Goal: Task Accomplishment & Management: Use online tool/utility

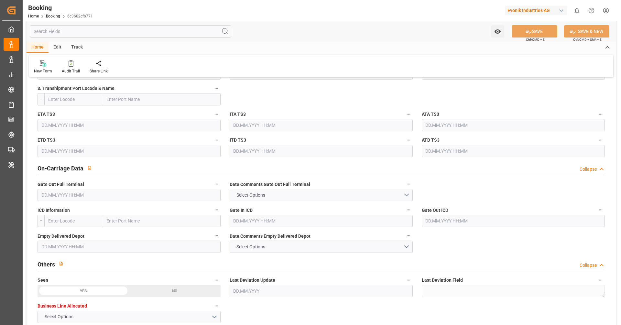
scroll to position [865, 0]
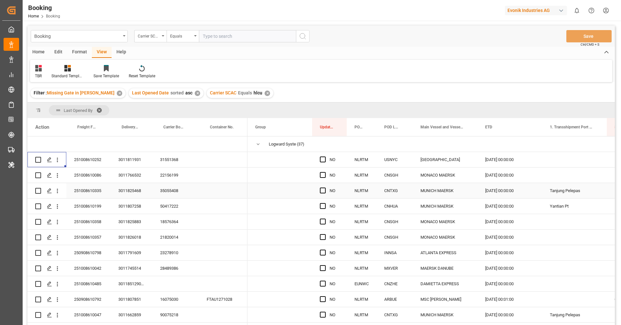
scroll to position [9, 0]
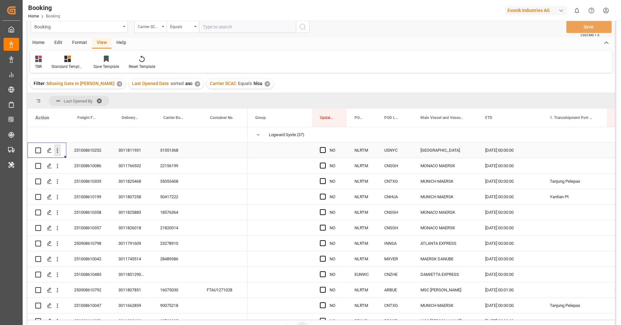
click at [58, 152] on icon "open menu" at bounding box center [57, 150] width 7 height 7
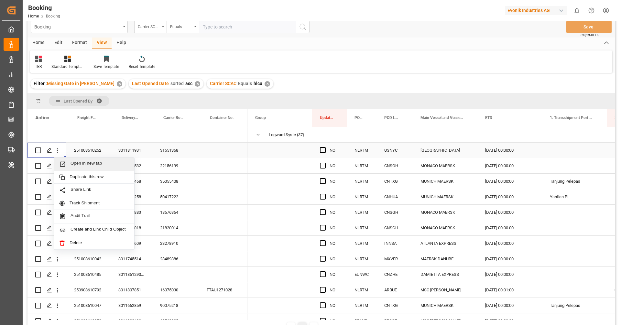
click at [76, 162] on span "Open in new tab" at bounding box center [99, 164] width 59 height 7
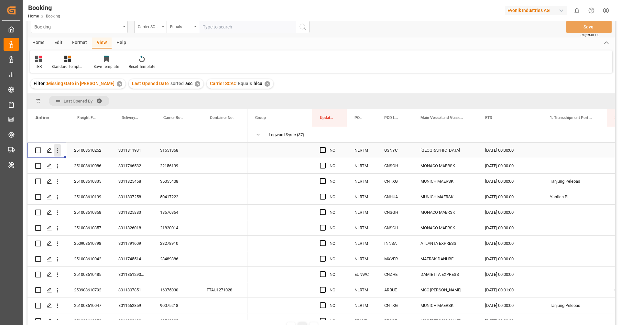
click at [59, 151] on icon "open menu" at bounding box center [57, 150] width 7 height 7
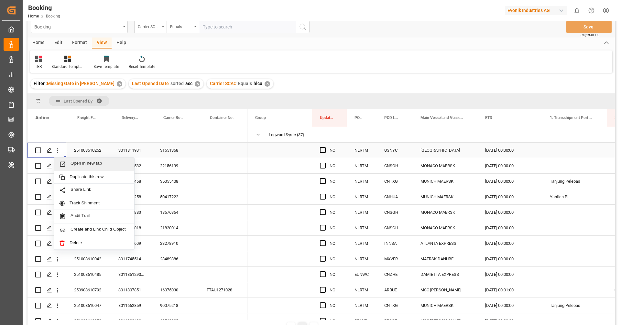
click at [83, 164] on span "Open in new tab" at bounding box center [99, 164] width 59 height 7
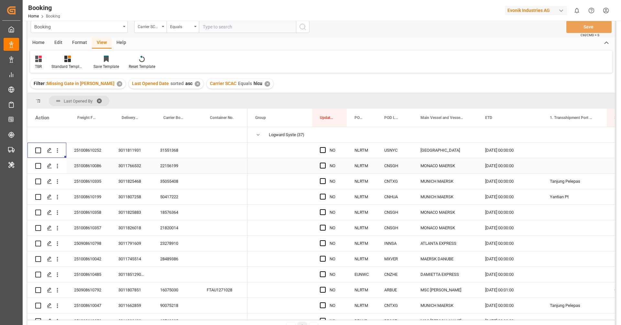
click at [161, 163] on div "22156199" at bounding box center [175, 165] width 47 height 15
click at [58, 167] on icon "open menu" at bounding box center [57, 166] width 7 height 7
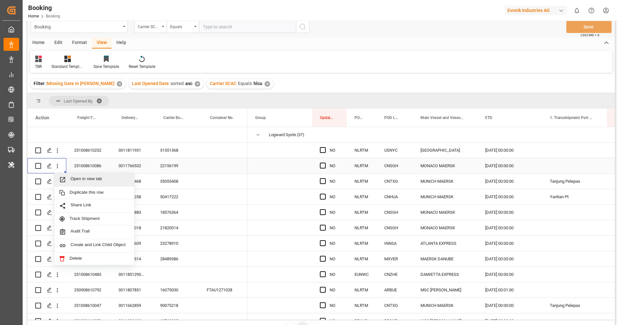
click at [79, 177] on span "Open in new tab" at bounding box center [99, 179] width 59 height 7
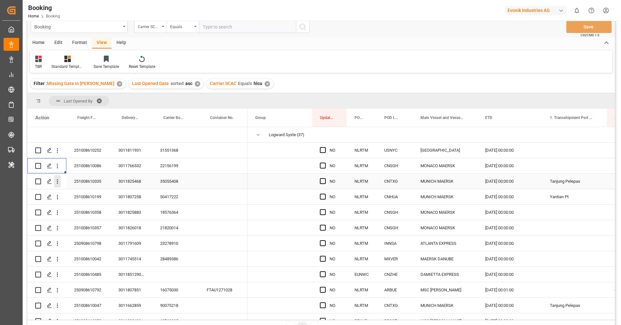
click at [57, 183] on icon "open menu" at bounding box center [57, 181] width 1 height 5
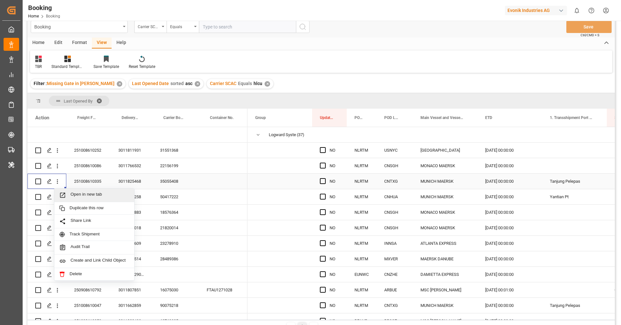
click at [79, 197] on span "Open in new tab" at bounding box center [99, 195] width 59 height 7
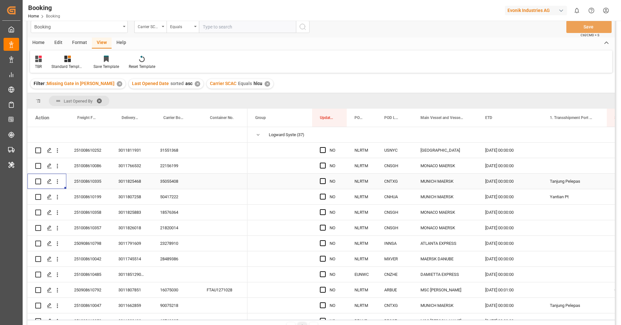
click at [173, 187] on div "35055408" at bounding box center [175, 181] width 47 height 15
click at [59, 184] on icon "open menu" at bounding box center [57, 181] width 7 height 7
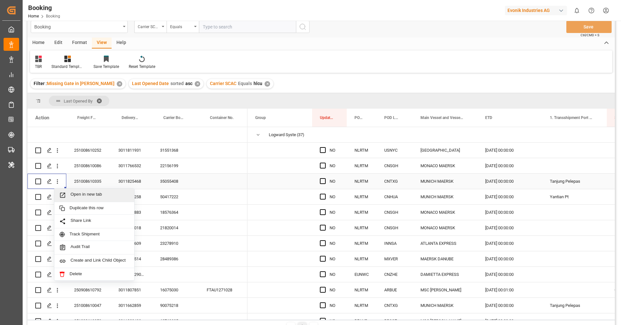
click at [73, 190] on div "Open in new tab" at bounding box center [94, 195] width 80 height 14
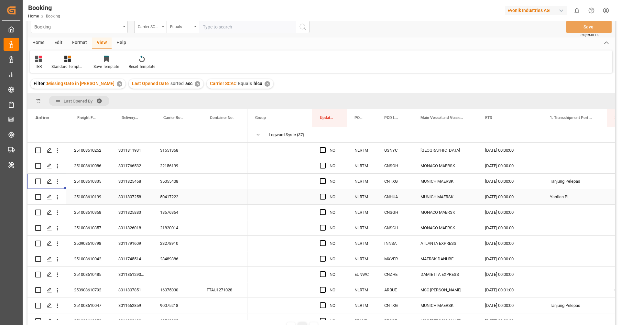
click at [178, 197] on div "50417222" at bounding box center [175, 196] width 47 height 15
click at [58, 197] on icon "open menu" at bounding box center [57, 197] width 1 height 5
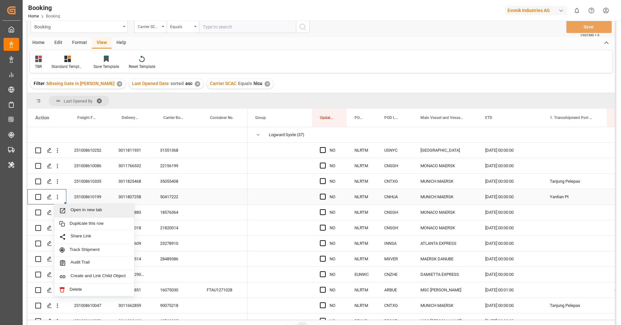
click at [88, 209] on span "Open in new tab" at bounding box center [99, 210] width 59 height 7
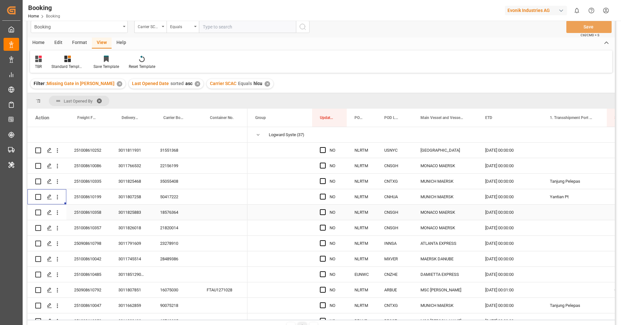
click at [170, 212] on div "18576364" at bounding box center [175, 212] width 47 height 15
click at [61, 215] on div "Press SPACE to select this row." at bounding box center [57, 212] width 16 height 12
click at [58, 213] on icon "open menu" at bounding box center [57, 212] width 7 height 7
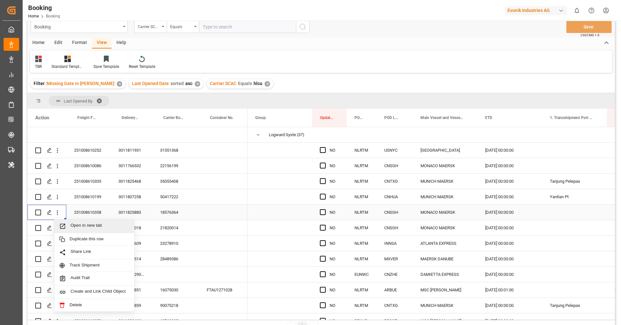
click at [80, 230] on div "Open in new tab" at bounding box center [94, 227] width 80 height 14
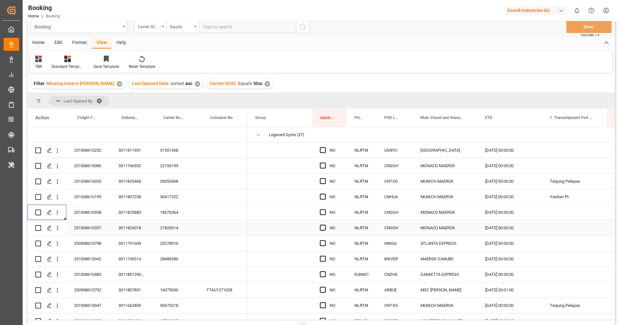
click at [167, 231] on div "21820014" at bounding box center [175, 227] width 47 height 15
click at [56, 230] on icon "open menu" at bounding box center [57, 228] width 7 height 7
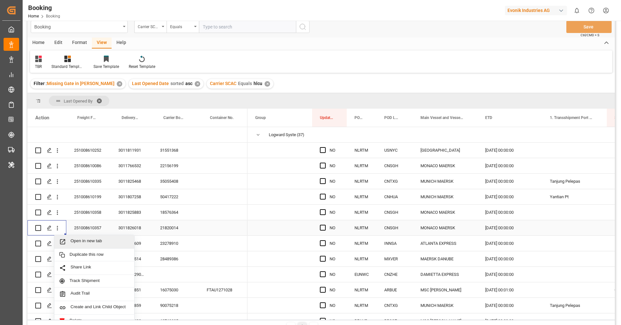
click at [88, 241] on span "Open in new tab" at bounding box center [99, 241] width 59 height 7
click at [173, 243] on div "23278910" at bounding box center [175, 243] width 47 height 15
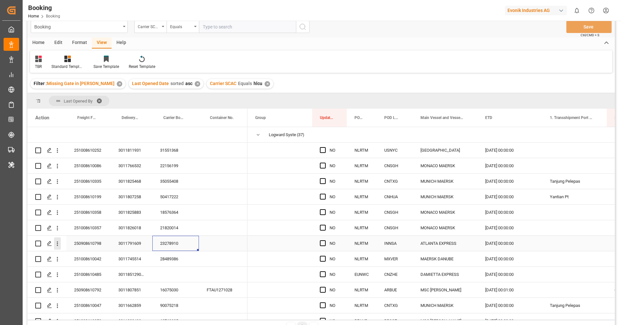
click at [59, 244] on icon "open menu" at bounding box center [57, 243] width 7 height 7
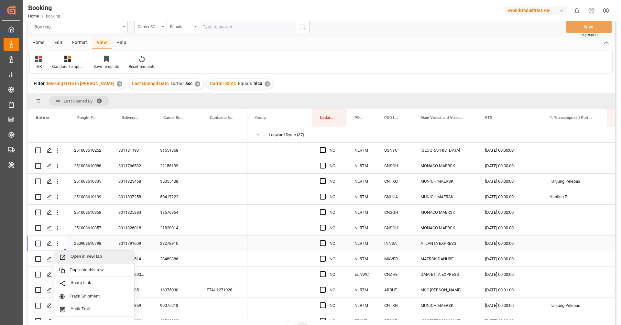
click at [79, 255] on span "Open in new tab" at bounding box center [99, 257] width 59 height 7
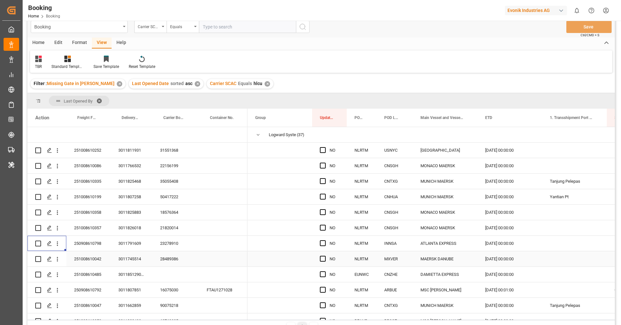
click at [170, 263] on div "28489386" at bounding box center [175, 258] width 47 height 15
click at [59, 259] on icon "open menu" at bounding box center [57, 259] width 7 height 7
click at [83, 275] on span "Open in new tab" at bounding box center [99, 272] width 59 height 7
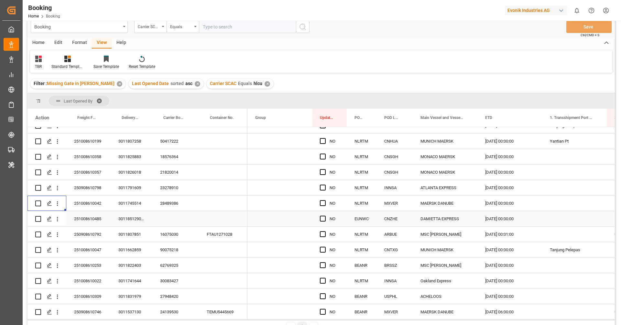
scroll to position [65, 0]
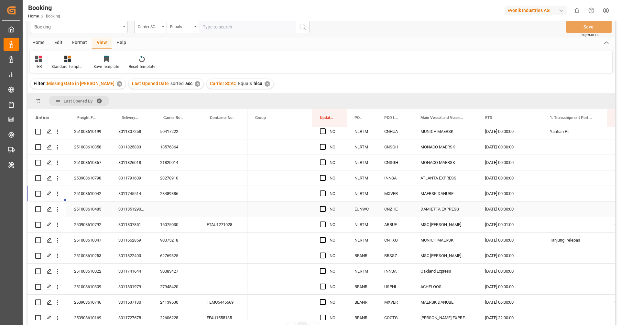
click at [87, 205] on div "251008610485" at bounding box center [88, 208] width 44 height 15
click at [55, 210] on icon "open menu" at bounding box center [57, 209] width 7 height 7
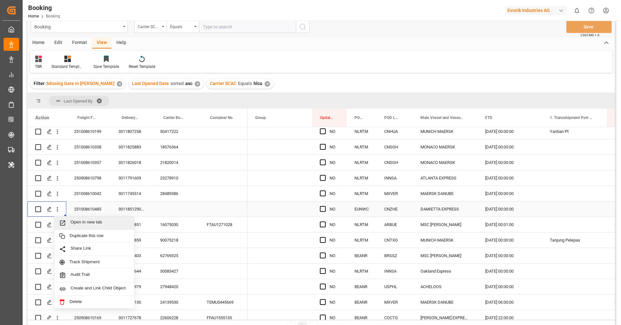
click at [75, 219] on div "Open in new tab" at bounding box center [94, 223] width 80 height 14
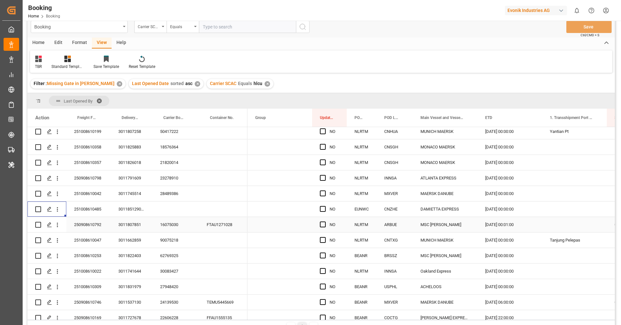
click at [167, 222] on div "16075030" at bounding box center [175, 224] width 47 height 15
click at [54, 229] on button "open menu" at bounding box center [57, 225] width 7 height 12
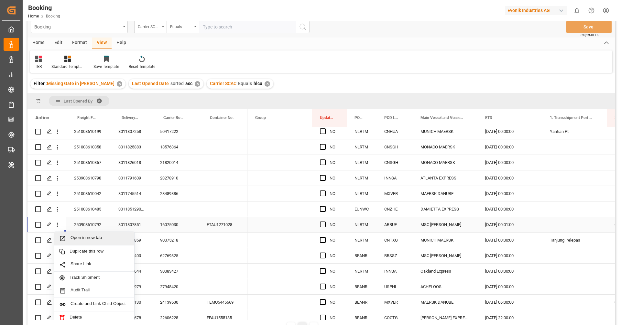
click at [80, 235] on span "Open in new tab" at bounding box center [99, 238] width 59 height 7
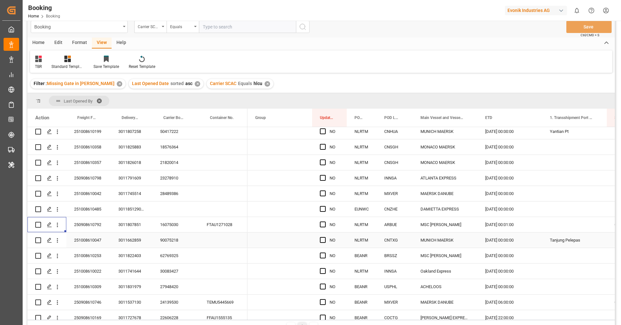
click at [166, 246] on div "90075218" at bounding box center [175, 239] width 47 height 15
click at [58, 240] on icon "open menu" at bounding box center [57, 240] width 7 height 7
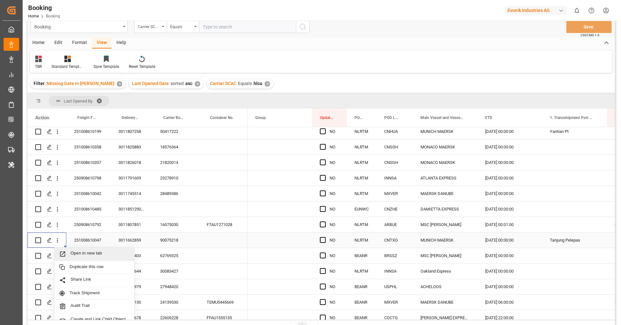
click at [80, 251] on span "Open in new tab" at bounding box center [99, 254] width 59 height 7
click at [182, 254] on div "62769325" at bounding box center [175, 255] width 47 height 15
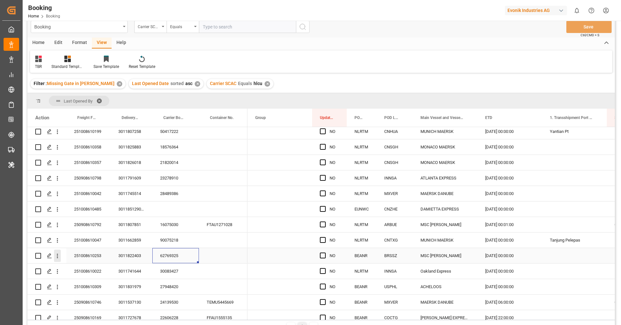
click at [58, 257] on icon "open menu" at bounding box center [57, 255] width 7 height 7
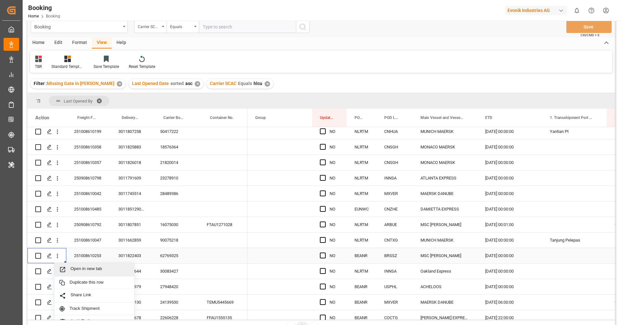
click at [87, 268] on span "Open in new tab" at bounding box center [99, 269] width 59 height 7
click at [147, 210] on div "3011851290, 3011851290, 3011851290, 3011851290, 3011851290, 3011851290" at bounding box center [132, 208] width 42 height 15
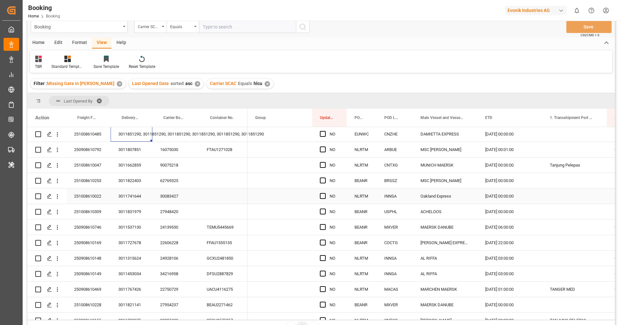
scroll to position [133, 0]
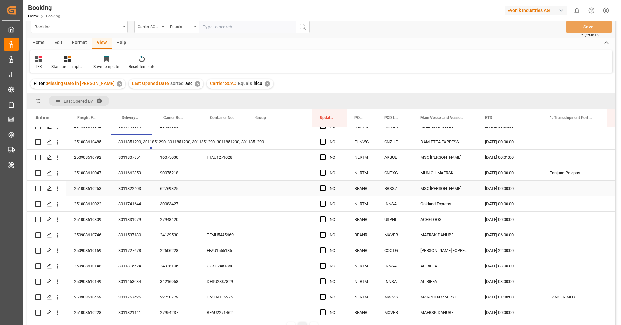
click at [145, 189] on div "3011822403" at bounding box center [132, 188] width 42 height 15
click at [169, 204] on div "30083427" at bounding box center [175, 203] width 47 height 15
click at [59, 204] on icon "open menu" at bounding box center [57, 204] width 7 height 7
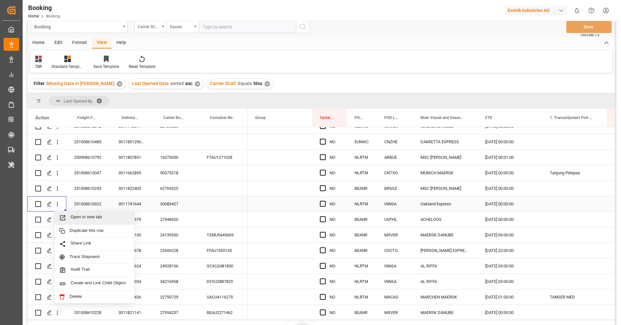
click at [75, 216] on span "Open in new tab" at bounding box center [99, 217] width 59 height 7
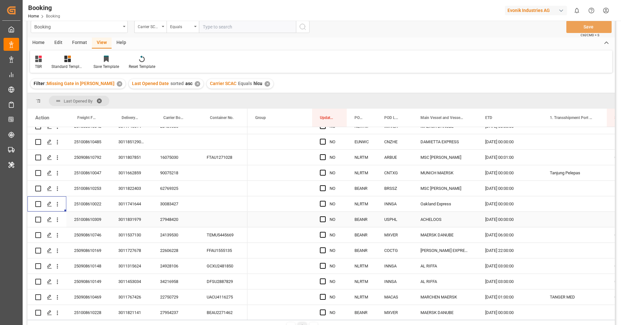
scroll to position [152, 0]
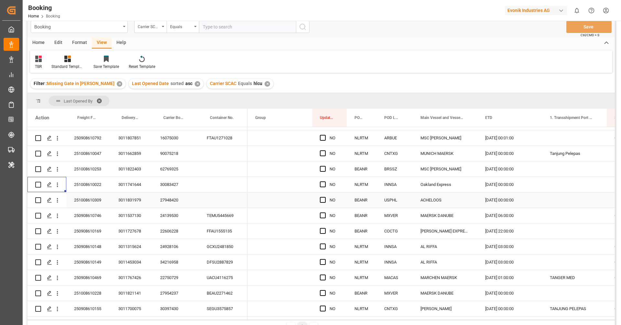
click at [179, 202] on div "27948420" at bounding box center [175, 199] width 47 height 15
click at [59, 204] on button "open menu" at bounding box center [57, 200] width 7 height 12
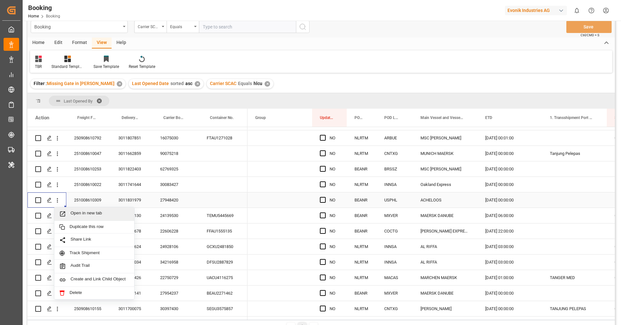
click at [78, 216] on span "Open in new tab" at bounding box center [99, 213] width 59 height 7
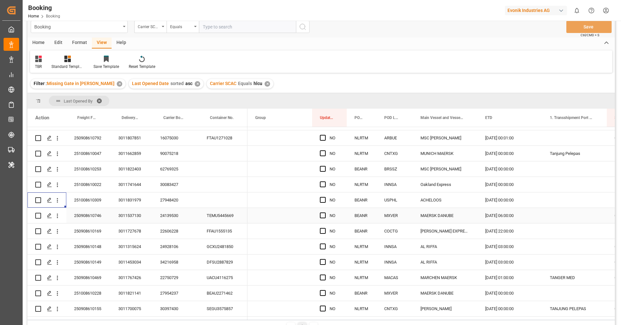
click at [174, 216] on div "24139530" at bounding box center [175, 215] width 47 height 15
click at [58, 219] on icon "open menu" at bounding box center [57, 215] width 7 height 7
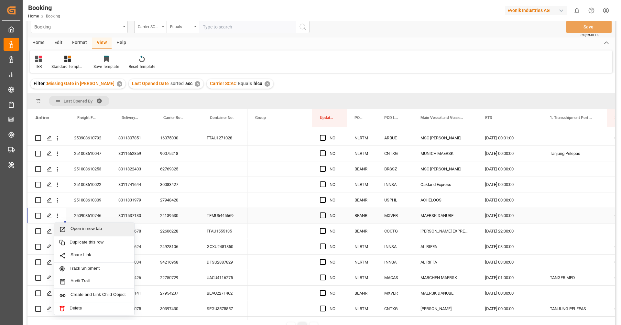
click at [70, 227] on span "Press SPACE to select this row." at bounding box center [64, 229] width 11 height 7
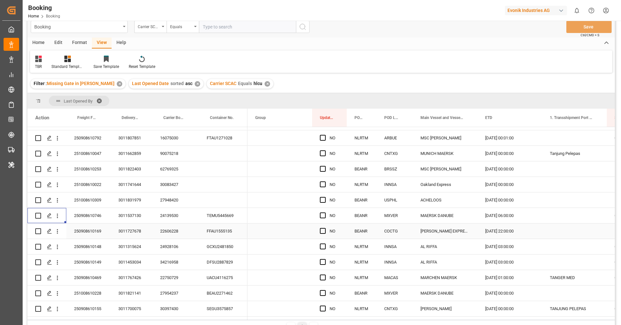
click at [172, 228] on div "22606228" at bounding box center [175, 230] width 47 height 15
click at [59, 232] on icon "open menu" at bounding box center [57, 231] width 7 height 7
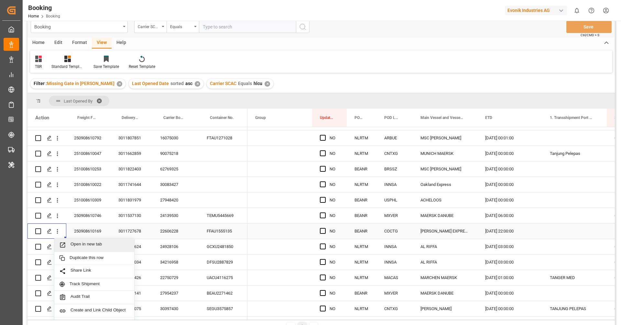
click at [88, 249] on div "Open in new tab" at bounding box center [94, 245] width 80 height 14
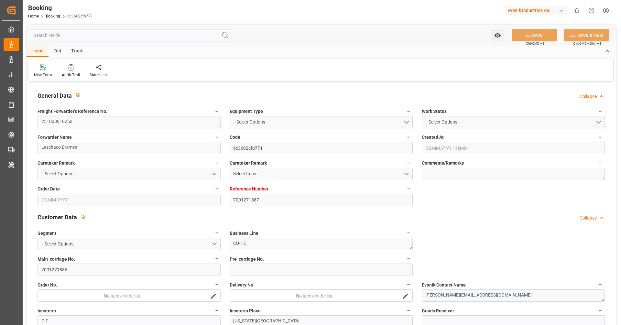
type input "7001271887"
type input "9444730"
type input "Hapag [PERSON_NAME]"
type input "Hapag Lloyd Aktiengesellschaft"
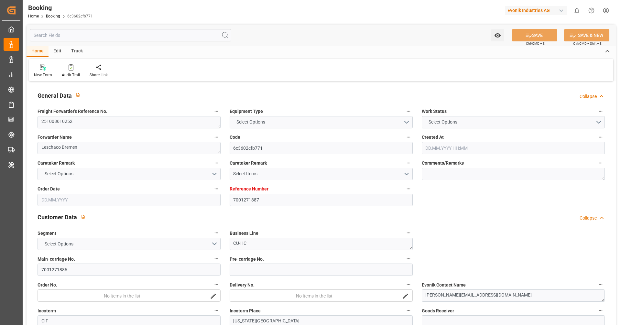
type input "NLRTM"
type input "USNYC"
type input "10.09.2025 09:29"
type input "10.09.2025"
type input "27.10.2025"
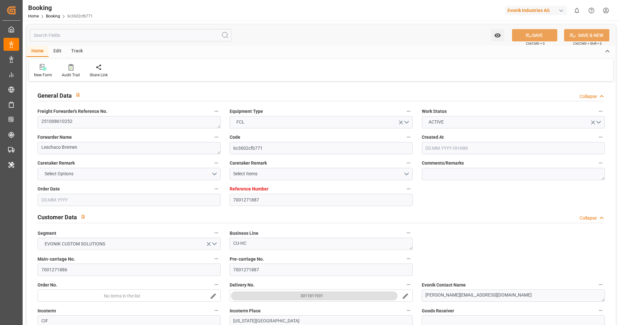
type input "30.09.2025"
type input "30.09.2025 00:00"
type input "11.09.2025"
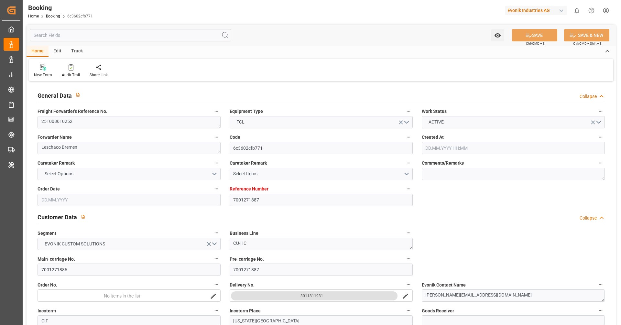
type input "10.10.2025 00:00"
type input "24.10.2025 00:00"
type input "28.10.2025 00:00"
type input "22.09.2025 07:38"
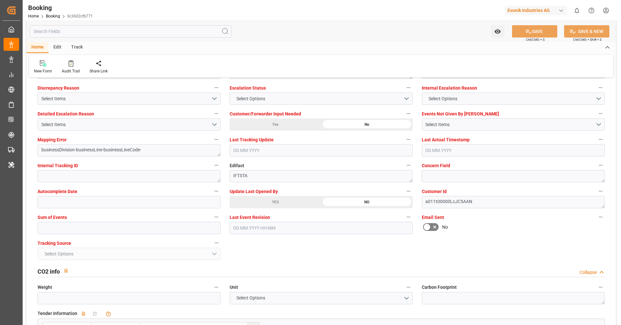
scroll to position [1208, 0]
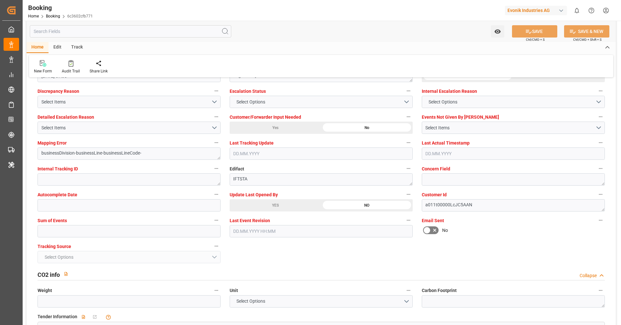
click at [278, 205] on div "YES" at bounding box center [275, 205] width 91 height 12
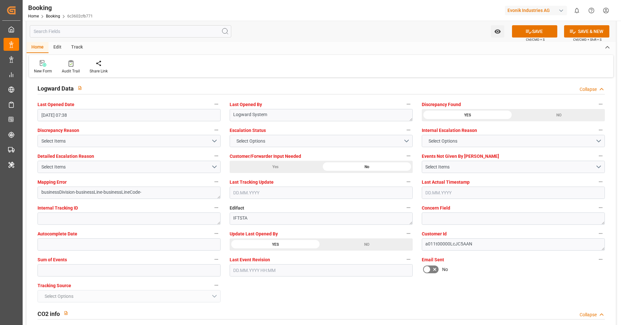
scroll to position [1149, 0]
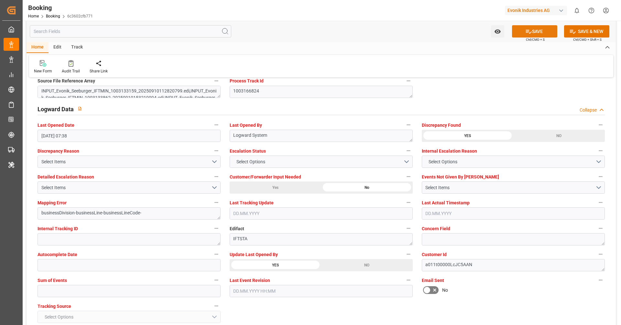
click at [522, 31] on button "SAVE" at bounding box center [534, 31] width 45 height 12
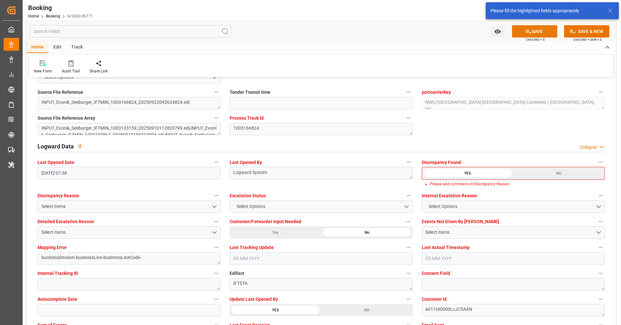
scroll to position [1111, 0]
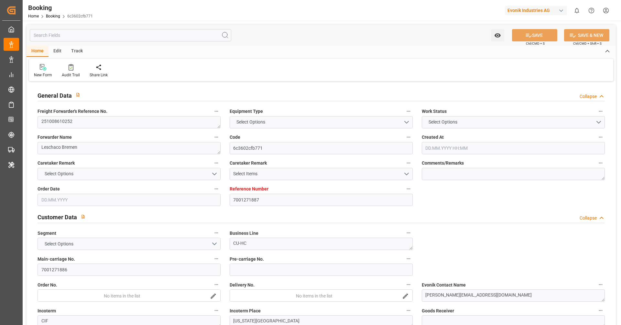
type input "7001271887"
type input "9444730"
type input "Hapag [PERSON_NAME]"
type input "Hapag Lloyd Aktiengesellschaft"
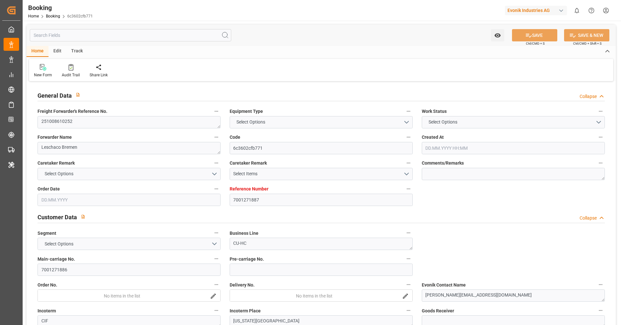
type input "NLRTM"
type input "USNYC"
type input "10.09.2025 09:29"
type input "10.09.2025"
type input "27.10.2025"
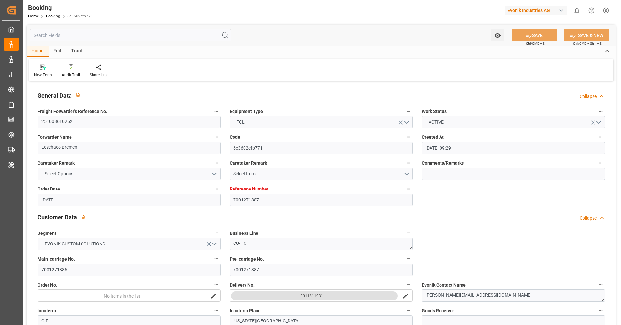
type input "30.09.2025"
type input "30.09.2025 00:00"
type input "11.09.2025"
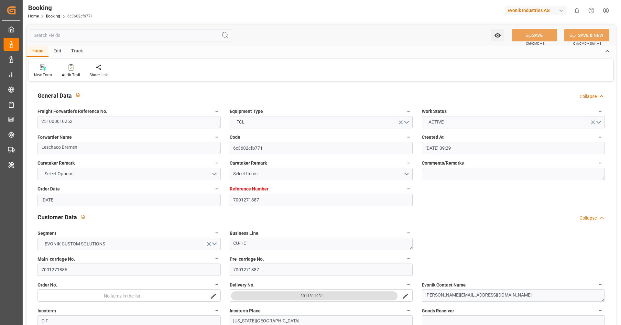
type input "10.10.2025 00:00"
type input "24.10.2025 00:00"
type input "28.10.2025 00:00"
type input "22.09.2025 07:38"
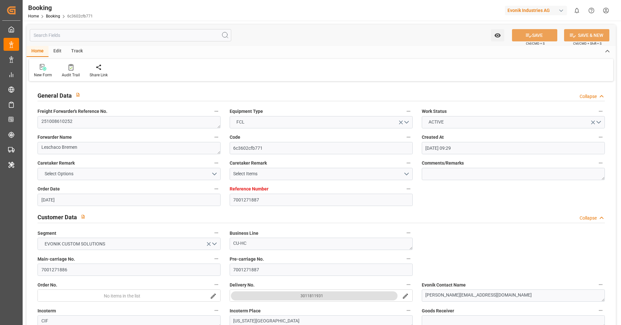
click at [317, 58] on div "Home Edit Track New Form Audit Trail Share Link" at bounding box center [321, 63] width 589 height 35
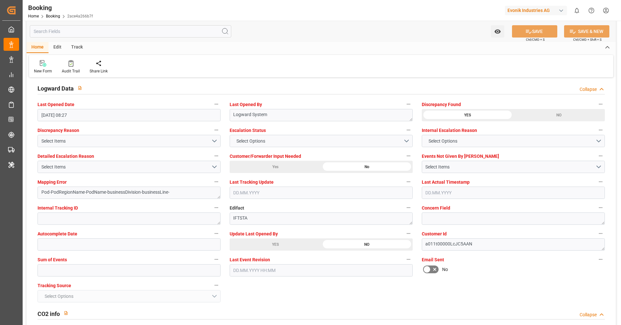
scroll to position [1168, 0]
click at [269, 243] on div "YES" at bounding box center [275, 245] width 91 height 12
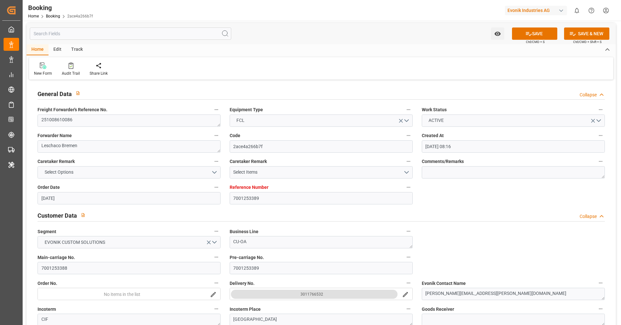
scroll to position [0, 0]
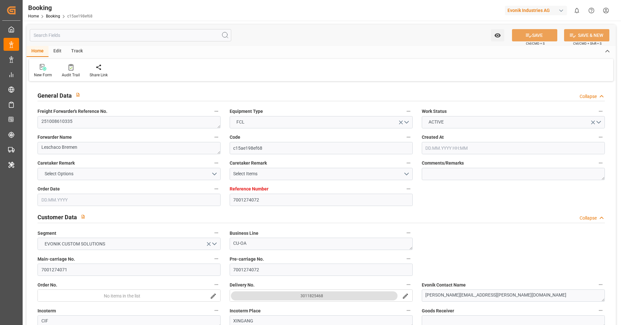
type input "7001274072"
type input "9778806"
type input "Hapag [PERSON_NAME]"
type input "Hapag Lloyd Aktiengesellschaft"
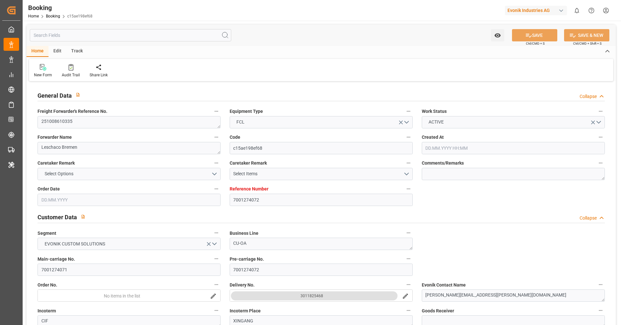
type input "NLRTM"
type input "CNTXG"
type input "MYTPP"
type input "[DATE] 08:44"
type input "[DATE]"
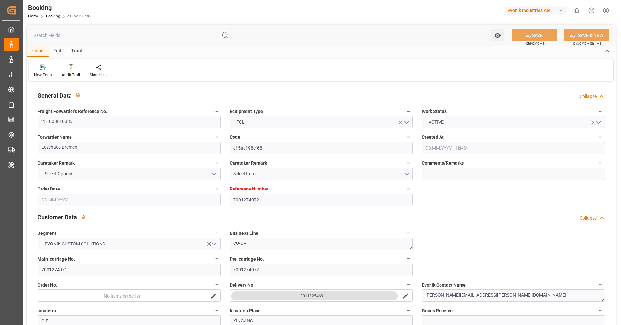
type input "[DATE]"
type input "[DATE] 00:00"
type input "[DATE]"
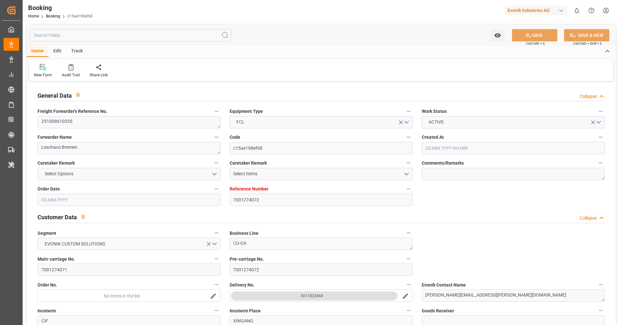
type input "[DATE]"
type input "[DATE] 00:00"
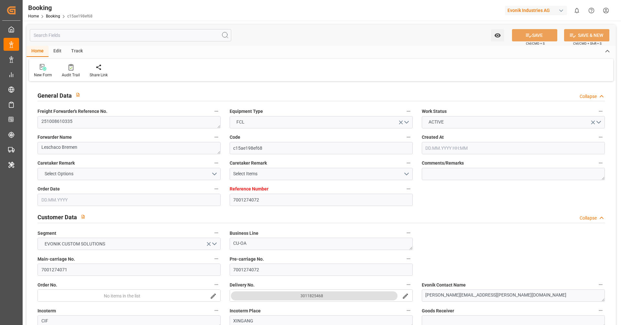
type input "[DATE] 00:00"
type input "[DATE] 08:48"
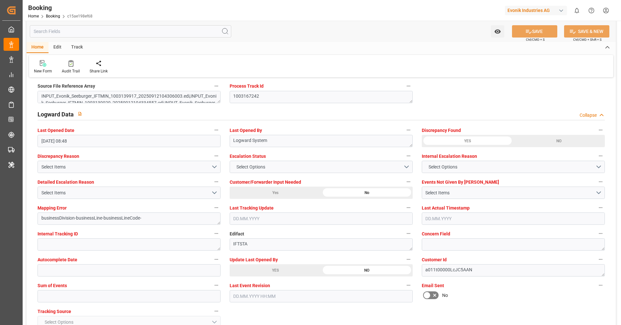
scroll to position [1140, 0]
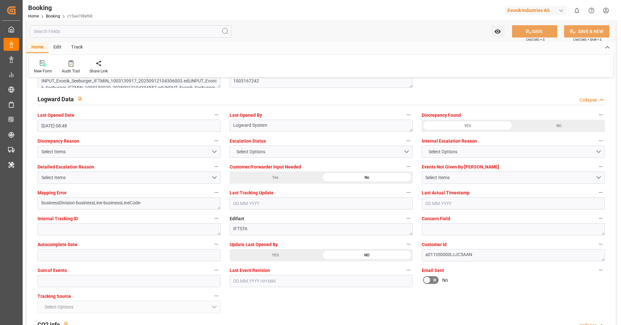
scroll to position [1199, 0]
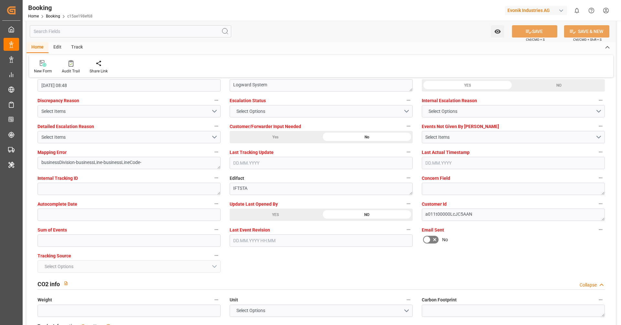
click at [261, 217] on div "YES" at bounding box center [275, 215] width 91 height 12
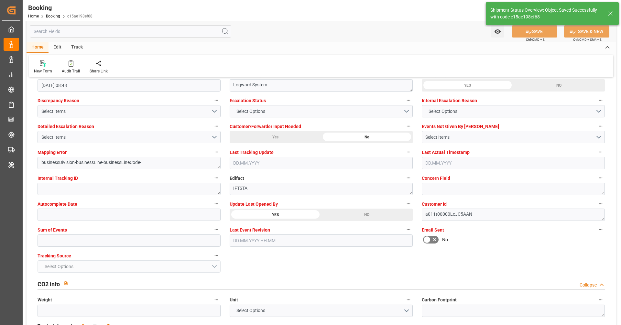
type textarea "[PERSON_NAME]"
type textarea "businessDivision-businessLine-"
type input "23.09.2025 08:08"
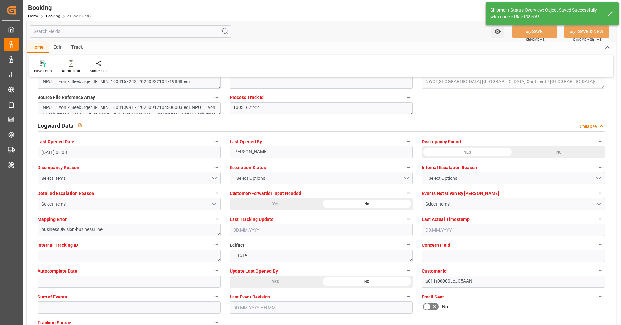
scroll to position [1131, 0]
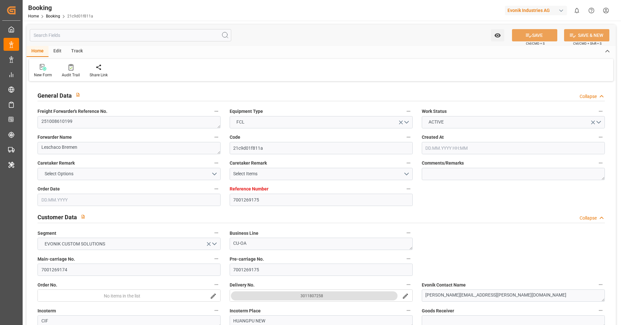
type input "[DATE] 07:03"
type input "[DATE]"
type input "26.09.2025 00:00"
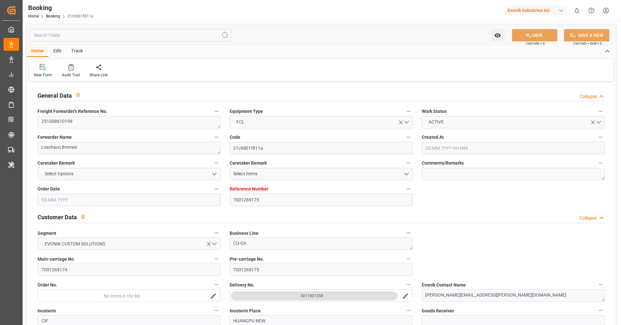
type input "27.09.2025 00:00"
type input "08.09.2025"
type input "[DATE]"
type input "06.10.2025 00:00"
type input "07.10.2025 00:00"
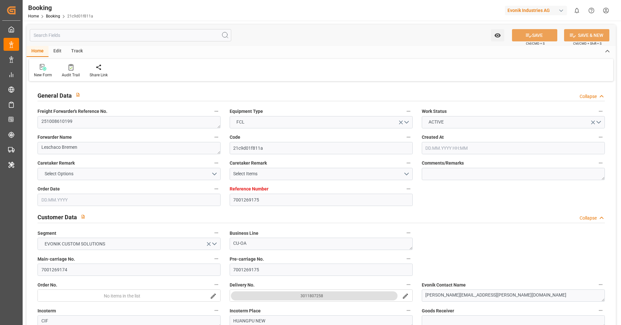
type input "28.11.2025 00:00"
type input "25.11.2025 00:00"
type input "21.11.2025 00:00"
type input "25.11.2025 00:00"
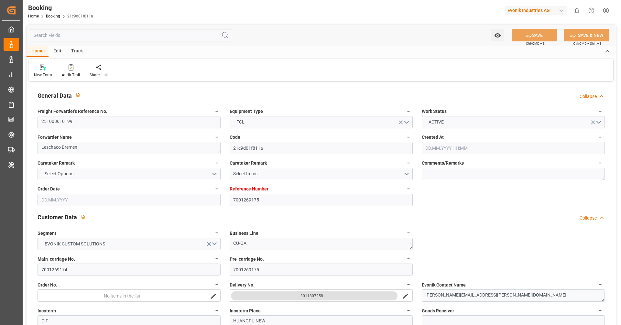
type input "25.11.2025 00:00"
type input "[DATE] 08:48"
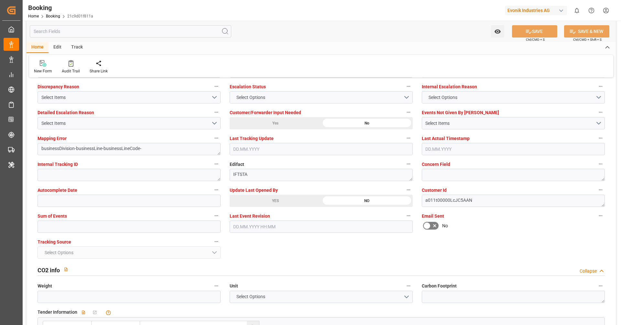
scroll to position [1225, 0]
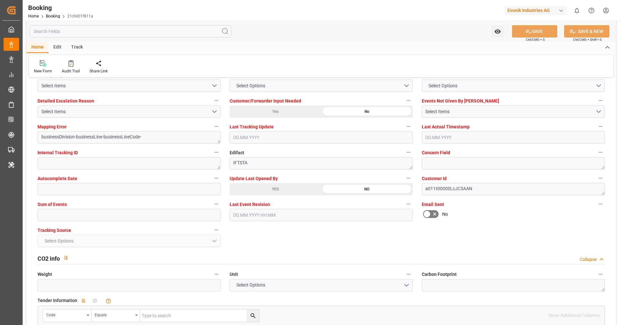
click at [276, 188] on div "YES" at bounding box center [275, 189] width 91 height 12
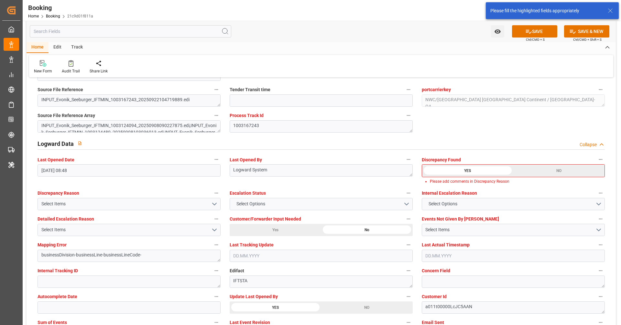
scroll to position [1111, 0]
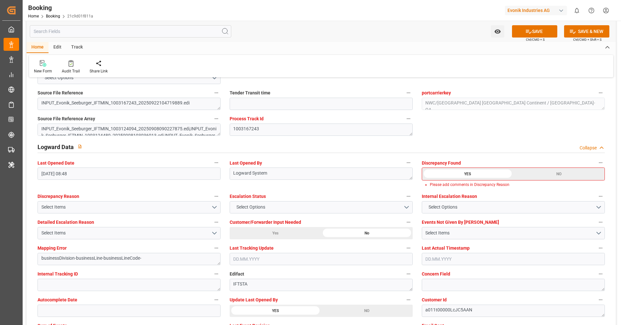
click at [579, 172] on div "NO" at bounding box center [558, 174] width 91 height 12
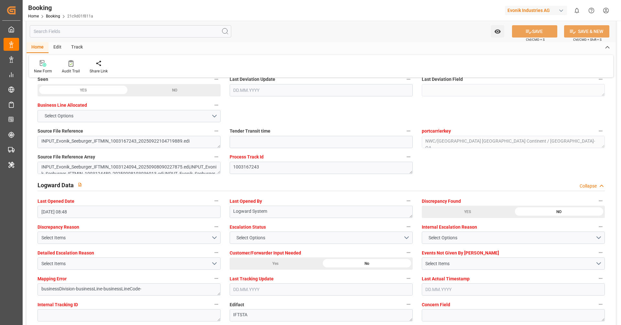
scroll to position [1026, 0]
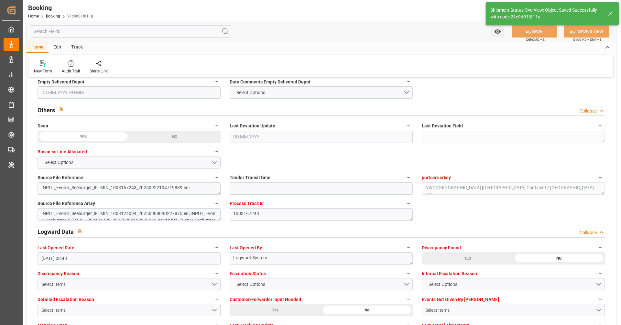
type textarea "[PERSON_NAME]"
type textarea "businessDivision-businessLine-"
type input "23.09.2025 08:10"
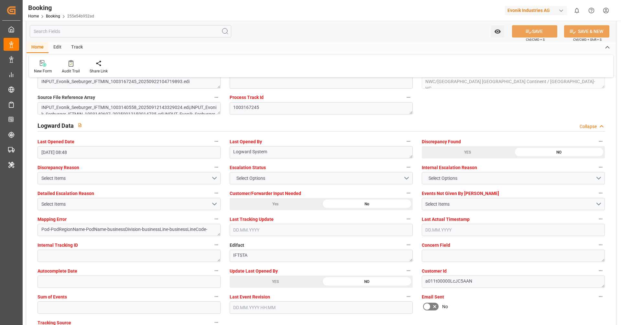
scroll to position [1148, 0]
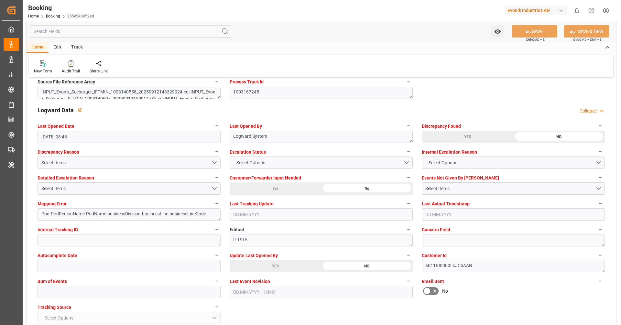
click at [307, 262] on div "YES" at bounding box center [275, 266] width 91 height 12
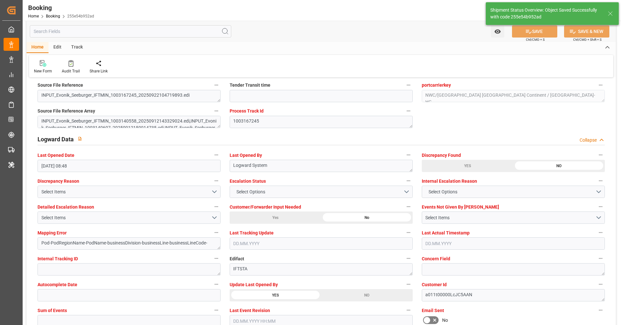
type textarea "[PERSON_NAME]"
type textarea "Pod-PodRegionName-businessDivision-businessLine-"
type input "[DATE] 08:10"
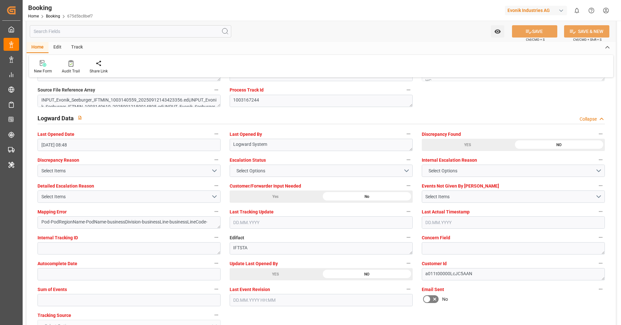
scroll to position [1154, 0]
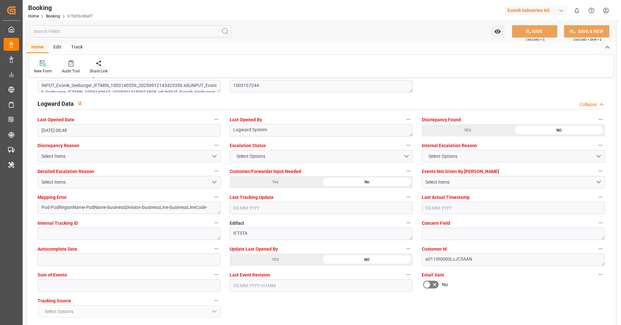
click at [264, 258] on div "YES" at bounding box center [275, 259] width 91 height 12
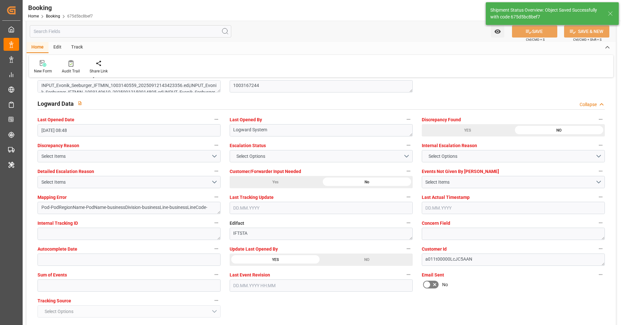
type textarea "[PERSON_NAME]"
type textarea "Pod-PodRegionName-businessDivision-businessLine-"
type input "[DATE] 08:11"
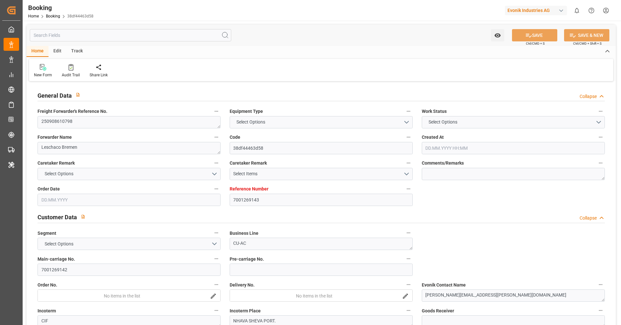
type input "7001269143"
type input "9667162"
type input "Hapag [PERSON_NAME]"
type input "Hapag Lloyd Aktiengesellschaft"
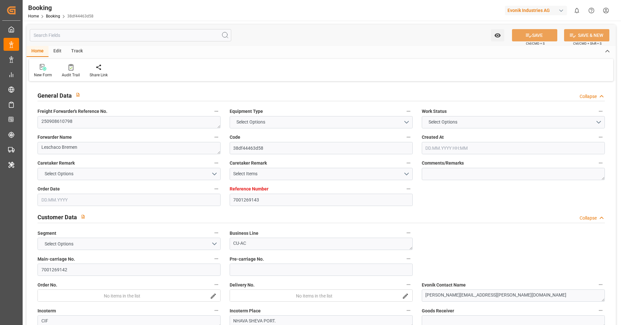
type input "NLRTM"
type input "INNSA"
type input "08.09.2025 06:52"
type input "08.09.2025"
type input "27.10.2025"
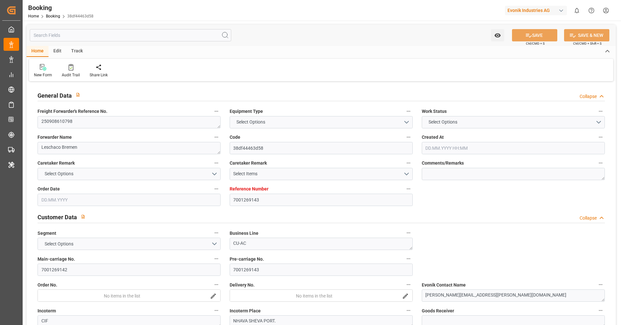
type input "15.09.2025"
type input "15.09.2025 00:00"
type input "08.09.2025"
type input "19.09.2025"
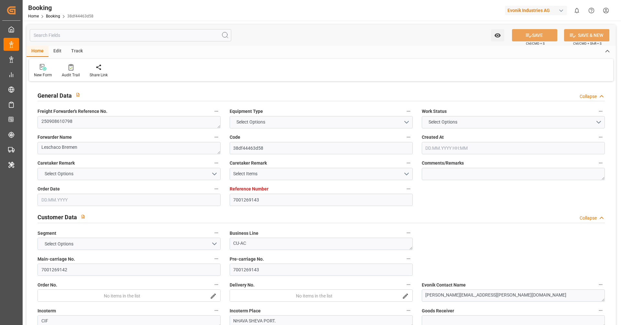
type input "04.10.2025 00:00"
type input "27.09.2025 00:00"
type input "19.11.2025 00:00"
type input "27.10.2025 00:00"
type input "22.09.2025 08:48"
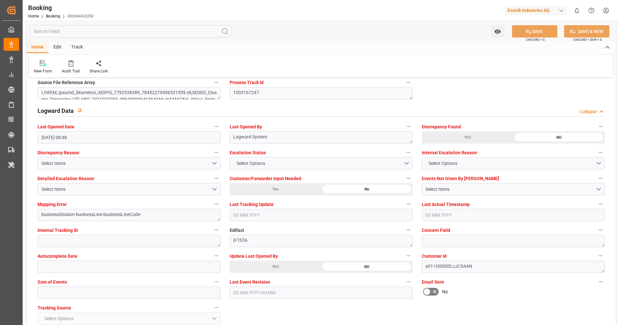
scroll to position [1150, 0]
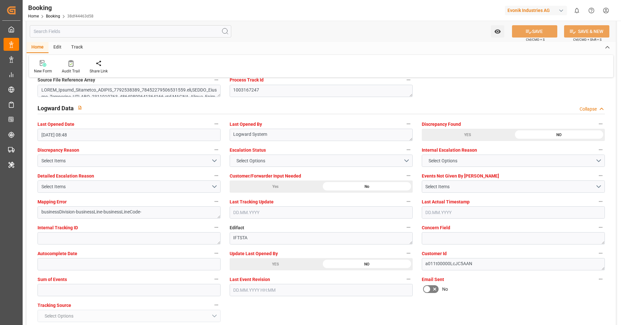
click at [255, 258] on div "YES" at bounding box center [275, 264] width 91 height 12
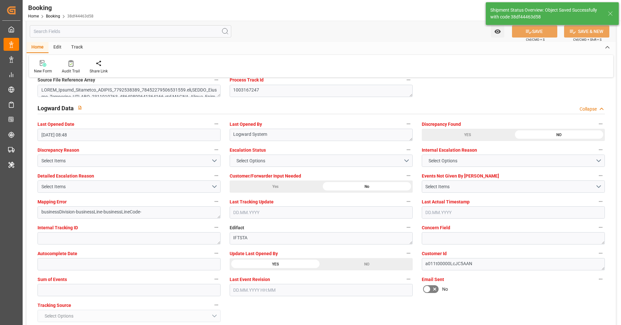
type textarea "Vipul Benurkar"
type textarea "businessDivision-businessLine-"
type input "23.09.2025 08:11"
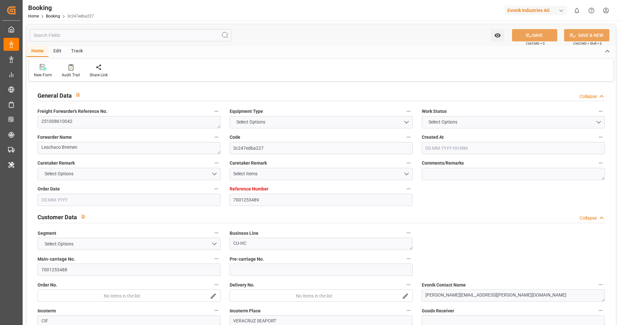
type input "7001253489"
type input "9694579"
type input "Hapag [PERSON_NAME]"
type input "Hapag Lloyd Aktiengesellschaft"
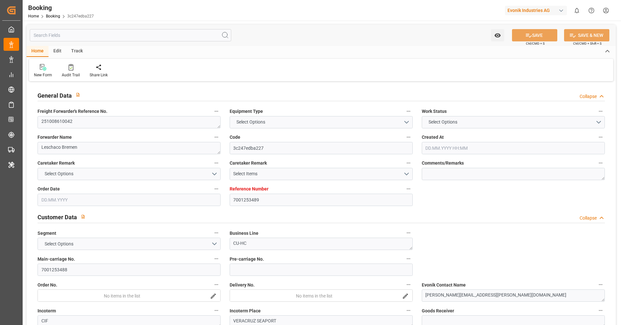
type input "NLRTM"
type input "MXVER"
type input "[DATE] 09:34"
type input "[DATE]"
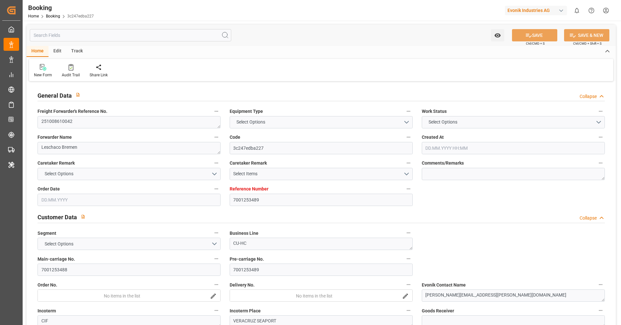
type input "[DATE]"
type input "[DATE] 00:00"
type input "[DATE]"
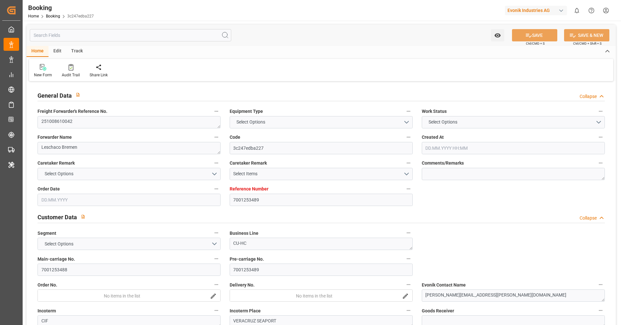
type input "[DATE] 00:00"
type input "[DATE]"
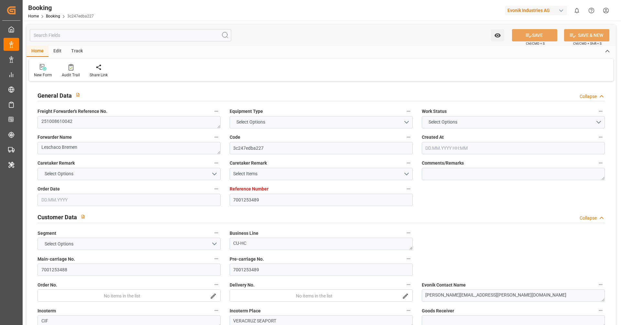
type input "[DATE] 09:57"
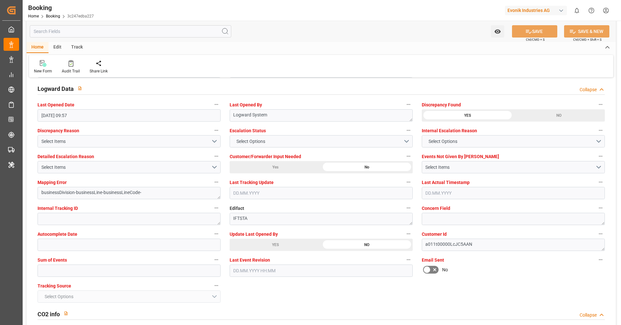
scroll to position [1173, 0]
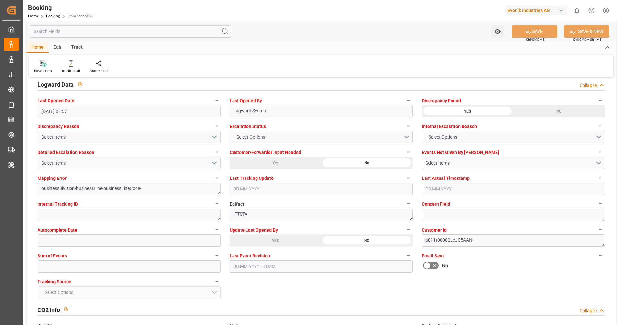
click at [244, 239] on div "YES" at bounding box center [275, 240] width 91 height 12
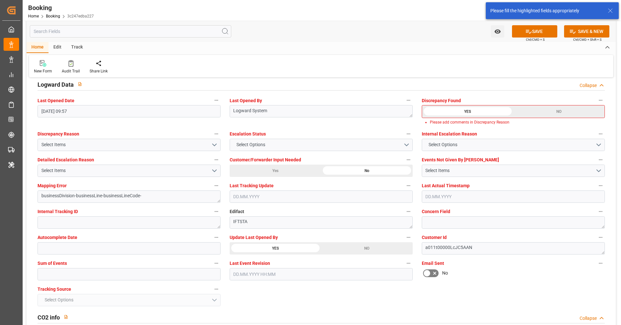
scroll to position [1111, 0]
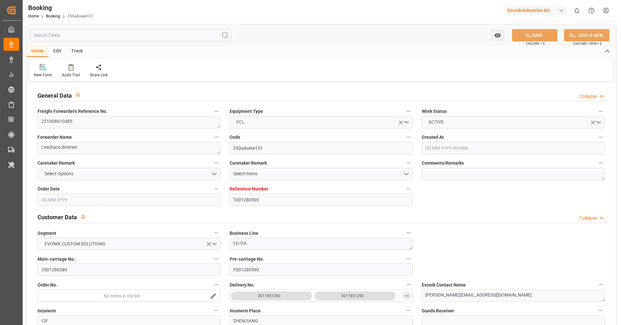
type input "7001280590"
type input "9543108"
type input "Hapag [PERSON_NAME]"
type input "Hapag Lloyd Aktiengesellschaft"
type input "EUNWC"
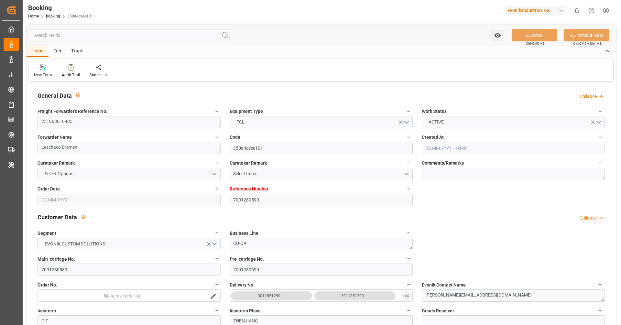
type input "CNZHE"
type input "22.09.2025 07:06"
type input "[DATE]"
type input "21.12.2025"
type input "17.10.2025"
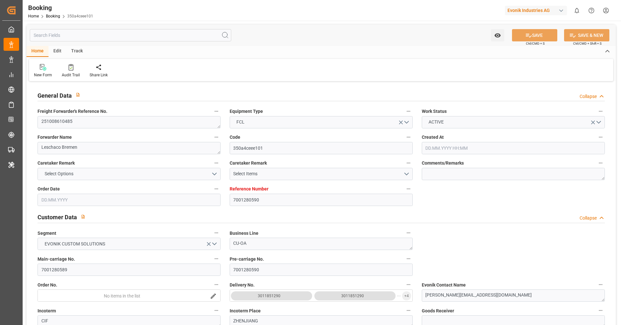
type input "17.10.2025 00:00"
type input "[DATE]"
type input "24.10.2025 00:00"
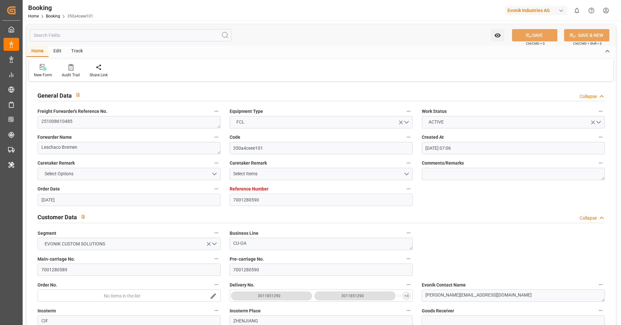
type input "24.10.2025 00:00"
type input "18.12.2025 00:00"
type input "21.12.2025 00:00"
type input "22.09.2025 10:13"
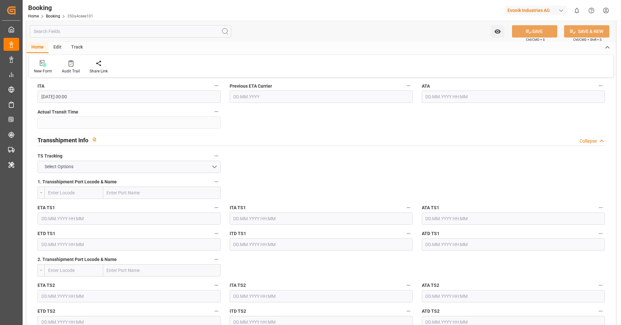
scroll to position [612, 0]
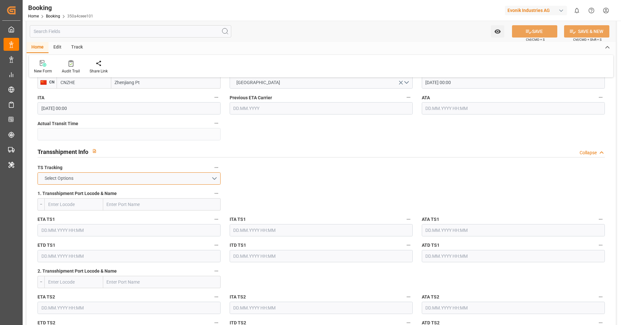
click at [202, 174] on button "Select Options" at bounding box center [129, 178] width 183 height 12
click at [188, 189] on div "FALSE" at bounding box center [129, 194] width 182 height 14
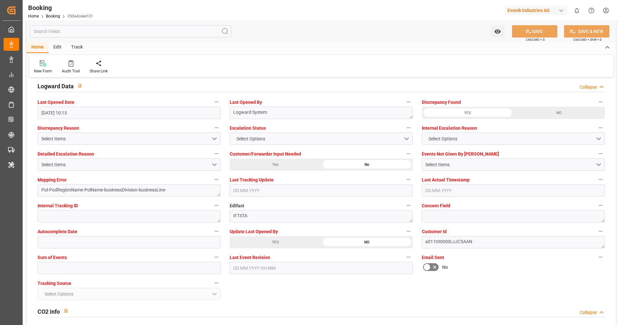
scroll to position [1127, 0]
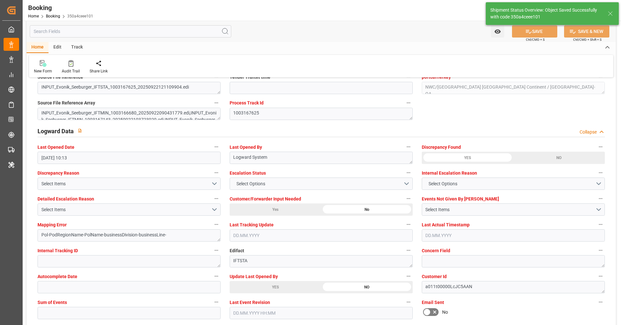
type textarea "[PERSON_NAME]"
type textarea "Pol-PodRegionName-businessDivision-businessLine-"
type input "23.09.2025 08:13"
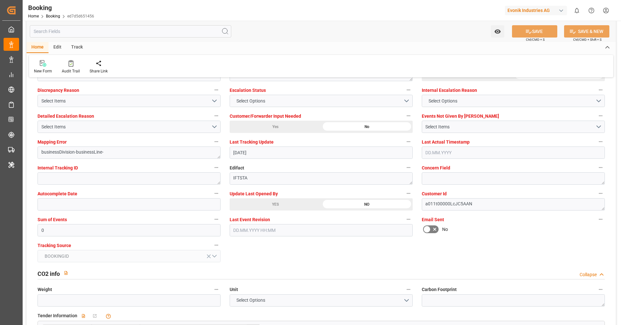
scroll to position [1217, 0]
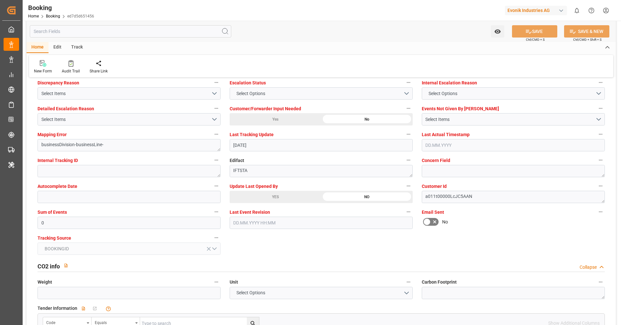
click at [290, 194] on div "YES" at bounding box center [275, 197] width 91 height 12
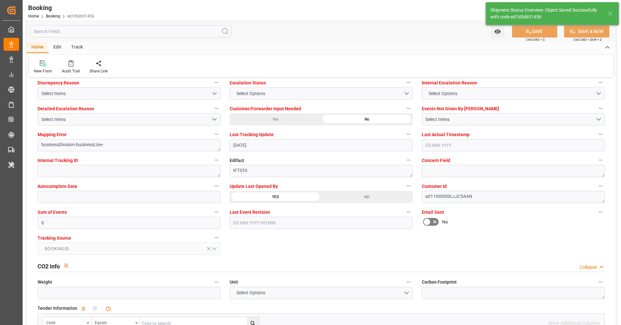
type textarea "[PERSON_NAME]"
type input "[DATE] 08:13"
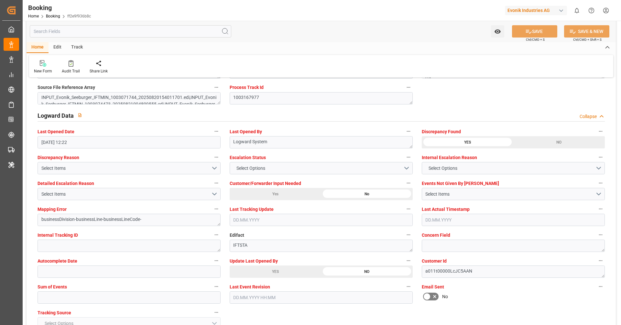
scroll to position [1144, 0]
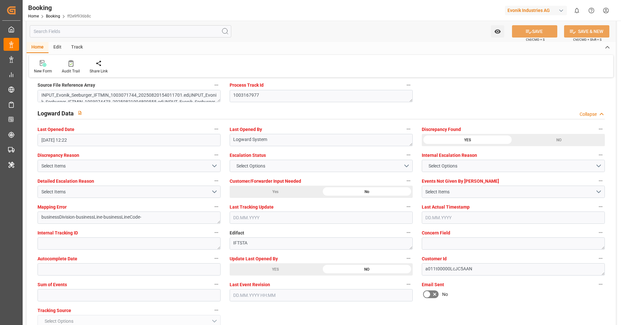
click at [259, 268] on div "YES" at bounding box center [275, 269] width 91 height 12
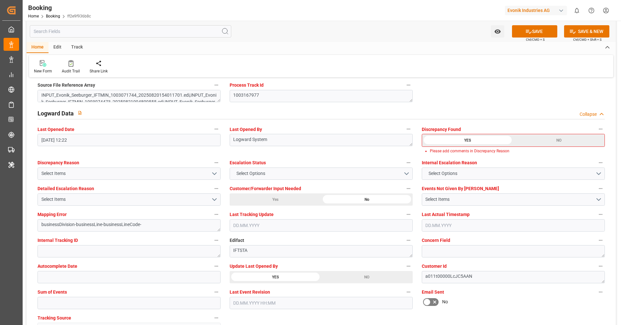
click at [357, 275] on div "NO" at bounding box center [366, 277] width 91 height 12
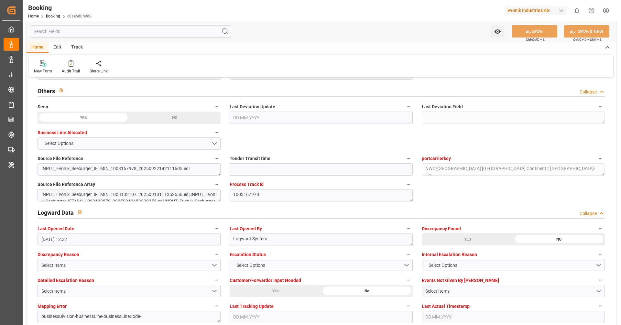
scroll to position [1255, 0]
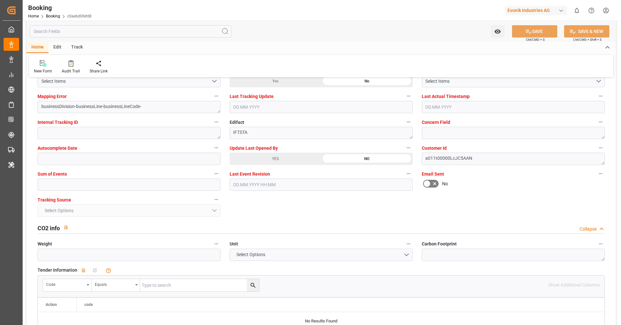
click at [269, 167] on div "Last Event Revision" at bounding box center [321, 180] width 192 height 26
click at [271, 162] on div "YES" at bounding box center [275, 159] width 91 height 12
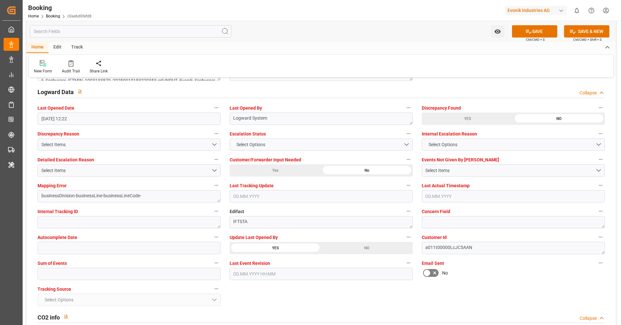
scroll to position [1163, 0]
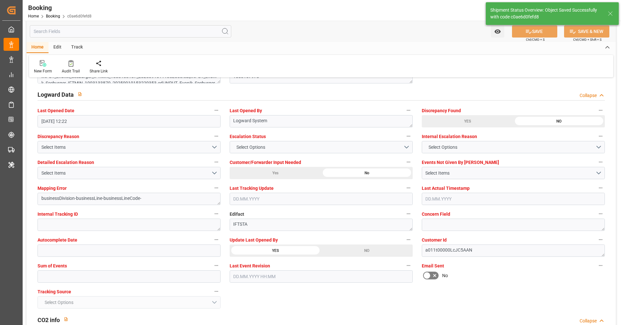
type textarea "[PERSON_NAME]"
type textarea "businessDivision-businessLine-"
type input "[DATE] 08:15"
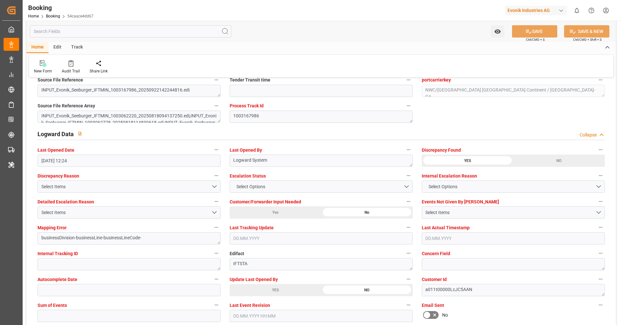
scroll to position [1133, 0]
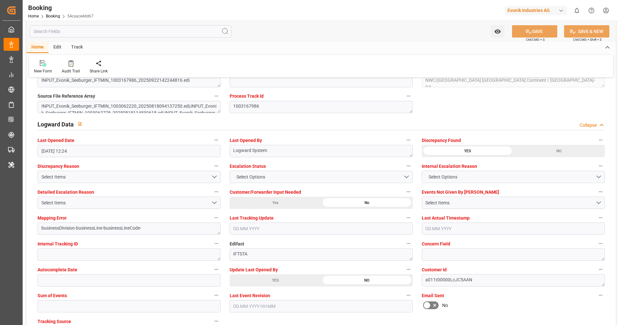
click at [264, 274] on div "YES" at bounding box center [275, 280] width 91 height 12
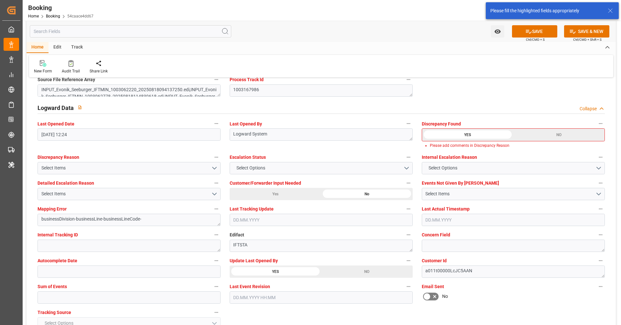
scroll to position [1134, 0]
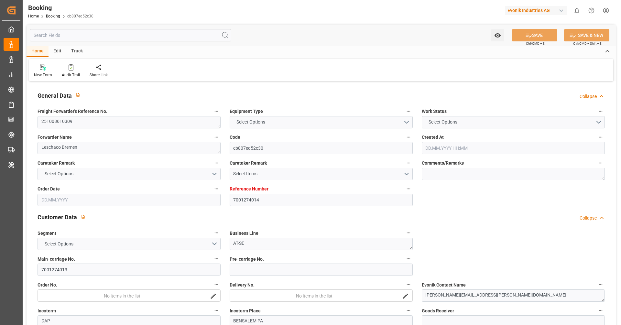
type input "7001274014"
type input "9972995"
type input "Hapag [PERSON_NAME]"
type input "Hapag Lloyd Aktiengesellschaft"
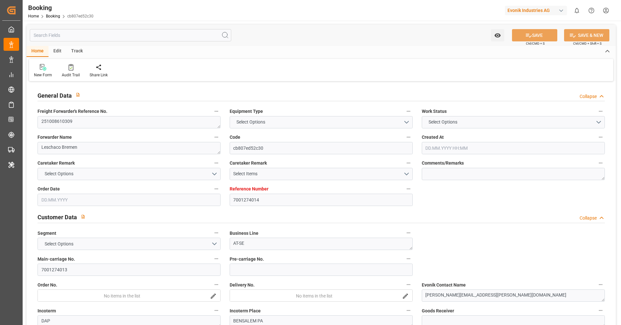
type input "BEANR"
type input "USPHL"
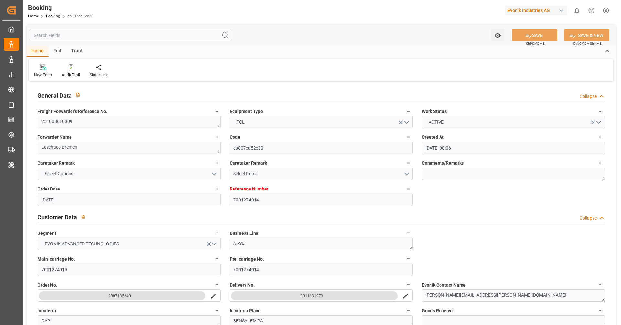
type input "12.09.2025 08:06"
type input "12.09.2025"
type input "21.10.2025"
type input "24.09.2025"
type input "24.09.2025 00:00"
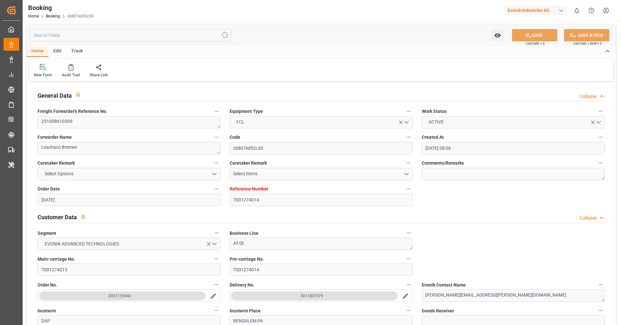
type input "24.09.2025 00:00"
type input "12.09.2025"
type input "15.09.2025"
type input "01.10.2025 00:00"
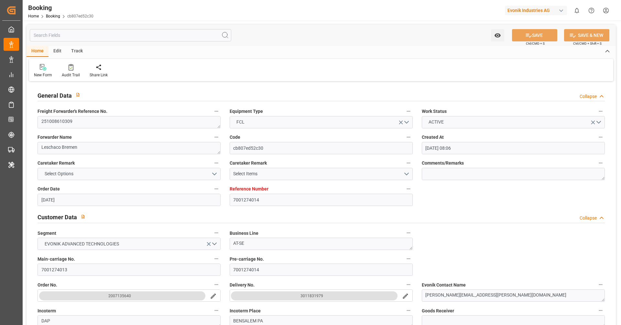
type input "15.10.2025 00:00"
type input "22.09.2025 12:42"
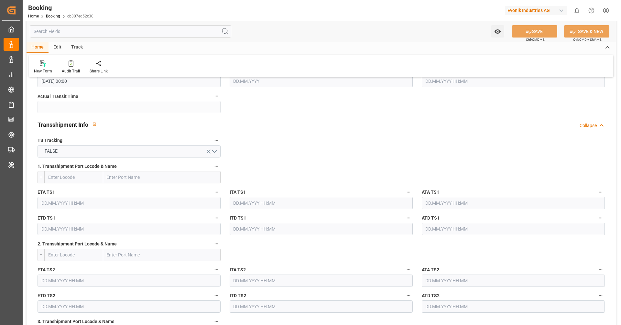
scroll to position [1265, 0]
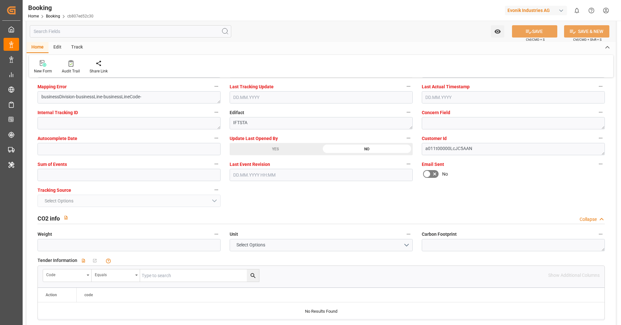
click at [250, 152] on div "YES" at bounding box center [275, 149] width 91 height 12
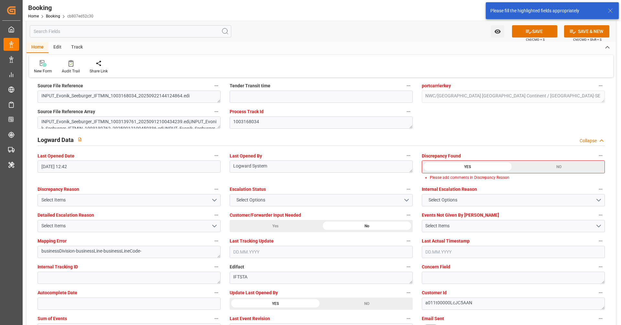
scroll to position [1111, 0]
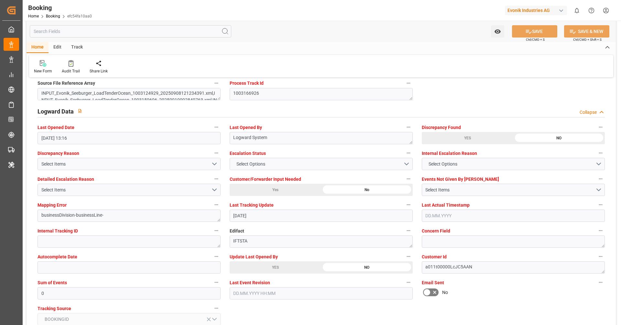
scroll to position [1151, 0]
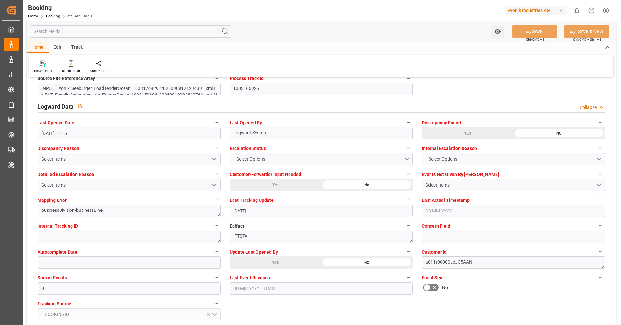
click at [279, 261] on div "YES" at bounding box center [275, 262] width 91 height 12
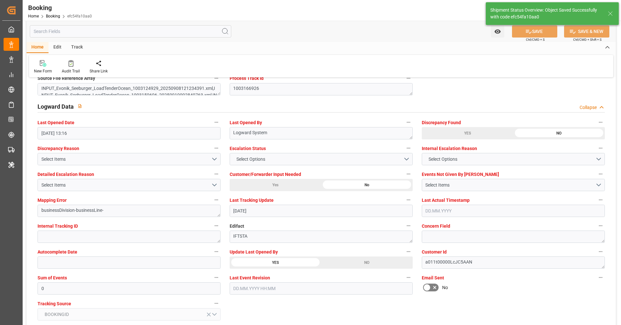
type textarea "[PERSON_NAME]"
type input "[DATE] 08:20"
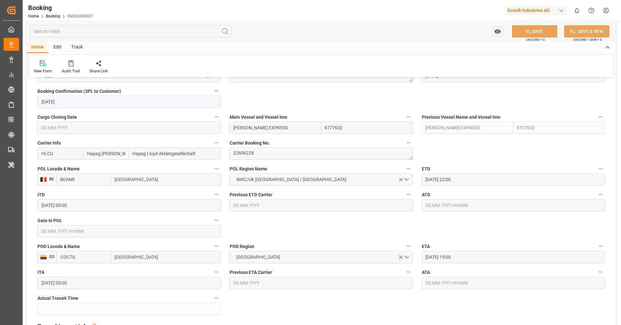
scroll to position [438, 0]
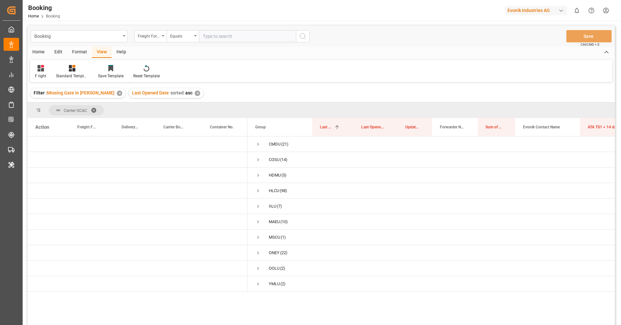
scroll to position [17, 0]
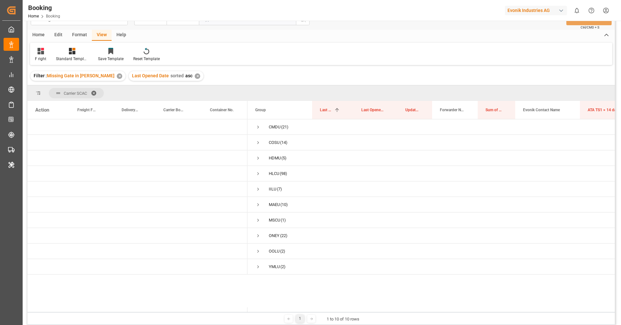
click at [539, 9] on div "Evonik Industries AG" at bounding box center [536, 10] width 62 height 9
type input "pochte"
click at [537, 48] on div "PO Pochteca Pochteca-RJ8V" at bounding box center [537, 44] width 110 height 15
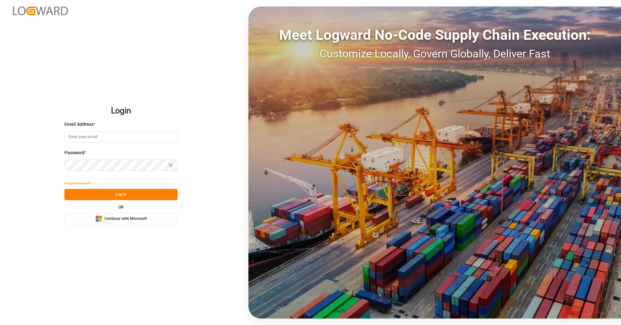
click at [140, 220] on span "Continue with Microsoft" at bounding box center [125, 219] width 42 height 6
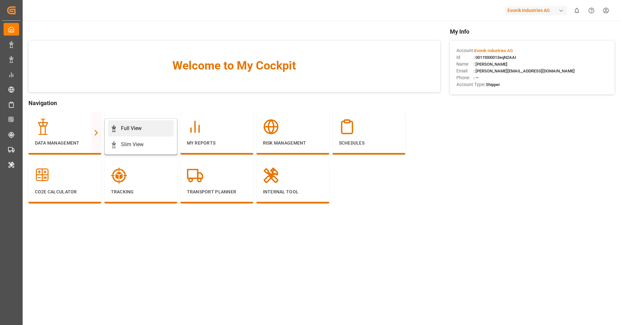
click at [122, 128] on div "Full View" at bounding box center [131, 128] width 21 height 8
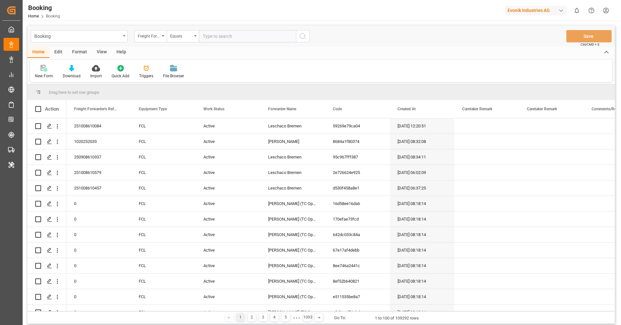
click at [96, 58] on div "View" at bounding box center [102, 52] width 20 height 11
click at [48, 74] on div "Default" at bounding box center [41, 72] width 22 height 14
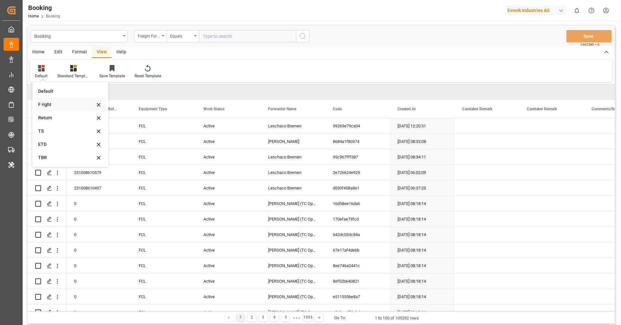
click at [60, 109] on div "F right" at bounding box center [70, 104] width 71 height 13
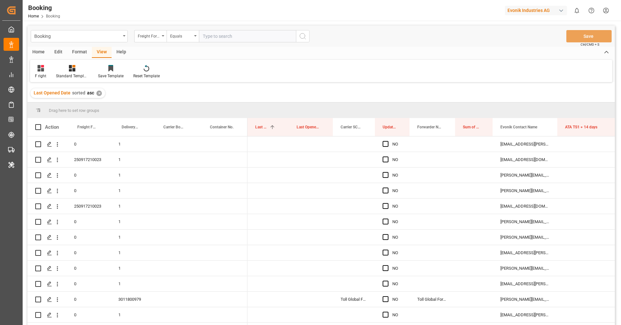
click at [76, 55] on div "Format" at bounding box center [79, 52] width 25 height 11
click at [47, 74] on div "Filter Rows" at bounding box center [44, 76] width 19 height 6
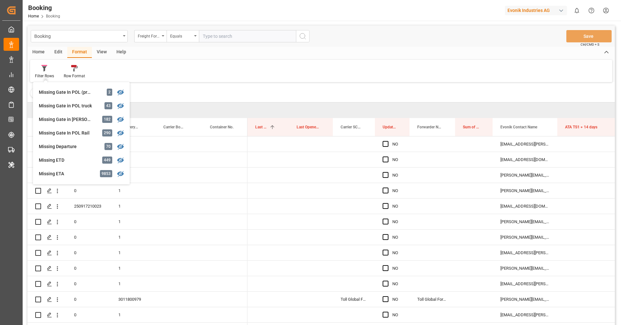
scroll to position [83, 0]
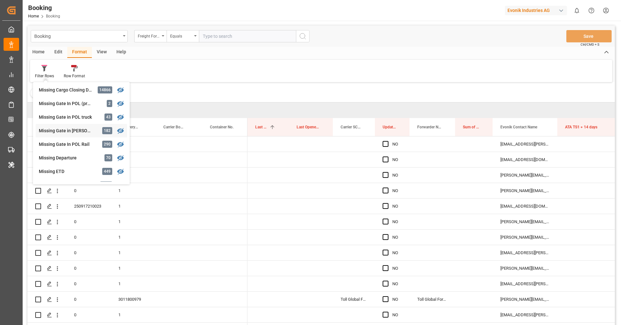
click at [69, 131] on div "Missing Gate in [PERSON_NAME]" at bounding box center [67, 130] width 57 height 7
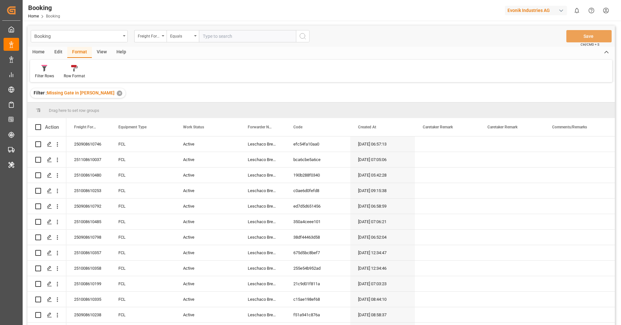
click at [106, 51] on div "View" at bounding box center [102, 52] width 20 height 11
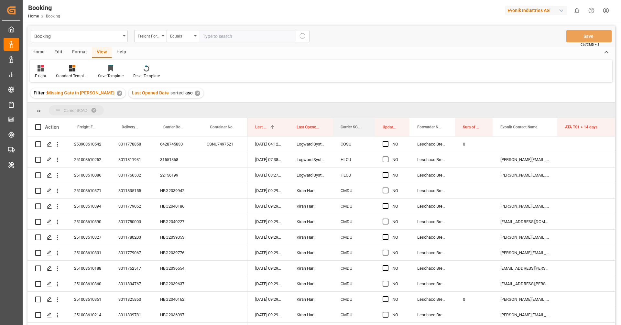
drag, startPoint x: 342, startPoint y: 129, endPoint x: 339, endPoint y: 112, distance: 18.0
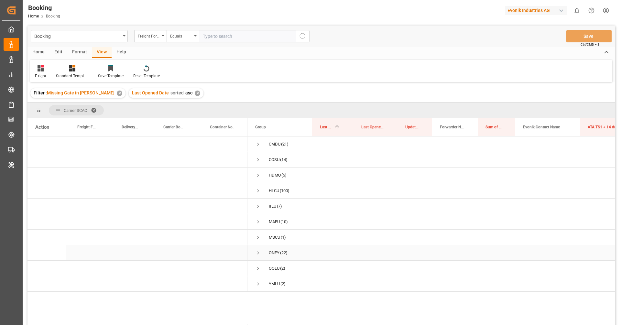
click at [274, 250] on div "ONEY" at bounding box center [274, 252] width 11 height 15
click at [533, 9] on div "Evonik Industries AG" at bounding box center [536, 10] width 62 height 9
type input "archrom"
click at [533, 53] on html "Created by potrace 1.15, written by Peter Selinger 2001-2017 Created by potrace…" at bounding box center [310, 162] width 621 height 325
click at [526, 13] on div "Evonik Industries AG" at bounding box center [536, 10] width 62 height 9
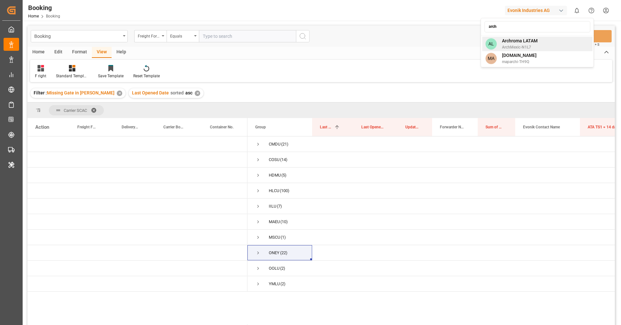
type input "arch"
click at [518, 47] on span "ArchMexic-N1L7" at bounding box center [520, 47] width 36 height 6
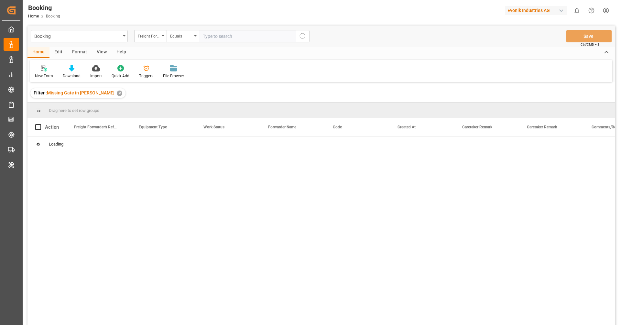
click at [84, 53] on div "Format" at bounding box center [79, 52] width 25 height 11
click at [98, 54] on div "View" at bounding box center [102, 52] width 20 height 11
click at [80, 54] on div "Format" at bounding box center [79, 52] width 25 height 11
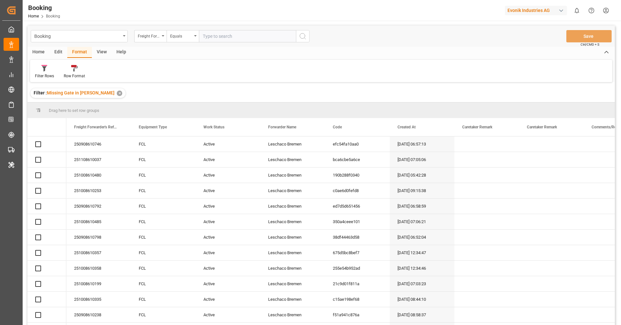
click at [99, 53] on div "View" at bounding box center [102, 52] width 20 height 11
click at [42, 77] on div "Default" at bounding box center [41, 76] width 13 height 6
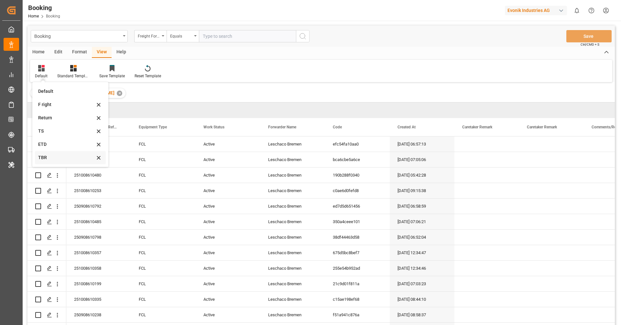
click at [50, 159] on div "TBR" at bounding box center [66, 157] width 57 height 7
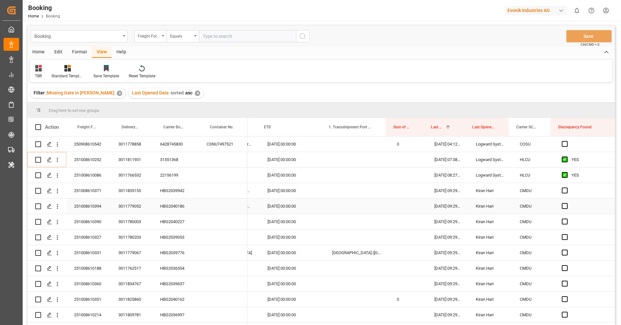
scroll to position [0, 163]
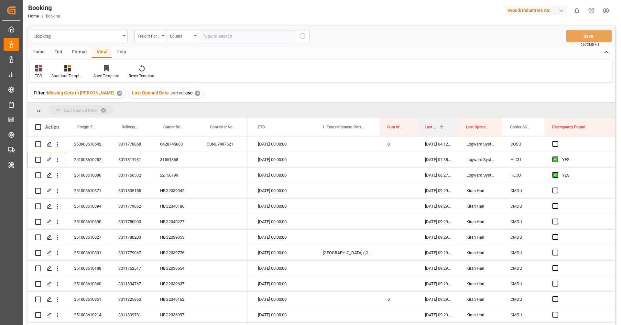
drag, startPoint x: 426, startPoint y: 131, endPoint x: 423, endPoint y: 112, distance: 18.8
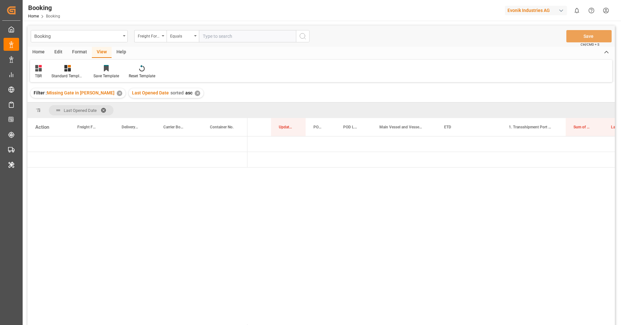
scroll to position [0, 0]
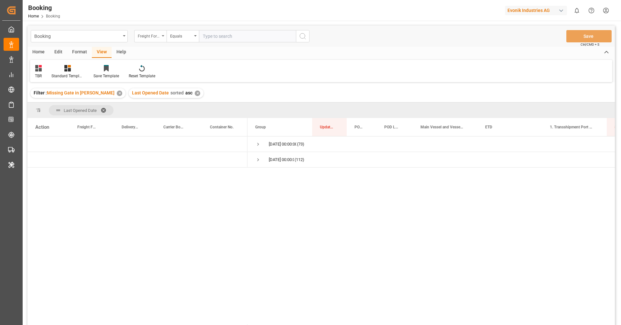
click at [149, 37] on div "Freight Forwarder's Reference No." at bounding box center [149, 35] width 22 height 7
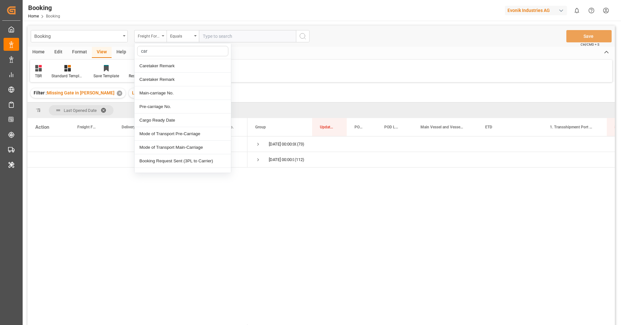
type input "carr"
click at [172, 132] on div "Carrier SCAC" at bounding box center [182, 134] width 96 height 14
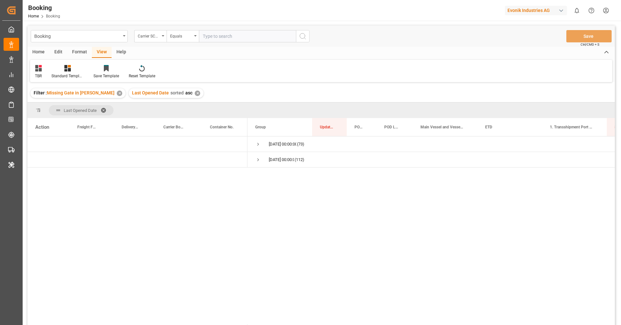
click at [211, 39] on input "text" at bounding box center [247, 36] width 97 height 12
type input "hlcu"
click at [299, 37] on icon "search button" at bounding box center [303, 36] width 8 height 8
click at [259, 143] on span "Press SPACE to select this row." at bounding box center [258, 144] width 6 height 6
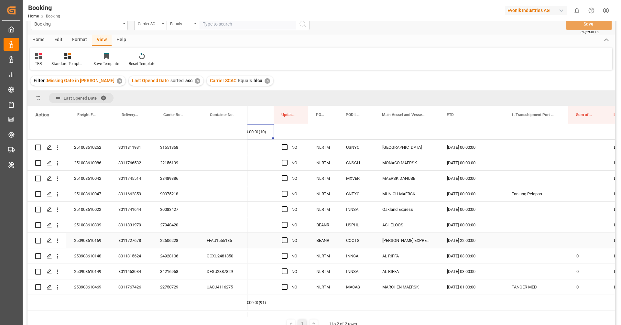
click at [175, 242] on div "22606228" at bounding box center [175, 240] width 47 height 15
click at [59, 241] on icon "open menu" at bounding box center [57, 240] width 7 height 7
click at [87, 250] on div "Open in new tab" at bounding box center [94, 255] width 80 height 14
click at [170, 258] on div "24928106" at bounding box center [175, 255] width 47 height 15
click at [59, 260] on button "open menu" at bounding box center [57, 256] width 7 height 12
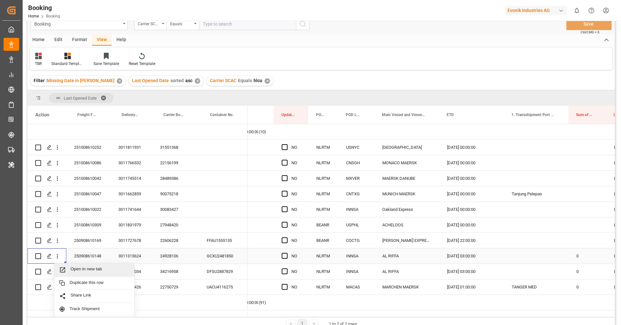
click at [77, 270] on span "Open in new tab" at bounding box center [99, 269] width 59 height 7
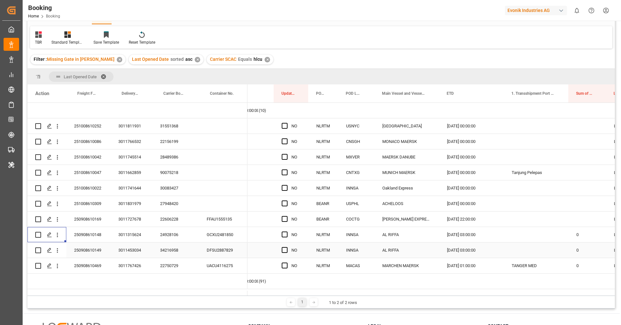
click at [174, 245] on div "34216958" at bounding box center [175, 249] width 47 height 15
click at [59, 252] on icon "open menu" at bounding box center [57, 250] width 7 height 7
click at [73, 263] on span "Open in new tab" at bounding box center [99, 264] width 59 height 7
click at [177, 268] on div "22750729" at bounding box center [175, 265] width 47 height 15
click at [61, 269] on div "Press SPACE to select this row." at bounding box center [57, 266] width 16 height 12
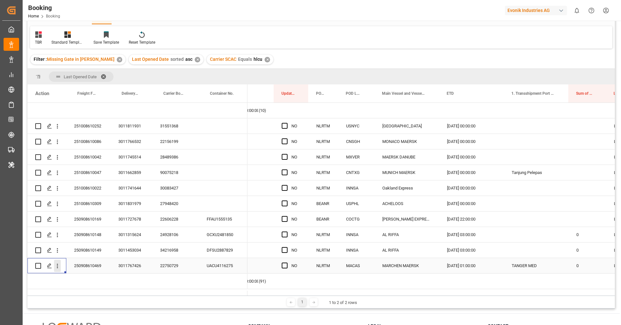
click at [58, 268] on icon "open menu" at bounding box center [57, 266] width 7 height 7
click at [75, 279] on span "Open in new tab" at bounding box center [99, 279] width 59 height 7
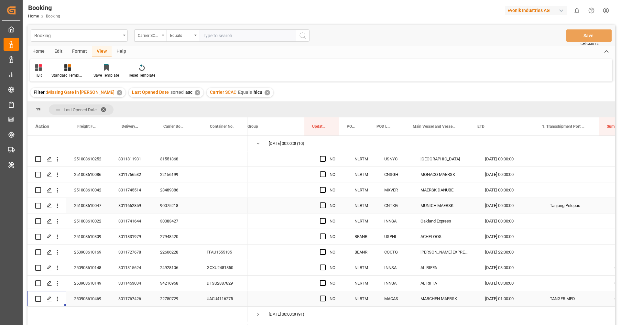
scroll to position [0, 0]
click at [259, 147] on span "Press SPACE to select this row." at bounding box center [258, 143] width 6 height 15
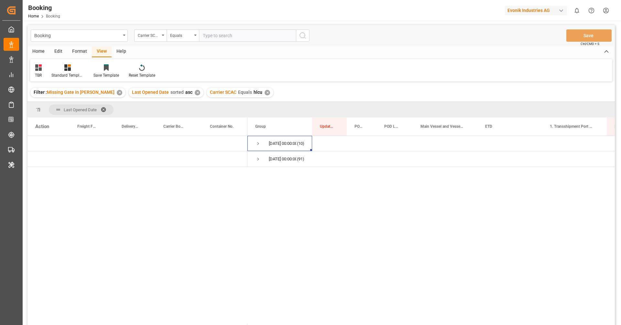
click at [103, 110] on span at bounding box center [106, 110] width 10 height 6
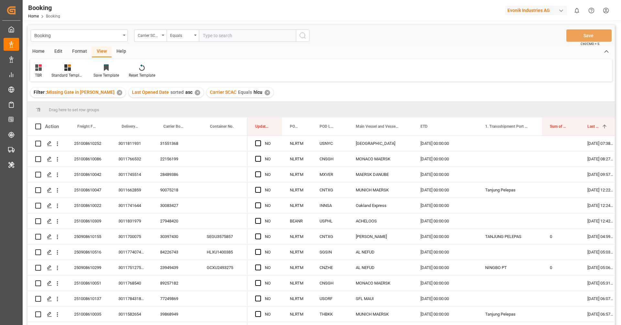
click at [264, 93] on div "✕" at bounding box center [266, 92] width 5 height 5
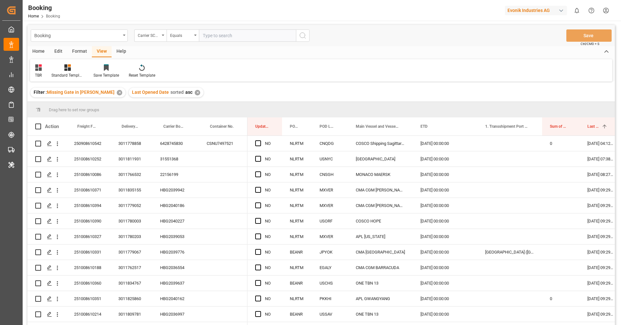
click at [222, 37] on input "text" at bounding box center [247, 35] width 97 height 12
paste input "ONEY"
type input "ONEY"
click at [300, 33] on icon "search button" at bounding box center [303, 36] width 8 height 8
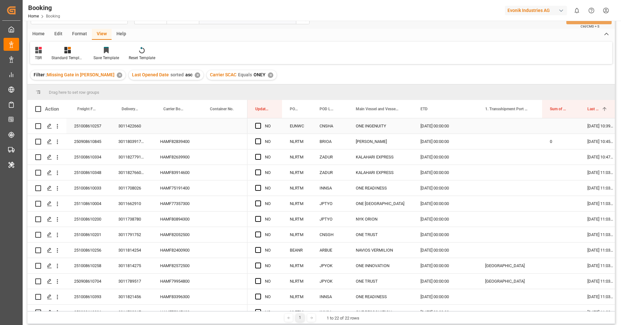
click at [95, 127] on div "251008610257" at bounding box center [88, 125] width 44 height 15
click at [58, 129] on icon "open menu" at bounding box center [57, 126] width 7 height 7
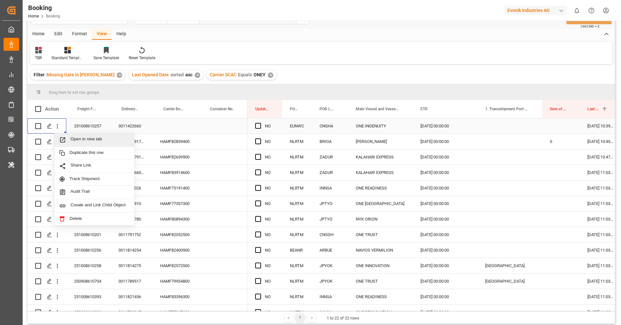
click at [71, 142] on span "Open in new tab" at bounding box center [99, 139] width 59 height 7
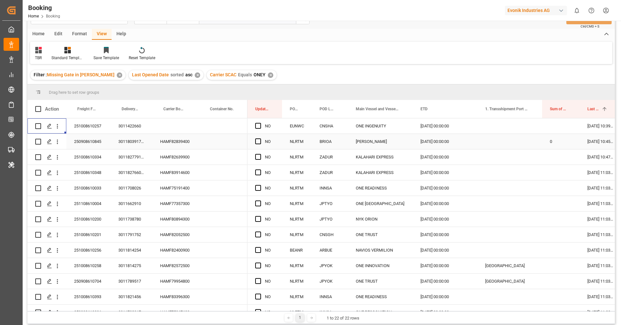
click at [176, 144] on div "HAMF82839400" at bounding box center [175, 141] width 47 height 15
click at [59, 144] on icon "open menu" at bounding box center [57, 141] width 7 height 7
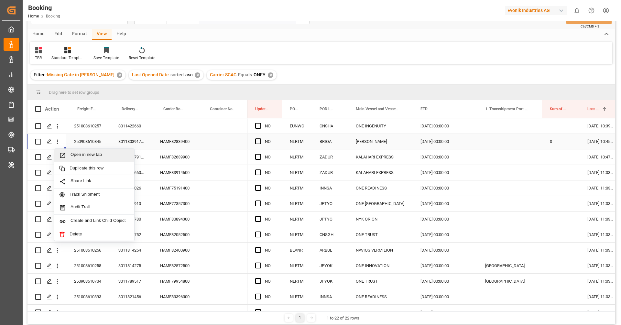
click at [80, 155] on span "Open in new tab" at bounding box center [99, 155] width 59 height 7
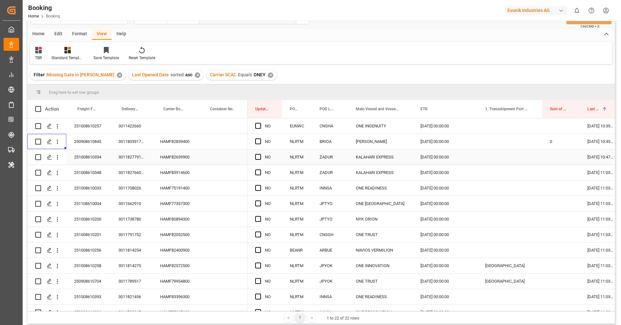
click at [174, 160] on div "HAMF82639900" at bounding box center [175, 156] width 47 height 15
click at [60, 158] on icon "open menu" at bounding box center [57, 157] width 7 height 7
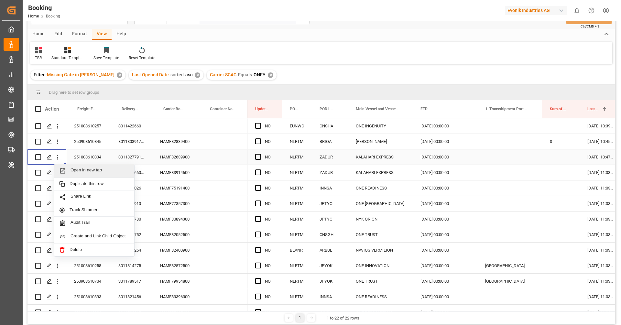
click at [80, 169] on span "Open in new tab" at bounding box center [99, 170] width 59 height 7
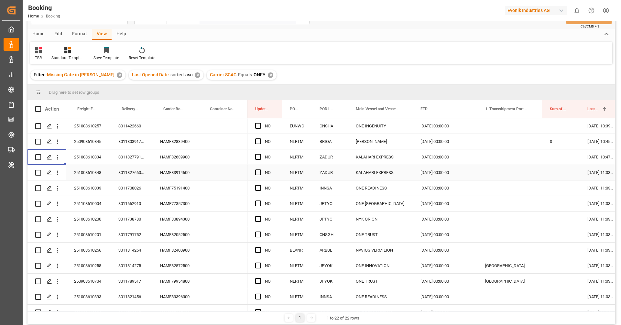
click at [180, 173] on div "HAMF83914600" at bounding box center [175, 172] width 47 height 15
click at [59, 175] on icon "open menu" at bounding box center [57, 172] width 7 height 7
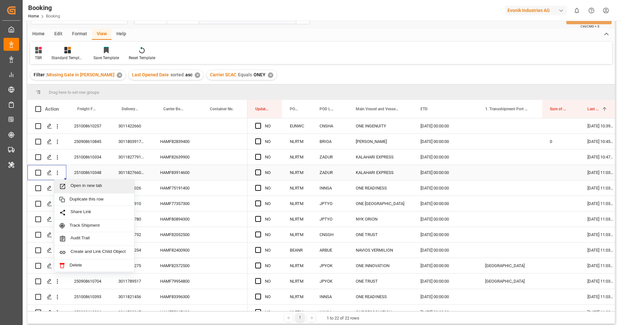
click at [73, 183] on span "Open in new tab" at bounding box center [99, 186] width 59 height 7
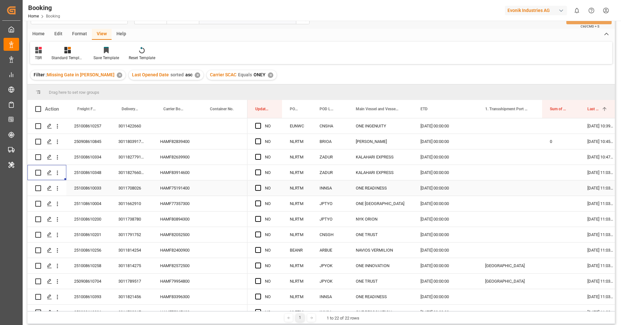
click at [165, 185] on div "HAMF75191400" at bounding box center [175, 187] width 47 height 15
click at [58, 191] on icon "open menu" at bounding box center [57, 188] width 7 height 7
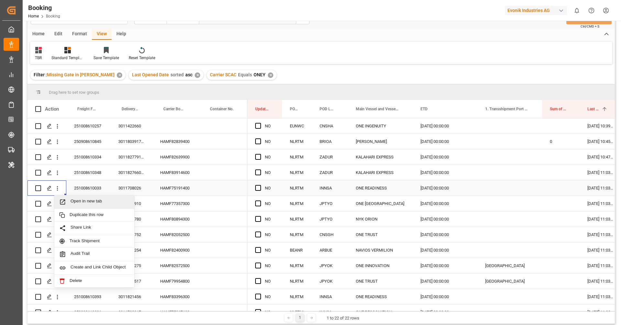
click at [75, 199] on span "Open in new tab" at bounding box center [99, 201] width 59 height 7
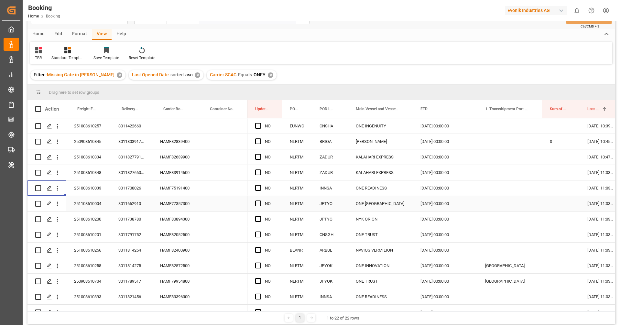
click at [174, 201] on div "HAMF77357300" at bounding box center [175, 203] width 47 height 15
click at [59, 205] on icon "open menu" at bounding box center [57, 203] width 7 height 7
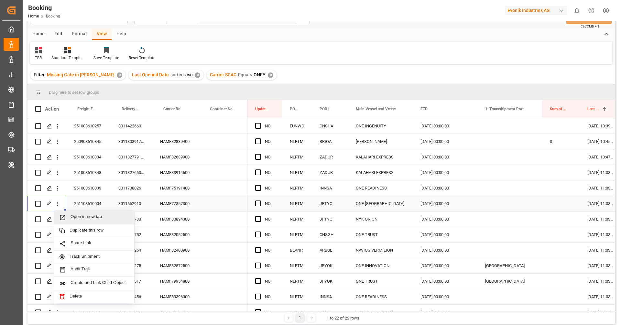
click at [79, 214] on span "Open in new tab" at bounding box center [99, 217] width 59 height 7
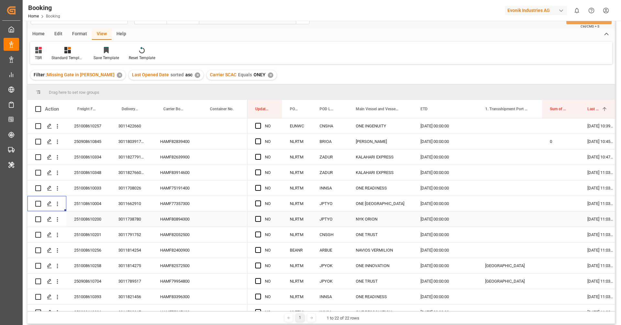
click at [175, 213] on div "HAMF80894300" at bounding box center [175, 218] width 47 height 15
click at [59, 223] on button "open menu" at bounding box center [57, 219] width 7 height 12
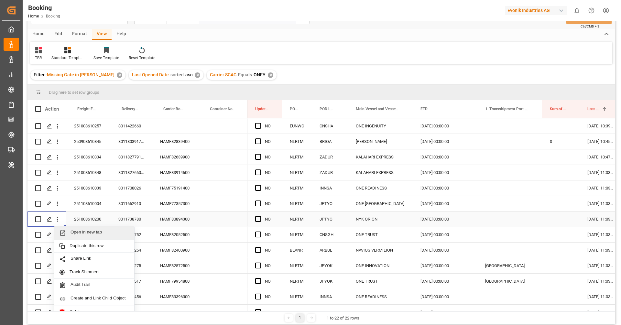
click at [75, 232] on span "Open in new tab" at bounding box center [99, 233] width 59 height 7
click at [174, 232] on div "HAMF82052500" at bounding box center [175, 234] width 47 height 15
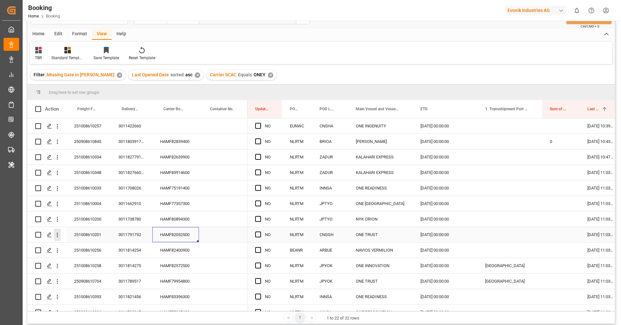
click at [59, 238] on icon "open menu" at bounding box center [57, 234] width 7 height 7
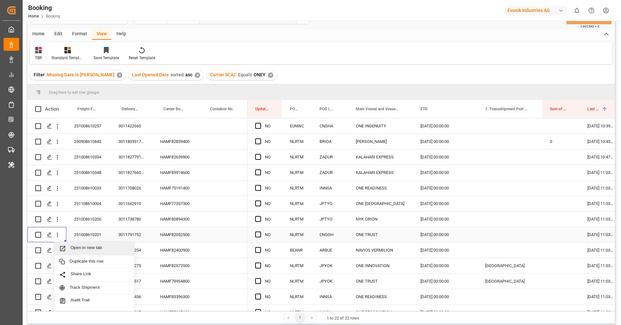
click at [77, 245] on span "Open in new tab" at bounding box center [99, 248] width 59 height 7
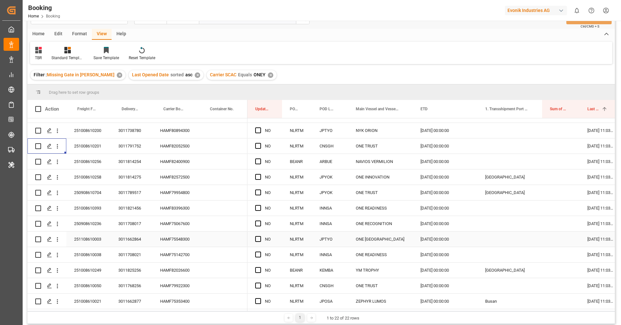
scroll to position [91, 0]
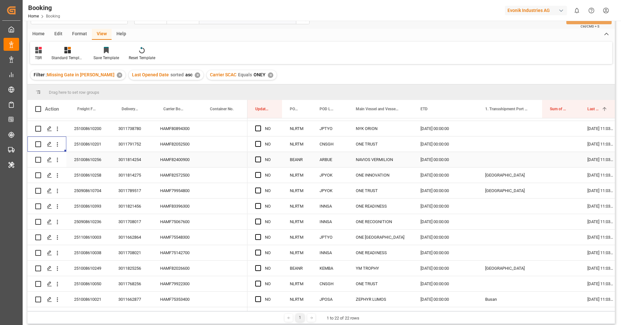
click at [181, 157] on div "HAMF82400900" at bounding box center [175, 159] width 47 height 15
click at [57, 164] on button "open menu" at bounding box center [57, 160] width 7 height 12
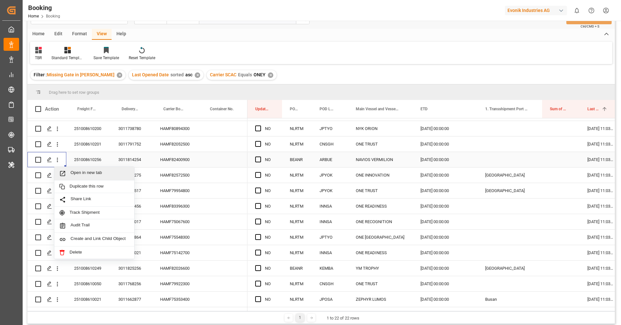
click at [73, 173] on span "Open in new tab" at bounding box center [99, 173] width 59 height 7
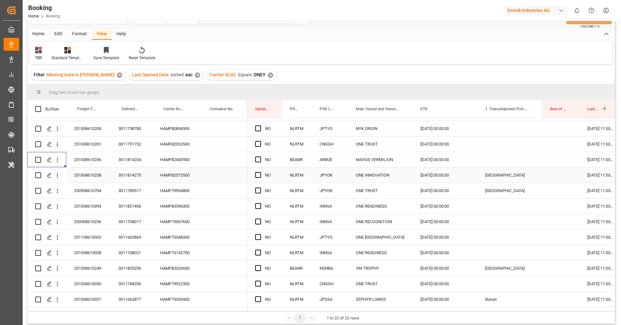
click at [178, 173] on div "HAMF82572500" at bounding box center [175, 174] width 47 height 15
click at [61, 176] on div "Press SPACE to select this row." at bounding box center [57, 175] width 16 height 12
click at [58, 176] on icon "open menu" at bounding box center [57, 175] width 7 height 7
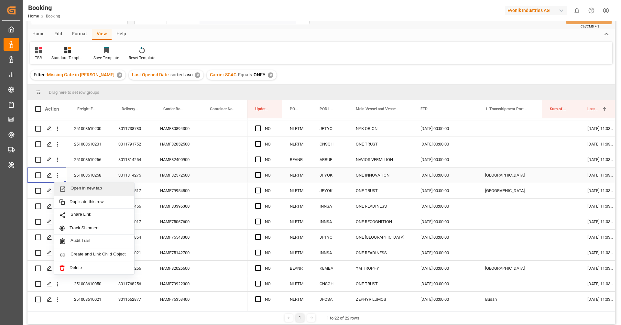
click at [75, 188] on span "Open in new tab" at bounding box center [99, 189] width 59 height 7
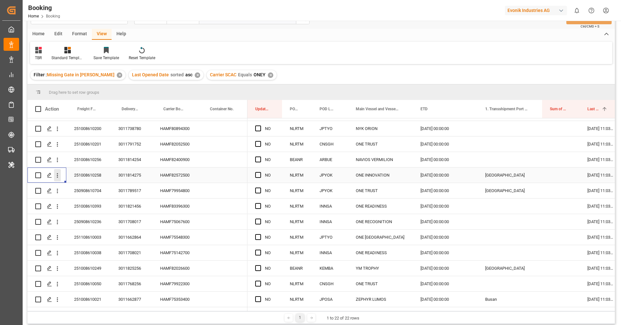
click at [59, 176] on icon "open menu" at bounding box center [57, 175] width 7 height 7
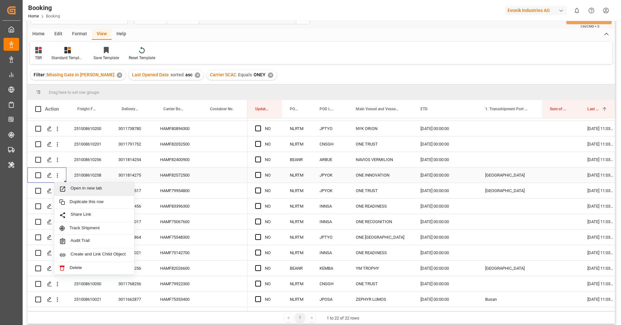
click at [74, 187] on span "Open in new tab" at bounding box center [99, 189] width 59 height 7
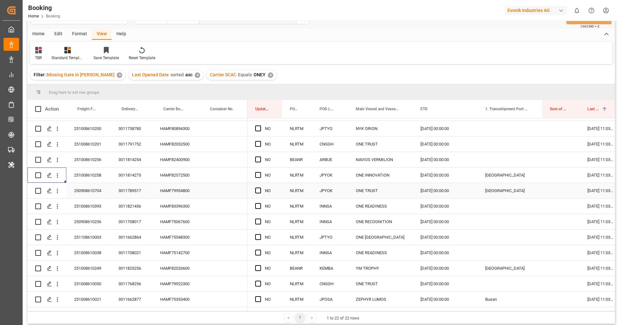
click at [166, 189] on div "HAMF79954800" at bounding box center [175, 190] width 47 height 15
click at [59, 194] on icon "open menu" at bounding box center [57, 191] width 7 height 7
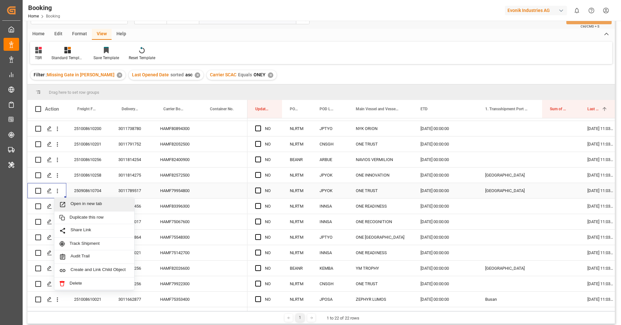
click at [81, 205] on span "Open in new tab" at bounding box center [99, 204] width 59 height 7
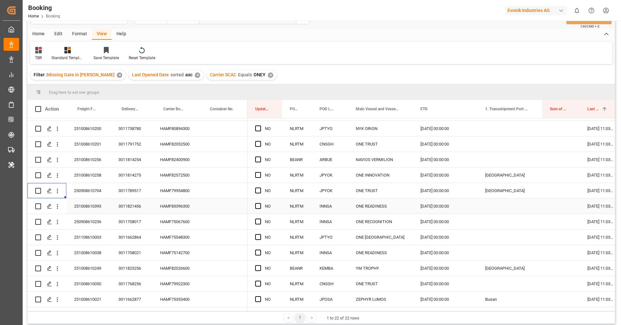
click at [172, 211] on div "HAMF83396300" at bounding box center [175, 205] width 47 height 15
click at [58, 209] on icon "open menu" at bounding box center [57, 206] width 7 height 7
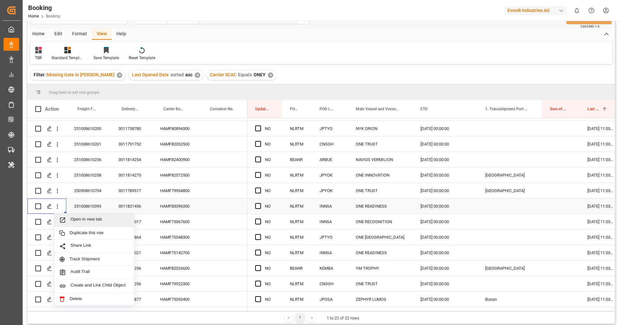
click at [84, 219] on span "Open in new tab" at bounding box center [99, 220] width 59 height 7
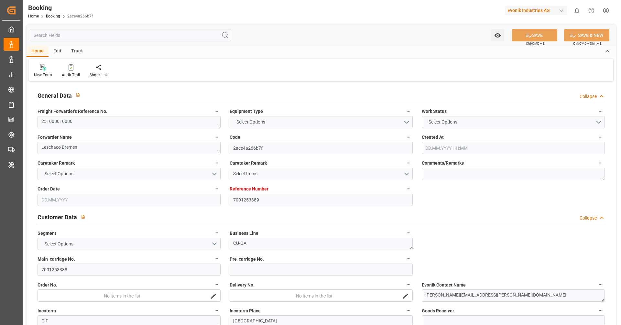
type input "7001253389"
type input "9778832"
type input "Hapag [PERSON_NAME]"
type input "Hapag Lloyd Aktiengesellschaft"
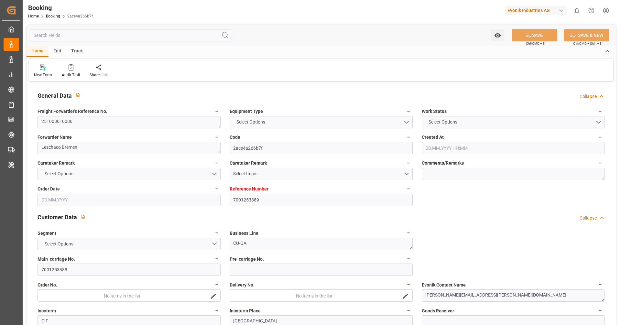
type input "NLRTM"
type input "CNSGH"
type input "[DATE] 08:16"
type input "[DATE]"
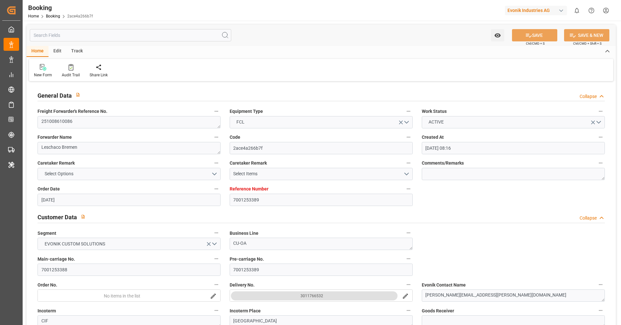
type input "[DATE]"
type input "[DATE] 00:00"
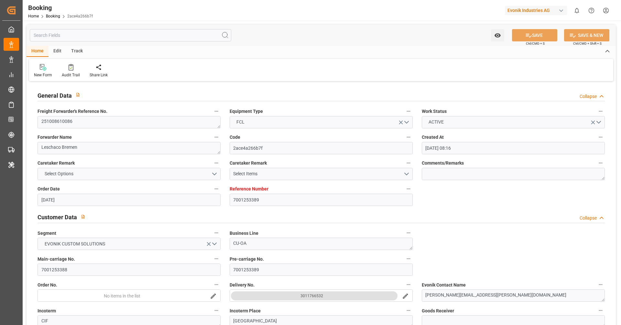
type input "[DATE] 00:00"
type input "[DATE]"
type input "[DATE] 08:27"
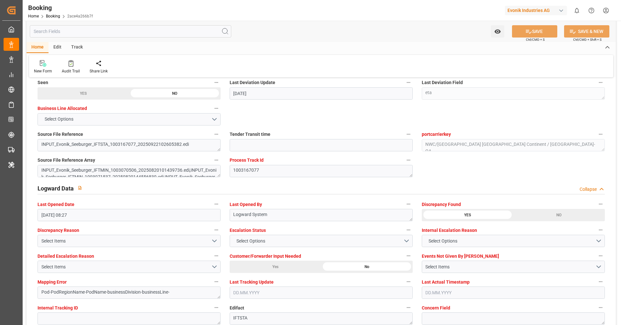
scroll to position [1071, 0]
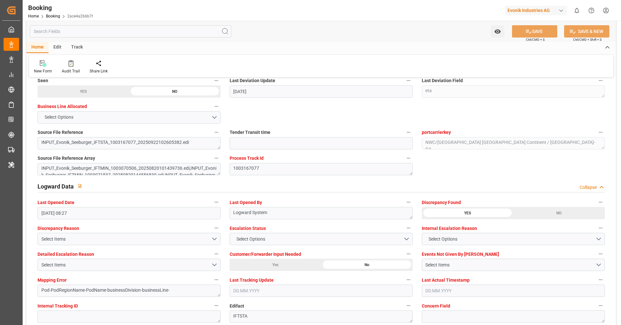
click at [561, 217] on div "NO" at bounding box center [558, 213] width 91 height 12
click at [459, 213] on div "YES" at bounding box center [467, 213] width 91 height 12
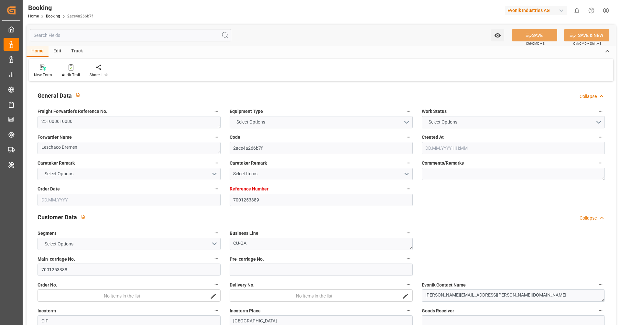
type input "7001253389"
type input "9778832"
type input "Hapag [PERSON_NAME]"
type input "Hapag Lloyd Aktiengesellschaft"
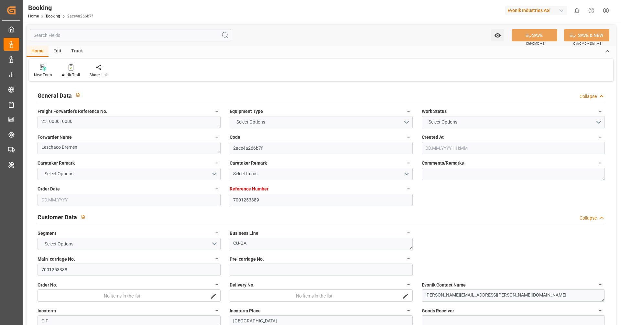
type input "NLRTM"
type input "CNSGH"
type input "[DATE] 08:16"
type input "[DATE]"
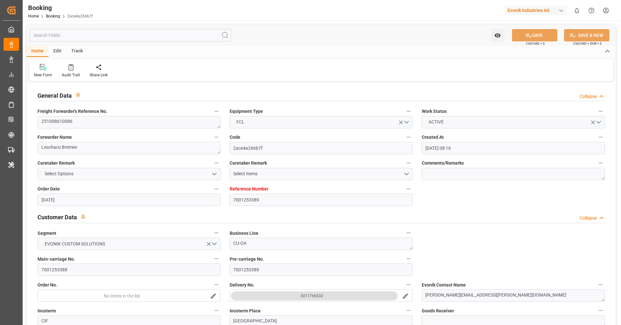
type input "[DATE]"
type input "[DATE] 00:00"
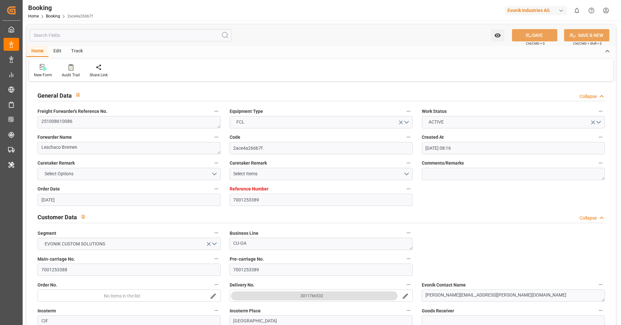
type input "[DATE] 00:00"
type input "[DATE]"
type input "[DATE] 08:27"
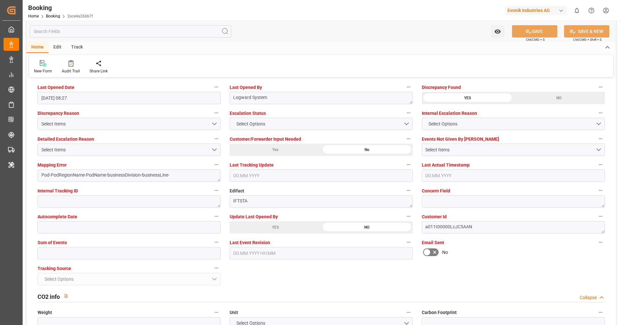
scroll to position [1196, 0]
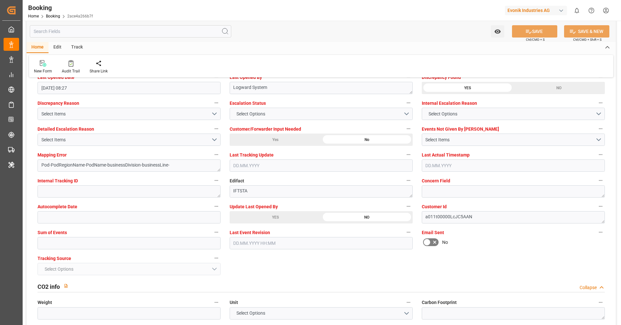
click at [295, 218] on div "YES" at bounding box center [275, 217] width 91 height 12
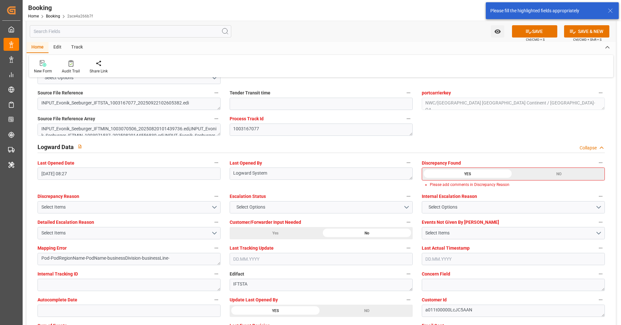
scroll to position [1111, 0]
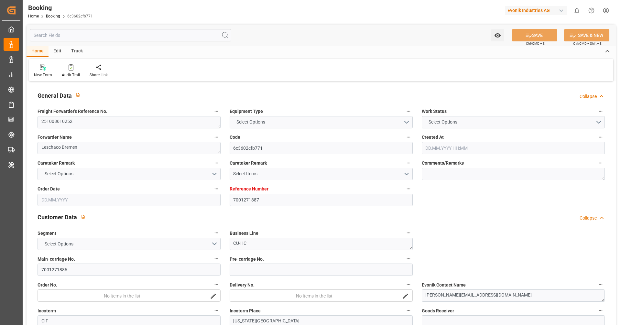
type input "7001271887"
type input "9444730"
type input "Hapag [PERSON_NAME]"
type input "Hapag Lloyd Aktiengesellschaft"
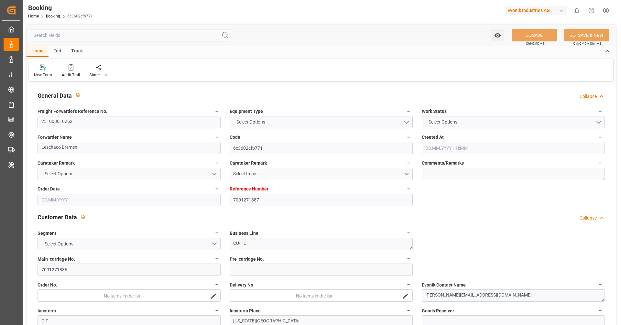
type input "NLRTM"
type input "USNYC"
type input "10.09.2025 09:29"
type input "10.09.2025"
type input "27.10.2025"
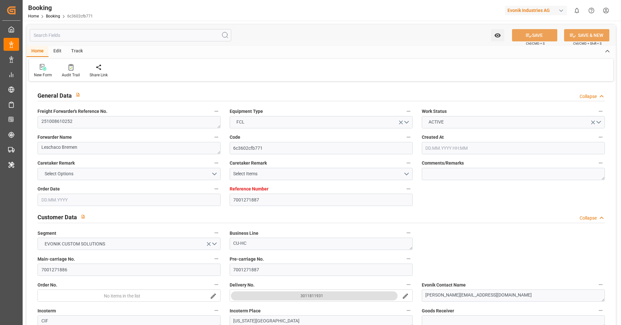
type input "30.09.2025"
type input "30.09.2025 00:00"
type input "11.09.2025"
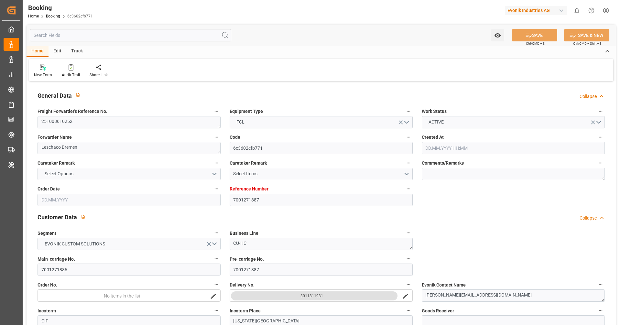
type input "10.10.2025 00:00"
type input "24.10.2025 00:00"
type input "28.10.2025 00:00"
type input "22.09.2025 07:38"
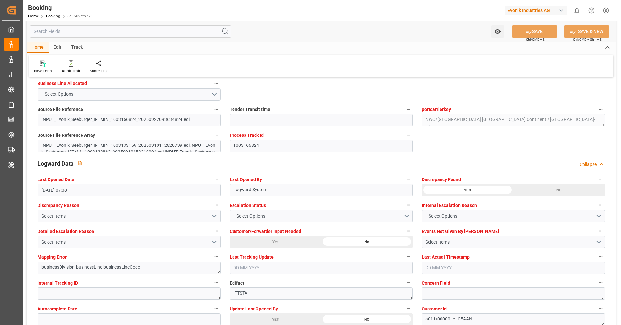
scroll to position [1108, 0]
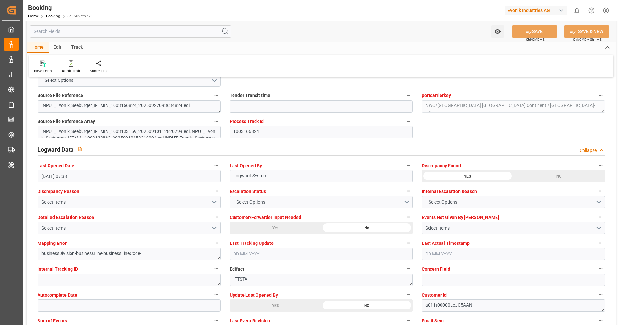
click at [291, 300] on div "YES" at bounding box center [275, 305] width 91 height 12
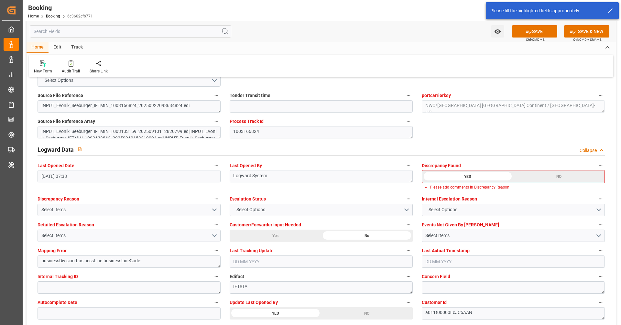
scroll to position [1111, 0]
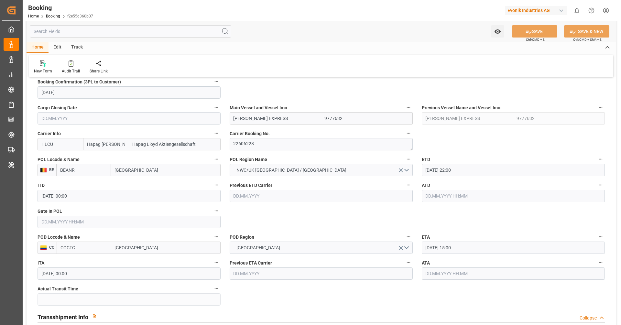
scroll to position [432, 0]
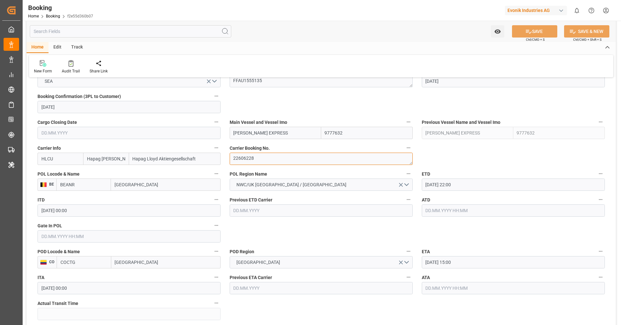
click at [258, 153] on textarea "22606228" at bounding box center [321, 159] width 183 height 12
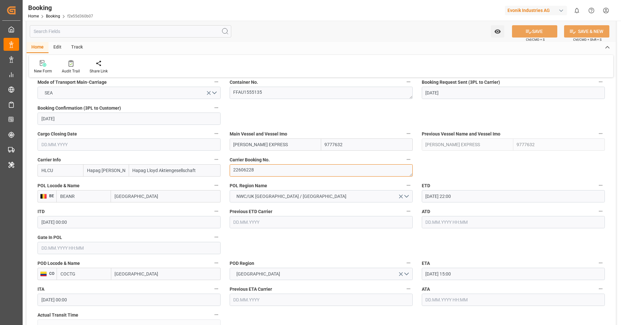
scroll to position [413, 0]
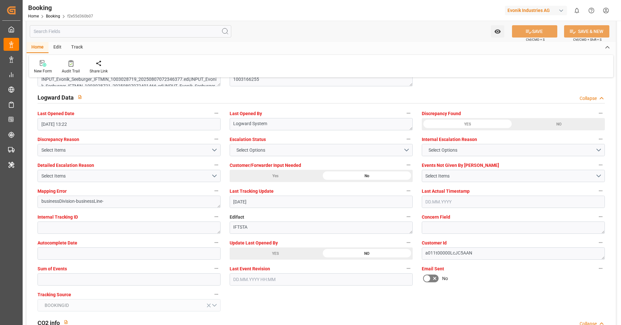
scroll to position [1176, 0]
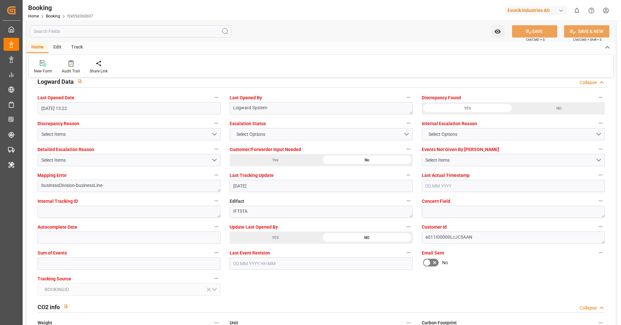
click at [276, 237] on div "YES" at bounding box center [275, 237] width 91 height 12
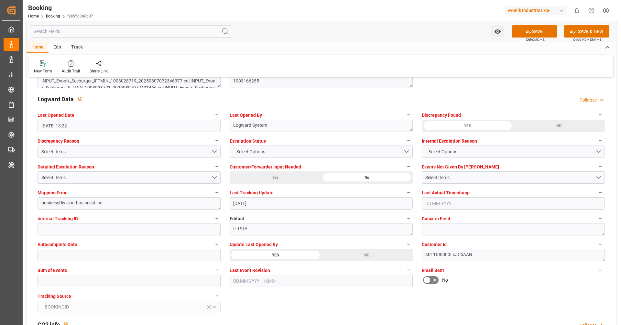
scroll to position [1161, 0]
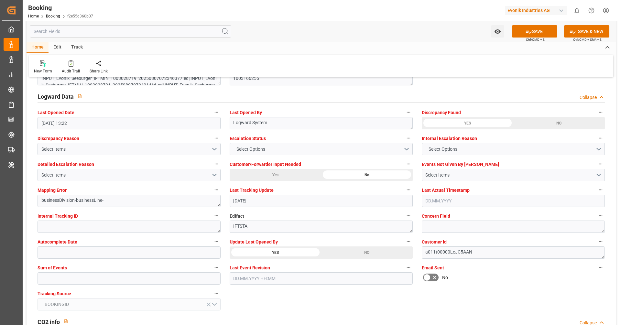
click at [116, 284] on div "Sum of Events" at bounding box center [129, 274] width 192 height 26
click at [120, 278] on input "text" at bounding box center [129, 278] width 183 height 12
type input "0"
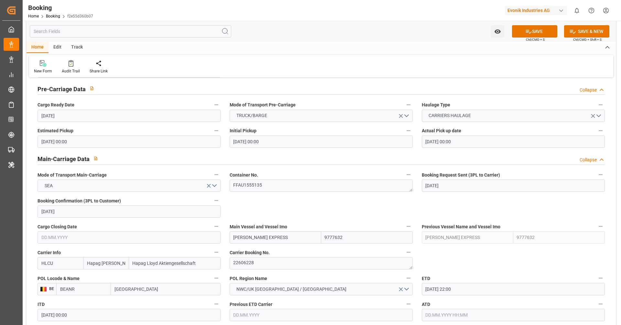
scroll to position [334, 0]
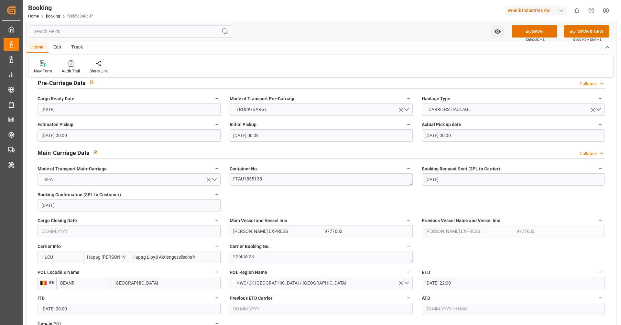
click at [365, 214] on div "Main Vessel and Vessel Imo SANTOS EXPRESS 9777632" at bounding box center [321, 227] width 192 height 26
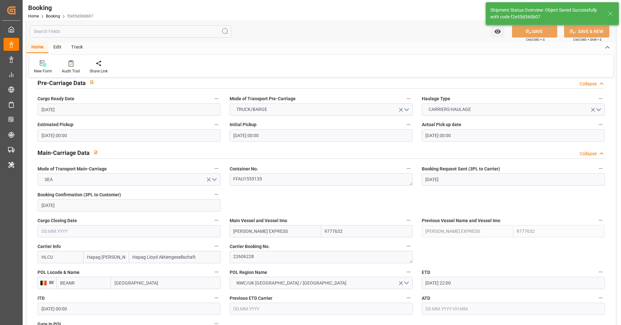
type textarea "[PERSON_NAME]"
type input "23.09.2025 08:50"
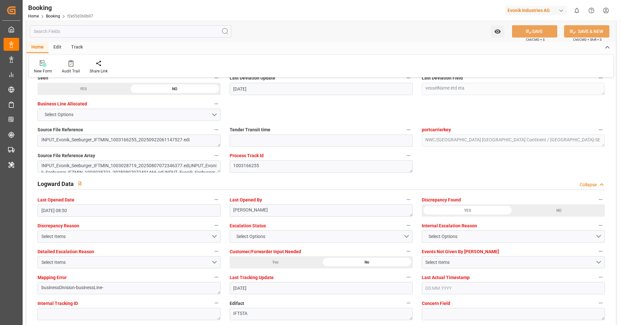
scroll to position [1064, 0]
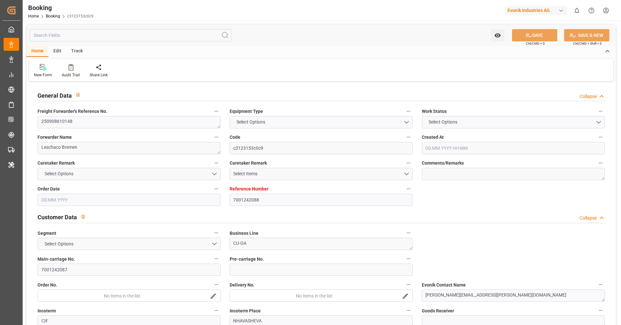
type input "7001242088"
type input "9525912"
type input "Hapag [PERSON_NAME]"
type input "Hapag Lloyd Aktiengesellschaft"
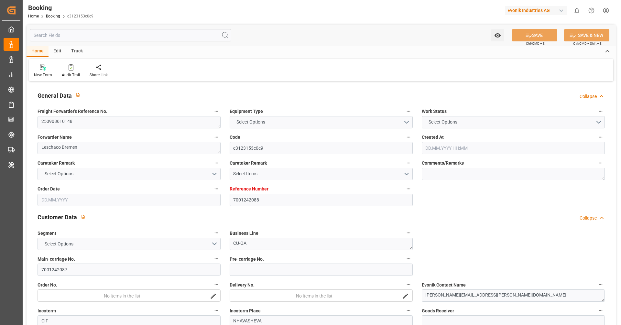
type input "NLRTM"
type input "INNSA"
type input "0"
type input "NLRTM"
type input "INNSA"
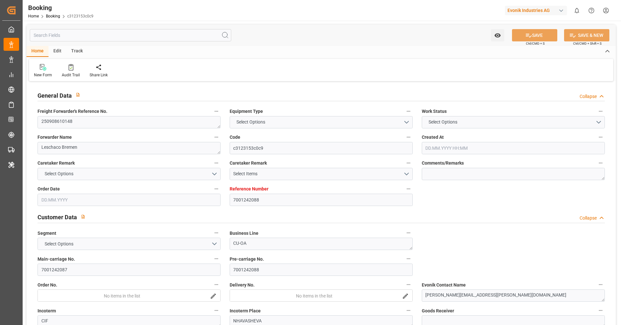
type input "[DATE] 12:15"
type input "[DATE]"
type input "[DATE] 00:00"
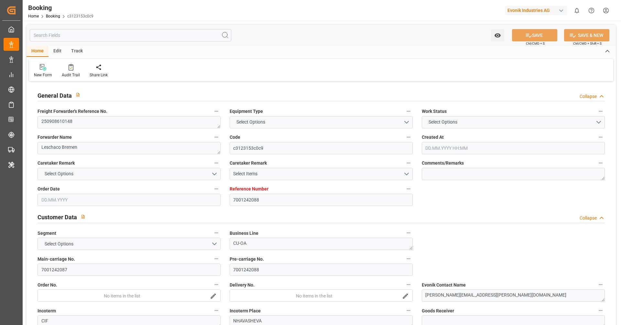
type input "[DATE] 00:00"
type input "[DATE]"
type input "[DATE] 03:00"
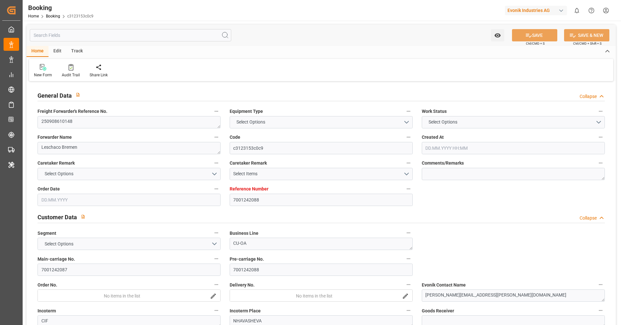
type input "[DATE] 00:00"
type input "[DATE] 10:00"
type input "[DATE] 00:00"
type input "[DATE]"
type input "22.09.2025 17:21"
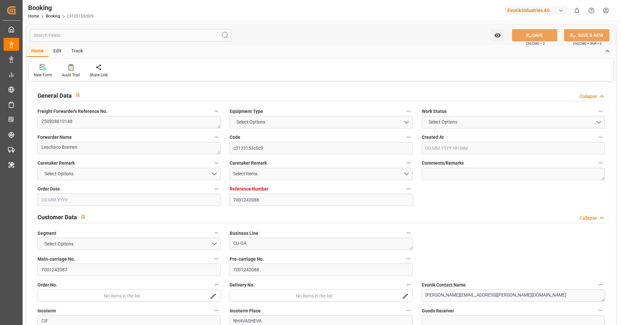
type input "[DATE]"
type input "17.09.2025 07:47"
type input "22.09.2025 12:57"
type input "[DATE] 12:00"
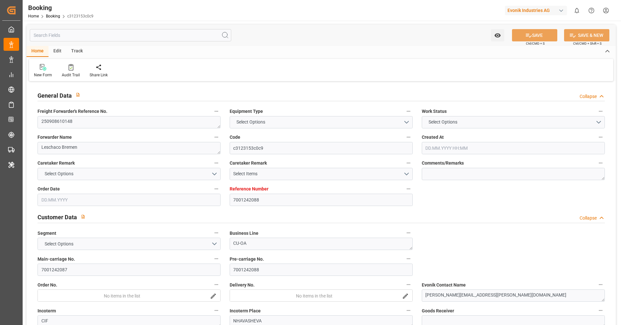
type input "[DATE] 12:00"
type input "[DATE] 03:00"
type input "[DATE] 10:00"
type input "[DATE] 16:12"
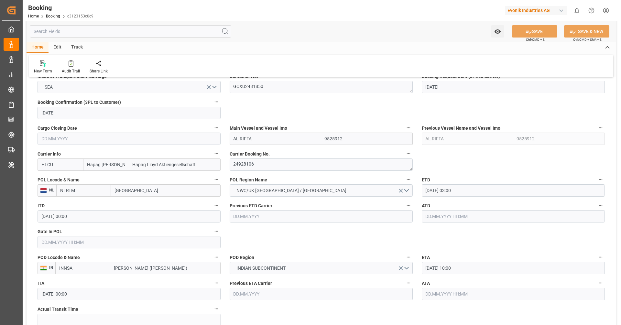
scroll to position [427, 0]
click at [129, 240] on input "text" at bounding box center [129, 241] width 183 height 12
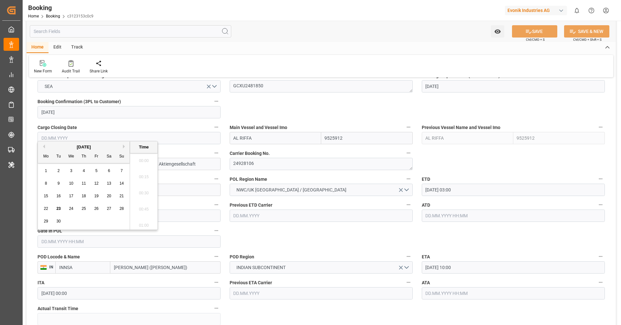
scroll to position [891, 0]
paste input "2025-09-23"
type input "23.09.2025 00:00"
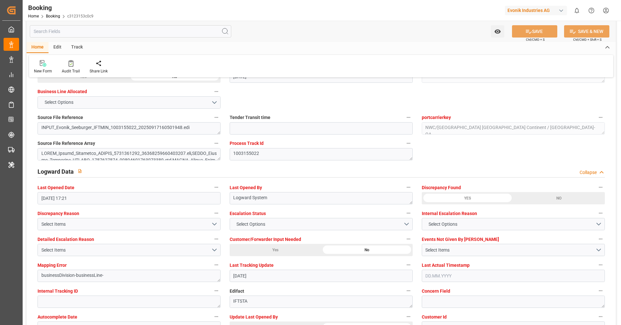
scroll to position [1080, 0]
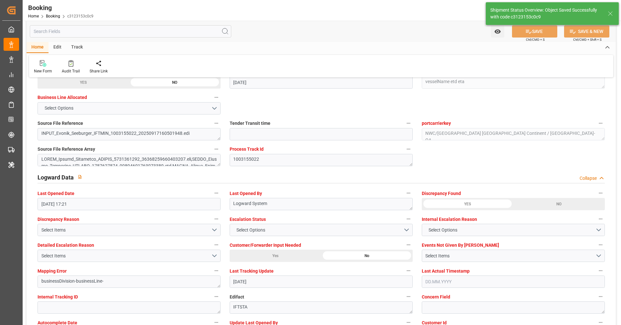
type textarea "[PERSON_NAME]"
type input "23.09.2025 08:51"
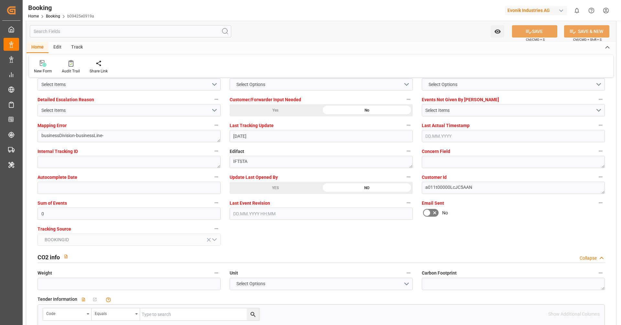
scroll to position [1225, 0]
click at [279, 188] on div "YES" at bounding box center [275, 189] width 91 height 12
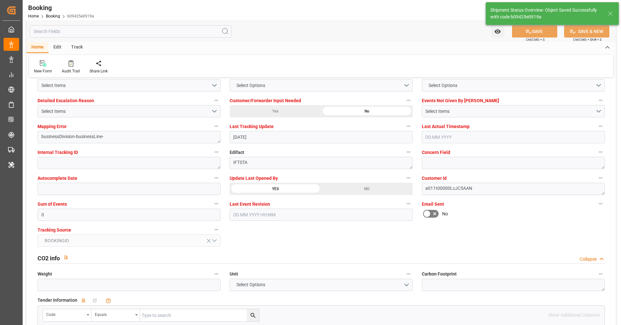
type textarea "[PERSON_NAME]"
type input "[DATE] 08:51"
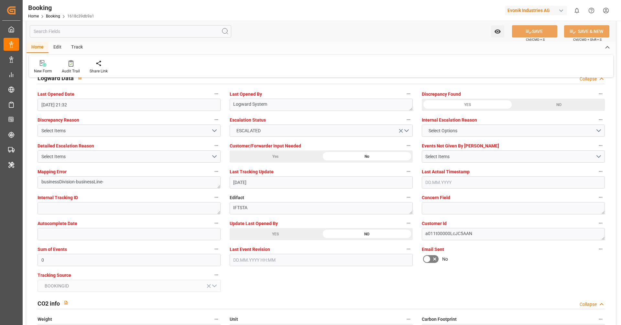
scroll to position [1192, 0]
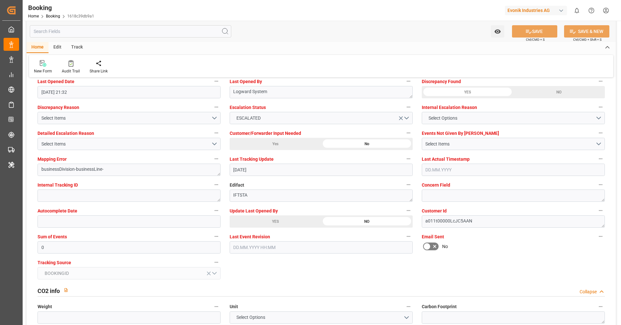
click at [268, 220] on div "YES" at bounding box center [275, 221] width 91 height 12
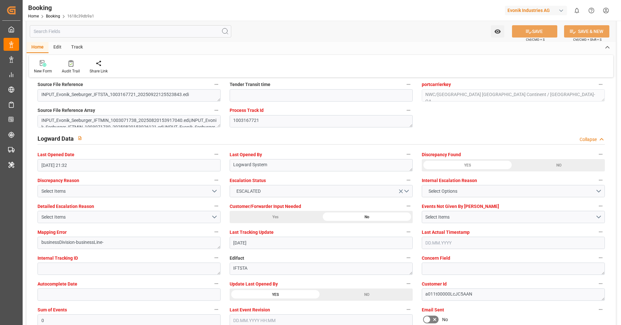
scroll to position [1048, 0]
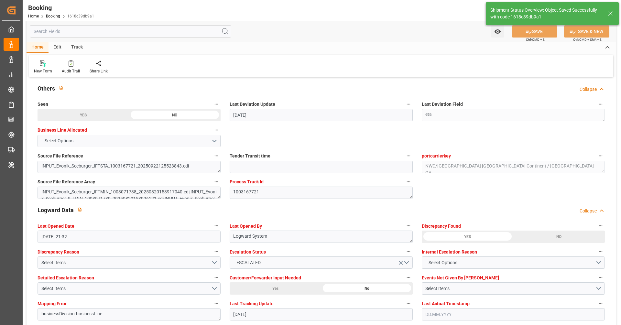
type textarea "[PERSON_NAME]"
type input "[DATE] 08:52"
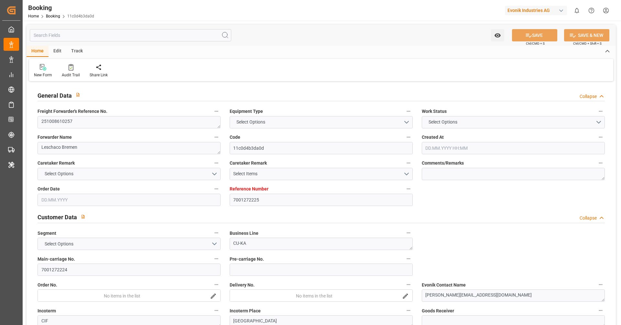
type textarea "251008610257"
type textarea "Leschaco Bremen"
type input "11c0d4b3da0d"
type input "7001272225"
type textarea "CU-KA"
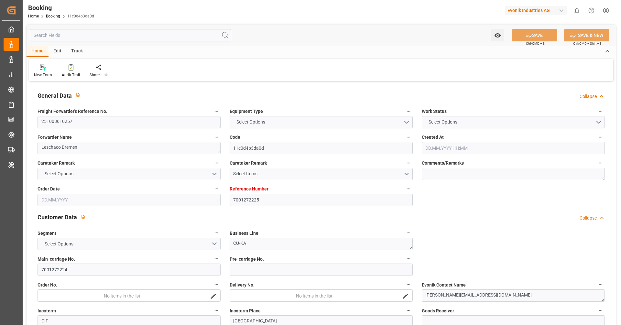
type input "7001272224"
type textarea "[PERSON_NAME][EMAIL_ADDRESS][DOMAIN_NAME]"
type textarea "CIF"
type textarea "SHANGHAI"
type textarea "4.2"
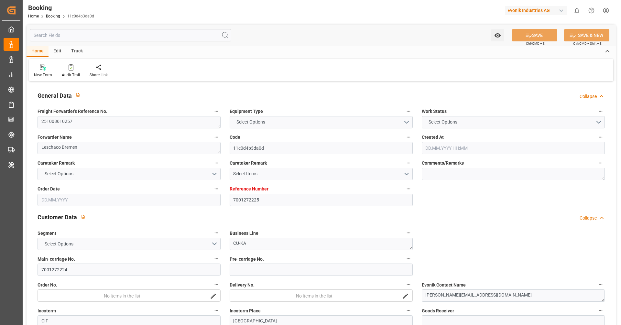
type textarea "Niederkassel"
type input "ONE INGENUITY"
type input "ONEY"
type input "NWC / EU"
type input "Shanghai"
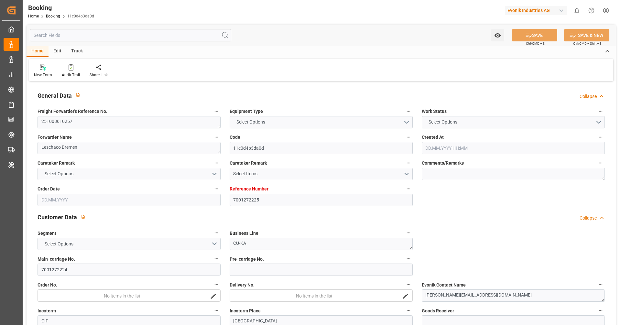
type textarea "INPUT_Evonik_Seeburger_IFTSTA_1003167391_20250922111759866.edi"
type textarea "NWC/UK North West Continent / UK_CNSHA_ONEY_CU-KA"
type textarea "INPUT_Evonik_Seeburger_IFTMIN_1003133992_20250910160934201.edi,INPUT_Evonik_See…"
type textarea "1003167391"
type textarea "Kiran Hari"
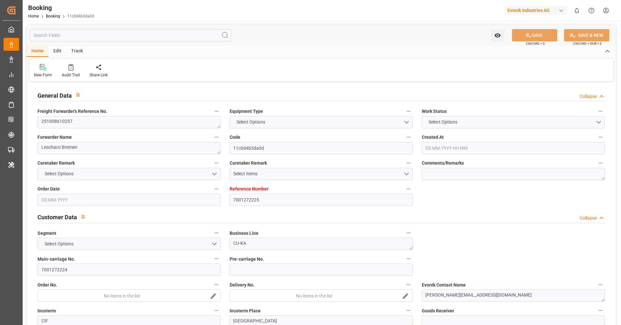
type textarea "Pol-PodRegionName-businessDivision-businessLine-"
type textarea "IFTSTA"
type textarea "a011t00000LcJC5AAN"
type textarea "No"
type input "7001272225"
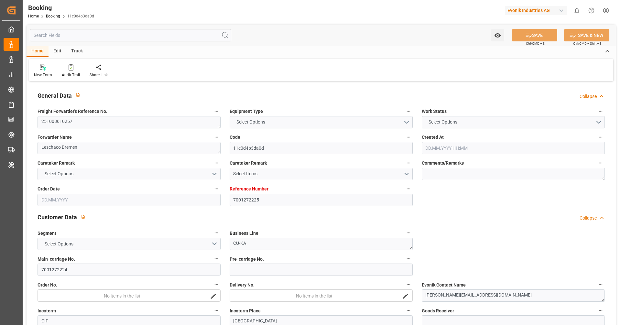
type input "9933016"
type input "ONE"
type input "Ocean Network Express"
type input "EUNWC"
type input "CNSHA"
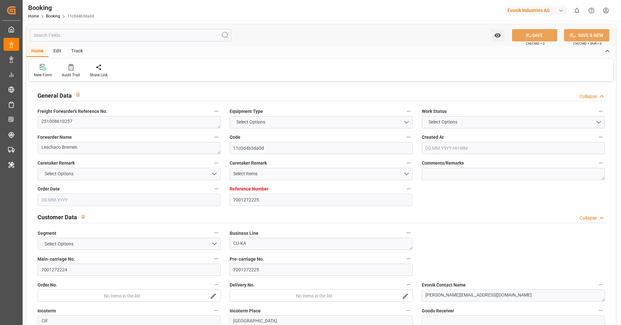
type input "10.09.2025 14:16"
type input "10.09.2025"
type input "12.12.2025"
type input "16.10.2025"
type input "16.10.2025 00:00"
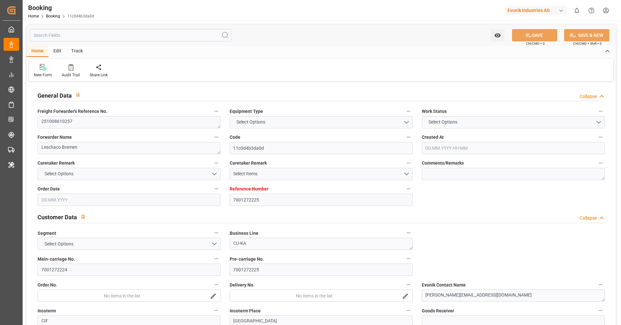
type input "16.10.2025 00:00"
type input "19.09.2025"
type input "22.09.2025"
type input "31.10.2025 00:00"
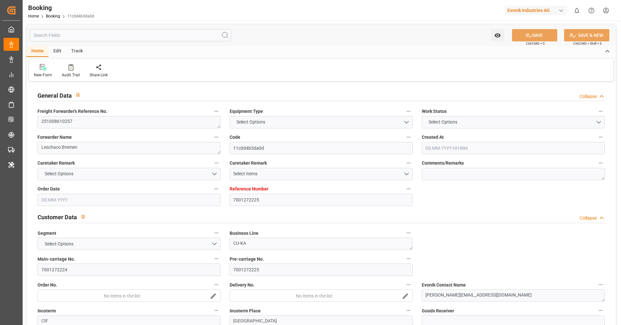
type input "21.12.2025 00:00"
type input "12.12.2025 00:00"
type input "22.09.2025 10:39"
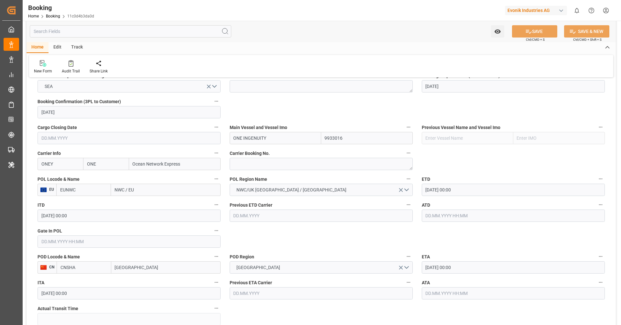
scroll to position [427, 0]
click at [93, 189] on input "EUNWC" at bounding box center [83, 189] width 55 height 12
click at [81, 203] on span "NLRTM - Rotterdam" at bounding box center [82, 207] width 44 height 12
type input "NLRTM"
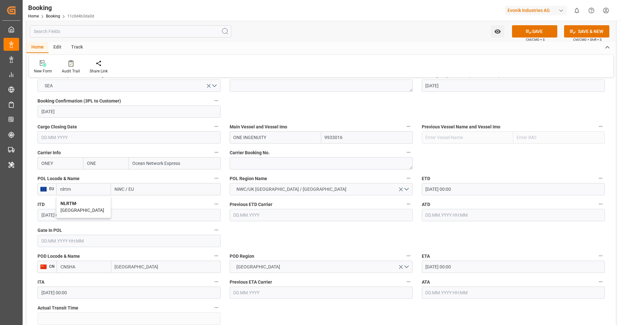
type input "[GEOGRAPHIC_DATA]"
type input "NLRTM"
click at [472, 188] on input "31.10.2025 00:00" at bounding box center [513, 189] width 183 height 12
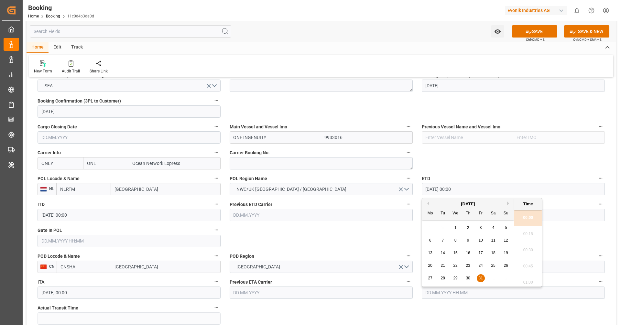
click at [480, 263] on span "24" at bounding box center [480, 265] width 4 height 5
type input "24.10.2025 00:00"
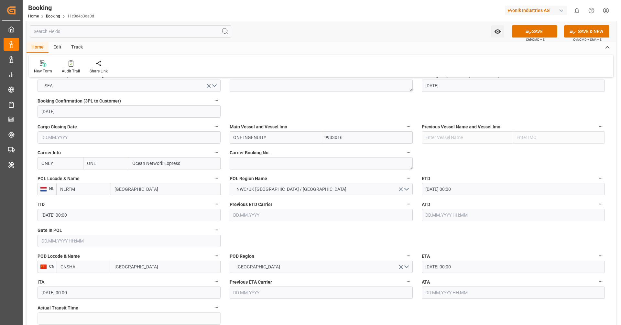
click at [145, 265] on input "Shanghai" at bounding box center [165, 267] width 109 height 12
type input "Shanghai"
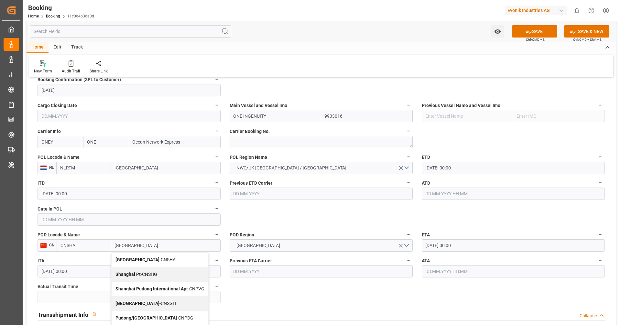
scroll to position [458, 0]
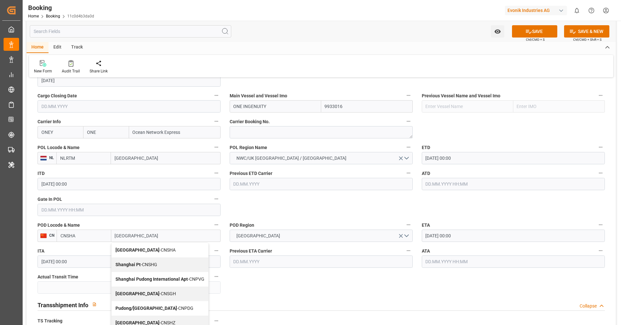
click at [174, 290] on div "Shanghai - CNSGH" at bounding box center [160, 293] width 97 height 15
type input "CNSGH"
type input "Shanghai"
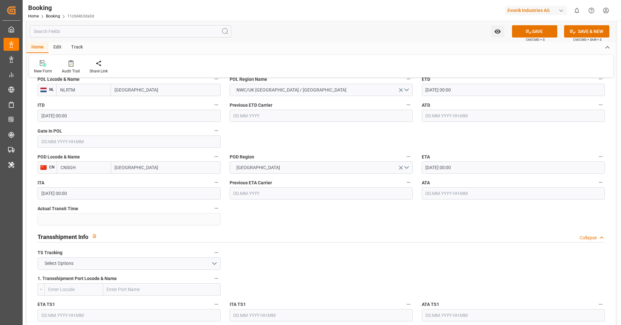
scroll to position [541, 0]
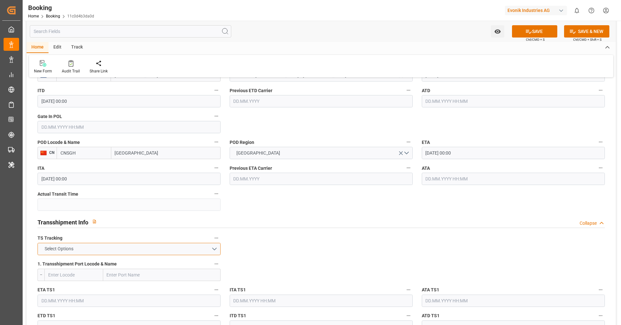
click at [143, 252] on button "Select Options" at bounding box center [129, 249] width 183 height 12
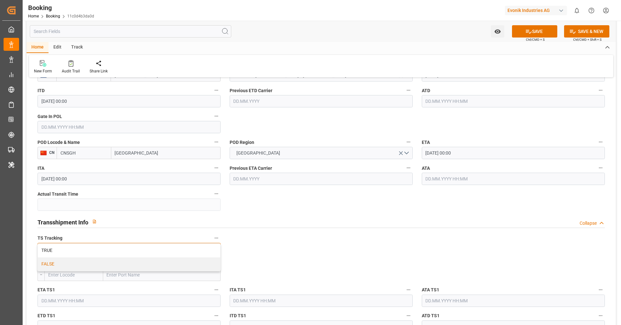
click at [137, 262] on div "FALSE" at bounding box center [129, 264] width 182 height 14
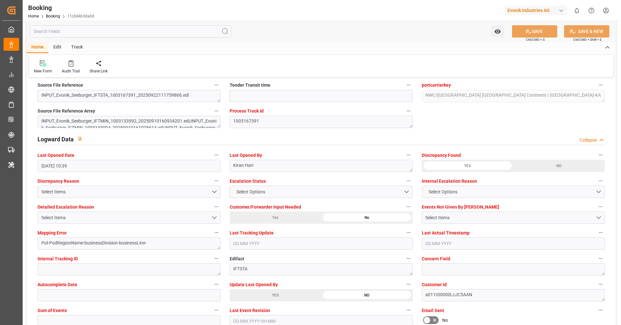
scroll to position [1121, 0]
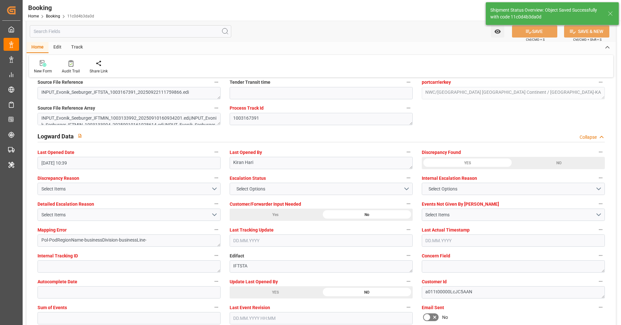
type textarea "NWC/UK North West Continent / UK_CNSGH_ONEY_CU-KA"
type textarea "[PERSON_NAME]"
type textarea "Pod-PodRegionName-businessDivision-businessLine-"
type input "23.09.2025 08:54"
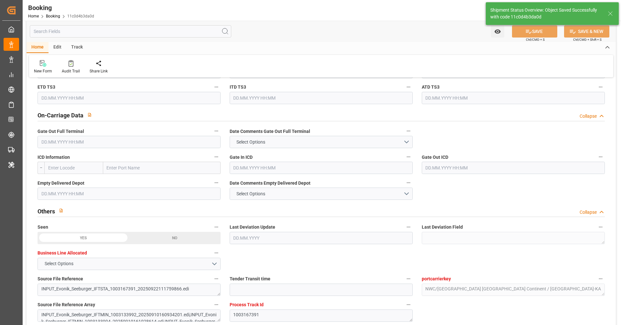
scroll to position [889, 0]
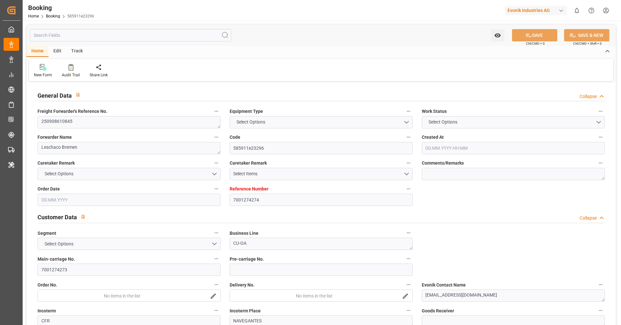
type input "7001274274"
type input "9262118"
type input "9324837"
type input "ONE"
type input "Ocean Network Express"
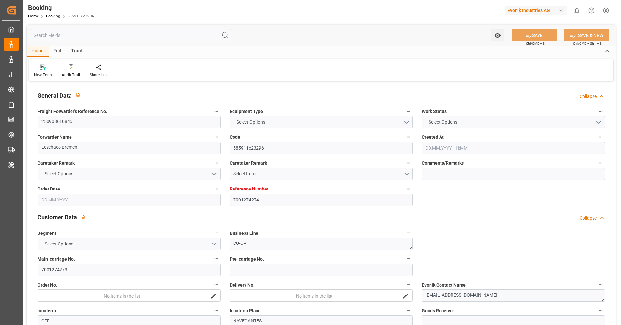
type input "NLRTM"
type input "BRIOA"
type input "0"
type input "12.09.2025 11:02"
type input "[DATE]"
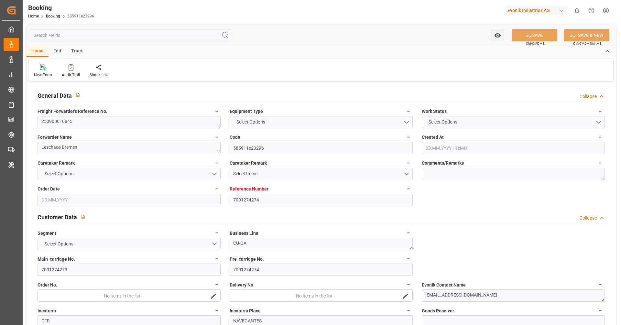
type input "01.11.2025"
type input "22.09.2025"
type input "22.09.2025 00:00"
type input "15.09.2025"
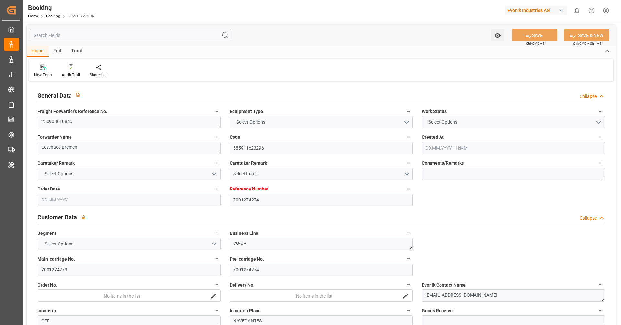
type input "22.09.2025"
type input "23.10.2025 00:00"
type input "02.10.2025 00:00"
type input "04.12.2025 00:00"
type input "01.11.2025 00:00"
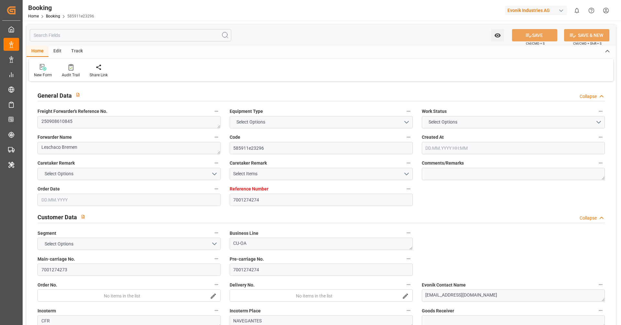
type input "22.09.2025 10:45"
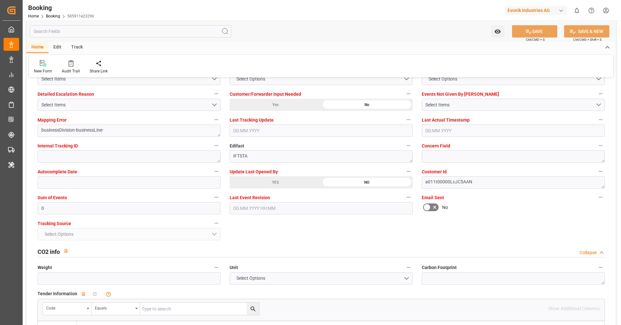
scroll to position [1222, 0]
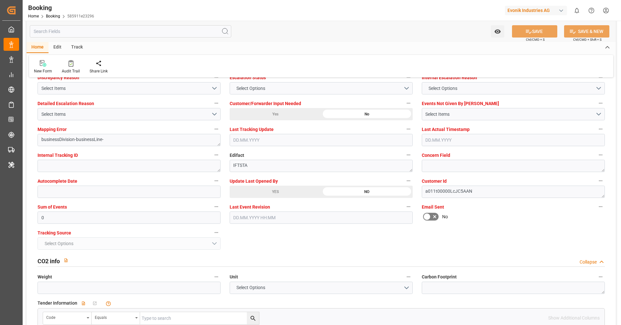
click at [273, 191] on div "YES" at bounding box center [275, 192] width 91 height 12
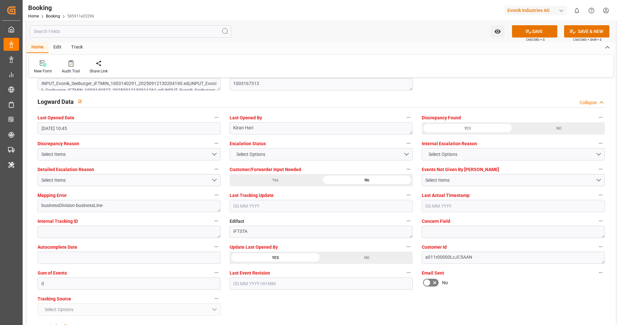
scroll to position [1159, 0]
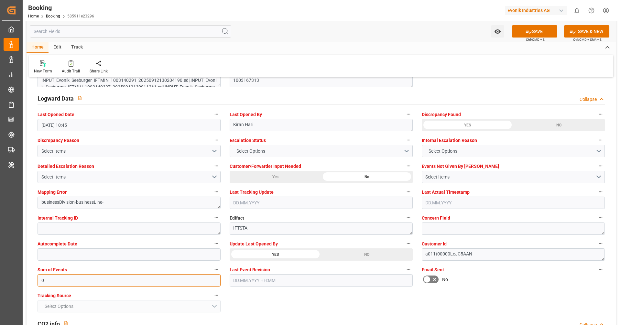
click at [107, 284] on input "0" at bounding box center [129, 280] width 183 height 12
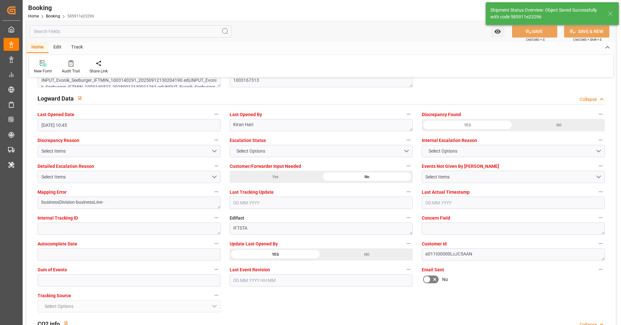
type textarea "[PERSON_NAME]"
type input "23.09.2025 08:55"
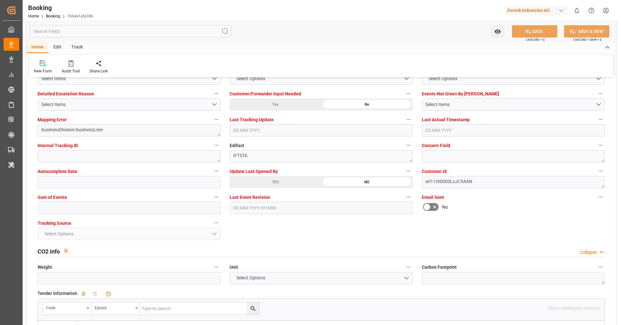
scroll to position [1233, 0]
click at [295, 181] on div "YES" at bounding box center [275, 181] width 91 height 12
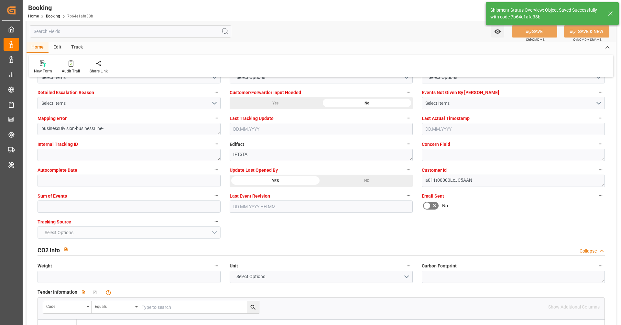
type textarea "[PERSON_NAME]"
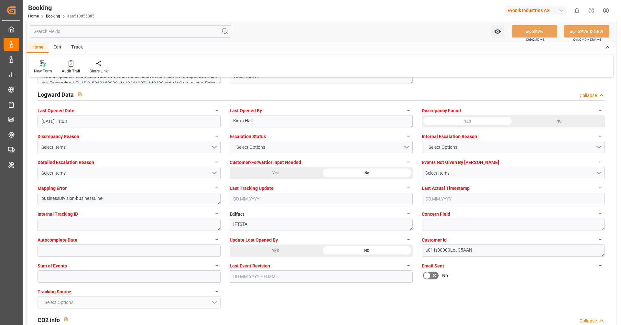
scroll to position [1191, 0]
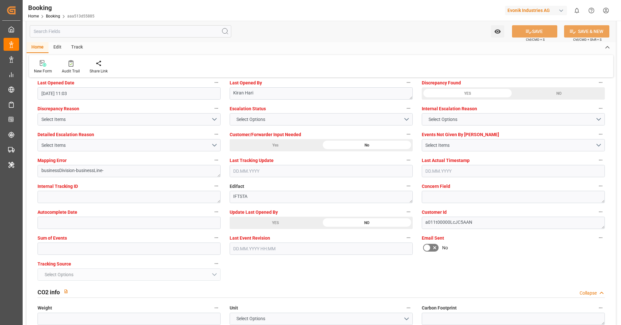
click at [295, 223] on div "YES" at bounding box center [275, 223] width 91 height 12
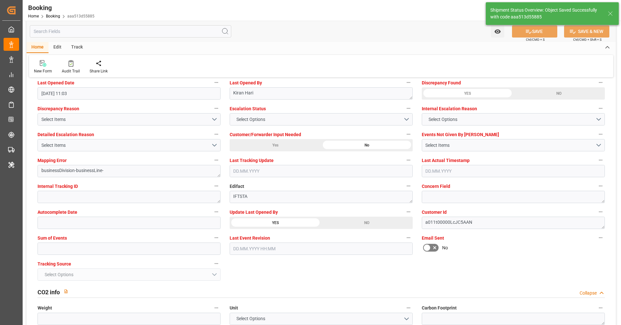
type textarea "[PERSON_NAME]"
type input "[DATE] 08:56"
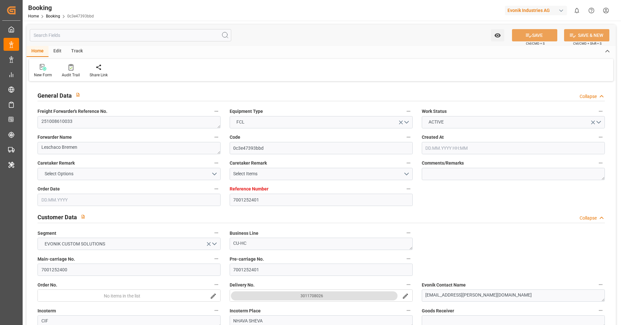
type input "7001252401"
type input "9952684"
type input "ONE"
type input "Ocean Network Express"
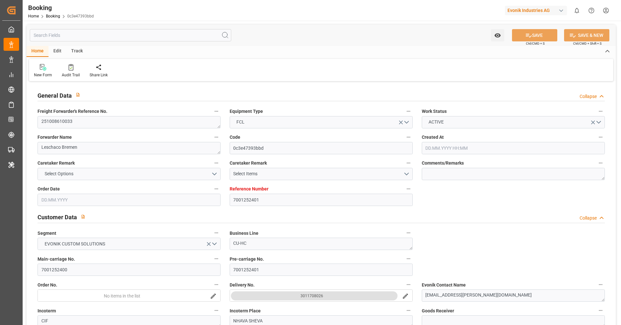
type input "NLRTM"
type input "INNSA"
type input "[DATE] 09:55"
type input "[DATE]"
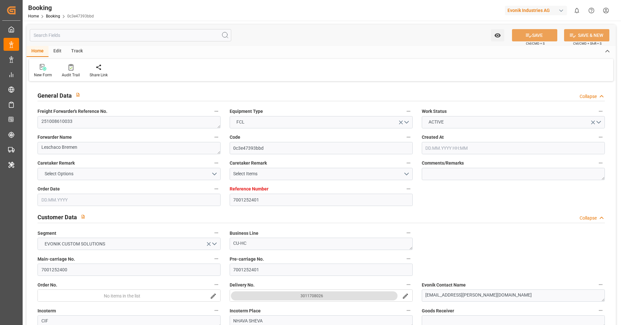
type input "[DATE]"
type input "[DATE] 00:00"
type input "[DATE]"
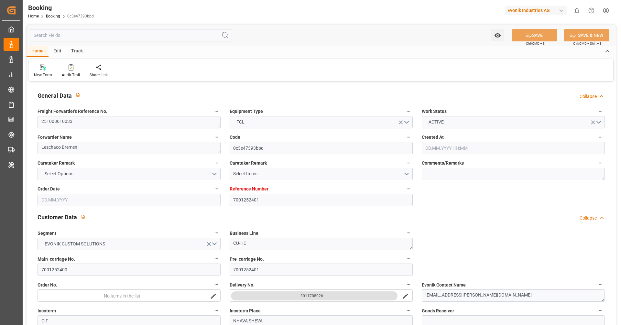
type input "[DATE] 00:00"
type input "[DATE]"
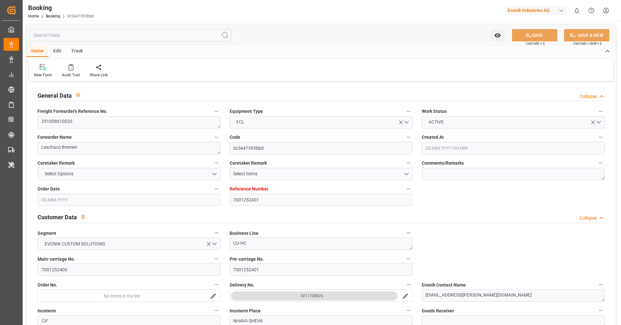
type input "[DATE] 11:03"
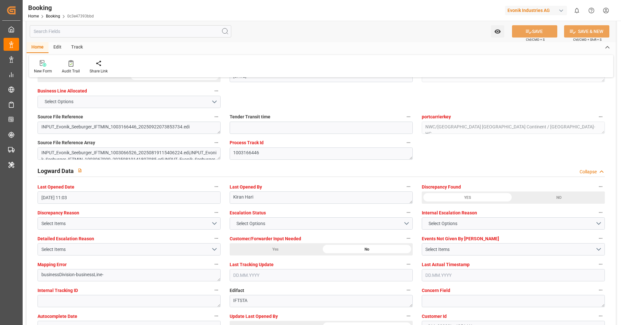
scroll to position [1182, 0]
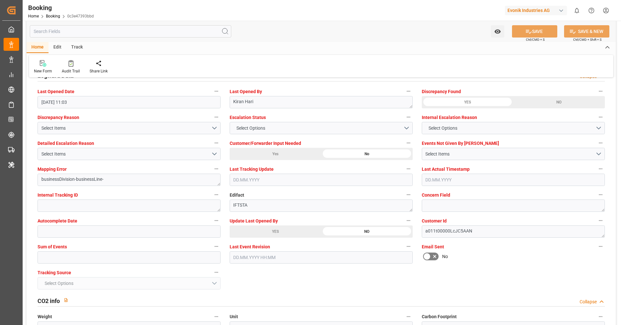
click at [261, 232] on div "YES" at bounding box center [275, 231] width 91 height 12
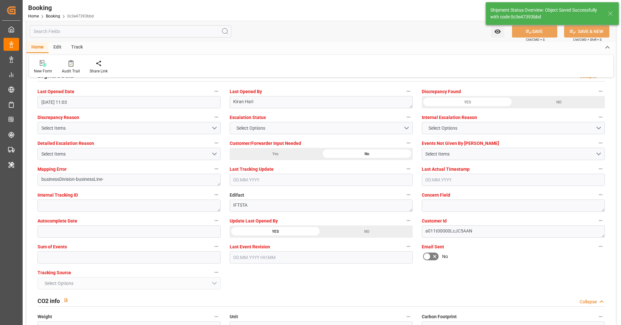
type textarea "[PERSON_NAME]"
type input "[DATE] 08:57"
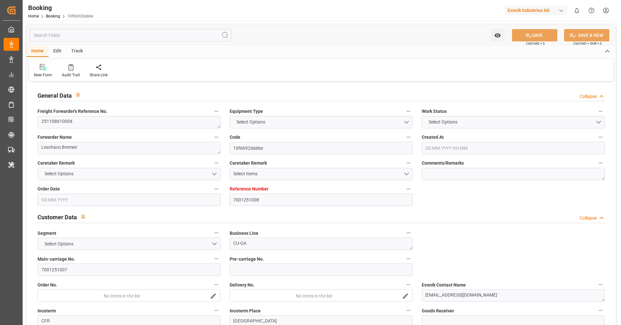
type textarea "251108610004"
type textarea "Leschaco Bremen"
type input "10f6692dabbe"
type input "7001251008"
type textarea "CU-OA"
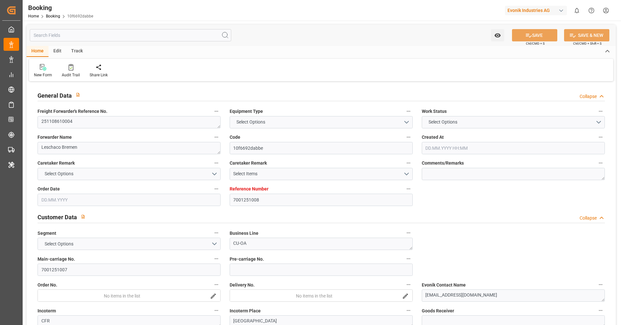
type input "7001251007"
type textarea "yuki.tsunekawa@evonik.com"
type textarea "CFR"
type textarea "TOKYO"
type textarea "Lauterbourg"
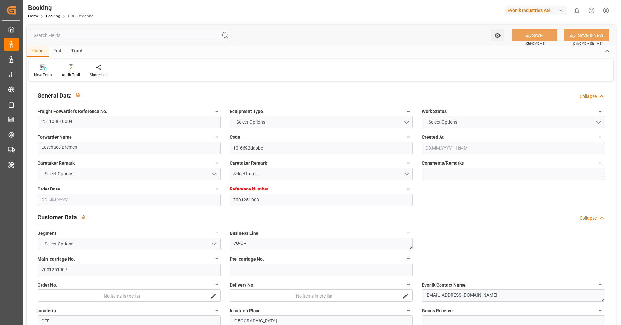
type input "ONE HAMBURG"
type input "ONEY"
type textarea "HAMF77357300"
type input "Rotterdam"
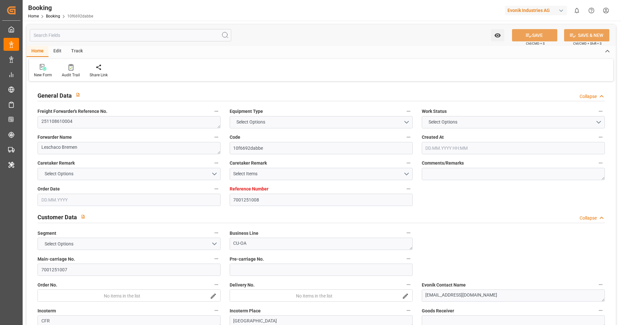
type input "Tokyo"
type textarea "eta"
type textarea "INPUT_Evonik_Seeburger_IFTSTA_1003123714_20250908072435290.edi"
type textarea "NWC/UK North West Continent / UK_JPTYO_ONEY_CU-OA"
type textarea "INPUT_Evonik_Seeburger_IFTMIN_1003062202_20250818093640992.edi,INPUT_Evonik_See…"
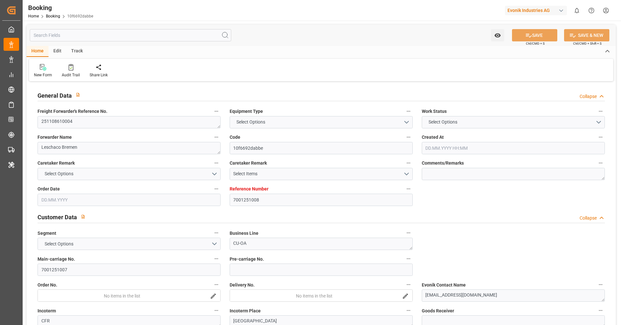
type textarea "1003123714"
type textarea "Kiran Hari"
type textarea "businessDivision-businessLine-"
type textarea "IFTSTA"
type textarea "a011t00000LcJC5AAN"
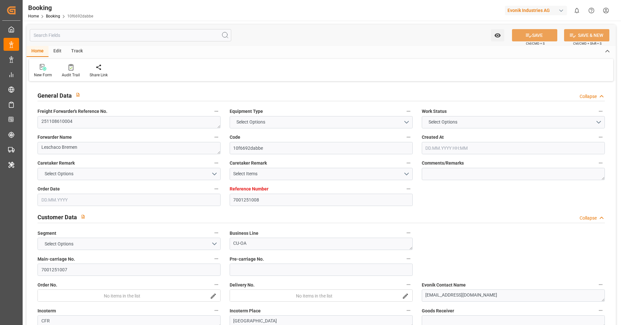
type textarea "No"
type input "7001251008"
type input "9395159"
type input "ONE"
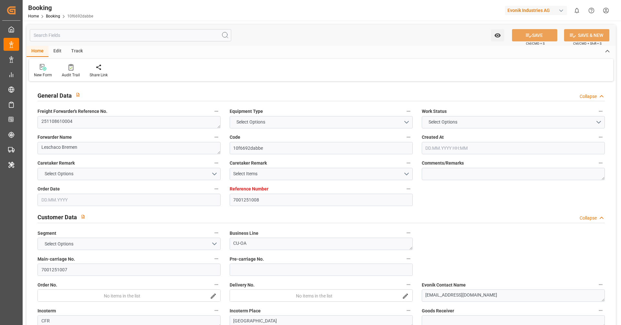
type input "Ocean Network Express"
type input "NLRTM"
type input "JPTYO"
type input "18.08.2025 07:38"
type input "18.08.2025"
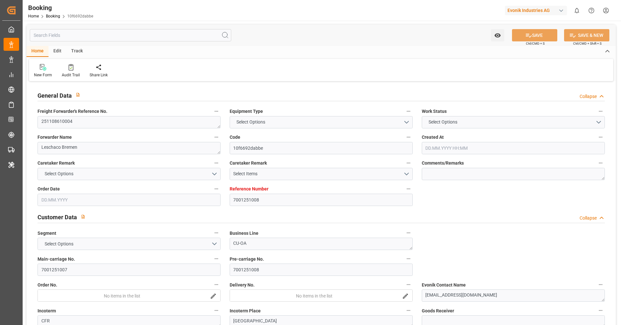
type input "01.12.2025"
type input "26.09.2025"
type input "05.09.2025"
type input "[DATE]"
type input "05.10.2025 00:00"
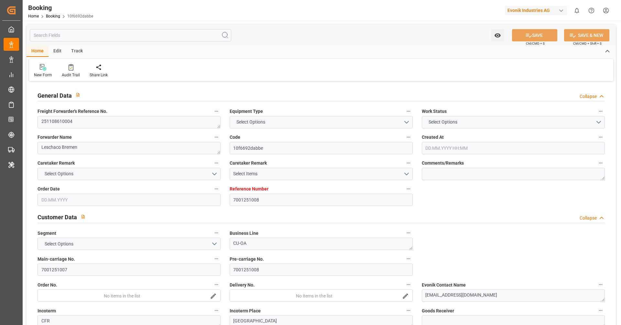
type input "05.10.2025 00:00"
type input "27.11.2025 00:00"
type input "01.12.2025 00:00"
type input "[DATE]"
type input "22.09.2025 11:03"
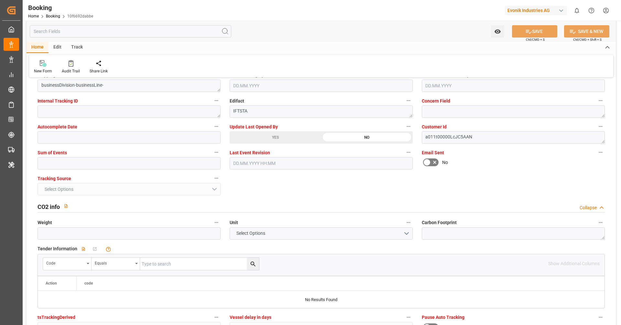
scroll to position [1288, 0]
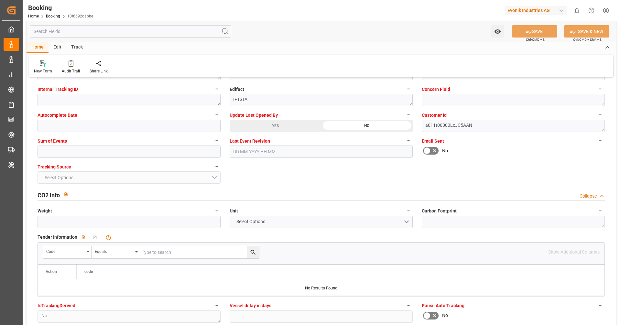
click at [291, 129] on div "YES" at bounding box center [275, 126] width 91 height 12
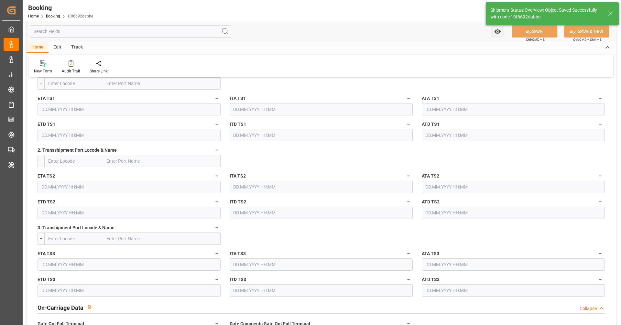
scroll to position [569, 0]
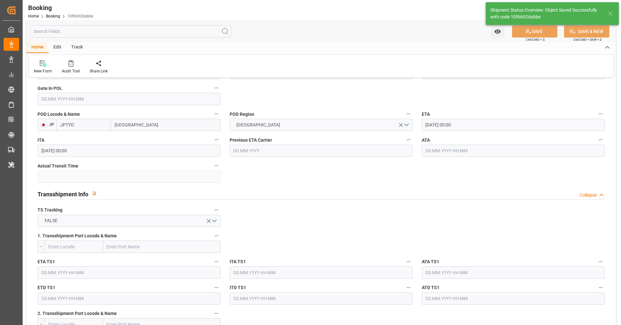
type textarea "Vipul Benurkar"
type input "23.09.2025 08:57"
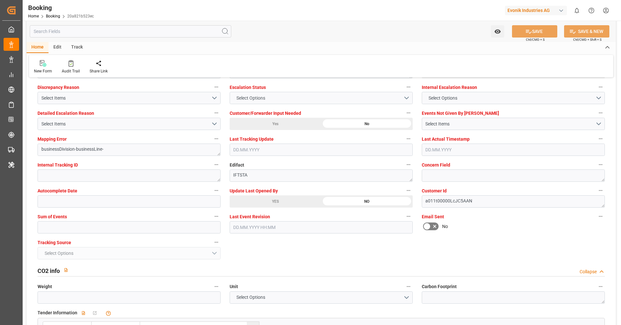
scroll to position [1190, 0]
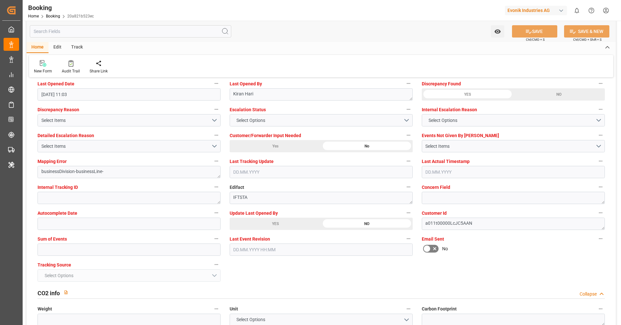
click at [248, 222] on div "YES" at bounding box center [275, 224] width 91 height 12
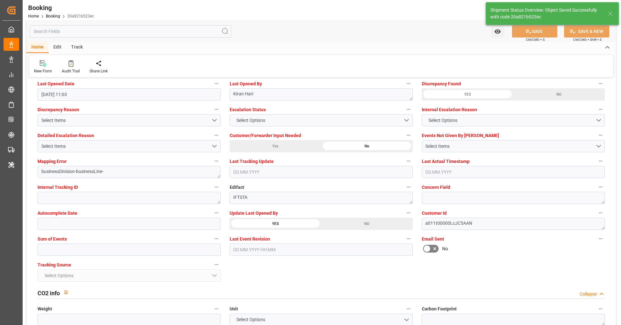
type textarea "Vipul Benurkar"
type input "23.09.2025 08:58"
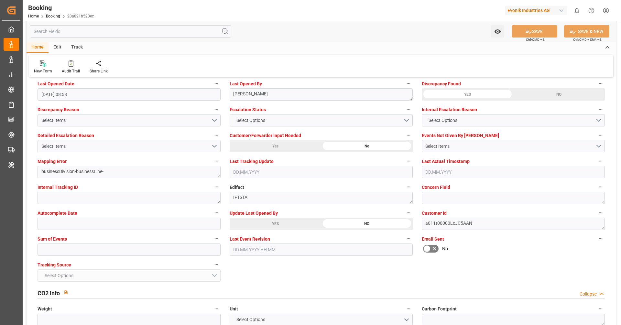
click at [289, 270] on div "General Data Collapse Freight Forwarder's Reference No. 251008610200 Equipment …" at bounding box center [321, 330] width 589 height 2875
click at [333, 272] on div "General Data Collapse Freight Forwarder's Reference No. 251008610200 Equipment …" at bounding box center [321, 330] width 589 height 2875
click at [374, 269] on div "General Data Collapse Freight Forwarder's Reference No. 251008610200 Equipment …" at bounding box center [321, 330] width 589 height 2875
click at [475, 245] on div "No" at bounding box center [513, 248] width 183 height 10
click at [514, 250] on div "No" at bounding box center [513, 248] width 183 height 10
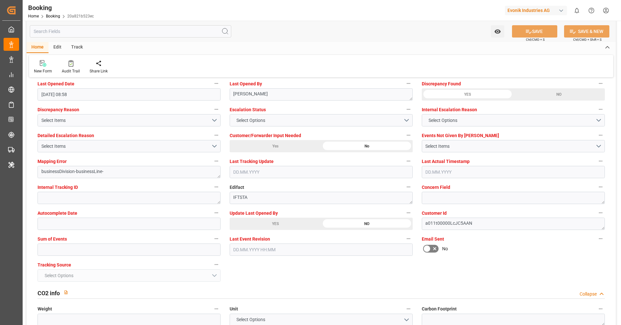
click at [579, 250] on div "No" at bounding box center [513, 248] width 183 height 10
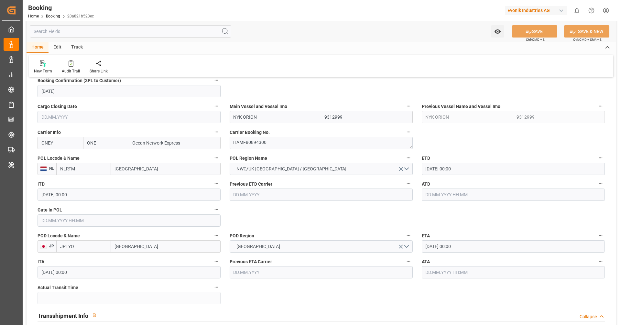
scroll to position [445, 0]
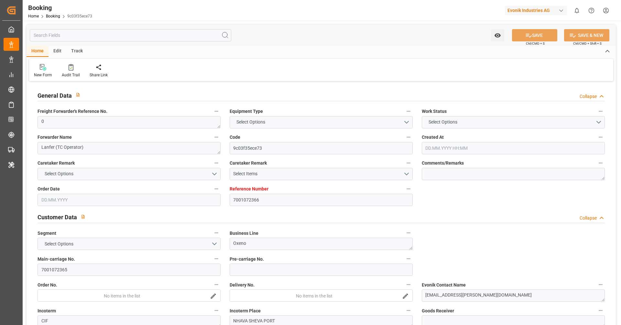
type textarea "0"
type textarea "Lanfer (TC Operator)"
type input "9c03f35ece73"
type input "7001072366"
type textarea "Oxeno"
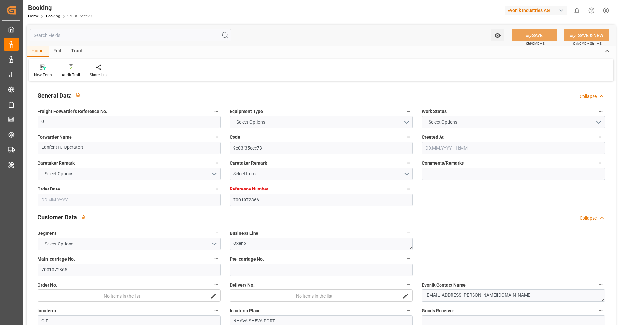
type input "7001072365"
type textarea "[EMAIL_ADDRESS][PERSON_NAME][DOMAIN_NAME]"
type textarea "CIF"
type textarea "NHAVA SHEVA PORT"
type textarea "3"
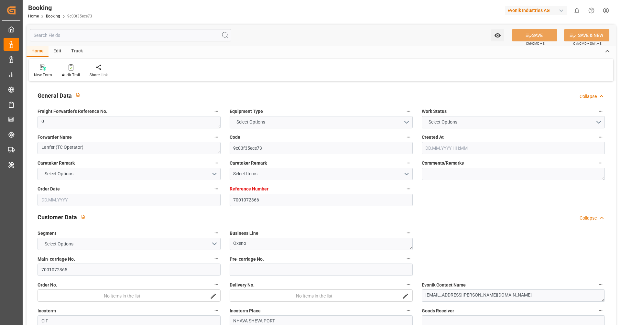
type textarea "Marl"
type textarea "EXFU5605118"
type input "MSC [PERSON_NAME]"
type input "MSCU"
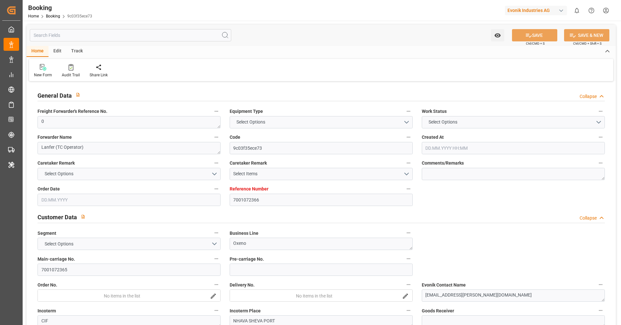
type input "[GEOGRAPHIC_DATA]"
type input "[PERSON_NAME] ([PERSON_NAME])"
type textarea "vesselName etd eta"
type textarea "INPUT_Evonik_Seeburger_IFTMIN_1002955869_20250715110901631.edi"
type textarea "NWC/[GEOGRAPHIC_DATA] [GEOGRAPHIC_DATA] Continent / [GEOGRAPHIC_DATA]"
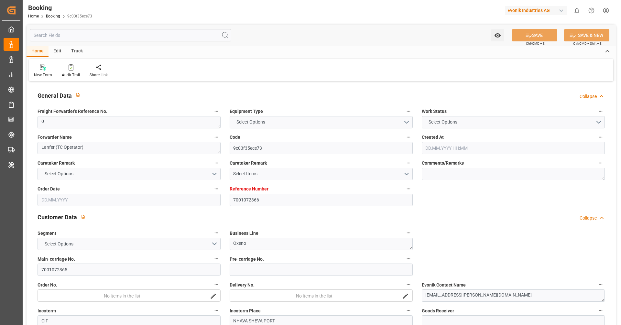
type textarea "INPUT_Evonik_Seeburger_IFTMIN_1002382800_20250129133322170.edi,INPUT_Evonik_See…"
type textarea "1002955869"
type textarea "shaini ghorai"
type textarea "businessLine-"
type textarea "IFTMIN"
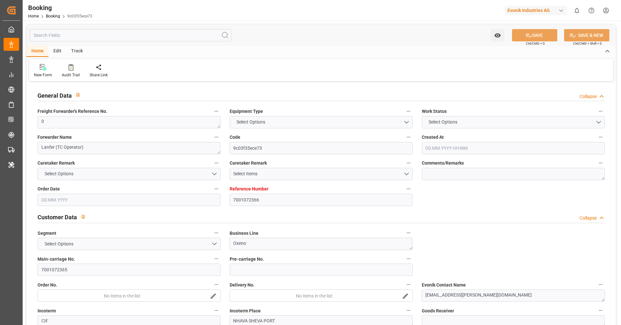
type textarea "a011t00000LcJC5AAN"
type textarea "No"
type input "7001072366"
type input "9304435"
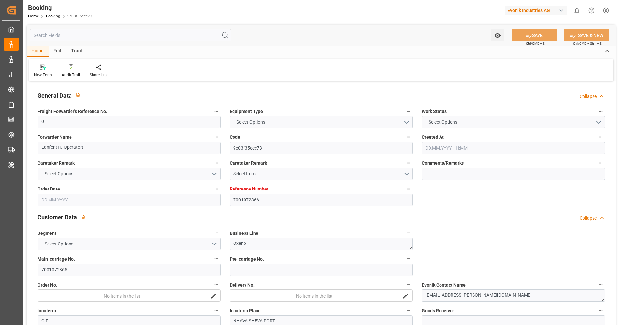
type input "MSC"
type input "Mediterranean Shipping Company"
type input "NLRTM"
type input "INNSA"
type input "0"
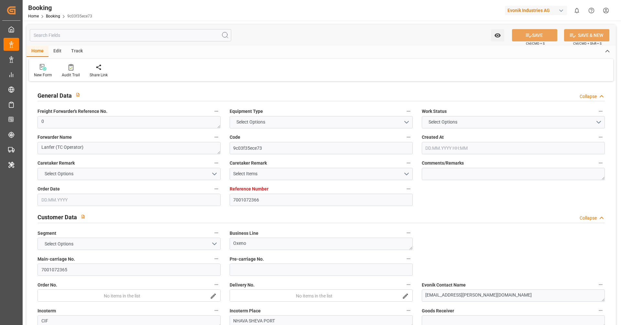
type input "-54"
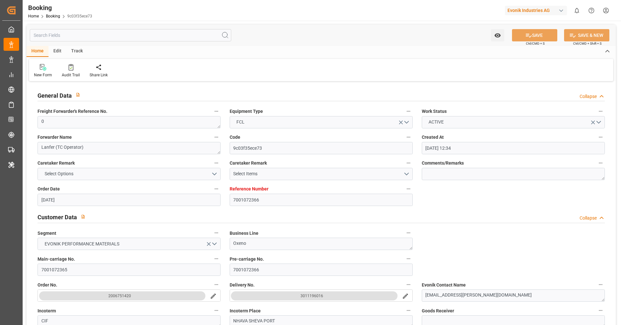
type input "29.01.2025 12:34"
type input "29.01.2025"
type input "30.04.2025"
type input "03.03.2025"
type input "03.03.2025 00:00"
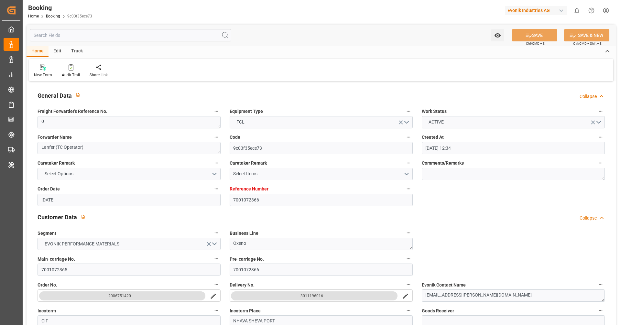
type input "03.03.2025 00:00"
type input "14.03.2025 00:00"
type input "22.03.2025 00:00"
type input "11.03.2025 00:00"
type input "21.03.2025"
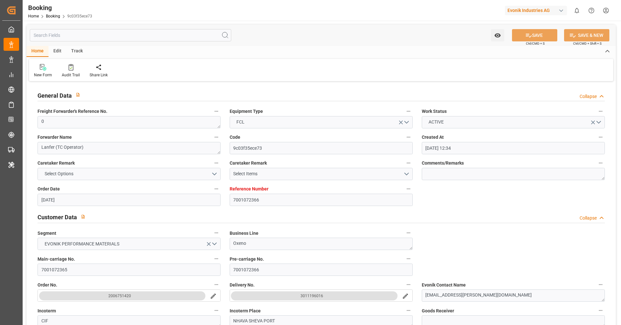
type input "28.03.2025 00:00"
type input "20.03.2025 00:00"
type input "09.05.2025 00:00"
type input "30.04.2025 00:00"
type input "15.05.2025"
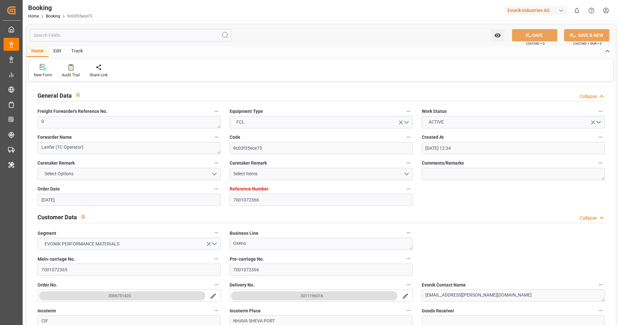
type input "15.07.2025"
type input "22.09.2025 07:21"
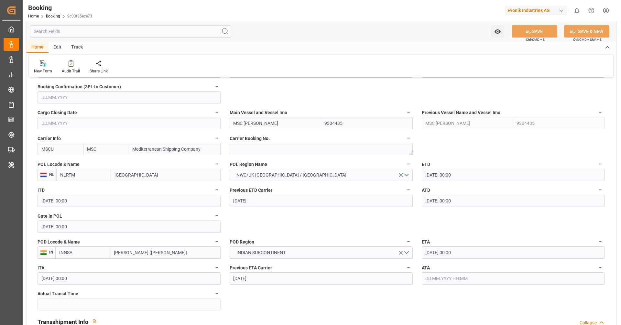
scroll to position [440, 0]
click at [67, 66] on div at bounding box center [71, 63] width 18 height 7
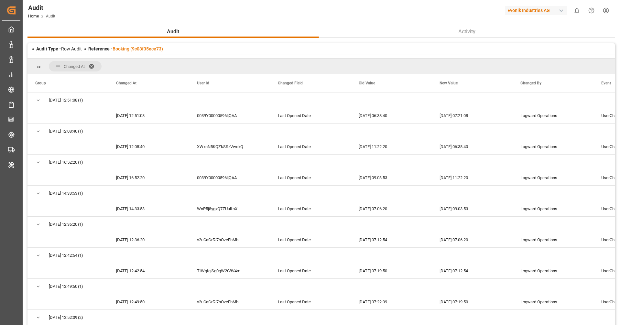
click at [145, 50] on link "Booking (9c03f35ece73)" at bounding box center [138, 48] width 50 height 5
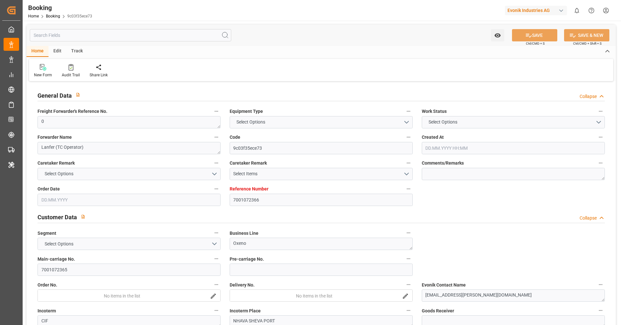
type input "7001072366"
type input "9304435"
type input "MSC"
type input "Mediterranean Shipping Company"
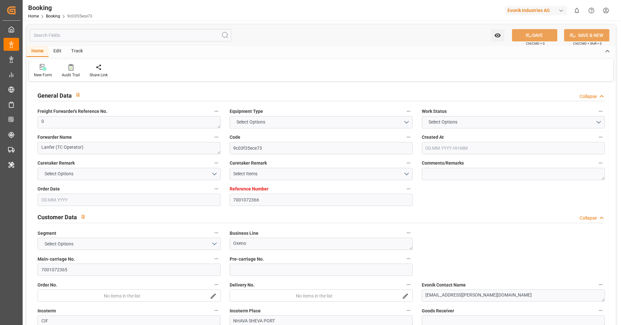
type input "NLRTM"
type input "INNSA"
type input "0"
type input "-54"
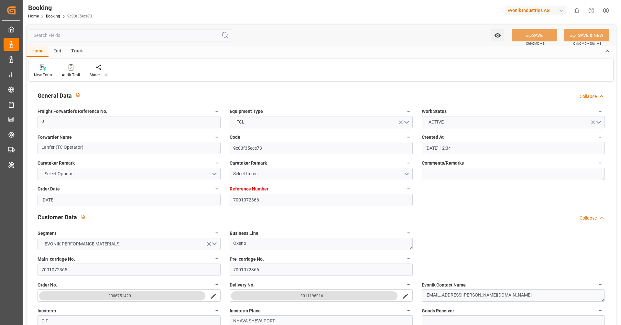
type input "29.01.2025 12:34"
type input "29.01.2025"
type input "30.04.2025"
type input "03.03.2025"
type input "03.03.2025 00:00"
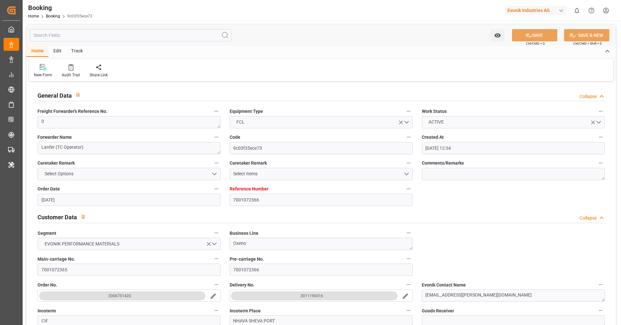
type input "03.03.2025 00:00"
type input "14.03.2025 00:00"
type input "22.03.2025 00:00"
type input "11.03.2025 00:00"
type input "21.03.2025"
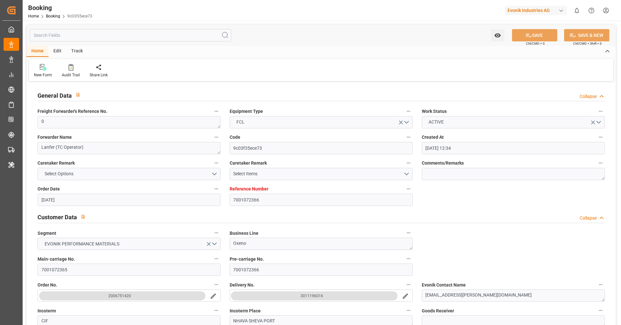
type input "28.03.2025 00:00"
type input "20.03.2025 00:00"
type input "09.05.2025 00:00"
type input "30.04.2025 00:00"
type input "15.05.2025"
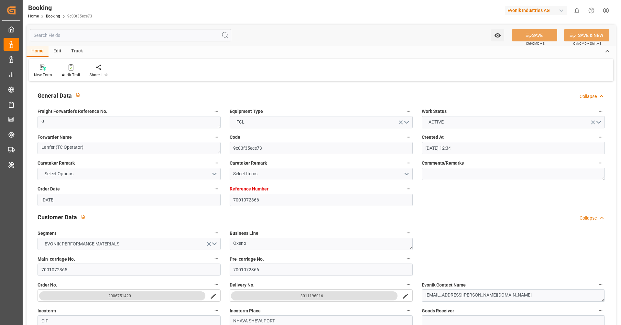
type input "15.07.2025"
type input "22.09.2025 07:21"
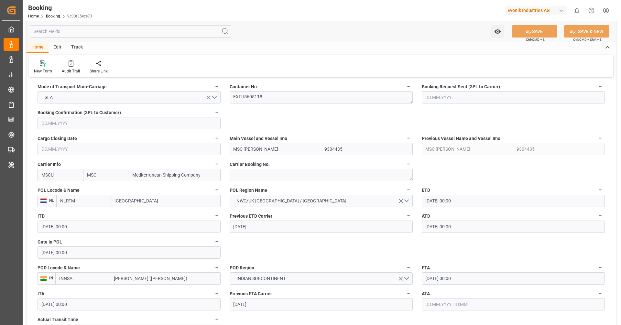
scroll to position [403, 0]
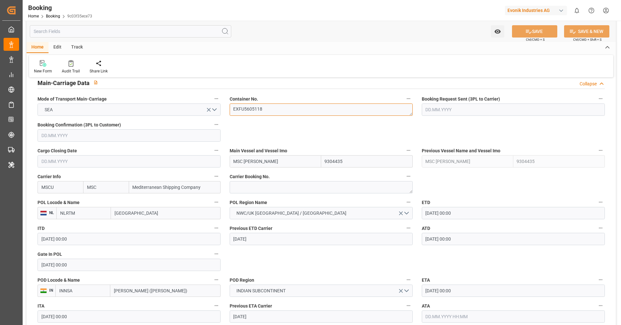
click at [278, 108] on textarea "EXFU5605118" at bounding box center [321, 109] width 183 height 12
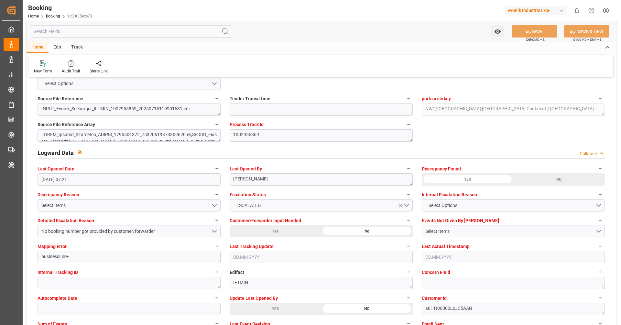
scroll to position [1126, 0]
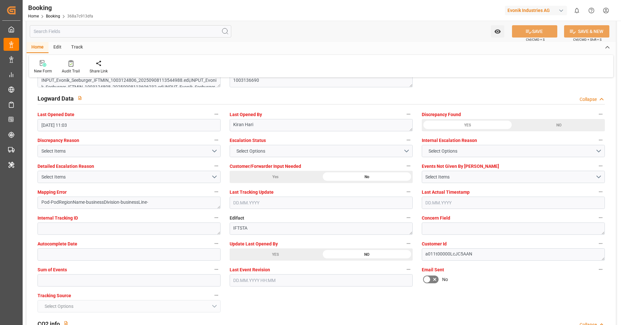
scroll to position [1163, 0]
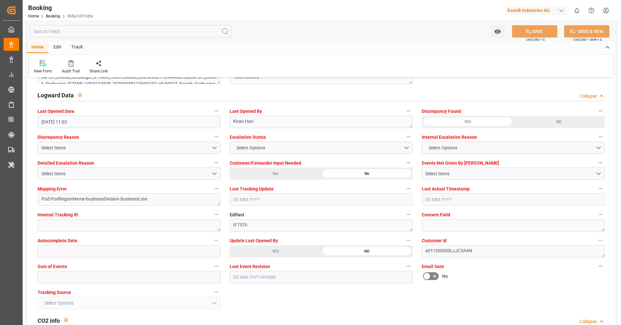
click at [280, 249] on div "YES" at bounding box center [275, 251] width 91 height 12
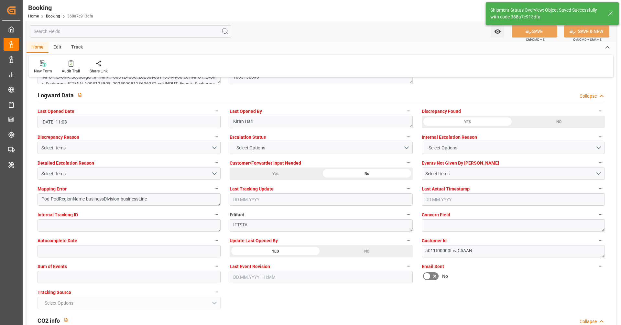
type textarea "[PERSON_NAME]"
type input "23.09.2025 09:12"
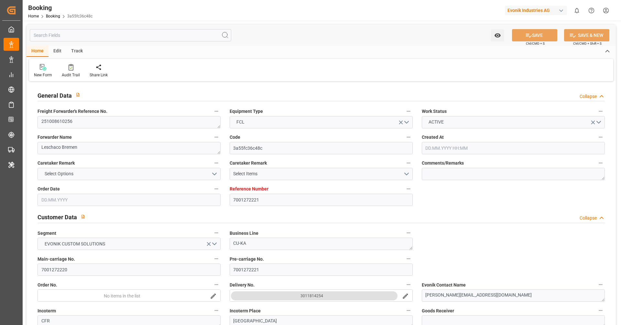
type input "[DATE] 14:08"
type input "[DATE]"
type input "[DATE] 00:00"
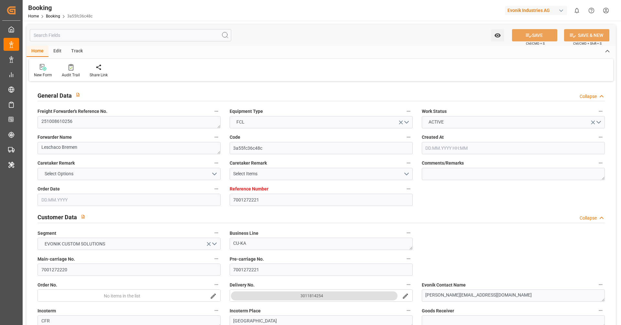
type input "[DATE] 00:00"
type input "[DATE]"
type input "[DATE] 00:00"
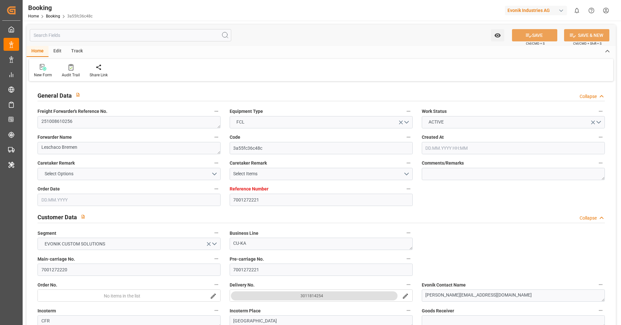
type input "[DATE] 00:00"
type input "[DATE] 11:03"
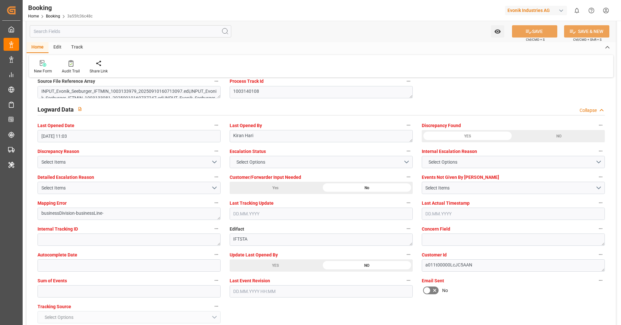
scroll to position [1216, 0]
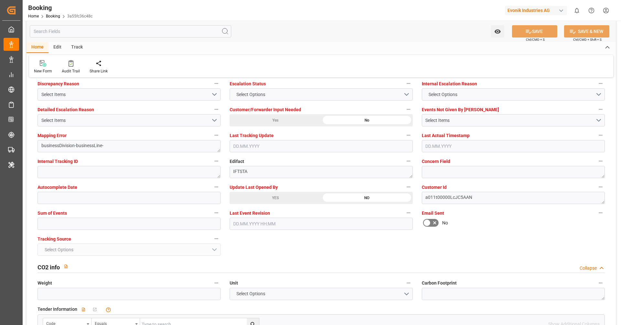
click at [254, 199] on div "YES" at bounding box center [275, 198] width 91 height 12
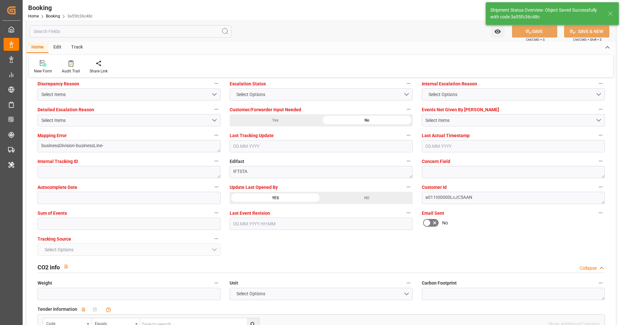
type textarea "[PERSON_NAME]"
type input "[DATE] 09:13"
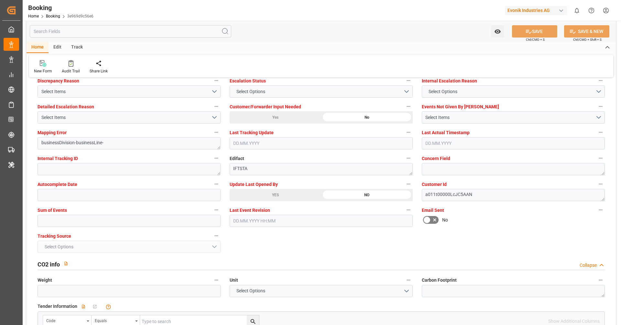
scroll to position [1237, 0]
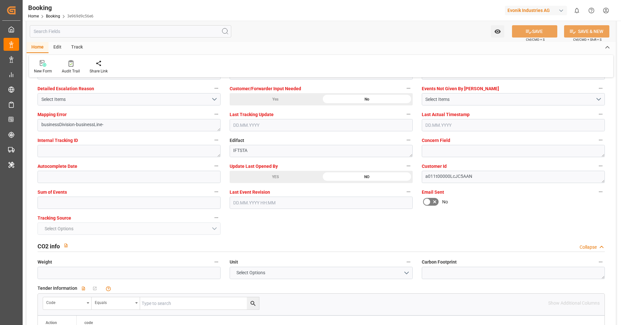
click at [241, 182] on div "Update Last Opened By YES NO" at bounding box center [321, 172] width 192 height 26
click at [245, 174] on div "YES" at bounding box center [275, 177] width 91 height 12
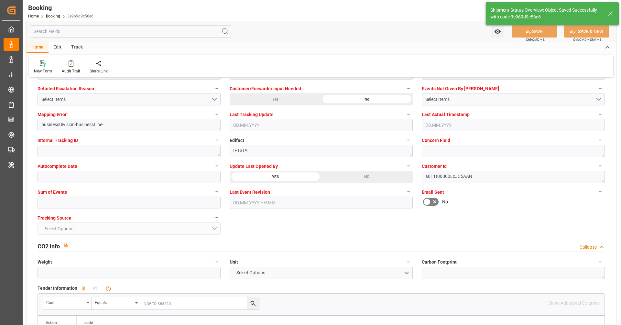
type textarea "[PERSON_NAME]"
type input "23.09.2025 09:13"
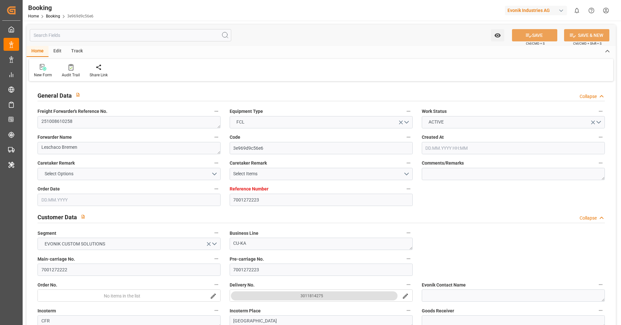
type input "7001272223"
type input "9939137"
type input "ONE"
type input "Ocean Network Express"
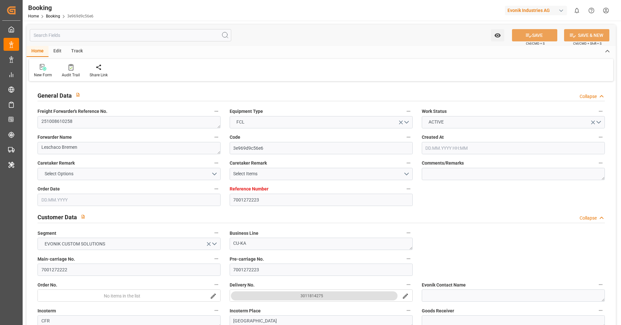
type input "NLRTM"
type input "JPYOK"
type input "SGSIN"
type input "10.09.2025 14:09"
type input "10.09.2025"
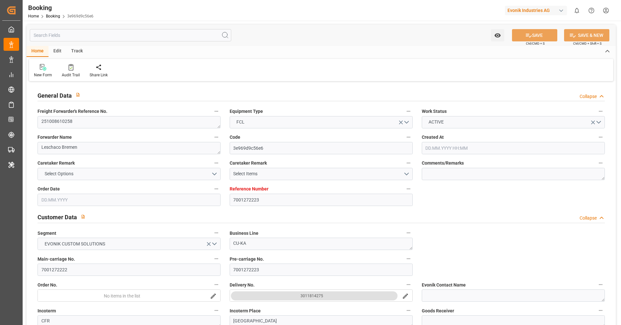
type input "17.11.2025"
type input "06.10.2025"
type input "06.10.2025 00:00"
type input "16.09.2025"
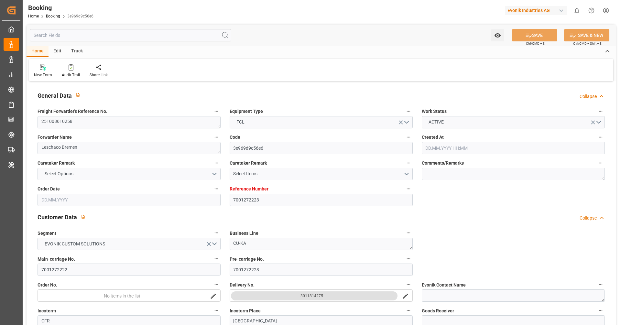
type input "16.09.2025"
type input "16.10.2025 00:00"
type input "12.10.2025 00:00"
type input "14.12.2025 00:00"
type input "17.11.2025 00:00"
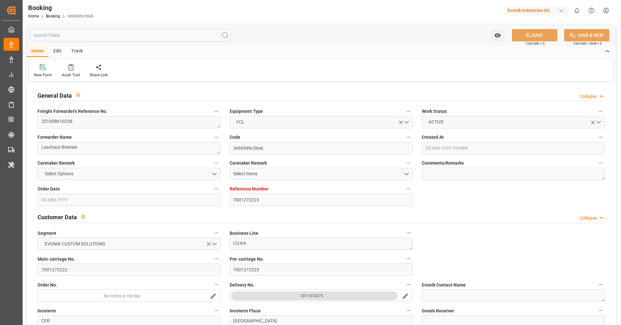
type input "27.11.2025 00:00"
type input "07.12.2025 00:00"
type input "06.12.2025 00:00"
type input "23.09.2025 09:13"
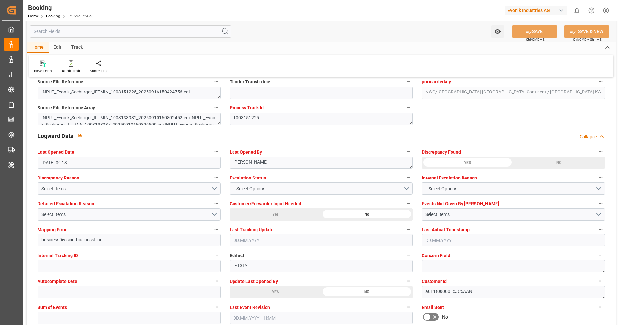
scroll to position [1119, 0]
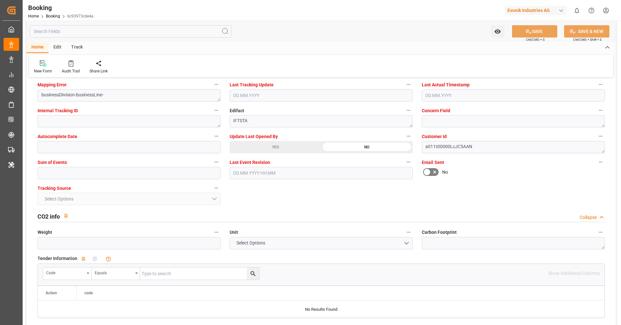
scroll to position [1242, 0]
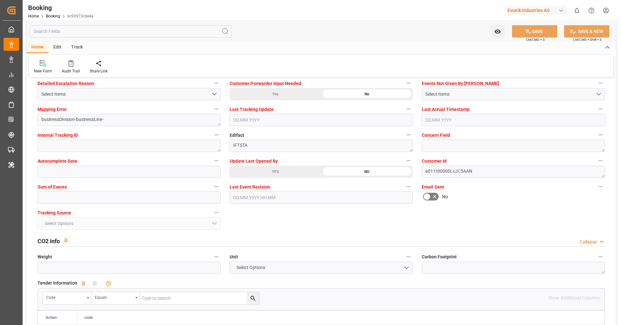
click at [282, 172] on div "YES" at bounding box center [275, 172] width 91 height 12
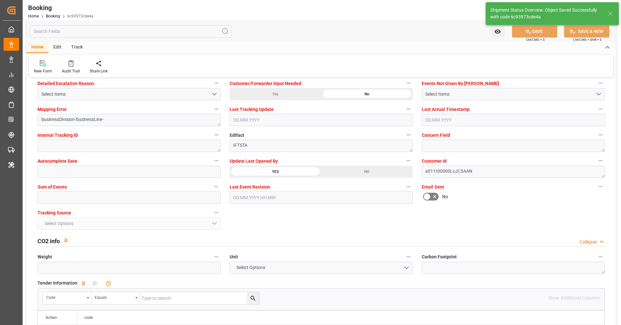
type textarea "[PERSON_NAME]"
type input "[DATE] 09:15"
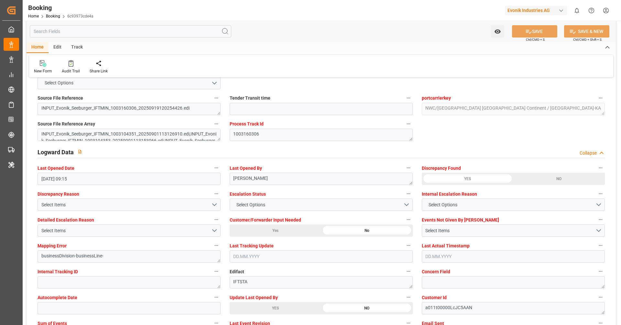
scroll to position [1081, 0]
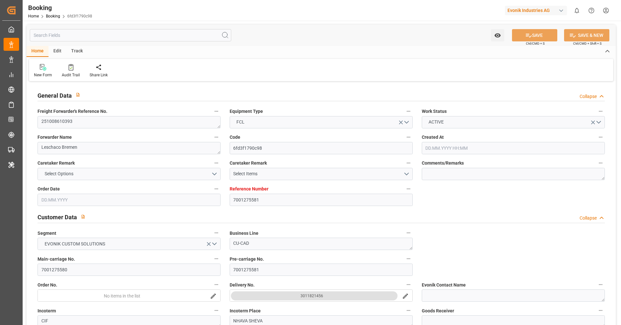
type input "[DATE] 13:06"
type input "[DATE]"
type input "[DATE] 00:00"
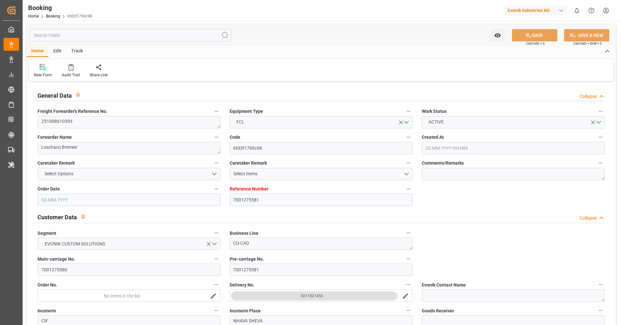
type input "[DATE] 00:00"
type input "[DATE]"
type input "[DATE] 00:00"
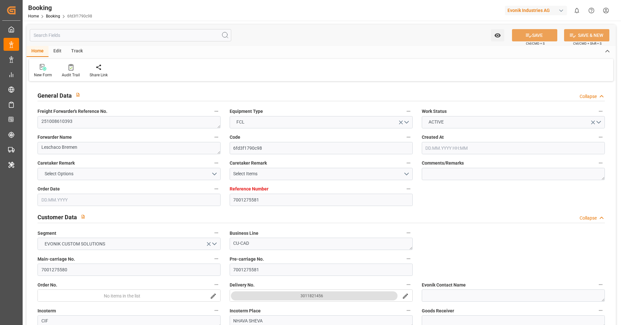
type input "[DATE] 00:00"
type input "[DATE] 11:03"
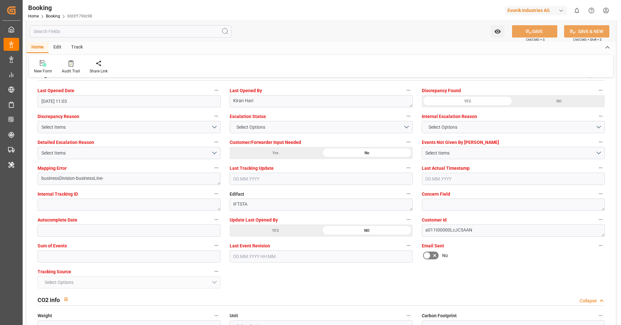
scroll to position [1192, 0]
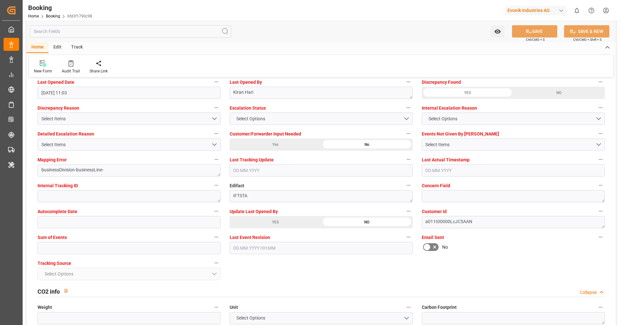
click at [286, 221] on div "YES" at bounding box center [275, 222] width 91 height 12
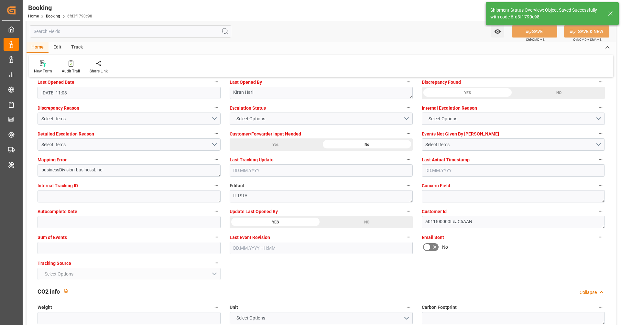
type textarea "Vipul Benurkar"
type input "23.09.2025 09:15"
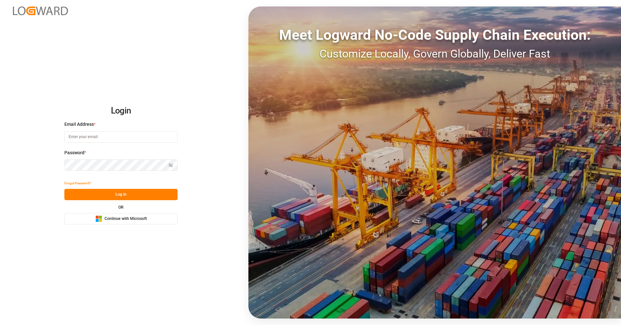
click at [119, 224] on div "Login Email Address * Password * Show password Forgot Password? Log In OR Micro…" at bounding box center [310, 162] width 621 height 325
click at [127, 218] on span "Continue with Microsoft" at bounding box center [125, 219] width 42 height 6
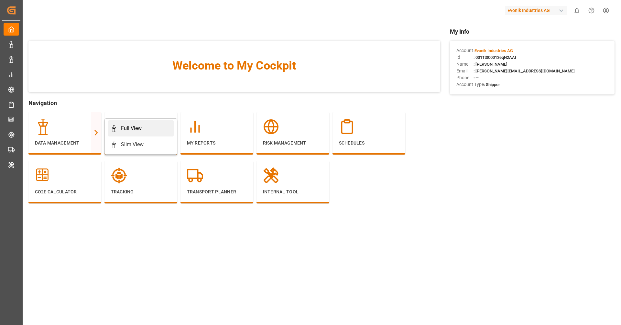
click at [126, 128] on div "Full View" at bounding box center [131, 128] width 21 height 8
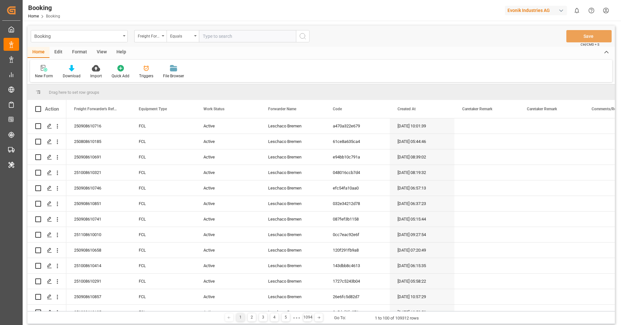
click at [100, 53] on div "View" at bounding box center [102, 52] width 20 height 11
click at [78, 53] on div "Format" at bounding box center [79, 52] width 25 height 11
click at [38, 69] on div at bounding box center [44, 68] width 19 height 7
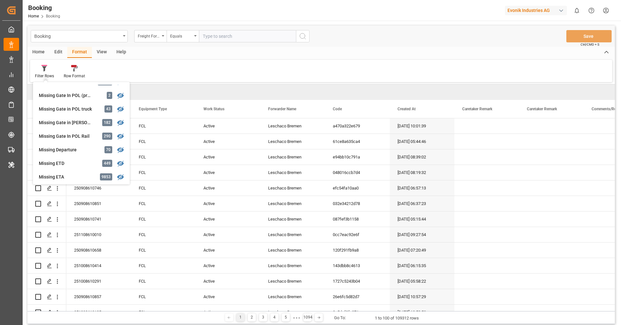
scroll to position [90, 0]
click at [76, 125] on div "Missing Gate in POL Barge" at bounding box center [67, 124] width 57 height 7
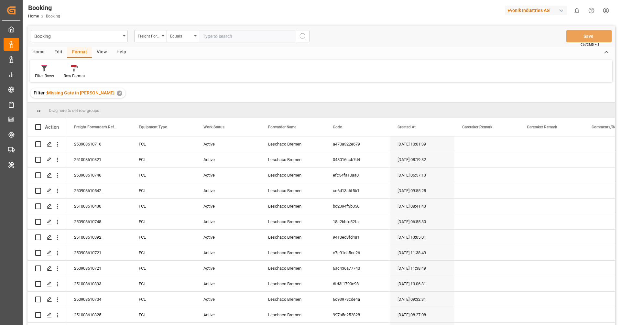
click at [101, 57] on div "View" at bounding box center [102, 52] width 20 height 11
click at [39, 70] on icon at bounding box center [41, 68] width 6 height 6
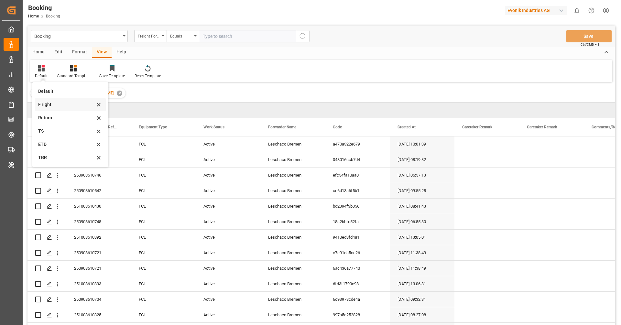
click at [57, 103] on div "F right" at bounding box center [66, 104] width 57 height 7
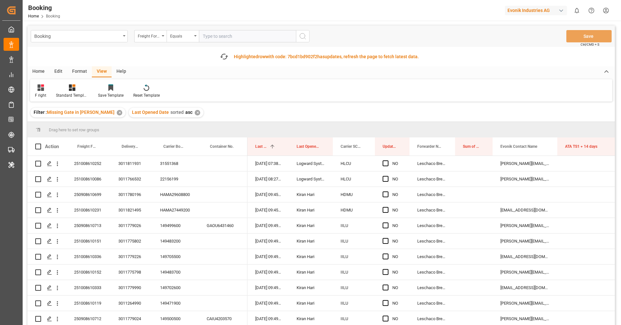
click at [251, 93] on div "F right Standard Templates Save Template Reset Template" at bounding box center [321, 90] width 582 height 22
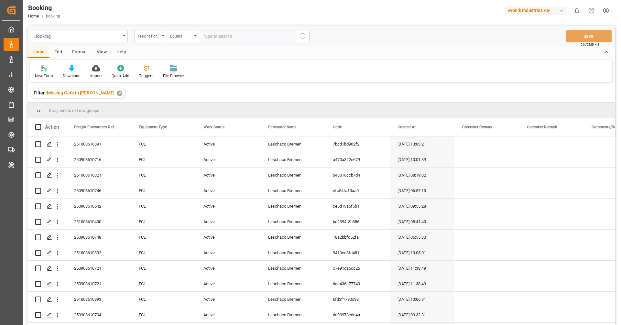
click at [100, 51] on div "View" at bounding box center [102, 52] width 20 height 11
click at [44, 69] on icon at bounding box center [41, 68] width 6 height 6
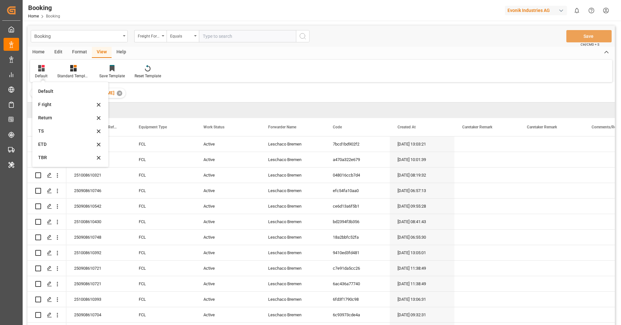
click at [148, 99] on div "Filter : Missing Gate in [PERSON_NAME] ✕" at bounding box center [320, 93] width 587 height 18
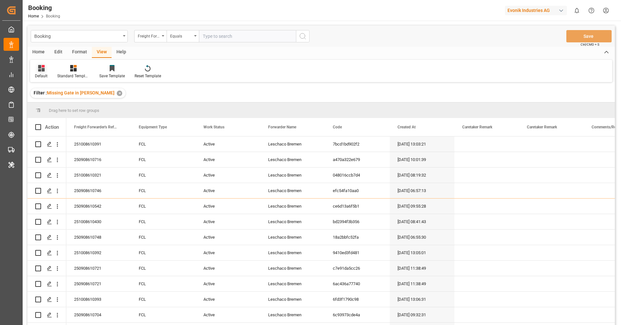
click at [43, 74] on div "Default" at bounding box center [41, 76] width 13 height 6
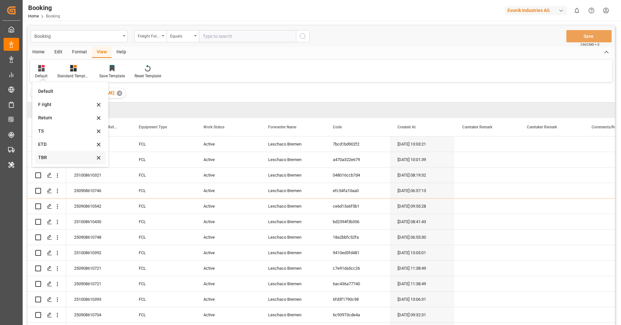
click at [62, 156] on div "TBR" at bounding box center [66, 157] width 57 height 7
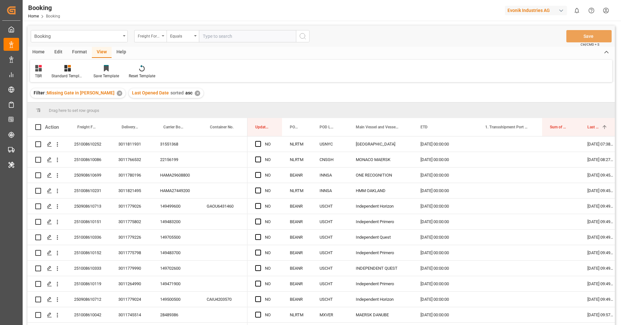
click at [162, 37] on div "Freight Forwarder's Reference No." at bounding box center [150, 36] width 32 height 12
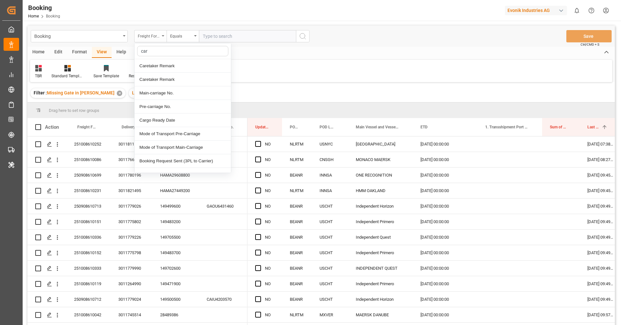
type input "[PERSON_NAME]"
click at [170, 133] on div "Carrier SCAC" at bounding box center [182, 134] width 96 height 14
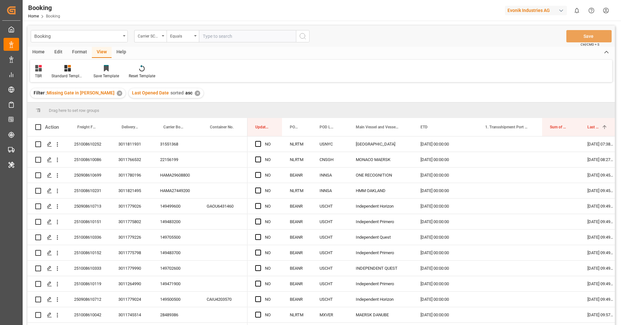
click at [232, 41] on input "text" at bounding box center [247, 36] width 97 height 12
type input "oney"
click at [306, 34] on icon "search button" at bounding box center [303, 36] width 8 height 8
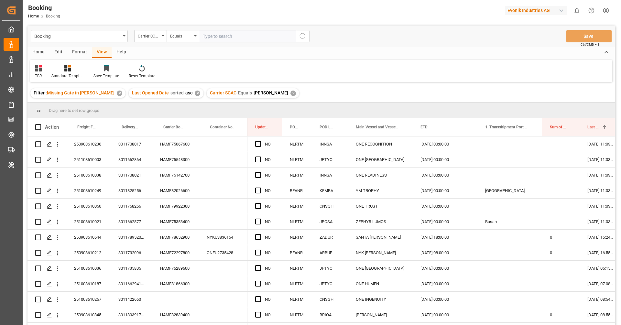
click at [316, 79] on div "TBR Standard Templates Save Template Reset Template" at bounding box center [321, 71] width 582 height 22
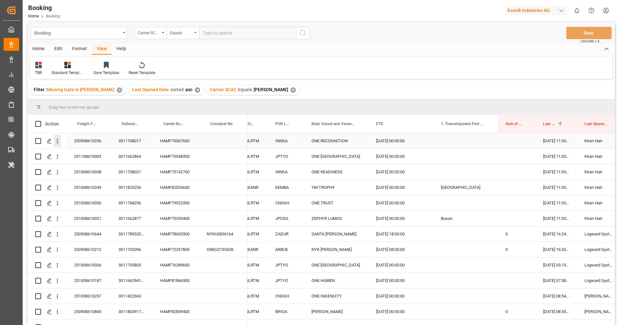
click at [59, 141] on icon "open menu" at bounding box center [57, 141] width 7 height 7
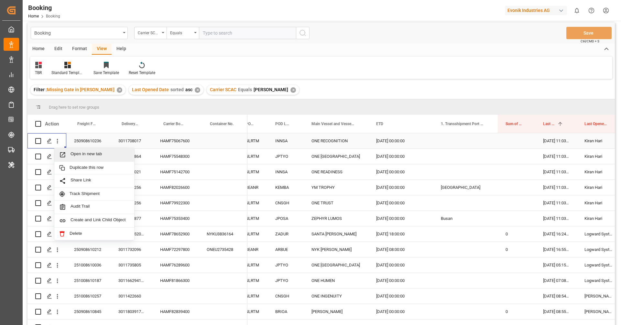
click at [75, 152] on span "Open in new tab" at bounding box center [99, 154] width 59 height 7
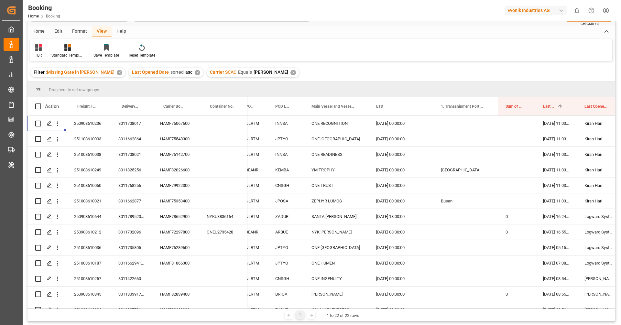
scroll to position [16, 0]
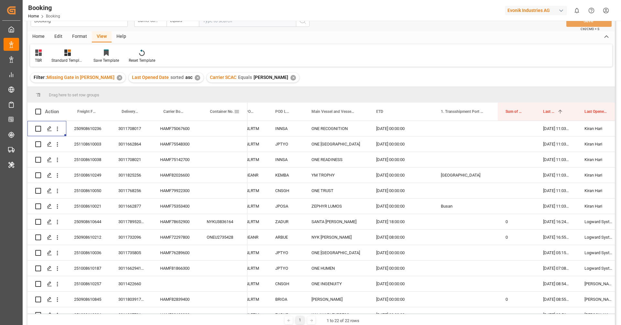
click at [239, 112] on span at bounding box center [237, 112] width 6 height 6
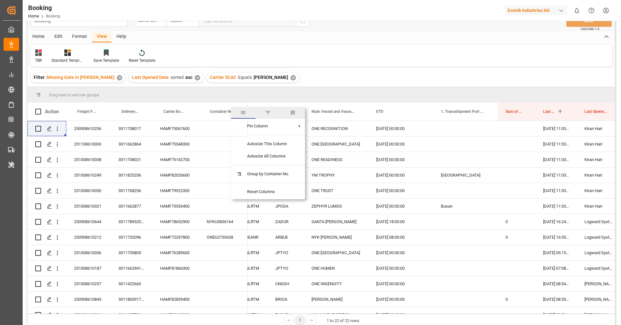
click at [295, 113] on span "columns" at bounding box center [293, 113] width 6 height 6
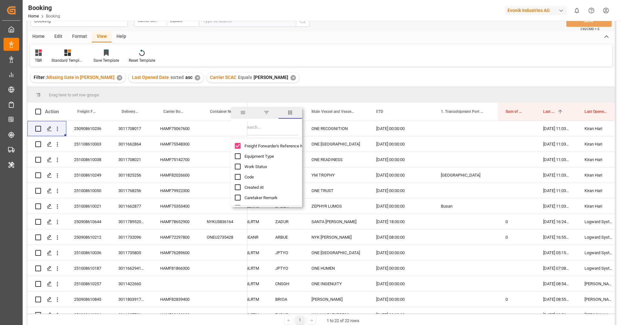
click at [285, 126] on input "Filter Columns Input" at bounding box center [271, 129] width 54 height 13
type input "trackin"
click at [236, 177] on input "Tracking Source column toggle visibility (hidden)" at bounding box center [238, 177] width 6 height 6
checkbox input "true"
checkbox input "false"
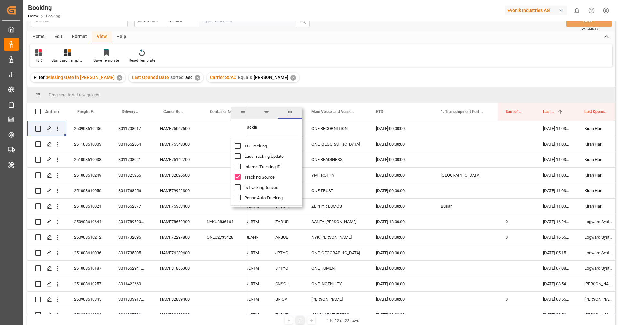
click at [363, 89] on div "Drag here to set row groups" at bounding box center [320, 95] width 587 height 16
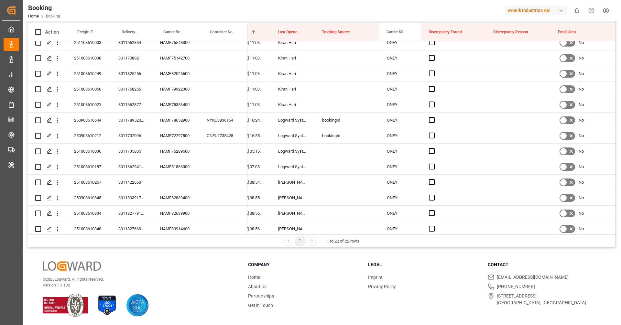
scroll to position [0, 0]
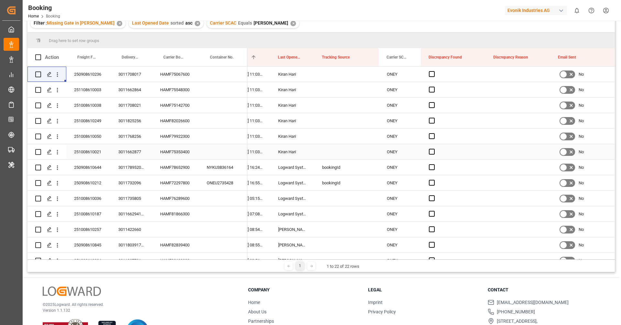
click at [326, 146] on div "Press SPACE to select this row." at bounding box center [346, 151] width 65 height 15
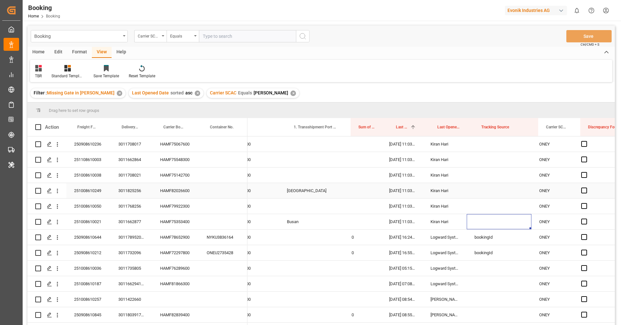
scroll to position [0, 202]
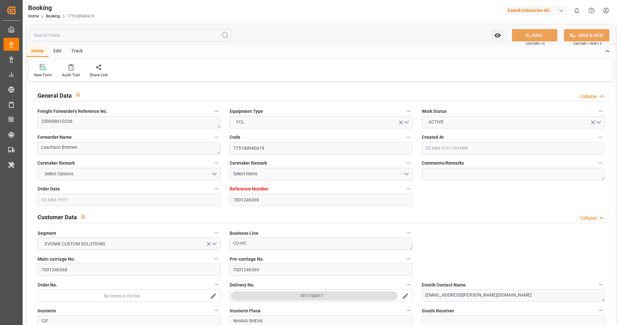
type input "7001246369"
type input "9952701"
type input "ONE"
type input "Ocean Network Express"
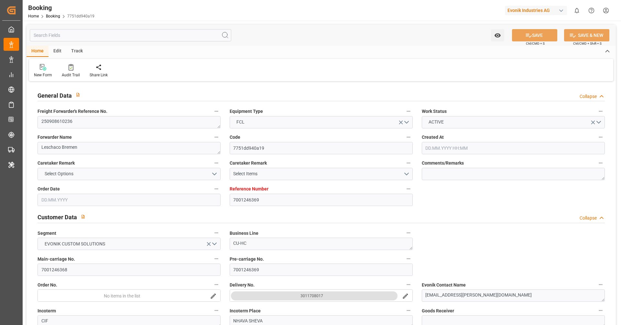
type input "NLRTM"
type input "INNSA"
type input "[DATE] 09:04"
type input "[DATE]"
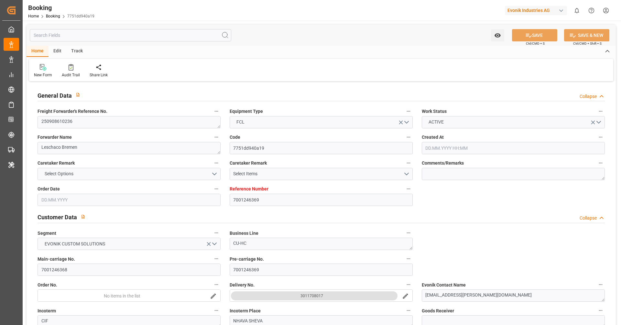
type input "[DATE]"
type input "[DATE] 00:00"
type input "[DATE]"
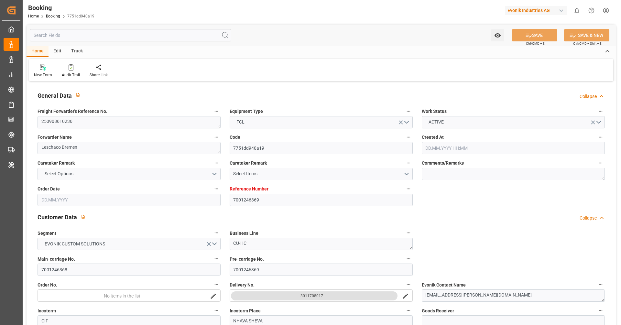
type input "[DATE] 00:00"
type input "21.08.2025"
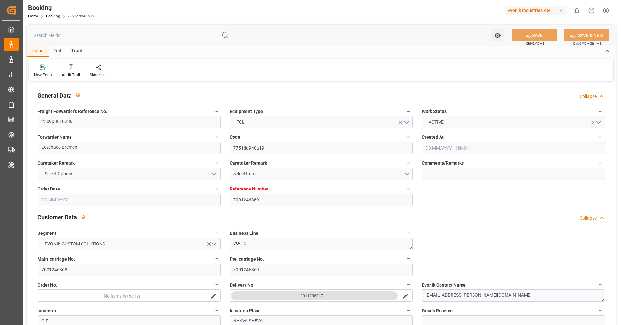
type input "22.09.2025 11:03"
click at [93, 31] on input "text" at bounding box center [130, 35] width 201 height 12
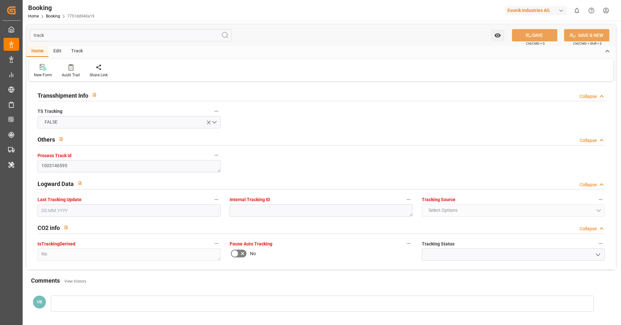
type input "track"
click at [55, 52] on div "Edit" at bounding box center [57, 51] width 18 height 11
click at [144, 76] on div "Schema Edit" at bounding box center [150, 75] width 22 height 6
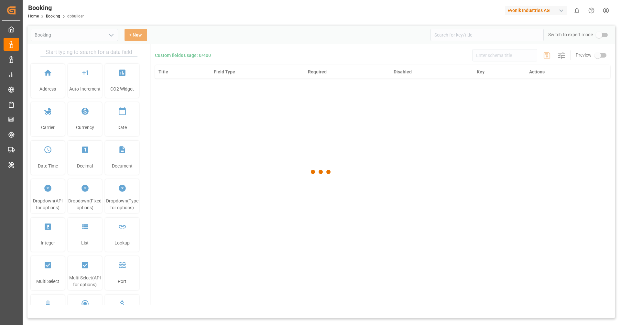
type input "Booking"
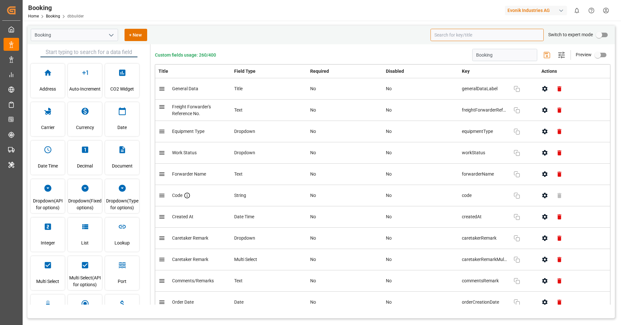
click at [470, 39] on input at bounding box center [486, 35] width 113 height 12
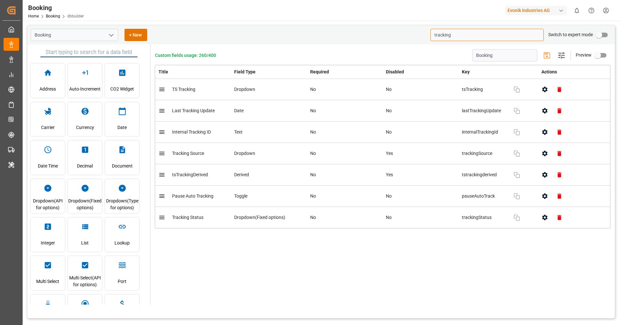
type input "tracking"
click at [543, 159] on button "button" at bounding box center [544, 153] width 15 height 15
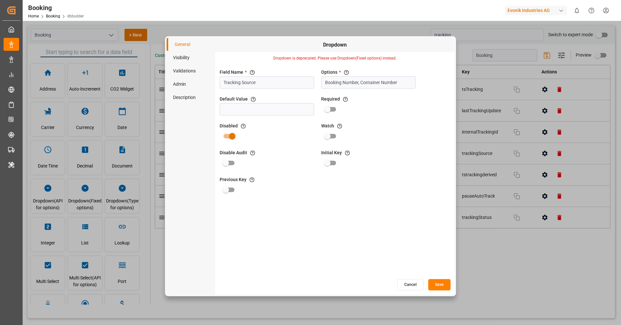
click at [408, 281] on button "Cancel" at bounding box center [410, 284] width 27 height 11
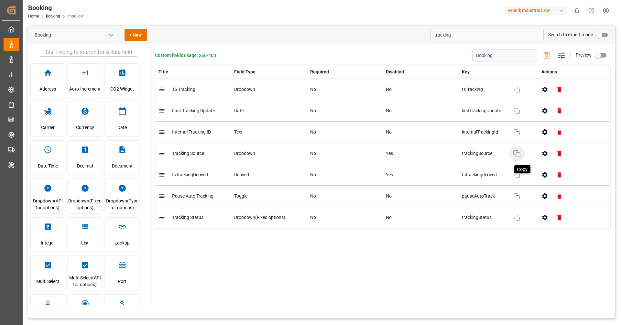
click at [518, 155] on icon "button" at bounding box center [517, 154] width 8 height 8
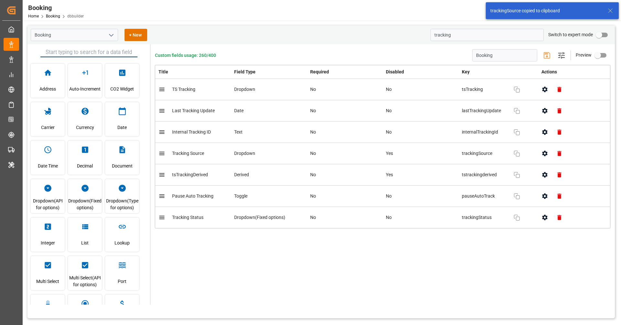
click at [606, 32] on input "primary checkbox" at bounding box center [598, 35] width 37 height 12
checkbox input "true"
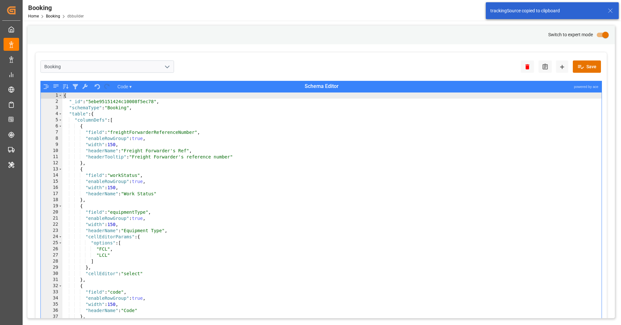
click at [275, 200] on div "{ "_id" : "5ebe95151424c10008f5ec78" , "schemaType" : "Booking" , "table" : { "…" at bounding box center [331, 219] width 539 height 254
type textarea "},"
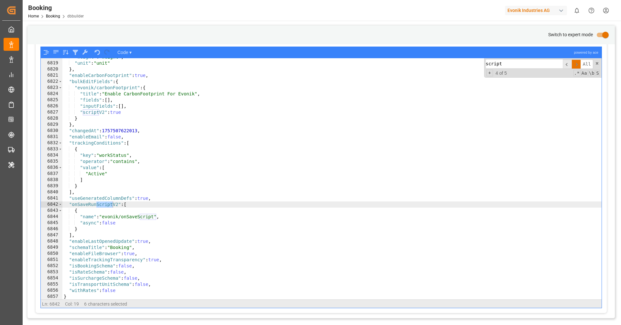
scroll to position [36, 0]
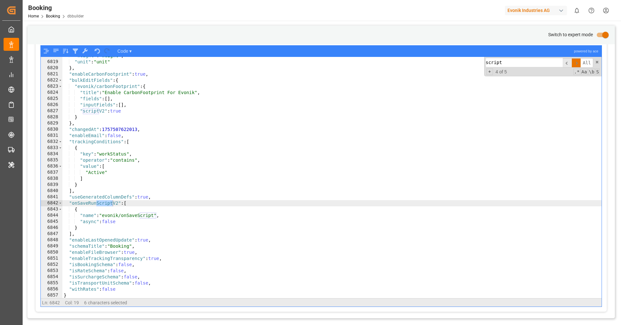
type input "script"
drag, startPoint x: 207, startPoint y: 287, endPoint x: 168, endPoint y: 275, distance: 41.3
click at [204, 287] on div ""weight" : "weight" , "unit" : "unit" } , "enableCarbonFootprint" : true , "bul…" at bounding box center [331, 180] width 539 height 254
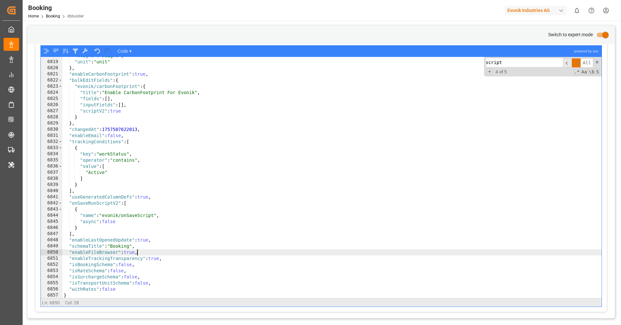
click at [141, 215] on div ""weight" : "weight" , "unit" : "unit" } , "enableCarbonFootprint" : true , "bul…" at bounding box center [331, 180] width 539 height 254
type textarea ""name": "evonik/onSaveScript","
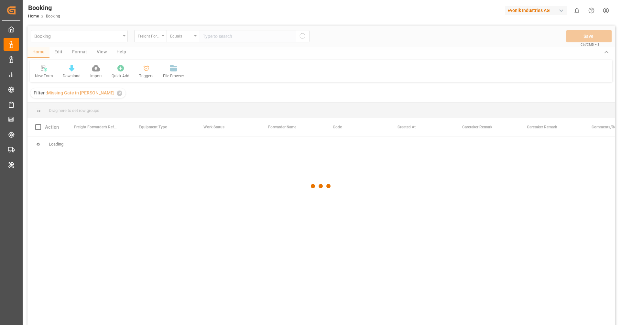
click at [80, 53] on div at bounding box center [320, 186] width 587 height 321
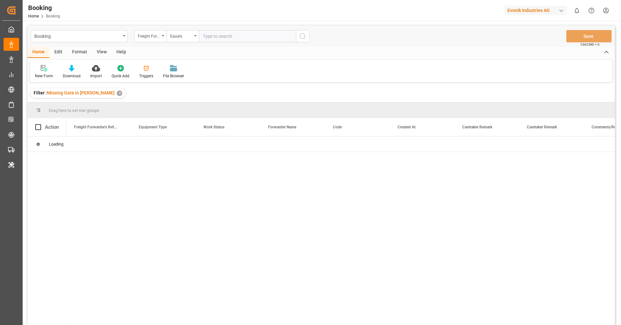
click div "Format"
click div "Filter Rows"
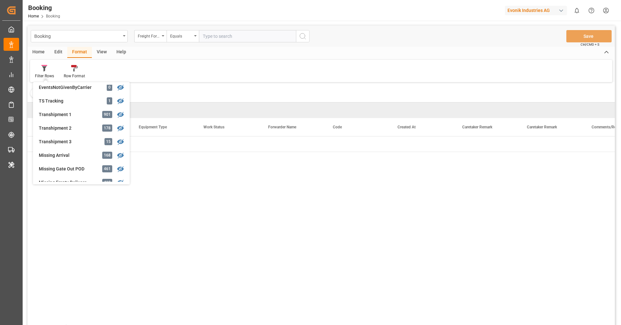
scroll to position [197, 0]
click div "Booking Freight Forwarder's Reference No. Equals Save Ctrl/CMD + S Home Edit Fo…"
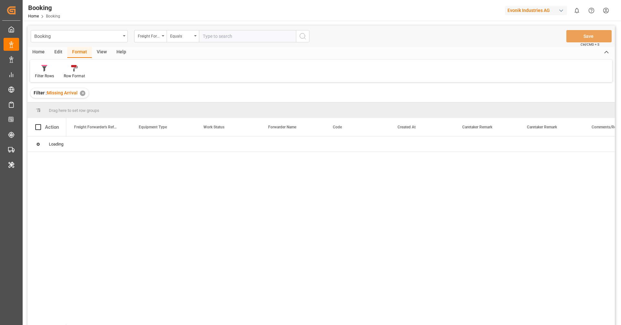
click div "View"
click div "Default"
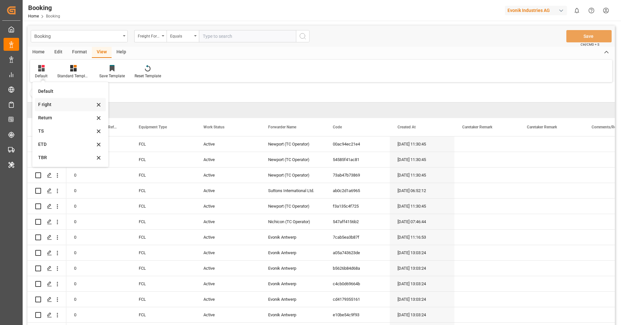
click div "F right"
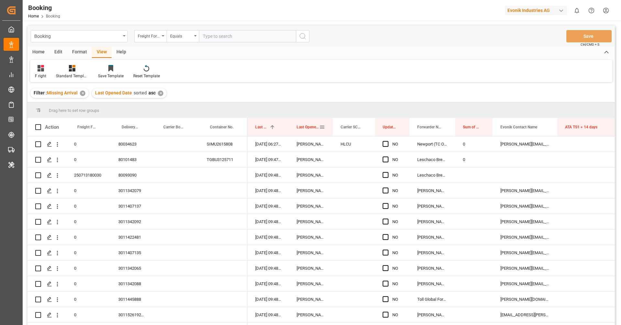
click span
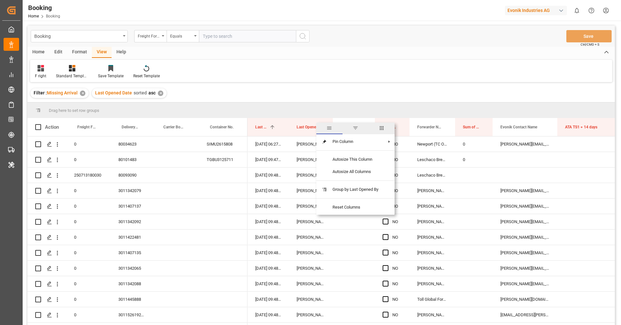
click span "columns"
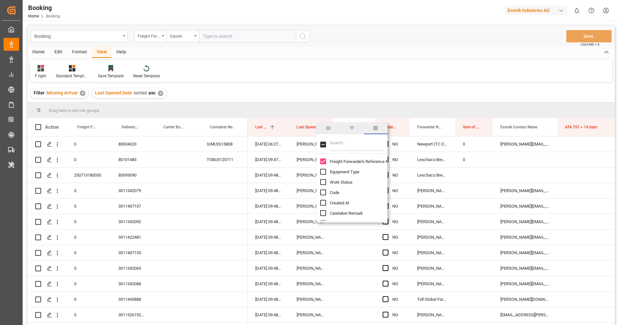
click input "Filter Columns Input"
type input "trackin"
click input "Tracking Source column toggle visibility (hidden)"
checkbox input "true"
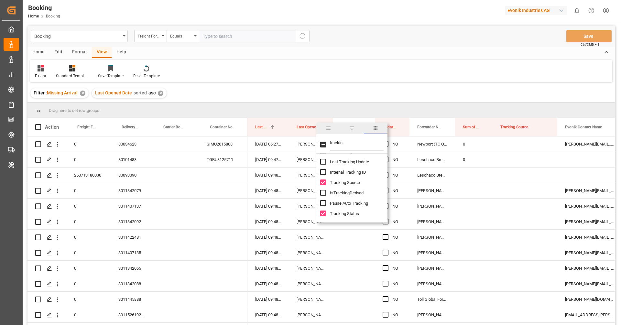
click div "Drag here to set row groups"
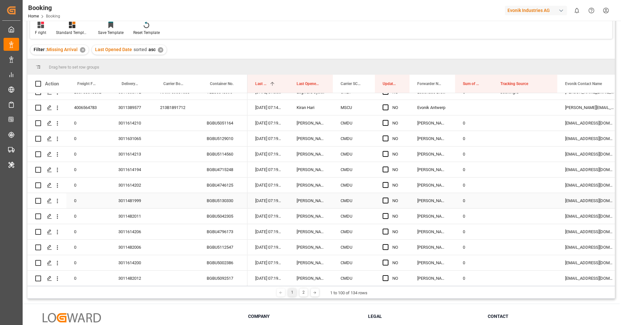
scroll to position [45, 0]
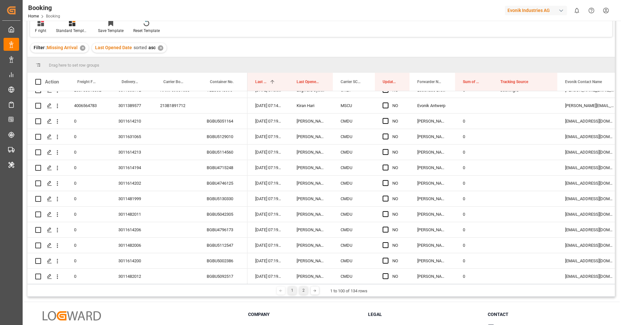
click div "2"
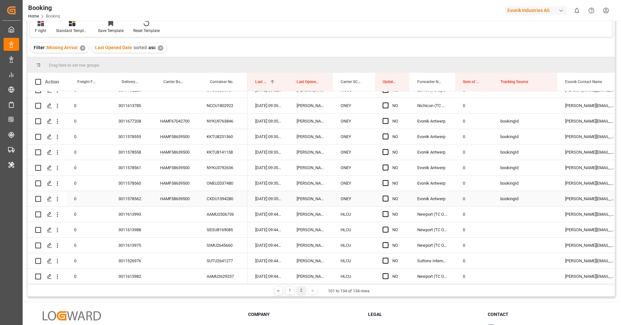
scroll to position [0, 0]
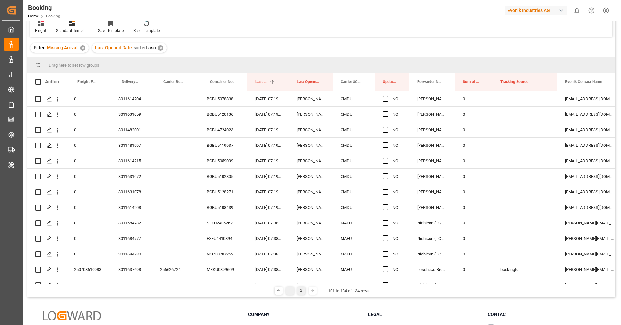
click div "1"
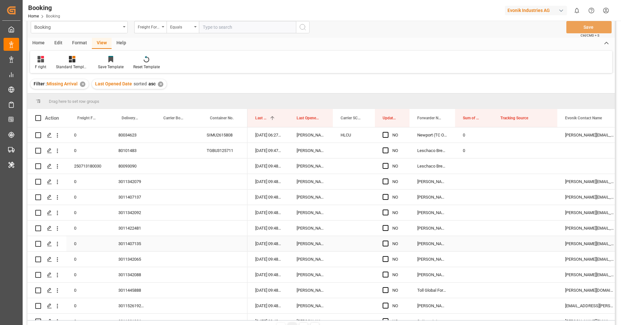
scroll to position [7, 0]
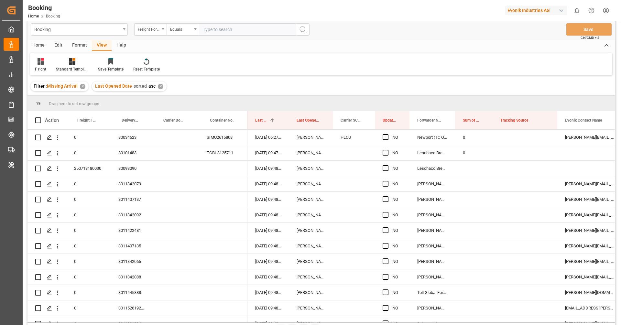
click div "F right Standard Templates Save Template Reset Template"
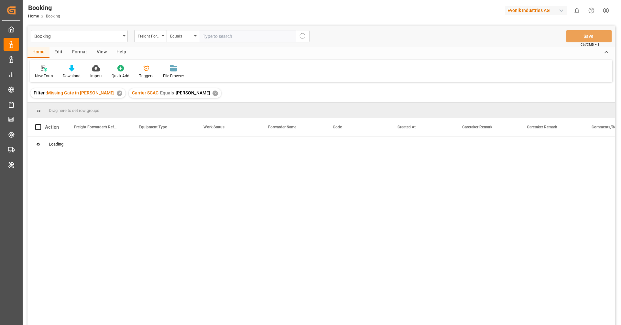
click at [101, 52] on div "View" at bounding box center [102, 52] width 20 height 11
click at [48, 68] on div "Default" at bounding box center [41, 72] width 22 height 14
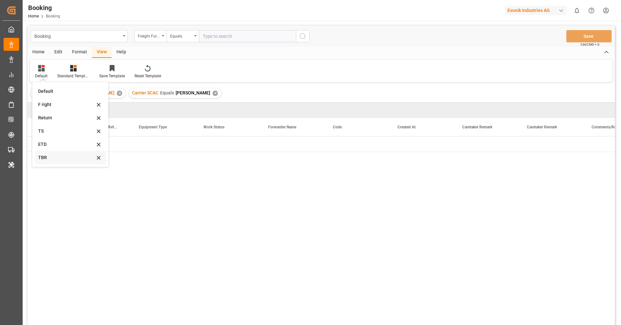
click at [68, 158] on div "TBR" at bounding box center [66, 157] width 57 height 7
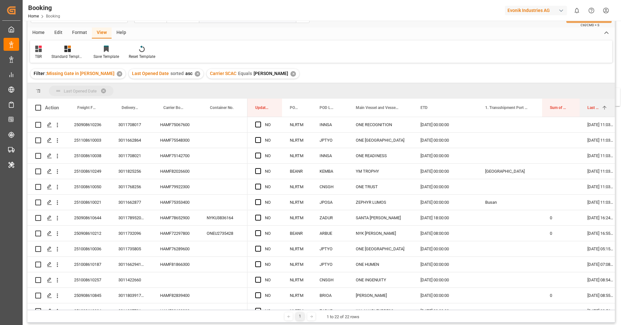
drag, startPoint x: 591, startPoint y: 110, endPoint x: 586, endPoint y: 92, distance: 18.4
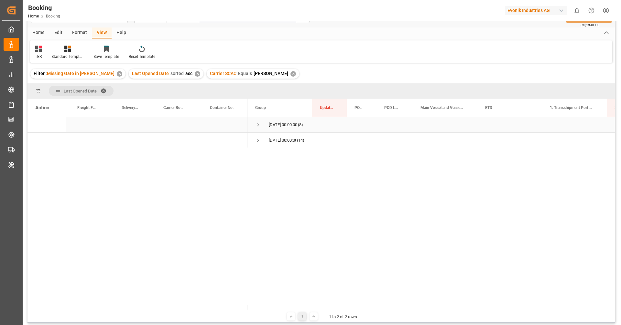
click at [256, 123] on span "Press SPACE to select this row." at bounding box center [258, 125] width 6 height 6
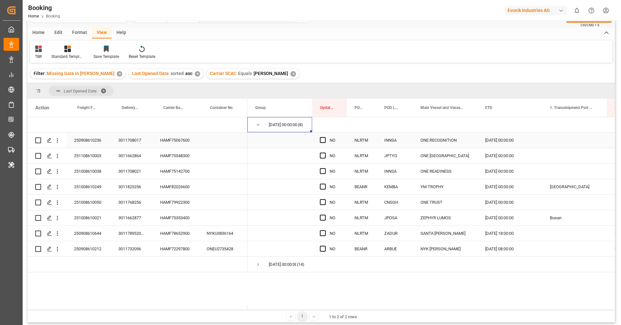
click at [165, 145] on div "HAMF75067600" at bounding box center [175, 140] width 47 height 15
click at [57, 142] on icon "open menu" at bounding box center [57, 140] width 1 height 5
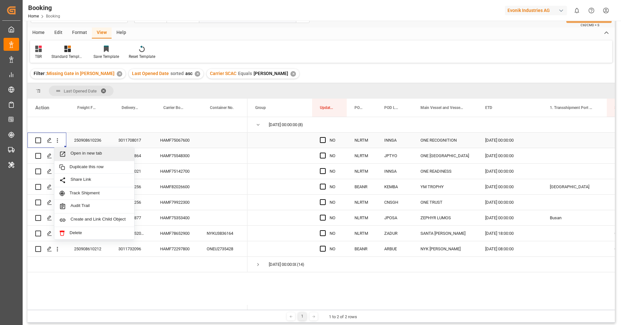
click at [72, 151] on span "Open in new tab" at bounding box center [99, 154] width 59 height 7
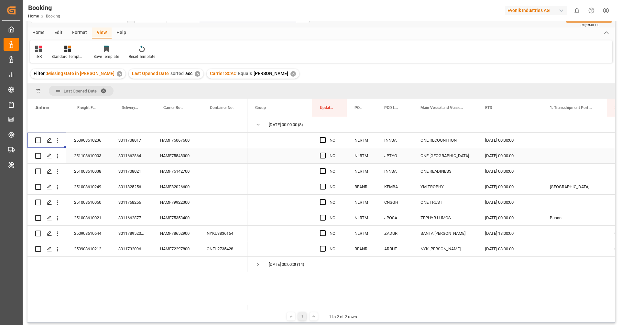
click at [172, 148] on div "HAMF75548300" at bounding box center [175, 155] width 47 height 15
click at [180, 140] on div "HAMF75067600" at bounding box center [175, 140] width 47 height 15
click at [182, 157] on div "HAMF75548300" at bounding box center [175, 155] width 47 height 15
click at [57, 157] on icon "open menu" at bounding box center [57, 156] width 1 height 5
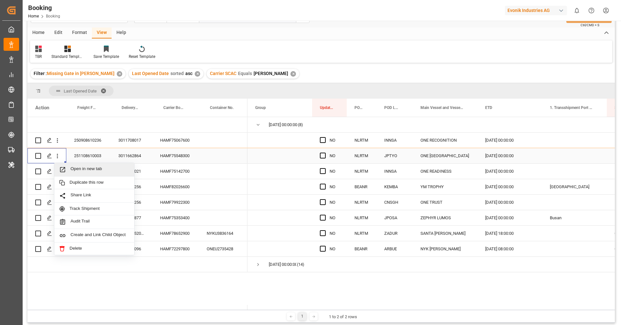
click at [77, 168] on span "Open in new tab" at bounding box center [99, 169] width 59 height 7
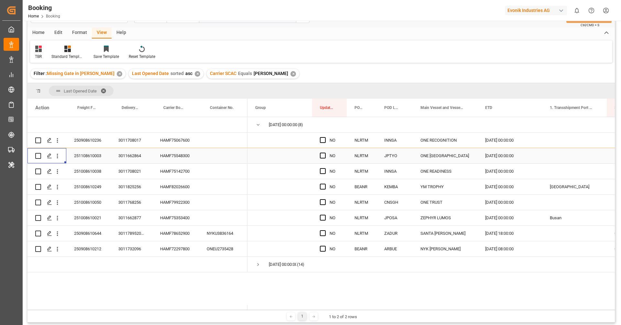
click at [96, 156] on div "251108610003" at bounding box center [88, 155] width 44 height 15
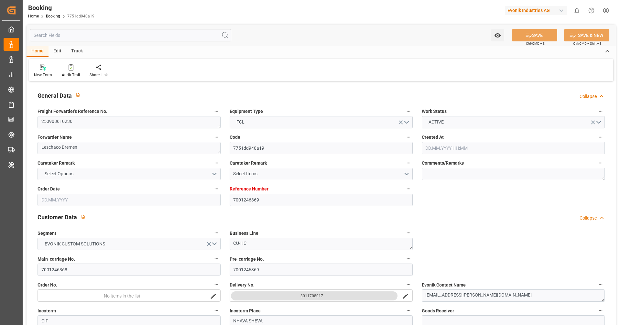
type input "7001246369"
type input "9952701"
type input "ONE"
type input "Ocean Network Express"
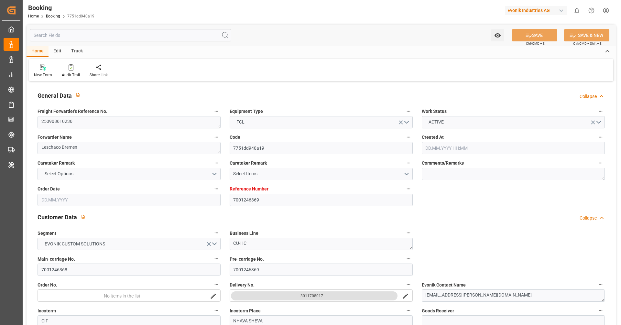
type input "NLRTM"
type input "INNSA"
type input "12.08.2025 09:04"
type input "12.08.2025"
type input "03.11.2025"
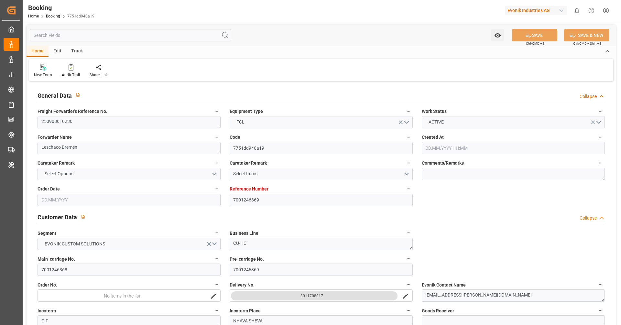
type input "19.09.2025"
type input "19.09.2025 00:00"
type input "15.09.2025"
type input "20.08.2025"
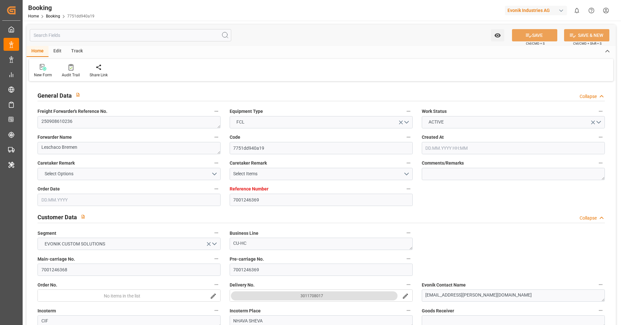
type input "27.09.2025 00:00"
type input "26.09.2025 00:00"
type input "06.11.2025 00:00"
type input "21.08.2025"
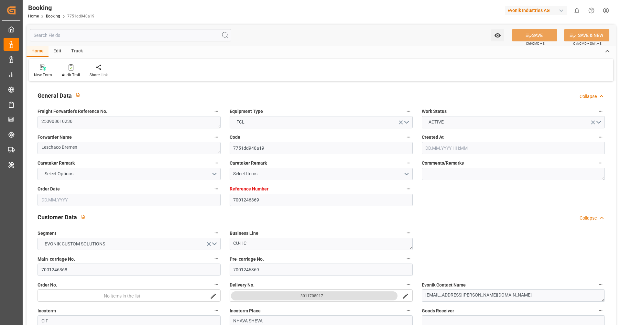
type input "22.09.2025 11:03"
click at [106, 121] on textarea "250908610236" at bounding box center [129, 122] width 183 height 12
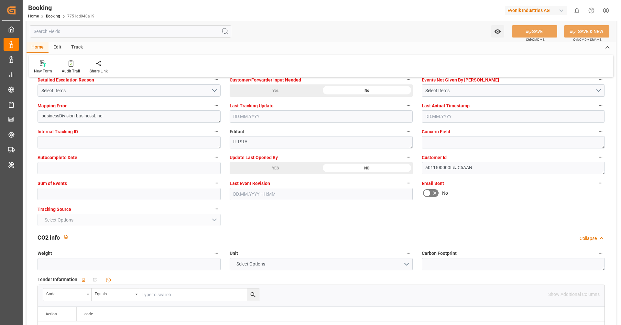
scroll to position [1244, 0]
click at [289, 170] on div "YES" at bounding box center [275, 170] width 91 height 12
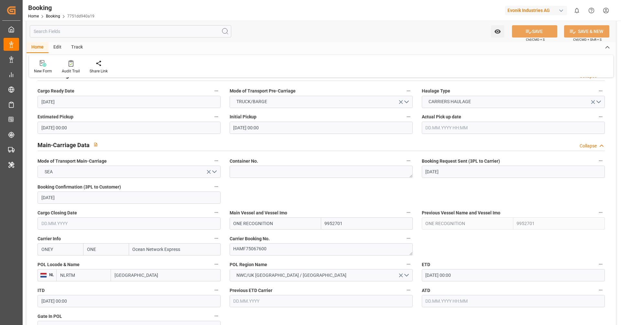
scroll to position [333, 0]
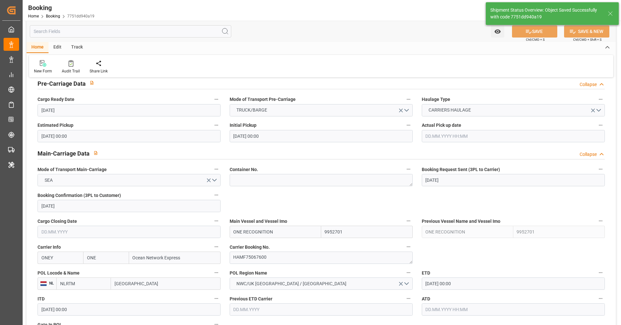
type textarea "Vipul Benurkar"
type input "23.09.2025 10:00"
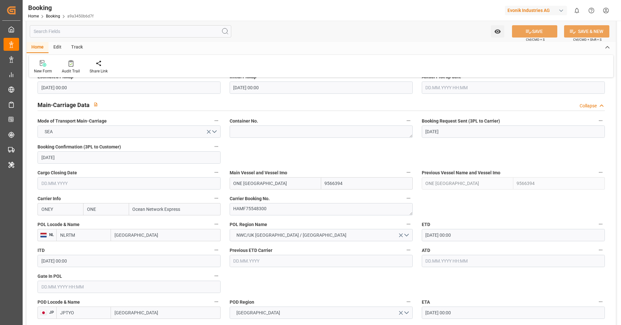
scroll to position [402, 0]
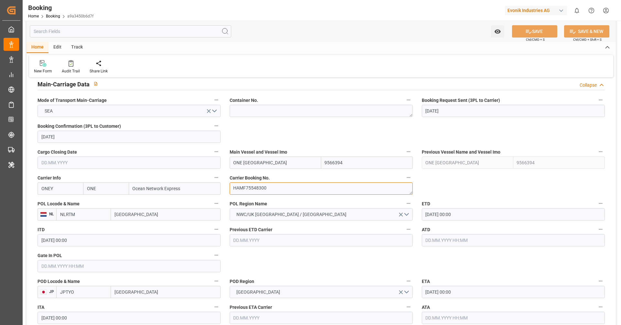
click at [274, 186] on textarea "HAMF75548300" at bounding box center [321, 188] width 183 height 12
paste textarea "9175"
type textarea "HAMF79175300"
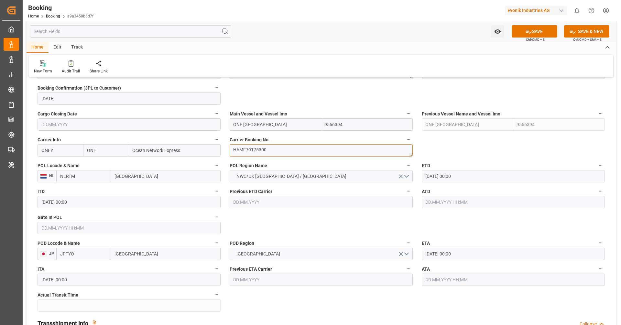
scroll to position [453, 0]
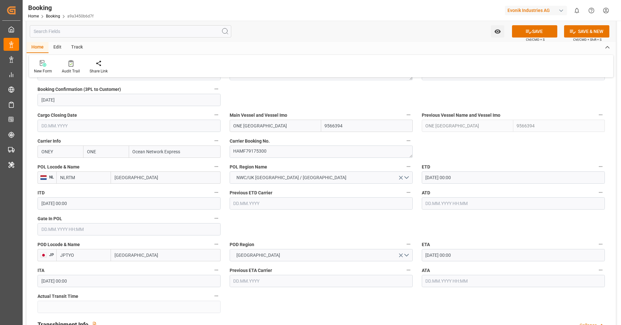
click at [284, 129] on input "ONE HANGZHOU BAY" at bounding box center [275, 126] width 91 height 12
paste input "NOVER"
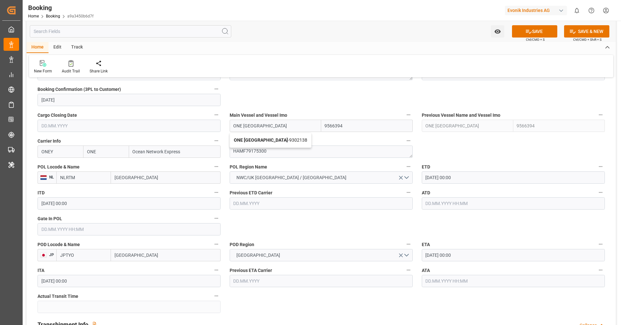
click at [279, 136] on div "ONE Hannover - 9302138" at bounding box center [270, 140] width 81 height 15
type input "ONE Hannover"
type input "9302138"
type input "ONE Hannover"
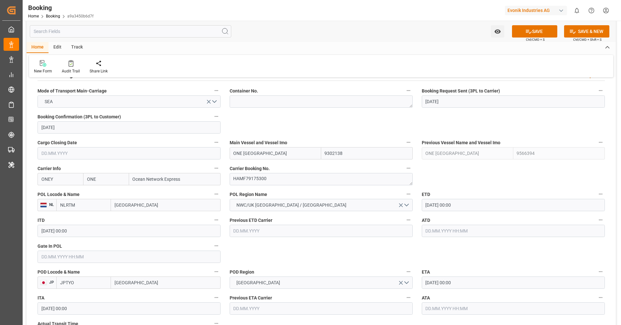
scroll to position [412, 0]
click at [281, 180] on textarea "HAMF79175300" at bounding box center [321, 179] width 183 height 12
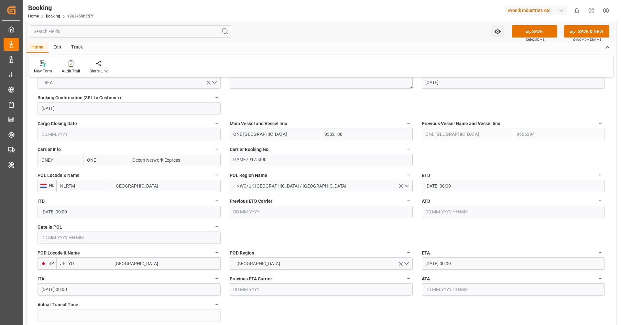
scroll to position [436, 0]
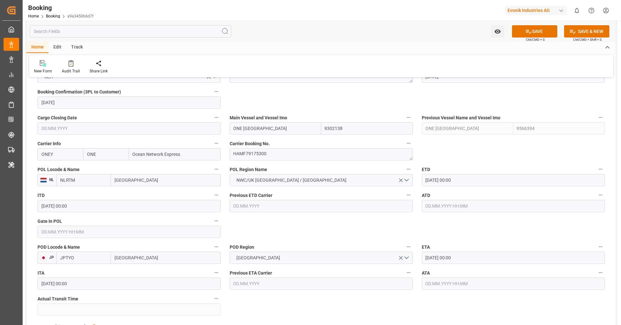
click at [445, 183] on input "09.11.2025 00:00" at bounding box center [513, 180] width 183 height 12
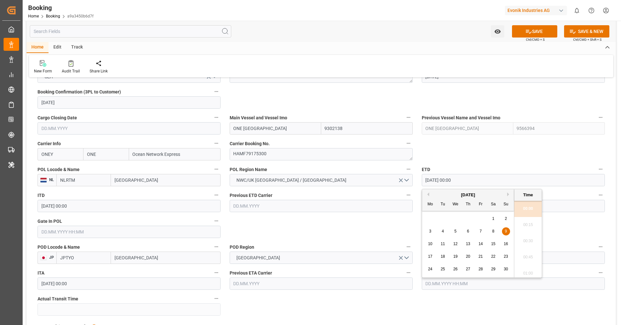
click at [428, 243] on span "10" at bounding box center [430, 243] width 4 height 5
type input "10.11.2025 00:00"
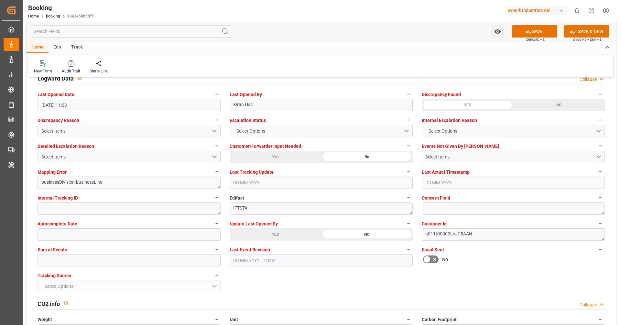
scroll to position [1177, 0]
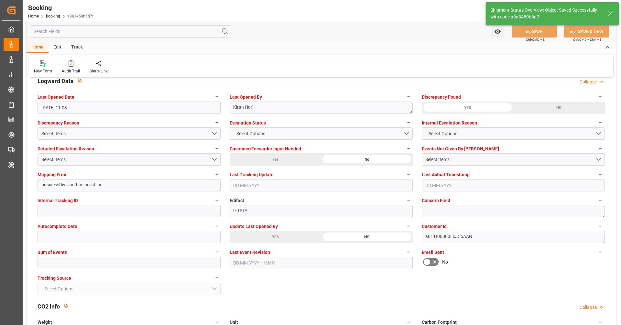
type textarea "Vipul Benurkar"
type input "23.09.2025 11:08"
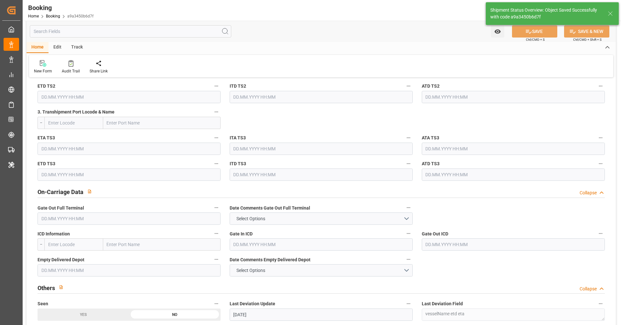
scroll to position [813, 0]
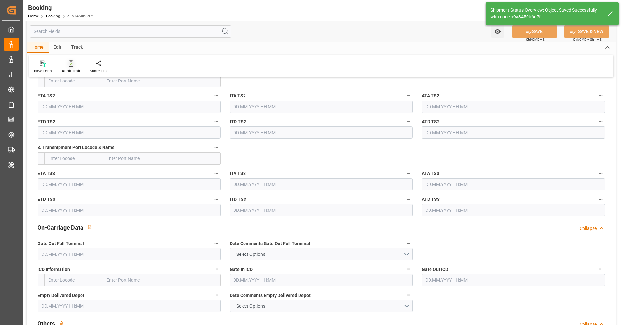
click at [69, 70] on div "Audit Trail" at bounding box center [71, 71] width 18 height 6
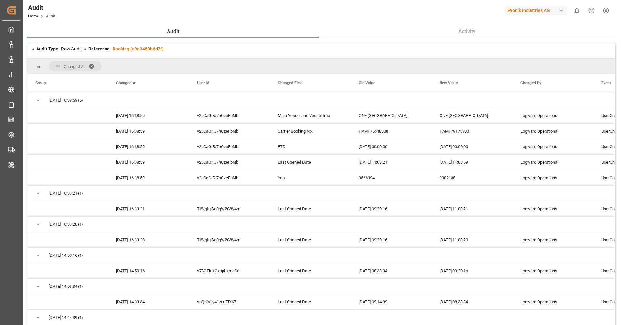
click at [92, 69] on span "Changed At" at bounding box center [75, 66] width 53 height 10
click at [92, 67] on span at bounding box center [94, 66] width 10 height 6
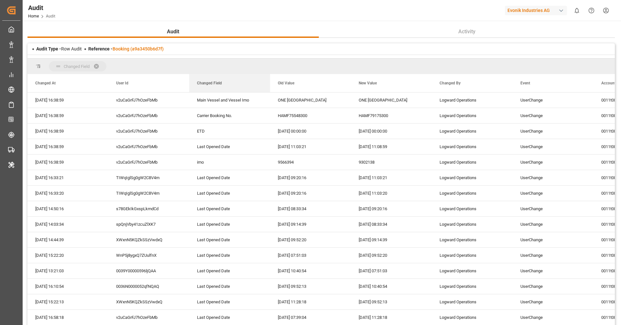
drag, startPoint x: 212, startPoint y: 84, endPoint x: 208, endPoint y: 67, distance: 17.7
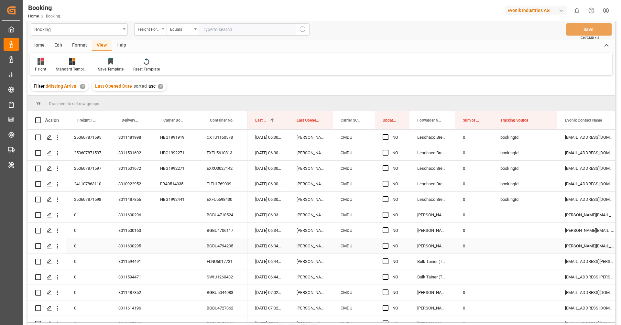
scroll to position [953, 0]
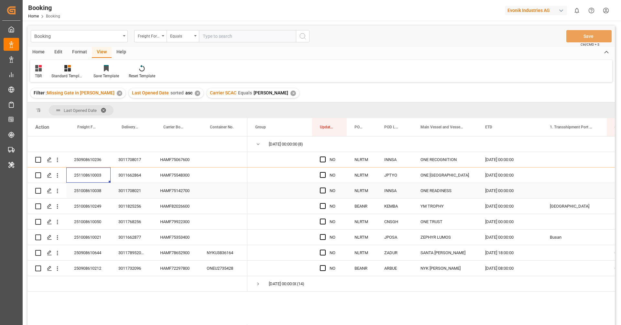
scroll to position [19, 0]
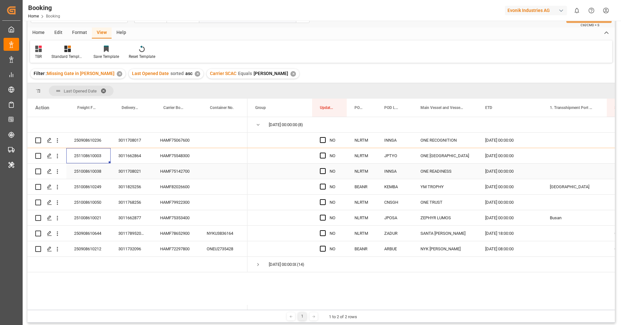
click at [175, 174] on div "HAMF75142700" at bounding box center [175, 171] width 47 height 15
click at [58, 175] on icon "open menu" at bounding box center [57, 171] width 7 height 7
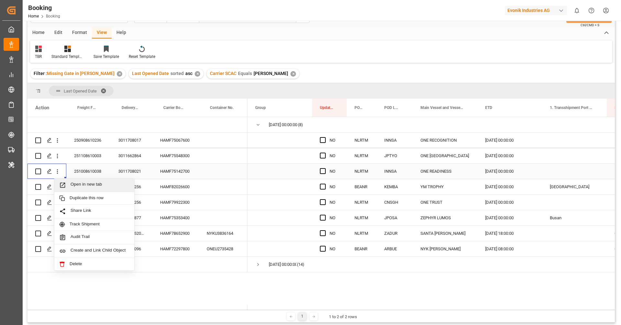
click at [77, 186] on span "Open in new tab" at bounding box center [99, 185] width 59 height 7
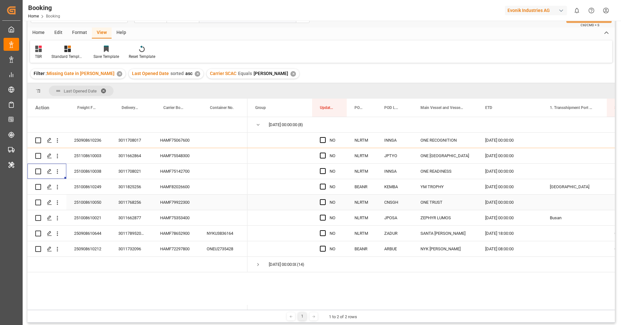
click at [174, 195] on div "HAMF79922300" at bounding box center [175, 202] width 47 height 15
click at [178, 188] on div "HAMF82026600" at bounding box center [175, 186] width 47 height 15
click at [59, 192] on button "open menu" at bounding box center [57, 187] width 7 height 12
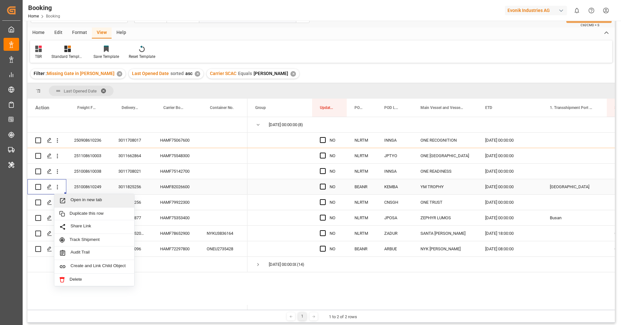
click at [76, 202] on span "Open in new tab" at bounding box center [99, 200] width 59 height 7
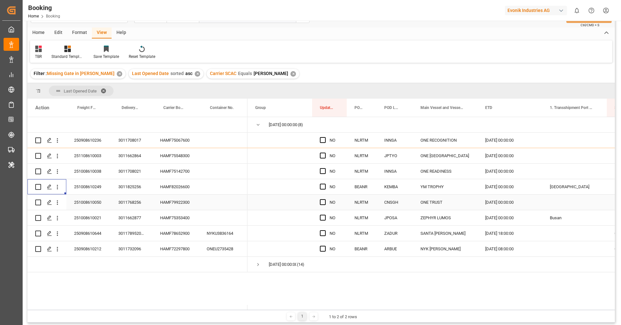
click at [168, 207] on div "HAMF79922300" at bounding box center [175, 202] width 47 height 15
click at [60, 205] on icon "open menu" at bounding box center [57, 202] width 7 height 7
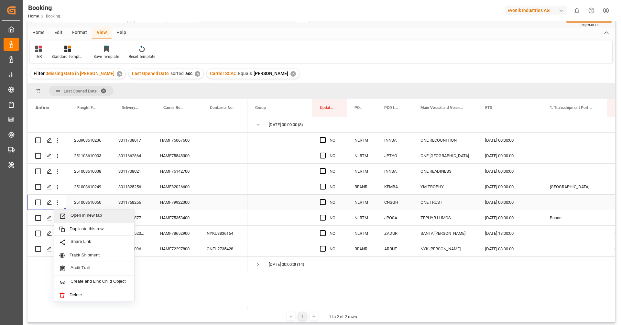
click at [82, 216] on span "Open in new tab" at bounding box center [99, 216] width 59 height 7
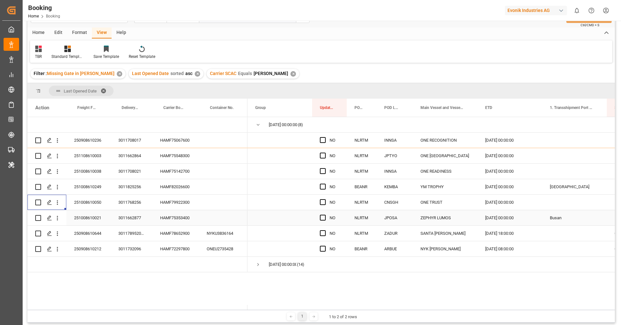
click at [175, 220] on div "HAMF75353400" at bounding box center [175, 217] width 47 height 15
click at [59, 222] on button "open menu" at bounding box center [57, 218] width 7 height 12
click at [72, 231] on span "Open in new tab" at bounding box center [99, 231] width 59 height 7
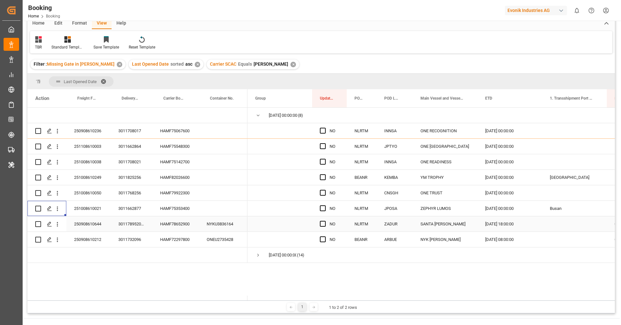
click at [190, 224] on div "HAMF78652900" at bounding box center [175, 223] width 47 height 15
click at [60, 227] on button "open menu" at bounding box center [57, 224] width 7 height 12
click at [81, 236] on span "Open in new tab" at bounding box center [99, 237] width 59 height 7
click at [172, 241] on div "HAMF72297800" at bounding box center [175, 239] width 47 height 15
click at [59, 244] on button "open menu" at bounding box center [57, 239] width 7 height 12
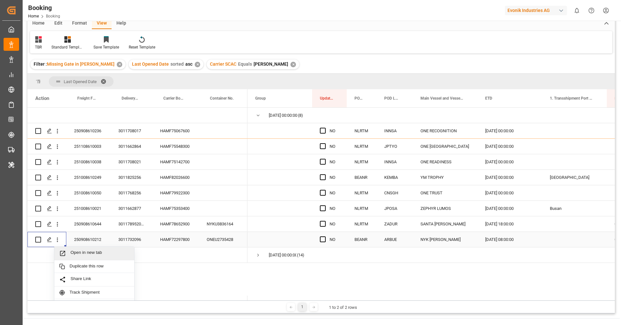
click at [79, 257] on div "Open in new tab" at bounding box center [94, 254] width 80 height 14
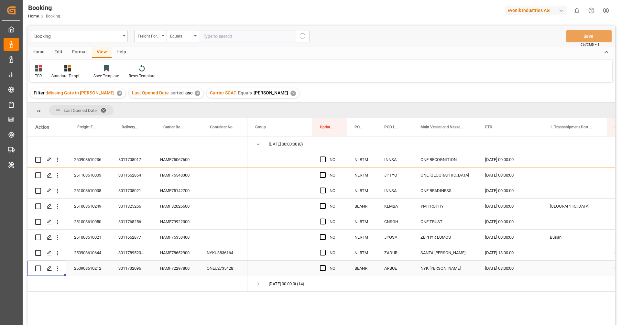
click at [103, 113] on span at bounding box center [106, 110] width 10 height 6
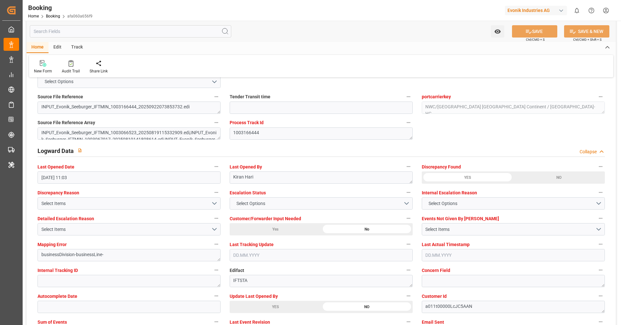
scroll to position [1159, 0]
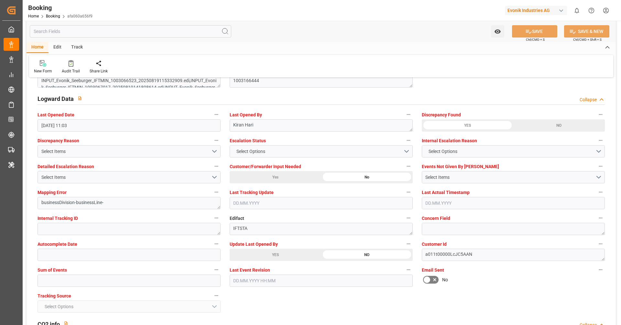
click at [298, 251] on div "YES" at bounding box center [275, 255] width 91 height 12
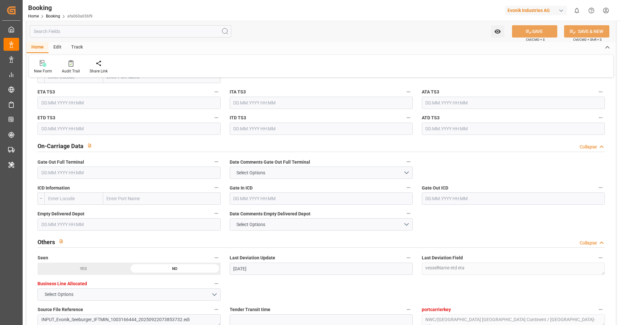
scroll to position [681, 0]
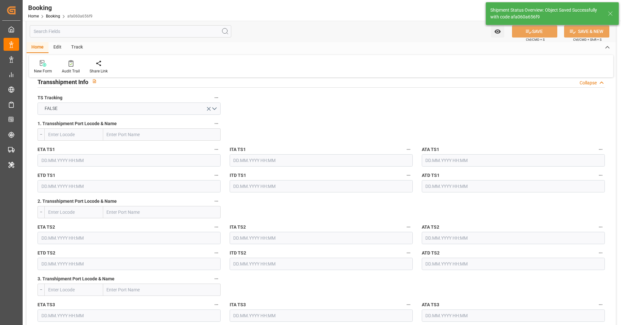
type textarea "[PERSON_NAME]"
type input "[DATE] 11:10"
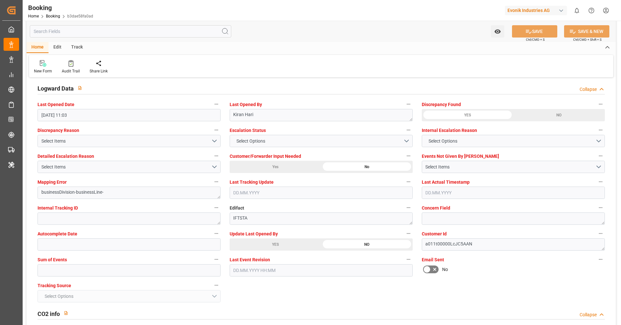
scroll to position [1191, 0]
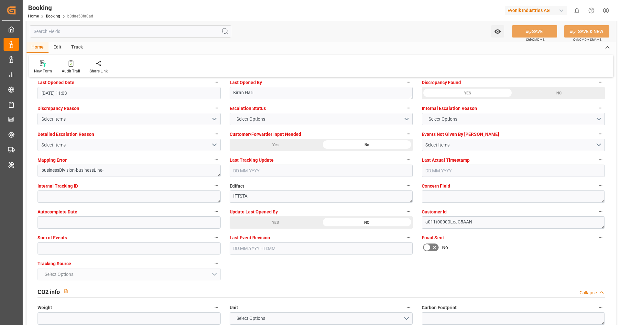
click at [260, 223] on div "YES" at bounding box center [275, 222] width 91 height 12
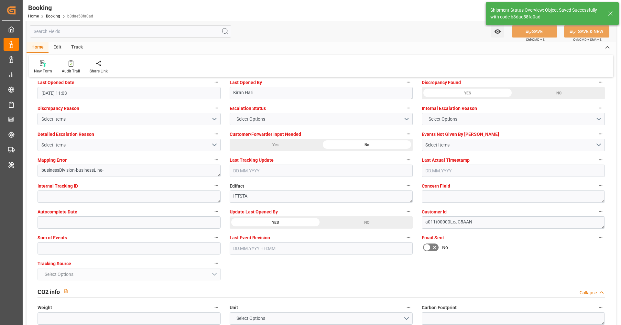
type textarea "[PERSON_NAME]"
type input "[DATE] 11:10"
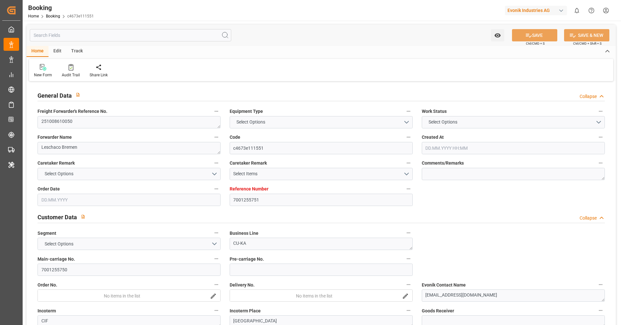
type input "7001255751"
type input "9769283"
type input "ONE"
type input "Ocean Network Express"
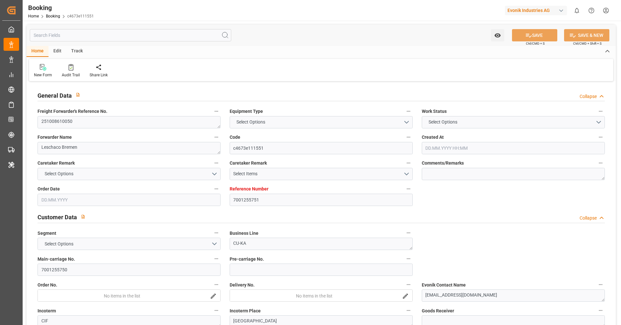
type input "NLRTM"
type input "CNSGH"
type input "[DATE] 08:24"
type input "[DATE]"
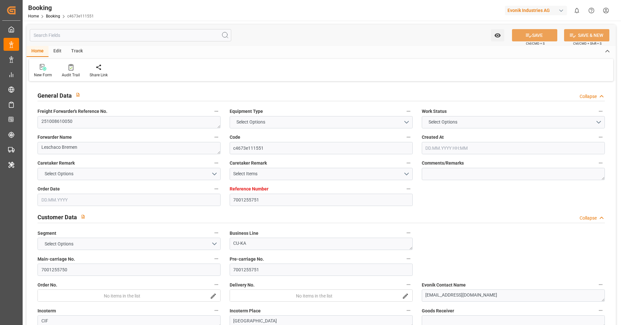
type input "[DATE]"
type input "[DATE] 00:00"
type input "[DATE]"
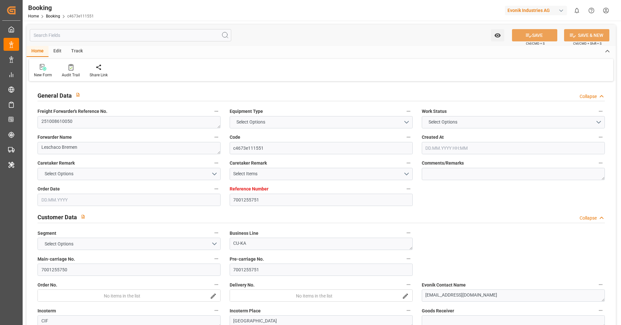
type input "[DATE] 00:00"
type input "[DATE]"
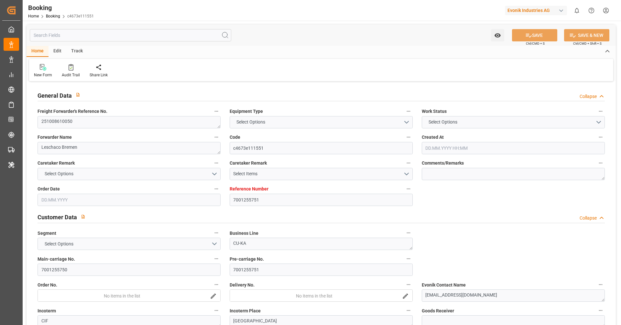
type input "[DATE] 11:03"
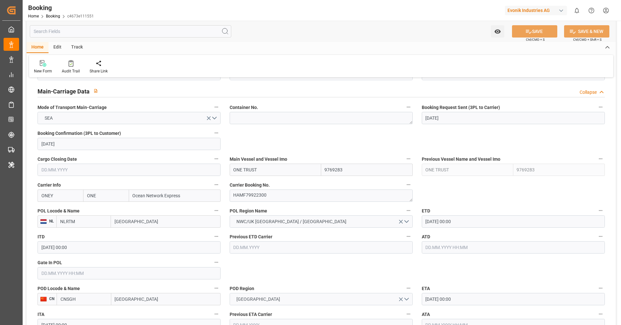
scroll to position [402, 0]
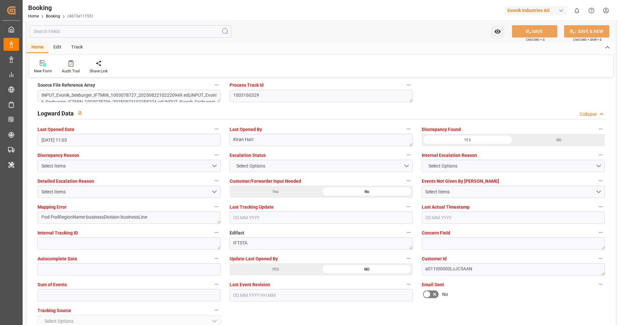
scroll to position [1150, 0]
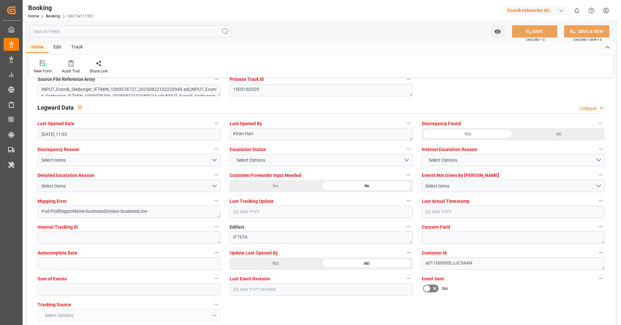
click at [288, 269] on div "Update Last Opened By YES NO" at bounding box center [321, 259] width 192 height 26
click at [287, 265] on div "YES" at bounding box center [275, 263] width 91 height 12
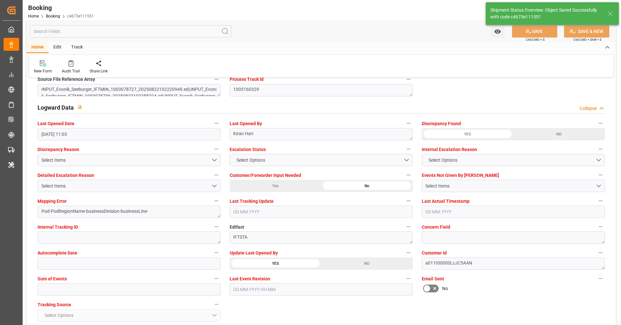
type textarea "[PERSON_NAME]"
type input "[DATE] 11:13"
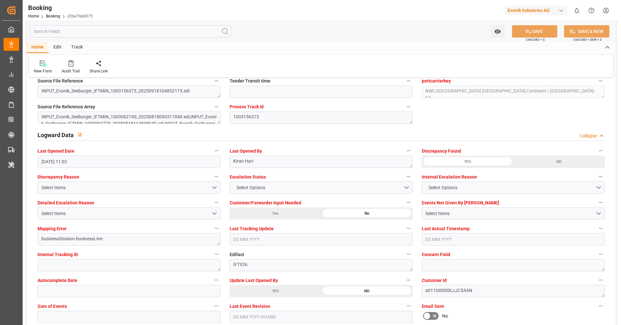
scroll to position [1134, 0]
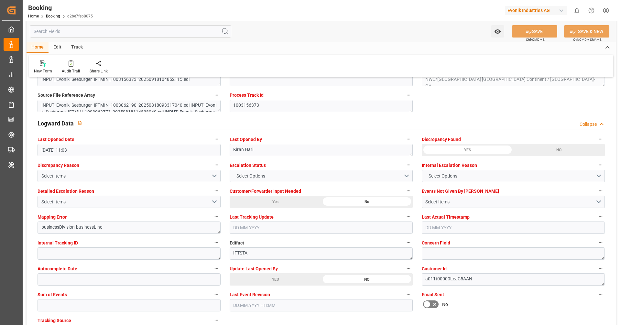
click at [277, 275] on div "YES" at bounding box center [275, 279] width 91 height 12
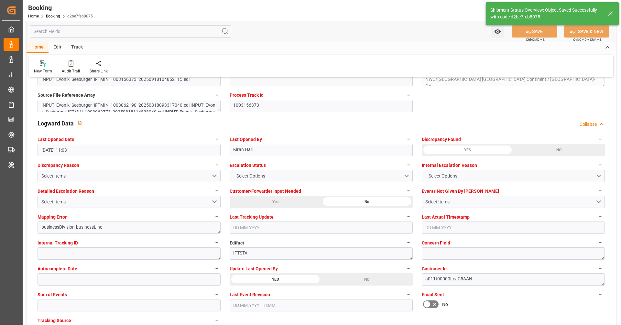
type textarea "[PERSON_NAME]"
type input "[DATE] 11:13"
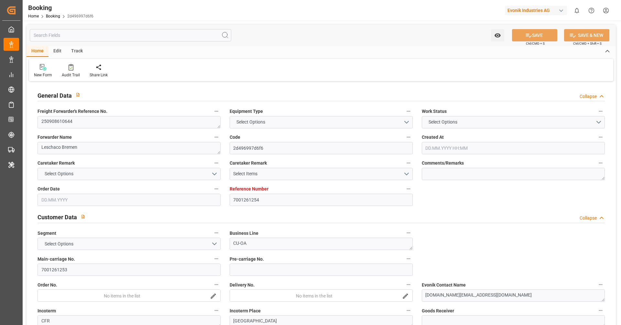
type textarea "250908610644"
type textarea "Leschaco Bremen"
type input "2d496997d6f6"
type input "7001261254"
type textarea "CU-OA"
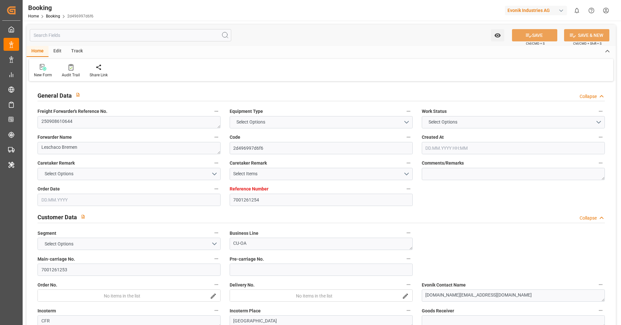
type input "7001261253"
type textarea "[DOMAIN_NAME][EMAIL_ADDRESS][DOMAIN_NAME]"
type textarea "CFR"
type textarea "[GEOGRAPHIC_DATA]"
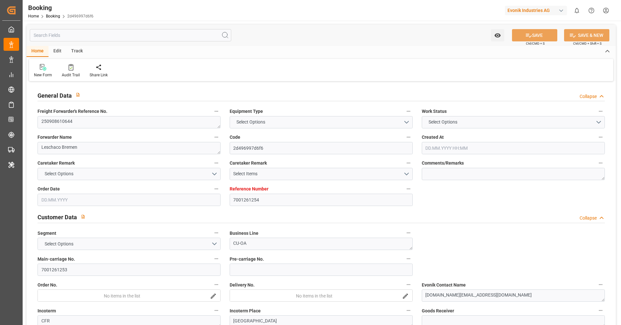
type textarea "NYKU3836164"
type input "SANTA [PERSON_NAME]"
type input "ONEY"
type textarea "HAMF78652900"
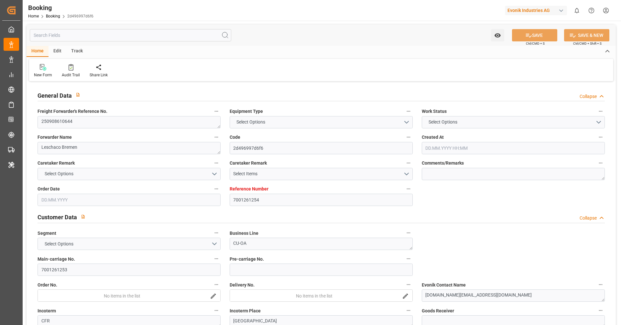
type input "[GEOGRAPHIC_DATA]"
type textarea "INPUT_Evonik_Seeburger_IFTMIN_1003156927_20250918143848725.edi"
type textarea "NWC/[GEOGRAPHIC_DATA] [GEOGRAPHIC_DATA] Continent / [GEOGRAPHIC_DATA]-OA"
type textarea "INPUT_Evonik_Seeburger_IFTMIN_1003094959_20250828144126217.edi,INPUT_Evonik_See…"
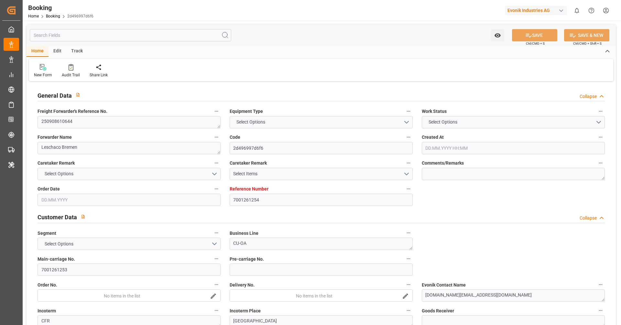
type textarea "1003156927"
type textarea "Logward System"
type textarea "businessDivision-businessLine-"
type textarea "IFTSTA"
type textarea "a011t00000LcJC5AAN"
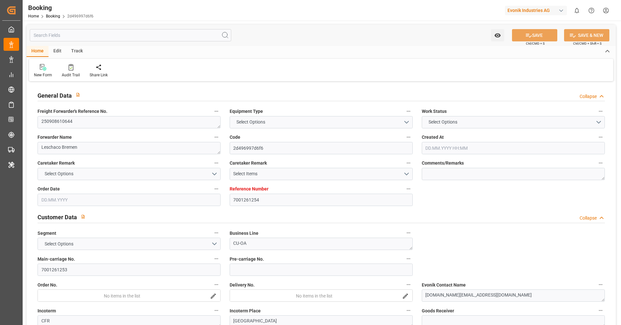
type textarea "No"
type input "[GEOGRAPHIC_DATA]"
type input "DE"
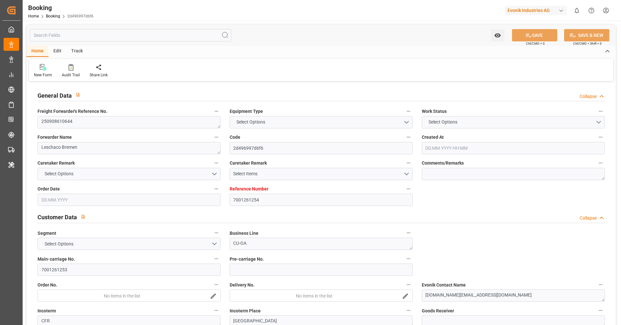
type input "FEEDER"
type input "253S"
type input "VESSEL"
type input "TRUCK"
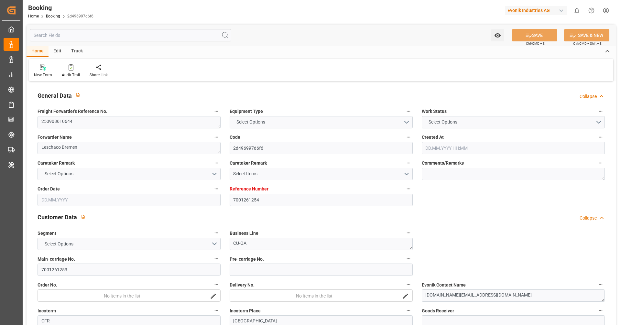
type input "ZA"
type input "DURBAN"
type input "7001261254"
type input "9430375"
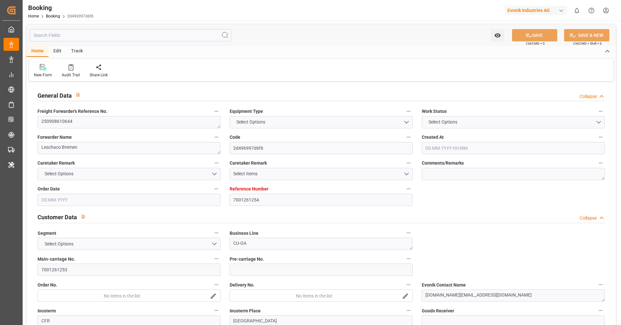
type input "ONE"
type input "Ocean Network Express"
type input "NLRTM"
type input "ZADUR"
type input "0"
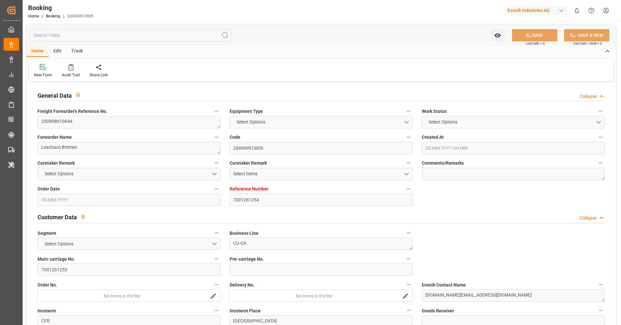
type input "NLRTM"
type input "ZADUR"
type input "28.08.2025 12:42"
type input "28.08.2025"
type input "30.10.2025"
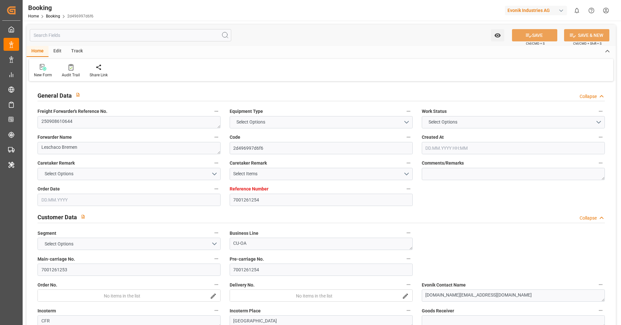
type input "10.09.2025"
type input "19.09.2025 16:18"
type input "10.09.2025 00:00"
type input "[DATE] 00:00"
type input "01.09.2025"
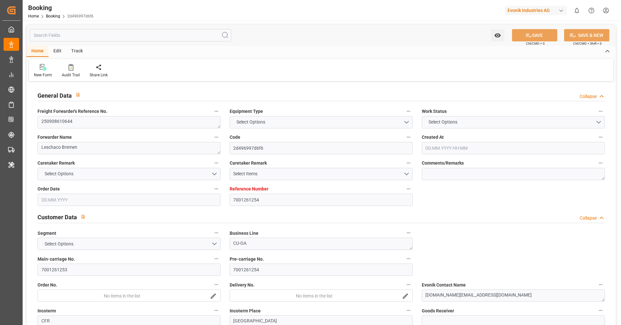
type input "01.09.2025"
type input "25.09.2025 18:00"
type input "25.09.2025 00:00"
type input "29.10.2025 06:00"
type input "30.10.2025 00:00"
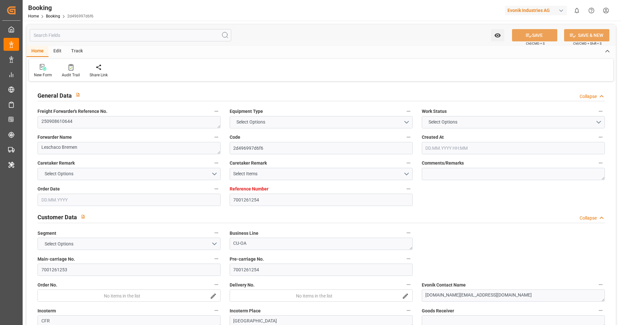
type input "22.09.2025 16:24"
type input "[DATE]"
type input "16.09.2025 18:01"
type input "18.09.2025 01:44"
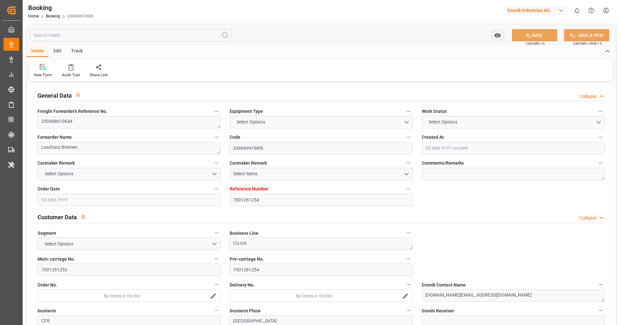
type input "23.09.2025 09:12"
type input "22.09.2025 01:46"
type input "25.09.2025 16:19"
type input "25.09.2025 18:00"
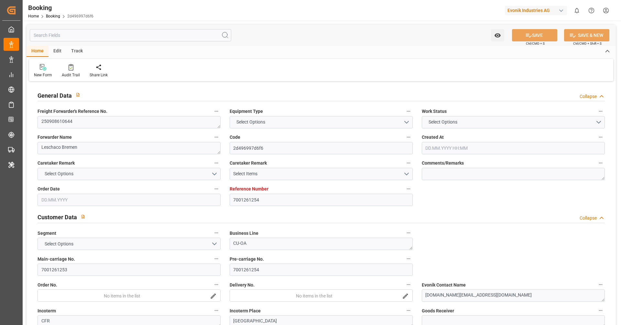
type input "29.10.2025 06:00"
type input "30.10.2025 09:49"
type input "29.10.2025 07:30"
type input "29.10.2025 12:00"
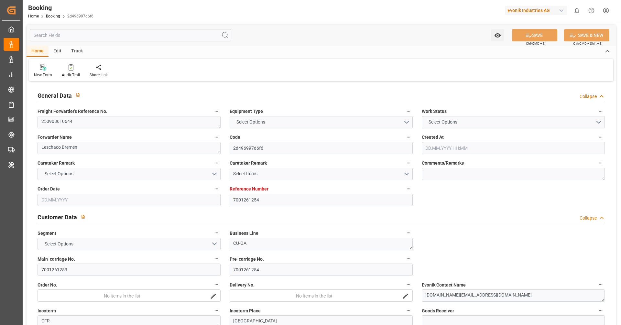
type input "29.10.2025 12:00"
type input "03.11.2025 09:49"
type input "29.10.2025 16:00"
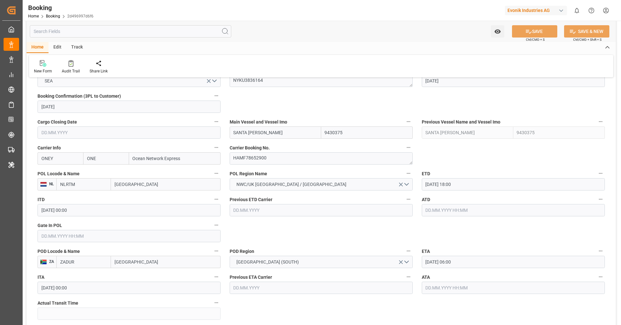
scroll to position [435, 0]
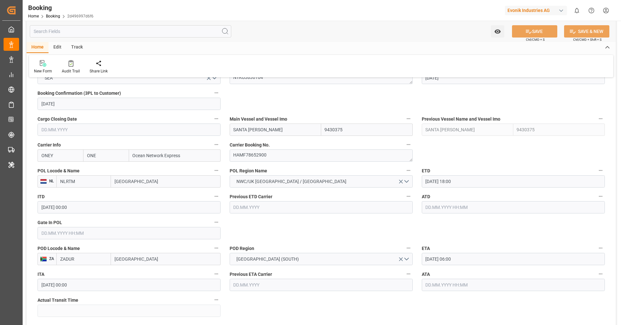
click at [137, 236] on input "text" at bounding box center [129, 233] width 183 height 12
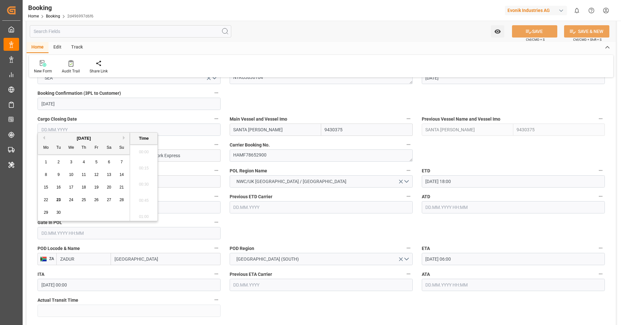
scroll to position [1036, 0]
click at [118, 189] on div "21" at bounding box center [122, 188] width 8 height 8
type input "21.09.2025 00:00"
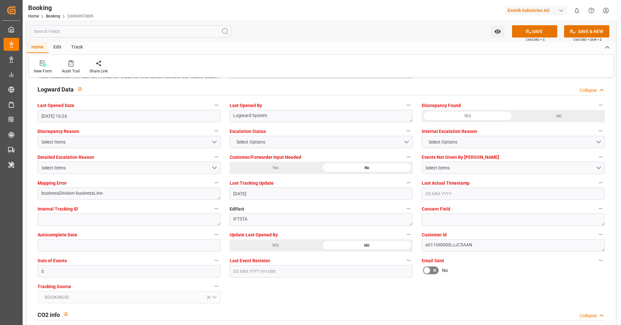
scroll to position [1169, 0]
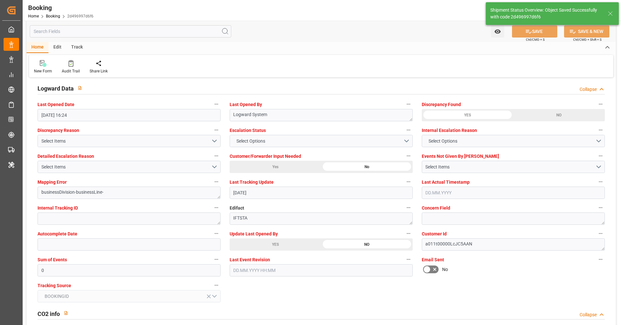
type textarea "[PERSON_NAME]"
type input "23.09.2025 11:14"
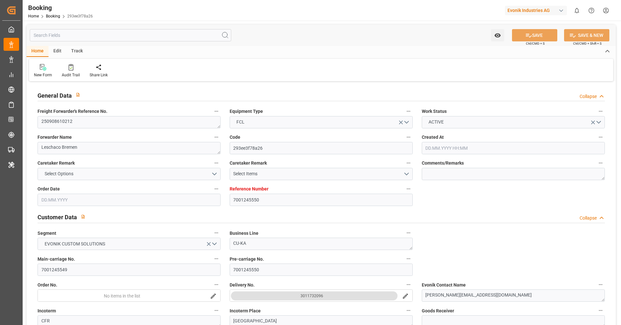
type input "[DATE] 12:18"
type input "[DATE]"
type input "[DATE] 00:00"
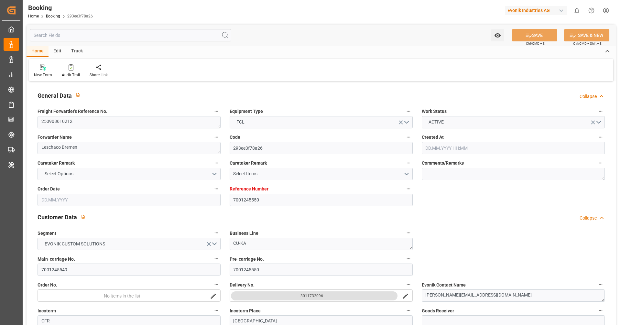
type input "[DATE] 00:00"
type input "[DATE]"
type input "[DATE] 08:00"
type input "[DATE] 00:00"
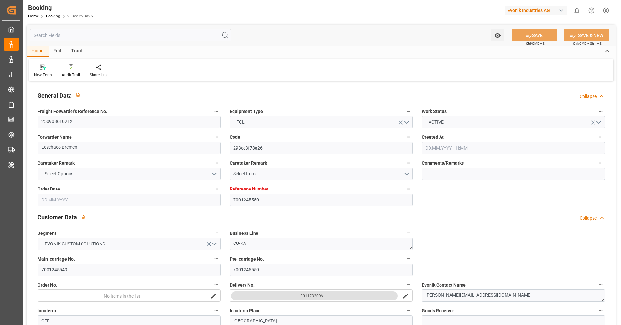
type input "[DATE] 19:00"
type input "[DATE] 00:00"
type input "[DATE]"
type input "[DATE] 16:55"
type input "[DATE]"
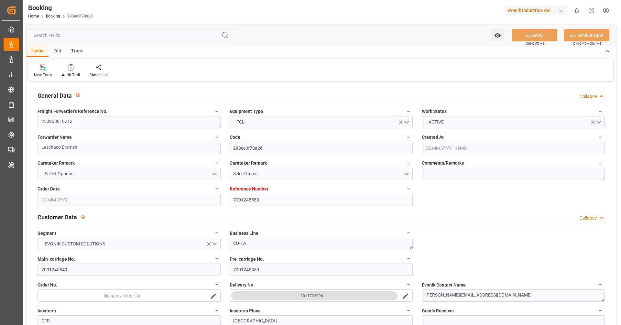
type input "[DATE] 01:31"
type input "[DATE] 17:46"
type input "[DATE] 07:16"
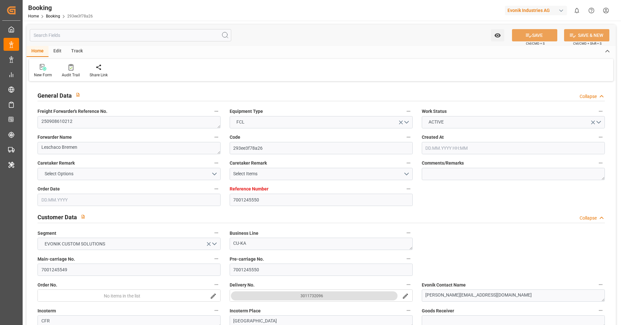
type input "[DATE] 07:16"
type input "[DATE] 08:00"
type input "[DATE] 19:00"
type input "[DATE] 11:32"
type input "[DATE] 20:30"
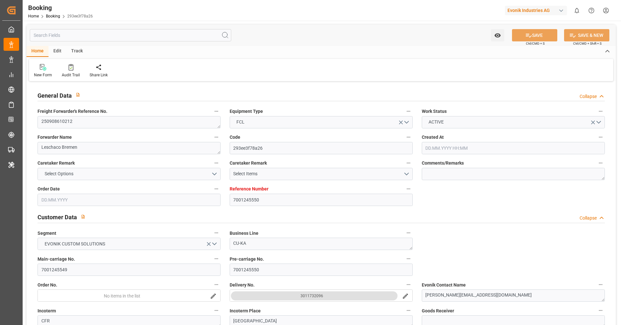
type input "[DATE] 20:30"
type input "[DATE] 01:00"
type input "[DATE] 11:32"
type input "[DATE] 10:00"
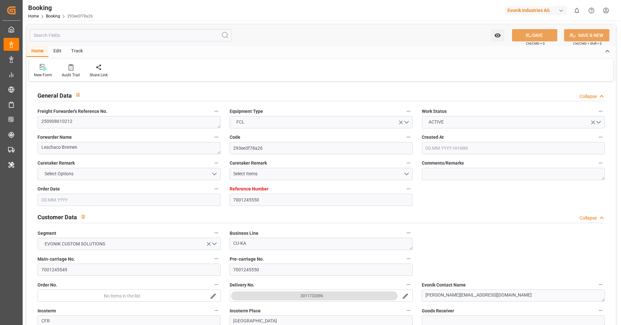
type input "[DATE] 10:00"
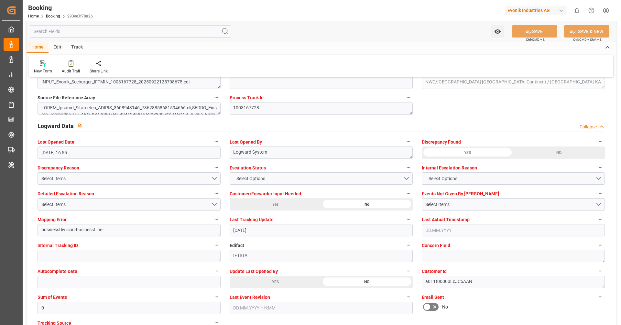
scroll to position [1134, 0]
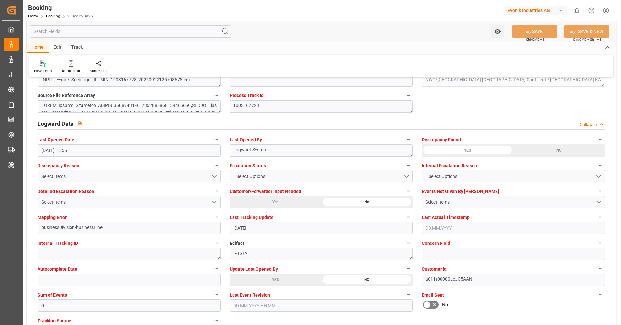
click at [285, 278] on div "YES" at bounding box center [275, 279] width 91 height 12
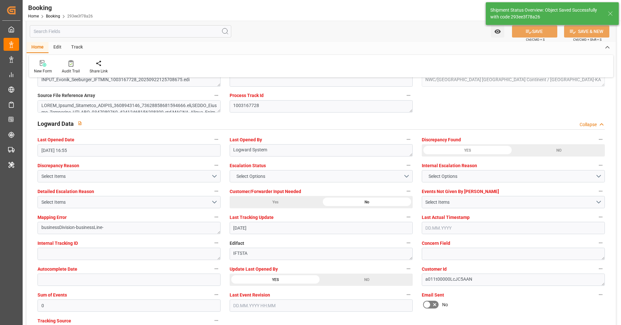
type textarea "[PERSON_NAME]"
type input "[DATE] 11:15"
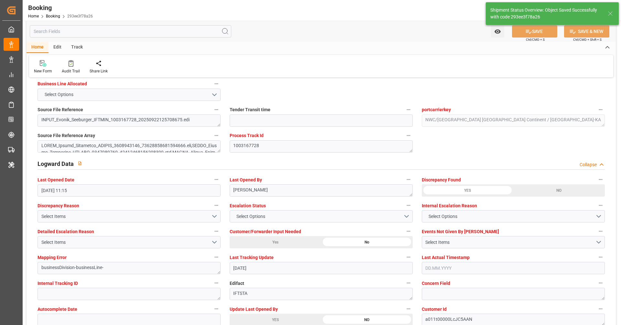
scroll to position [1023, 0]
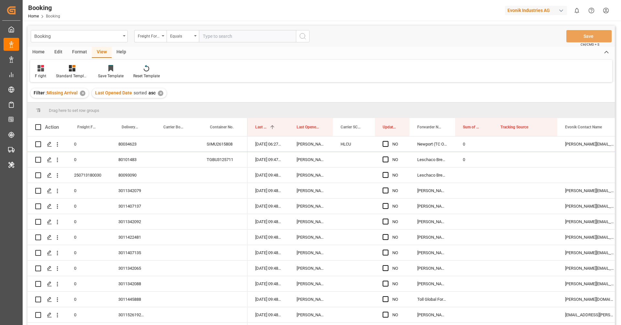
scroll to position [953, 0]
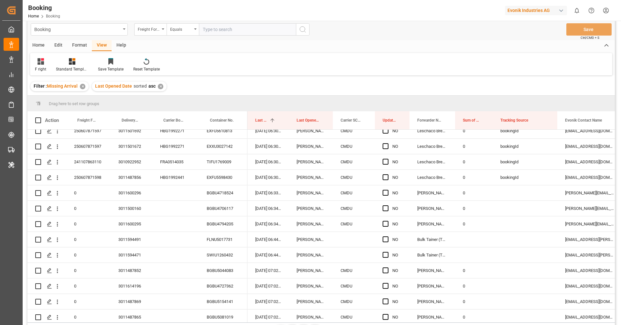
click at [79, 41] on div "Format" at bounding box center [79, 45] width 25 height 11
click at [50, 60] on div at bounding box center [44, 61] width 19 height 7
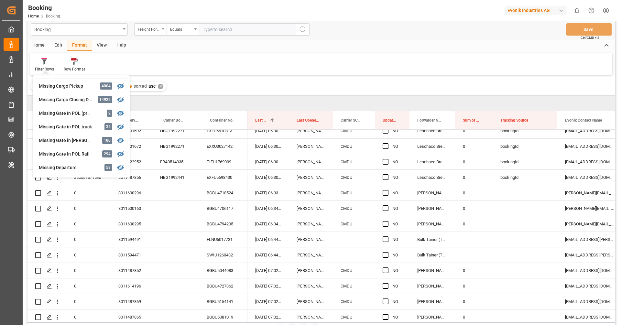
scroll to position [65, 0]
click at [64, 141] on div "Missing Gate in [PERSON_NAME]" at bounding box center [67, 142] width 57 height 7
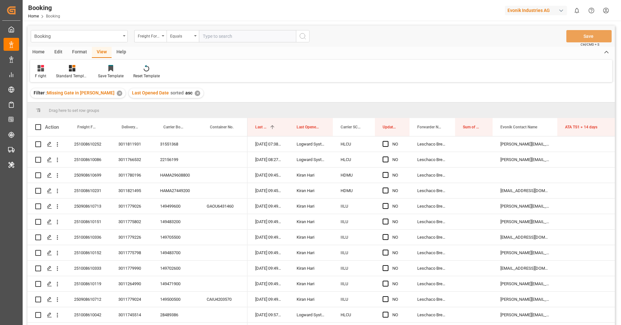
click at [540, 10] on div "Evonik Industries AG" at bounding box center [536, 10] width 62 height 9
type input "jims"
click at [537, 46] on div "JI JIMS" at bounding box center [537, 43] width 110 height 13
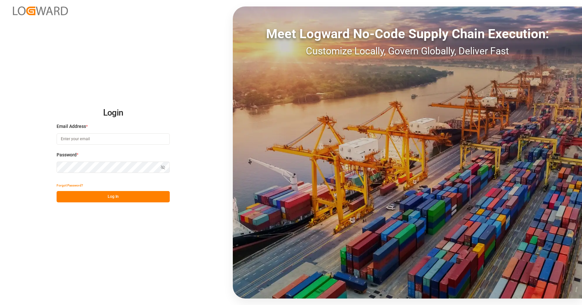
click at [111, 138] on input at bounding box center [113, 138] width 113 height 11
click at [0, 304] on com-1password-button at bounding box center [0, 305] width 0 height 0
click at [129, 141] on input at bounding box center [113, 138] width 113 height 11
type input "[PERSON_NAME][EMAIL_ADDRESS][DOMAIN_NAME]"
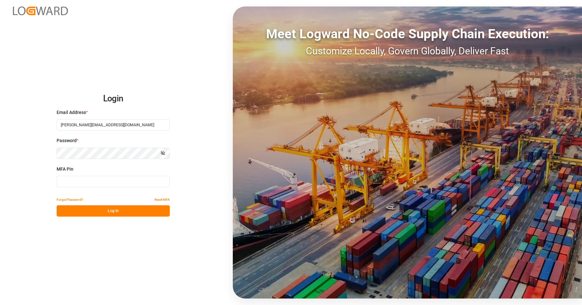
click at [115, 183] on input at bounding box center [113, 181] width 113 height 11
type input "392529"
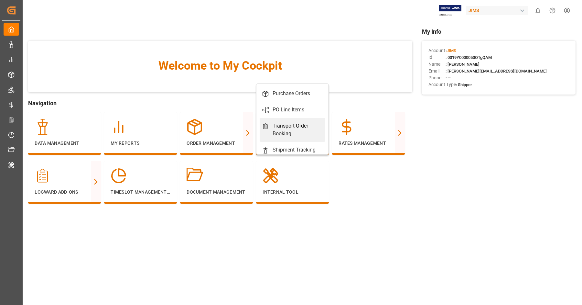
scroll to position [21, 0]
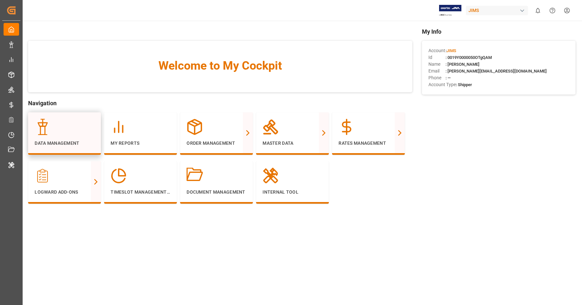
click at [77, 146] on p "Data Management" at bounding box center [65, 143] width 60 height 7
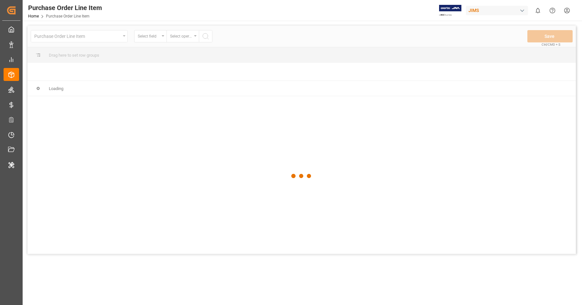
click at [77, 38] on div at bounding box center [301, 176] width 548 height 301
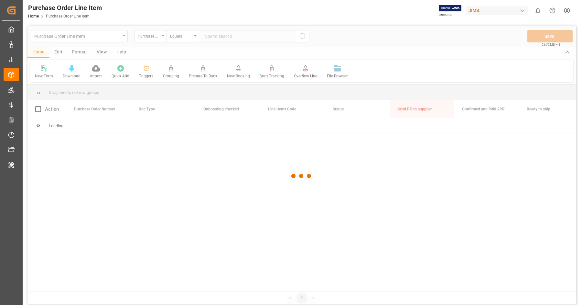
click at [77, 38] on div at bounding box center [301, 176] width 548 height 301
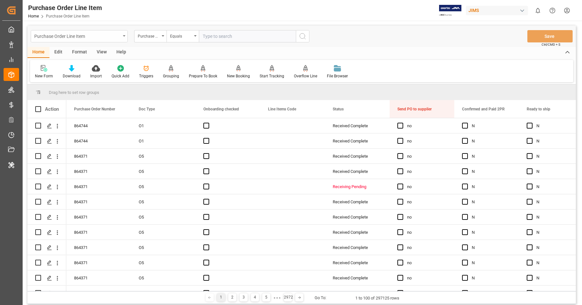
click at [77, 38] on div "Purchase Order Line Item" at bounding box center [77, 36] width 86 height 8
type input "congest"
click at [77, 65] on div "Global Port Congestion" at bounding box center [79, 66] width 96 height 14
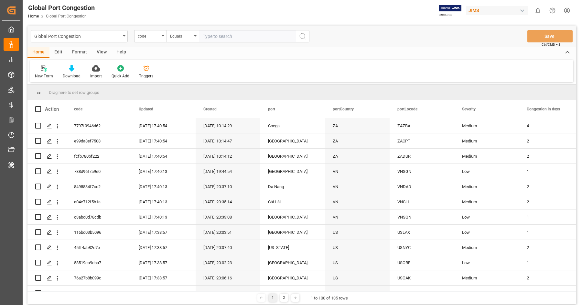
click at [282, 61] on div "New Form Download Import Quick Add Triggers" at bounding box center [301, 71] width 543 height 22
drag, startPoint x: 348, startPoint y: 110, endPoint x: 340, endPoint y: 93, distance: 18.8
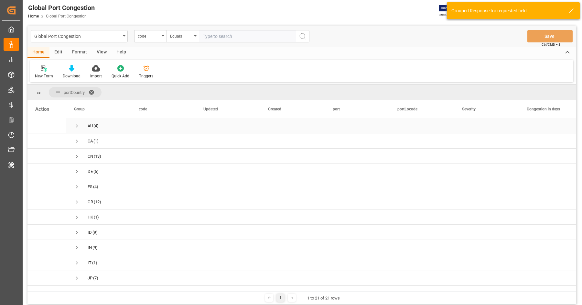
click at [73, 125] on div "AU (4)" at bounding box center [98, 125] width 65 height 15
click at [80, 125] on span "AU (4)" at bounding box center [98, 125] width 49 height 14
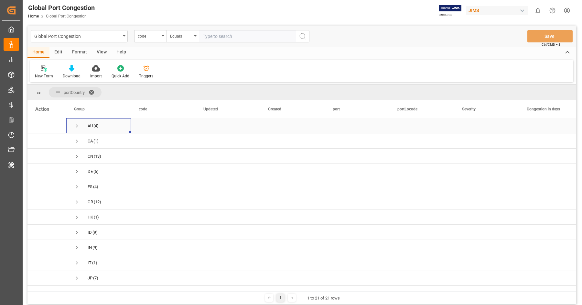
click at [77, 124] on span "Press SPACE to select this row." at bounding box center [77, 126] width 6 height 6
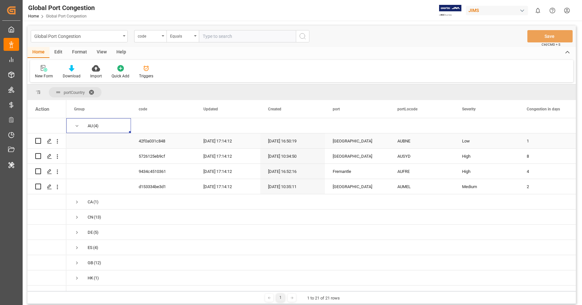
click at [407, 145] on div "AUBNE" at bounding box center [422, 140] width 65 height 15
click at [530, 141] on div "1" at bounding box center [551, 140] width 65 height 15
click at [530, 141] on input "1" at bounding box center [551, 144] width 54 height 12
type input "3"
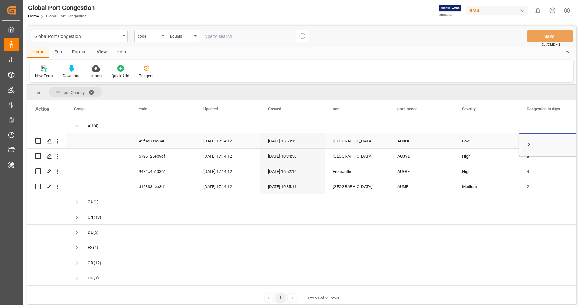
click at [489, 139] on div "Low" at bounding box center [486, 141] width 49 height 15
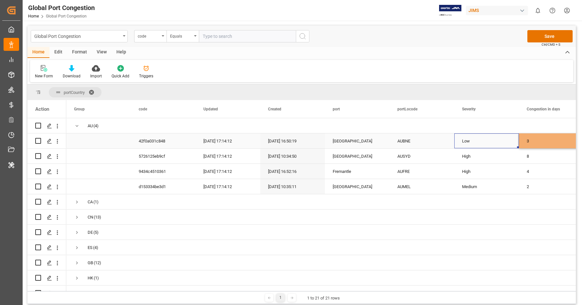
click at [489, 139] on div "Low" at bounding box center [486, 141] width 49 height 15
click at [488, 145] on input "Low" at bounding box center [486, 144] width 54 height 12
click at [509, 147] on icon "open menu" at bounding box center [507, 145] width 8 height 8
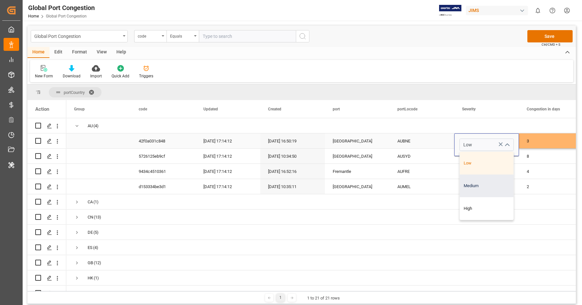
click at [476, 184] on div "Medium" at bounding box center [487, 185] width 54 height 23
type input "Medium"
click at [416, 155] on div "AUSYD" at bounding box center [422, 155] width 65 height 15
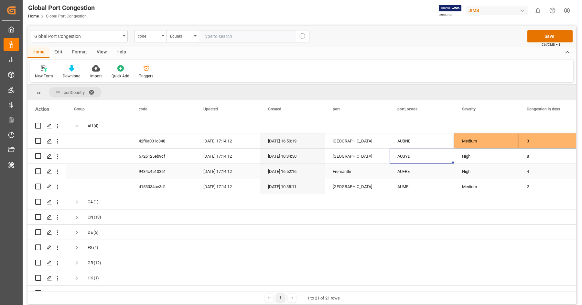
click at [420, 178] on div "AUFRE" at bounding box center [422, 171] width 65 height 15
click at [398, 184] on div "AUMEL" at bounding box center [422, 186] width 65 height 15
click at [482, 173] on div "High" at bounding box center [486, 171] width 49 height 15
click at [425, 193] on div "AUMEL" at bounding box center [422, 186] width 65 height 15
click at [483, 171] on div "High" at bounding box center [486, 171] width 49 height 15
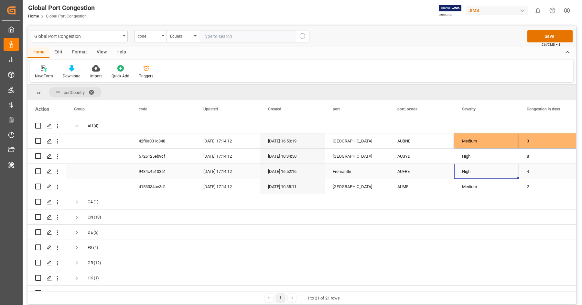
click at [483, 171] on div "High" at bounding box center [486, 171] width 49 height 15
click at [508, 172] on icon "open menu" at bounding box center [507, 175] width 8 height 8
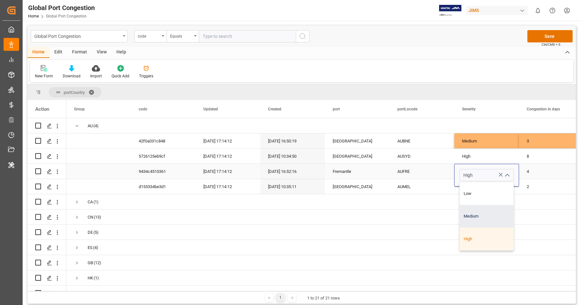
click at [472, 213] on div "Medium" at bounding box center [487, 216] width 54 height 23
type input "Medium"
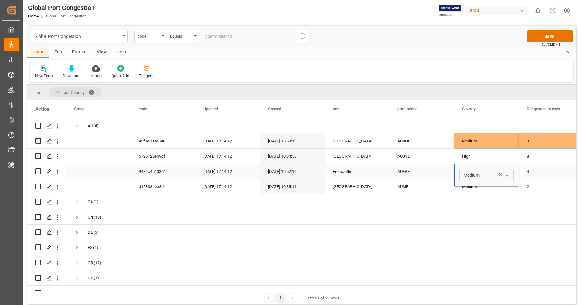
click at [420, 172] on div "AUFRE" at bounding box center [422, 171] width 65 height 15
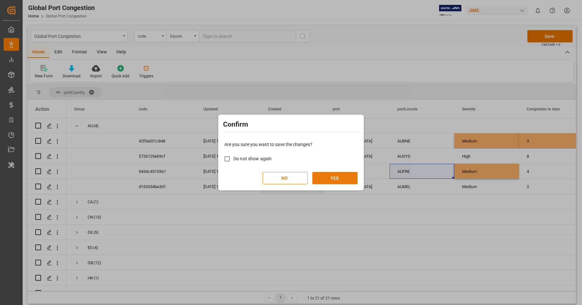
click at [341, 173] on button "YES" at bounding box center [334, 178] width 45 height 12
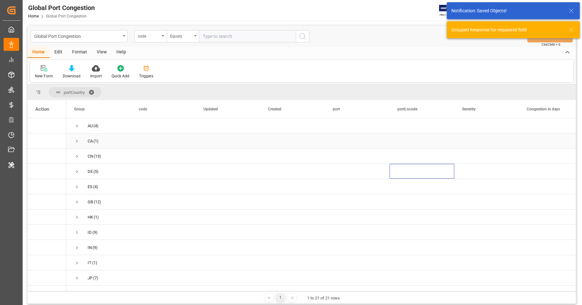
click at [75, 142] on span "Press SPACE to select this row." at bounding box center [77, 141] width 6 height 6
click at [409, 154] on div "CAVAN" at bounding box center [422, 155] width 65 height 15
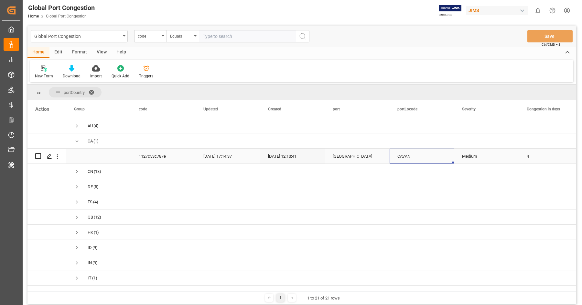
click at [537, 156] on div "4" at bounding box center [551, 155] width 65 height 15
type input "2"
click at [478, 149] on div "Medium" at bounding box center [486, 156] width 49 height 15
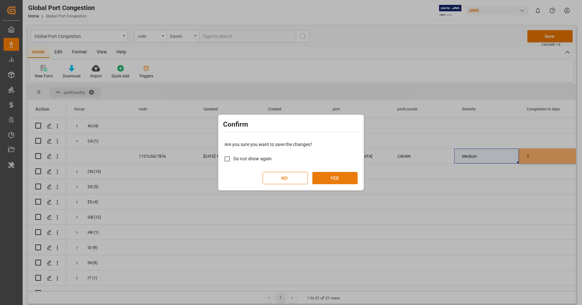
click at [345, 172] on button "YES" at bounding box center [334, 178] width 45 height 12
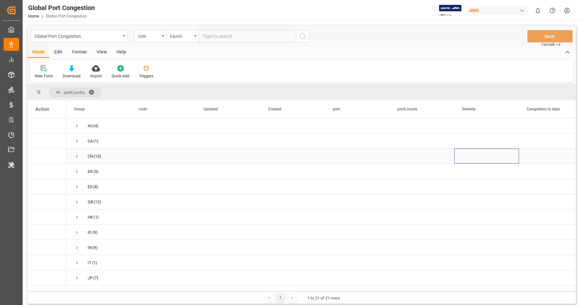
click at [75, 154] on span "Press SPACE to select this row." at bounding box center [77, 156] width 6 height 6
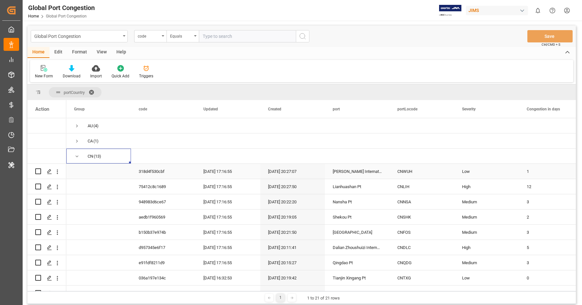
click at [424, 174] on div "CNWUH" at bounding box center [422, 171] width 65 height 15
click at [407, 191] on div "CNLIH" at bounding box center [422, 186] width 65 height 15
click at [412, 198] on div "CNNSA" at bounding box center [422, 201] width 65 height 15
click at [536, 207] on div "3" at bounding box center [551, 201] width 65 height 15
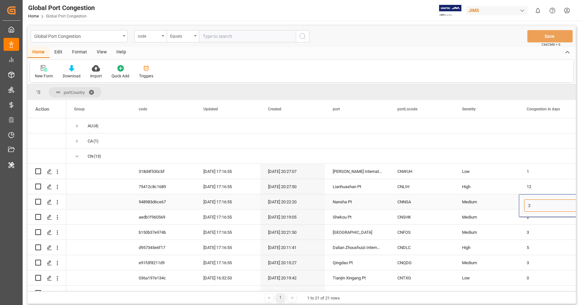
click at [536, 207] on input "3" at bounding box center [551, 205] width 54 height 12
type input "1"
click at [497, 196] on div "Medium" at bounding box center [486, 201] width 49 height 15
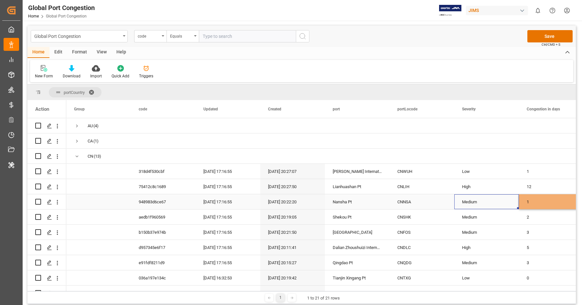
click at [497, 196] on div "Medium" at bounding box center [486, 201] width 65 height 15
click at [509, 204] on icon "open menu" at bounding box center [507, 206] width 8 height 8
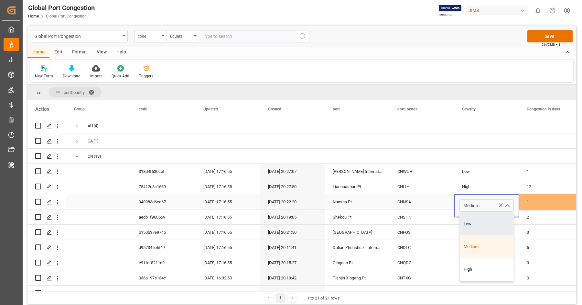
click at [473, 221] on div "Low" at bounding box center [487, 223] width 54 height 23
type input "Low"
click at [413, 201] on div "CNNSA" at bounding box center [422, 201] width 65 height 15
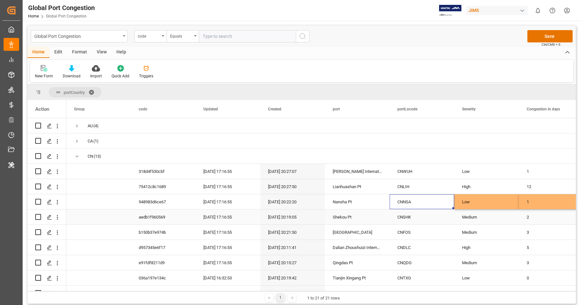
click at [405, 218] on div "CNSHK" at bounding box center [422, 216] width 65 height 15
click at [539, 220] on div "2" at bounding box center [551, 216] width 65 height 15
type input "3"
click at [403, 226] on div "CNFOS" at bounding box center [422, 231] width 65 height 15
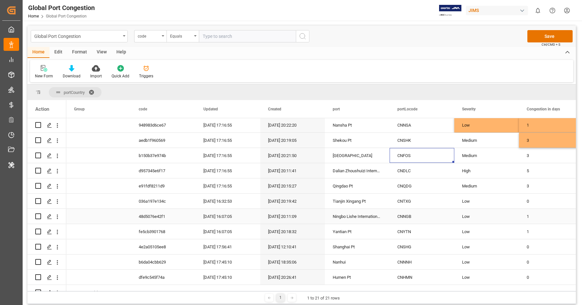
scroll to position [72, 0]
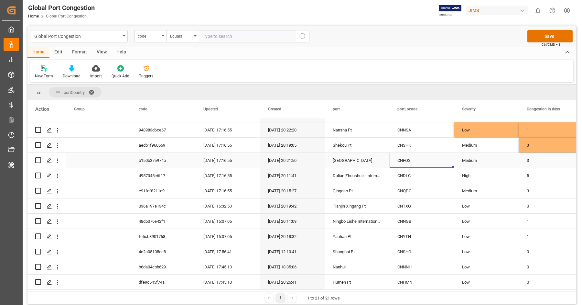
click at [541, 155] on div "3" at bounding box center [551, 160] width 65 height 15
click at [537, 163] on input "3" at bounding box center [551, 164] width 54 height 12
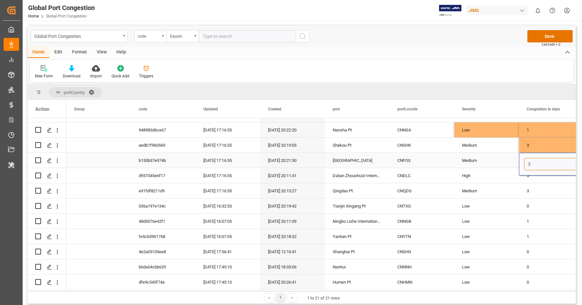
type input "1"
click at [495, 158] on div "Medium" at bounding box center [486, 160] width 49 height 15
click at [508, 161] on icon "open menu" at bounding box center [507, 164] width 8 height 8
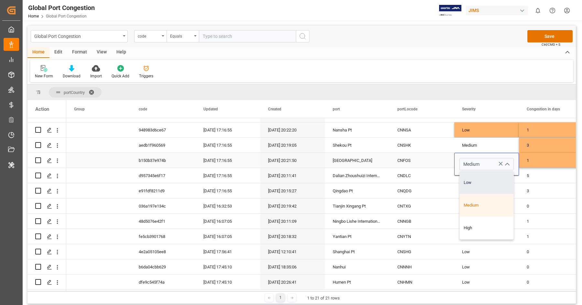
click at [487, 177] on div "Low" at bounding box center [487, 182] width 54 height 23
type input "Low"
click at [416, 173] on div "CNDLC" at bounding box center [422, 175] width 65 height 15
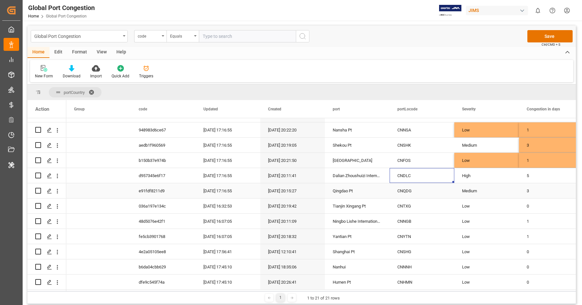
click at [413, 191] on div "CNQDG" at bounding box center [422, 190] width 65 height 15
click at [540, 192] on div "3" at bounding box center [551, 190] width 65 height 15
click at [540, 192] on input "3" at bounding box center [551, 194] width 54 height 12
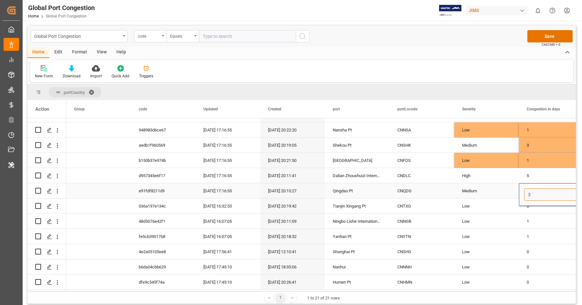
type input "2"
click at [417, 209] on div "CNTXG" at bounding box center [422, 205] width 65 height 15
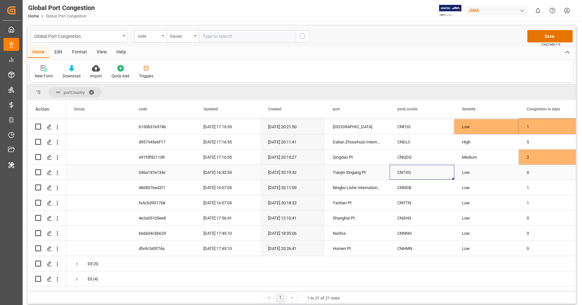
scroll to position [120, 0]
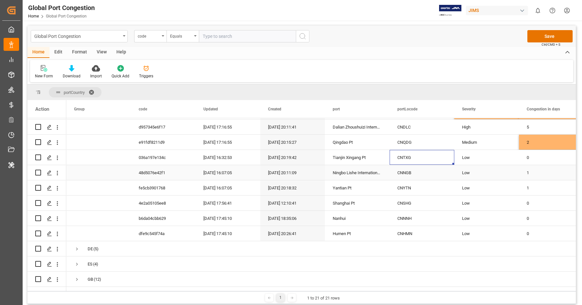
click at [403, 176] on div "CNNGB" at bounding box center [422, 172] width 65 height 15
click at [411, 186] on div "CNYTN" at bounding box center [422, 187] width 65 height 15
click at [426, 204] on div "CNSHG" at bounding box center [422, 202] width 65 height 15
click at [419, 221] on div "CNNNH" at bounding box center [422, 217] width 65 height 15
click at [414, 230] on div "CNHMN" at bounding box center [422, 233] width 65 height 15
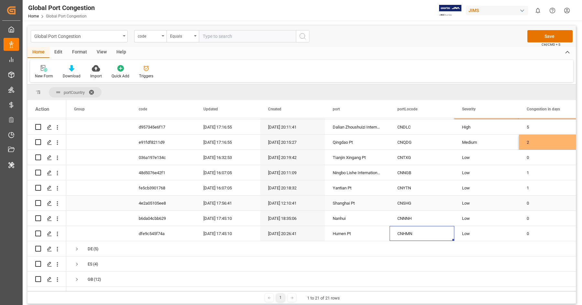
click at [476, 199] on div "Low" at bounding box center [486, 203] width 49 height 15
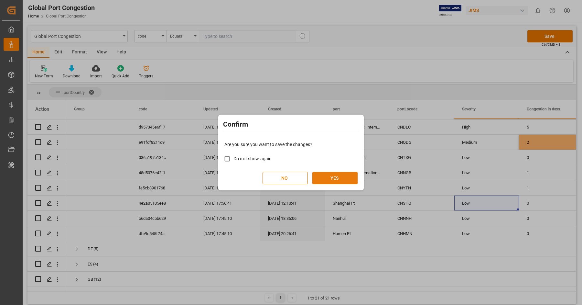
click at [341, 176] on button "YES" at bounding box center [334, 178] width 45 height 12
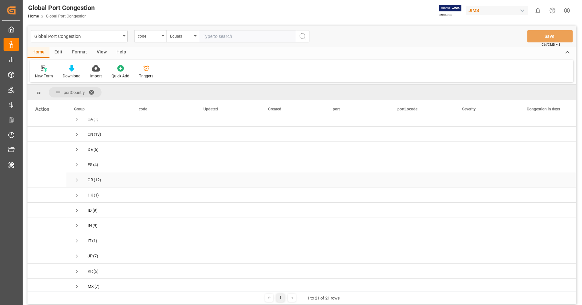
scroll to position [0, 0]
click at [80, 172] on span "DE (5)" at bounding box center [98, 171] width 49 height 14
click at [77, 169] on span "Press SPACE to select this row." at bounding box center [77, 171] width 6 height 6
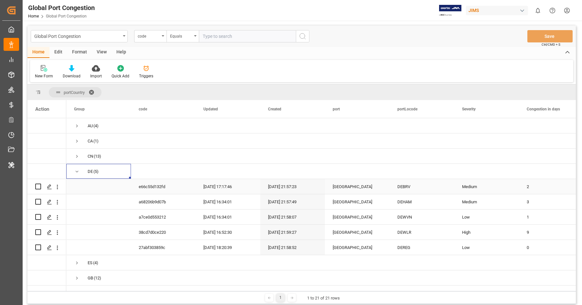
click at [402, 184] on div "DEBRV" at bounding box center [422, 186] width 65 height 15
click at [418, 197] on div "DEHAM" at bounding box center [422, 201] width 65 height 15
click at [401, 218] on div "DEWVN" at bounding box center [422, 216] width 65 height 15
click at [546, 218] on div "1" at bounding box center [551, 216] width 65 height 15
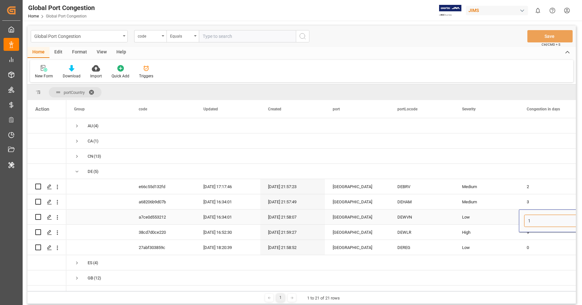
click at [546, 218] on input "1" at bounding box center [551, 220] width 54 height 12
type input "0"
click at [400, 234] on div "DEWLR" at bounding box center [422, 231] width 65 height 15
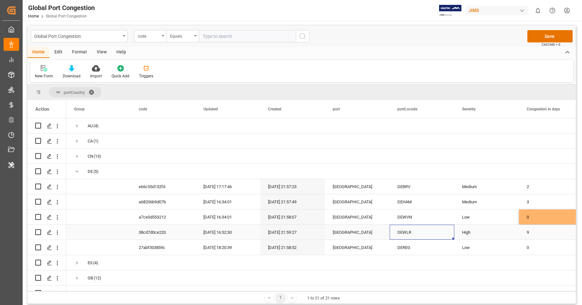
click at [407, 234] on div "DEWLR" at bounding box center [422, 231] width 65 height 15
click at [482, 239] on div "High" at bounding box center [486, 232] width 49 height 15
click at [509, 234] on icon "open menu" at bounding box center [507, 236] width 8 height 8
click at [493, 250] on div "Low" at bounding box center [487, 254] width 54 height 23
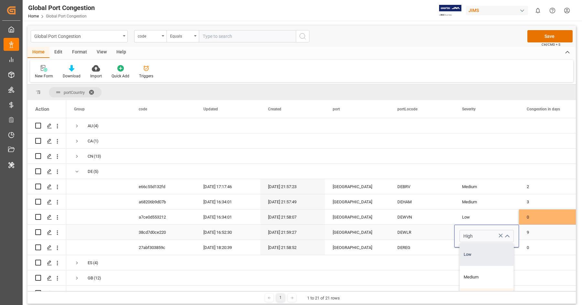
type input "Low"
click at [534, 229] on div "9" at bounding box center [551, 231] width 65 height 15
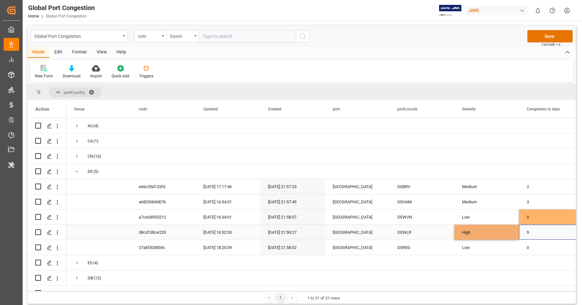
click at [534, 229] on div "9" at bounding box center [551, 231] width 65 height 15
click at [534, 230] on input "9" at bounding box center [551, 236] width 54 height 12
type input "0"
click at [405, 249] on div "DEREG" at bounding box center [422, 247] width 65 height 15
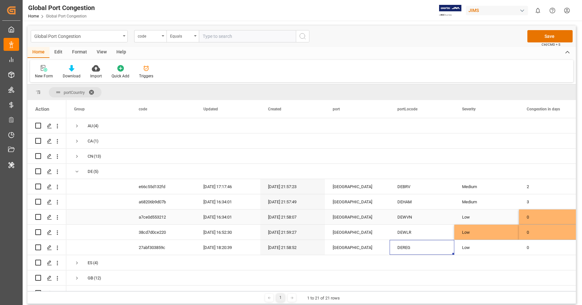
click at [419, 224] on div "DEWVN" at bounding box center [422, 216] width 65 height 15
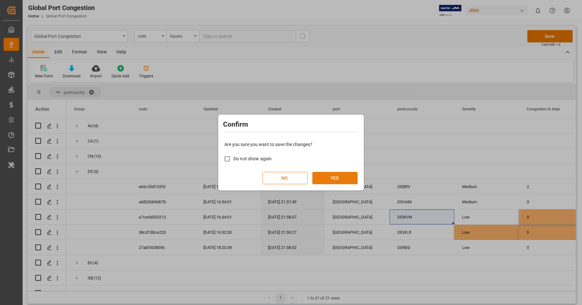
click at [345, 178] on button "YES" at bounding box center [334, 178] width 45 height 12
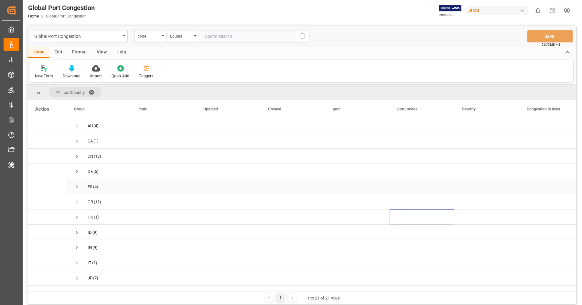
click at [77, 188] on span "Press SPACE to select this row." at bounding box center [77, 187] width 6 height 6
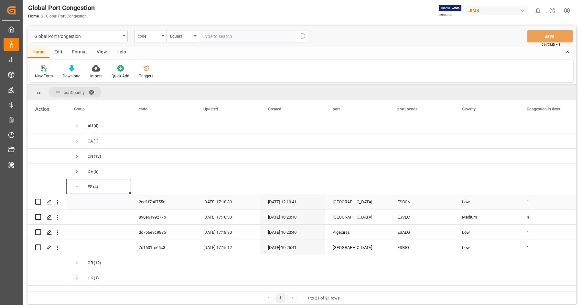
click at [411, 202] on div "ESBCN" at bounding box center [422, 201] width 65 height 15
click at [415, 217] on div "ESVLC" at bounding box center [422, 216] width 65 height 15
click at [530, 219] on div "4" at bounding box center [551, 216] width 65 height 15
click at [530, 219] on input "4" at bounding box center [551, 220] width 54 height 12
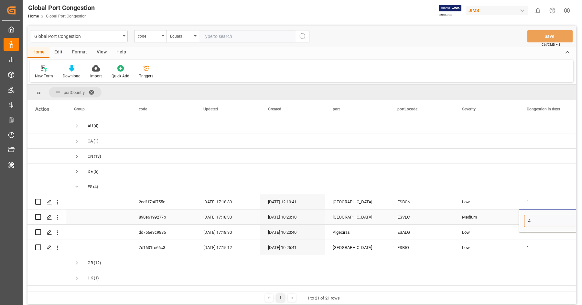
click at [530, 219] on input "4" at bounding box center [551, 220] width 54 height 12
type input "5"
click at [508, 218] on div "Medium" at bounding box center [486, 216] width 49 height 15
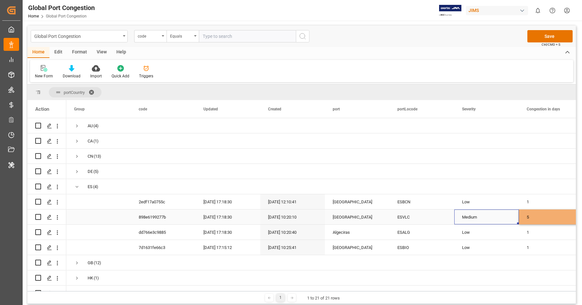
click at [508, 218] on div "Medium" at bounding box center [486, 216] width 49 height 15
click at [508, 222] on icon "open menu" at bounding box center [507, 221] width 8 height 8
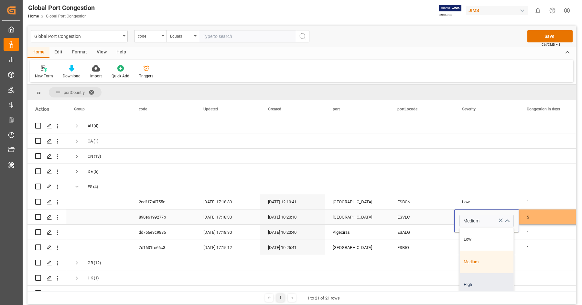
click at [479, 284] on div "High" at bounding box center [487, 284] width 54 height 23
type input "High"
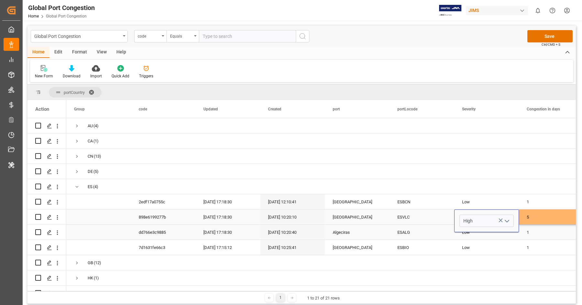
click at [402, 230] on div "ESALG" at bounding box center [422, 231] width 65 height 15
click at [398, 246] on div "ESBIO" at bounding box center [422, 247] width 65 height 15
click at [408, 226] on div "ESALG" at bounding box center [422, 231] width 65 height 15
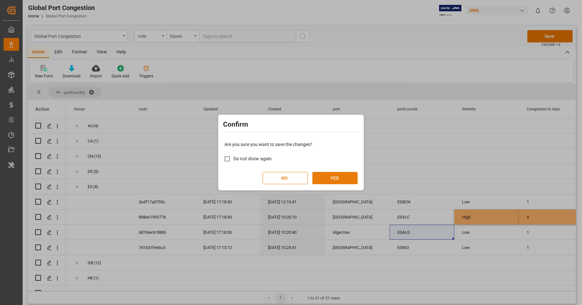
click at [340, 176] on button "YES" at bounding box center [334, 178] width 45 height 12
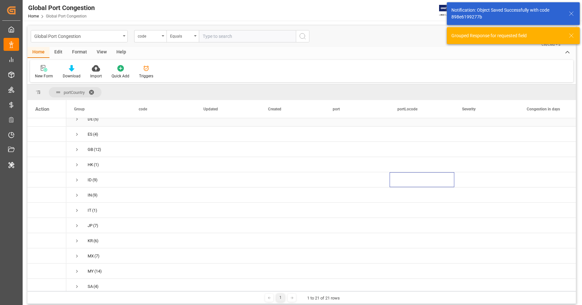
scroll to position [59, 0]
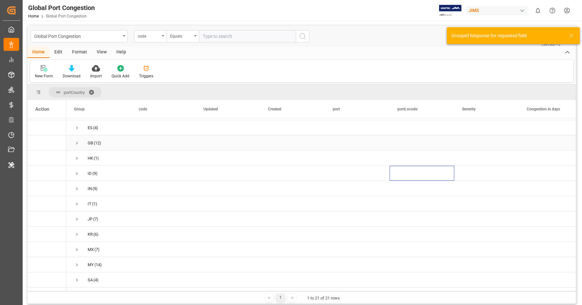
click at [77, 142] on span "Press SPACE to select this row." at bounding box center [77, 143] width 6 height 6
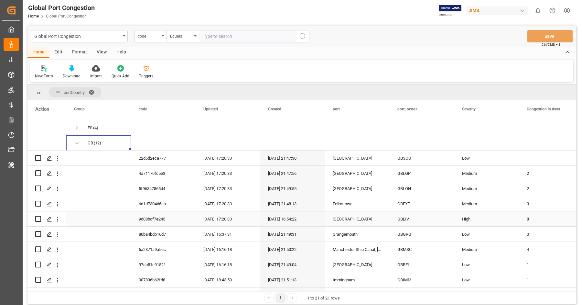
scroll to position [0, 7]
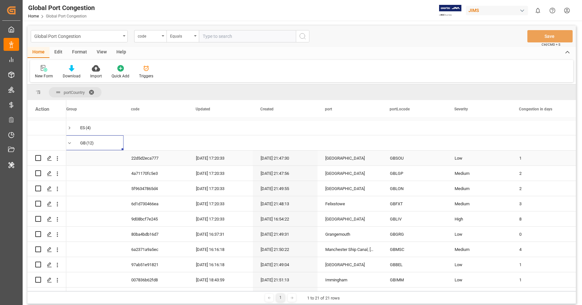
click at [406, 156] on div "GBSOU" at bounding box center [414, 157] width 65 height 15
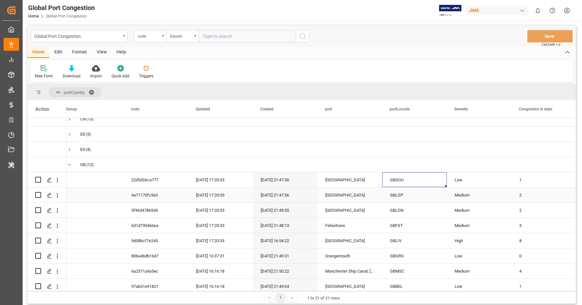
scroll to position [35, 0]
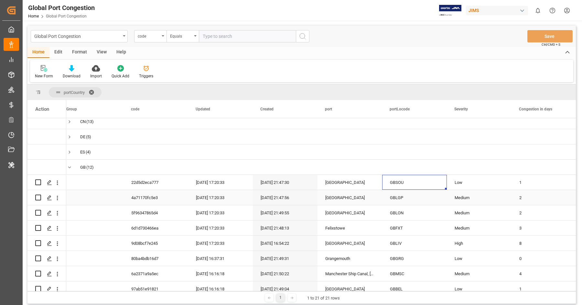
click at [398, 198] on div "GBLGP" at bounding box center [414, 197] width 65 height 15
click at [400, 184] on div "GBSOU" at bounding box center [414, 182] width 65 height 15
click at [530, 182] on div "1" at bounding box center [543, 182] width 65 height 15
click at [530, 182] on input "1" at bounding box center [544, 186] width 54 height 12
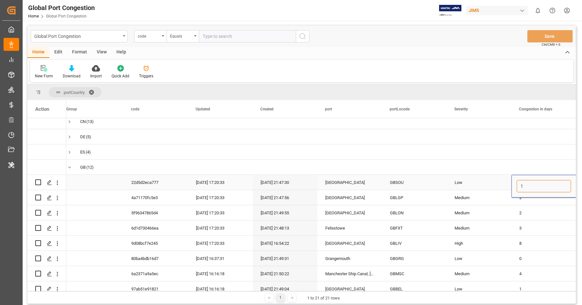
type input "0"
click at [403, 200] on div "GBLGP" at bounding box center [414, 197] width 65 height 15
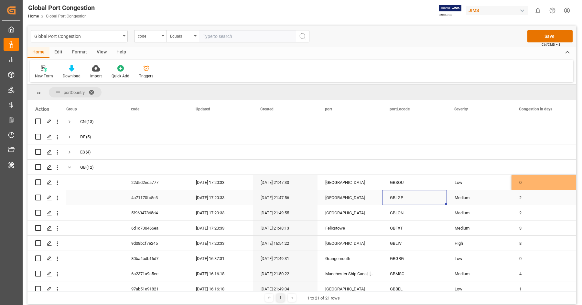
click at [533, 198] on div "2" at bounding box center [543, 197] width 65 height 15
click at [533, 198] on input "2" at bounding box center [544, 201] width 54 height 12
type input "1"
click at [464, 200] on div "Medium" at bounding box center [479, 197] width 49 height 15
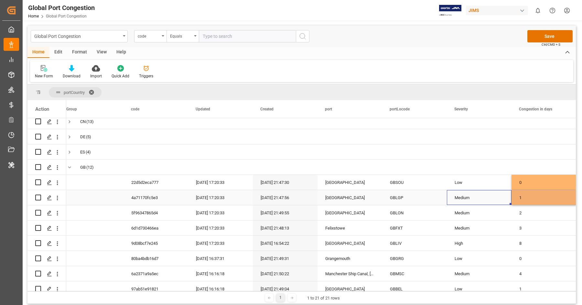
click at [464, 200] on div "Medium" at bounding box center [479, 197] width 49 height 15
click at [502, 202] on icon "open menu" at bounding box center [500, 202] width 8 height 8
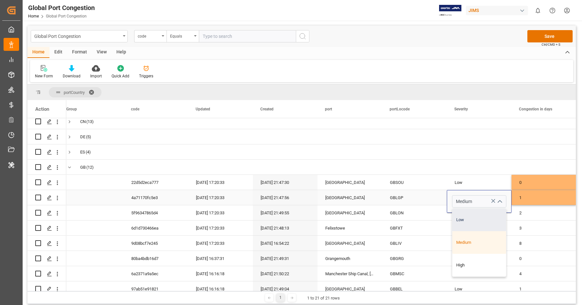
click at [481, 220] on div "Low" at bounding box center [479, 219] width 54 height 23
type input "Low"
click at [410, 212] on div "GBLON" at bounding box center [414, 212] width 65 height 15
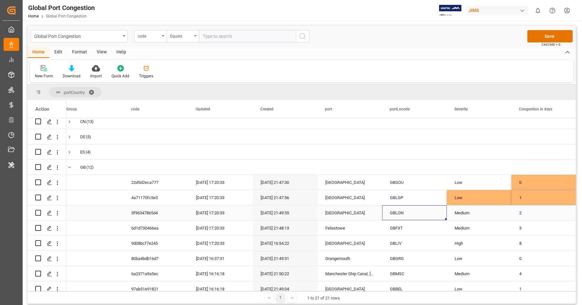
click at [525, 211] on div "2" at bounding box center [543, 212] width 65 height 15
click at [525, 211] on input "2" at bounding box center [544, 216] width 54 height 12
type input "1"
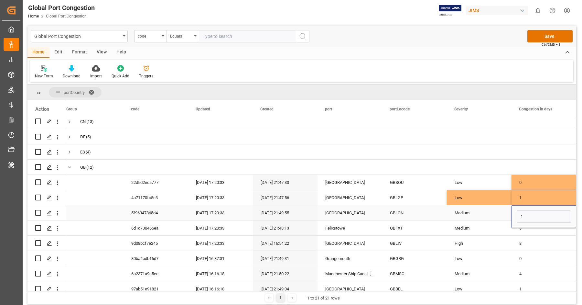
click at [484, 209] on div "Medium" at bounding box center [479, 212] width 49 height 15
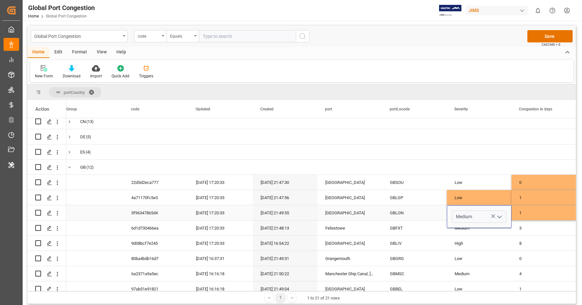
click at [501, 214] on icon "open menu" at bounding box center [500, 217] width 8 height 8
click at [490, 231] on div "Low" at bounding box center [479, 234] width 54 height 23
type input "Low"
click at [405, 227] on div "GBFXT" at bounding box center [414, 227] width 65 height 15
click at [531, 228] on div "3" at bounding box center [543, 227] width 65 height 15
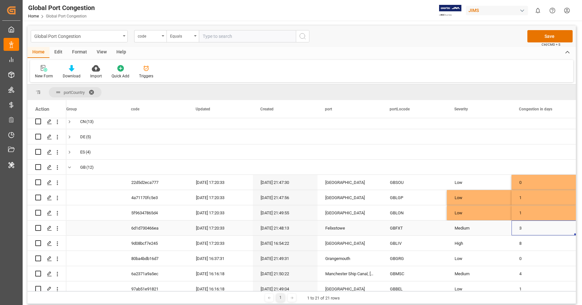
click at [531, 228] on div "3" at bounding box center [543, 227] width 65 height 15
type input "4"
click at [403, 246] on div "GBLIV" at bounding box center [414, 242] width 65 height 15
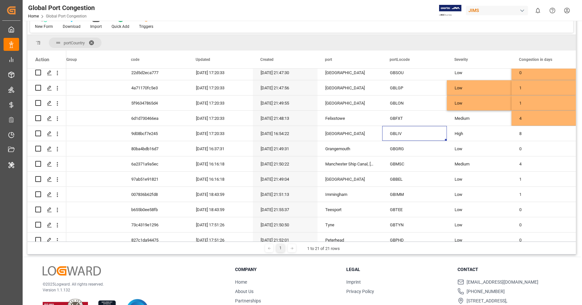
scroll to position [53, 0]
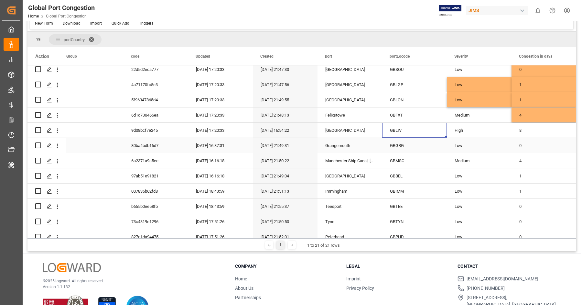
click at [402, 144] on div "GBGRG" at bounding box center [414, 145] width 65 height 15
click at [395, 167] on div "GBMSC" at bounding box center [414, 160] width 65 height 15
click at [411, 176] on div "GBBEL" at bounding box center [414, 175] width 65 height 15
click at [525, 177] on div "1" at bounding box center [543, 175] width 65 height 15
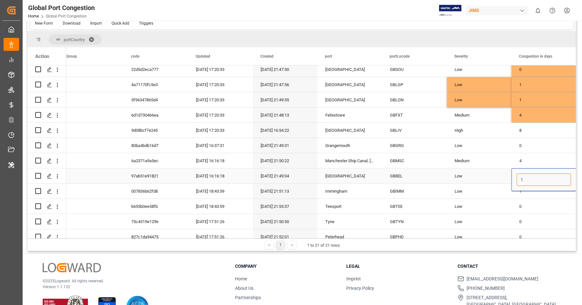
click at [525, 177] on input "1" at bounding box center [544, 179] width 54 height 12
type input "2"
click at [397, 174] on div "GBBEL" at bounding box center [414, 175] width 65 height 15
click at [483, 176] on div "Low" at bounding box center [479, 175] width 49 height 15
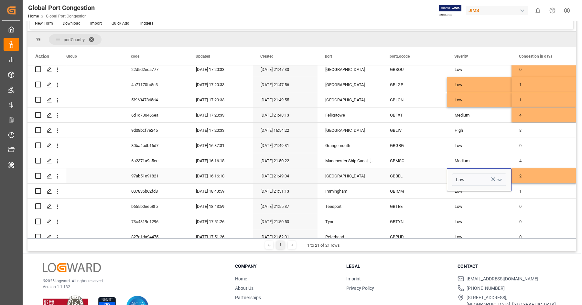
click at [502, 177] on icon "open menu" at bounding box center [500, 180] width 8 height 8
click at [477, 216] on div "Medium" at bounding box center [479, 220] width 54 height 23
type input "Medium"
click at [408, 189] on div "GBIMM" at bounding box center [414, 190] width 65 height 15
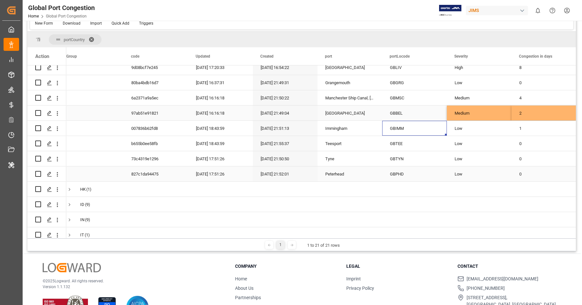
scroll to position [159, 0]
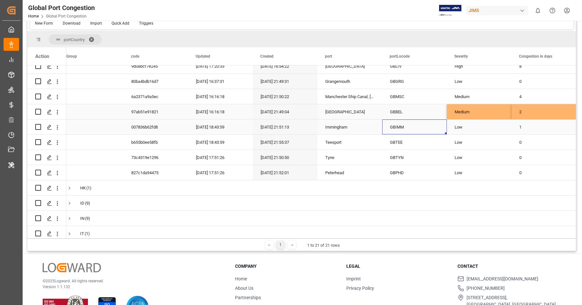
click at [412, 128] on div "GBIMM" at bounding box center [414, 126] width 65 height 15
click at [406, 128] on div "GBIMM" at bounding box center [414, 126] width 65 height 15
click at [526, 126] on div "1" at bounding box center [543, 126] width 65 height 15
type input "0"
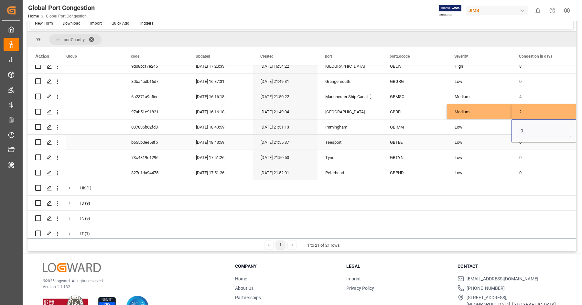
click at [397, 145] on div "GBTEE" at bounding box center [414, 141] width 65 height 15
click at [401, 157] on div "GBTYN" at bounding box center [414, 157] width 65 height 15
click at [393, 172] on div "GBPHD" at bounding box center [414, 172] width 65 height 15
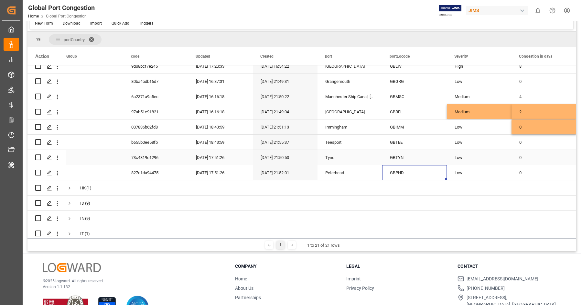
click at [338, 162] on div "Tyne" at bounding box center [349, 157] width 65 height 15
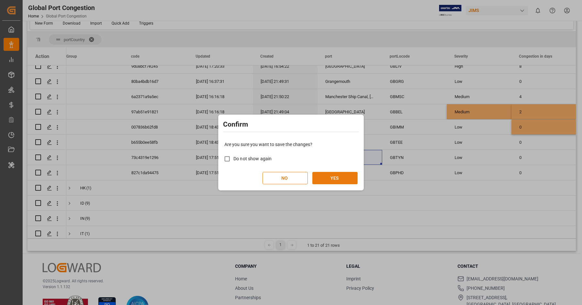
click at [344, 180] on button "YES" at bounding box center [334, 178] width 45 height 12
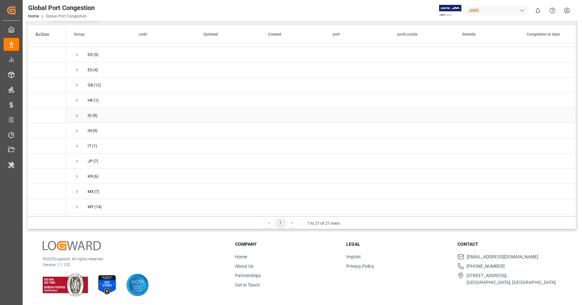
scroll to position [66, 0]
click at [78, 75] on span "Press SPACE to select this row." at bounding box center [77, 77] width 6 height 6
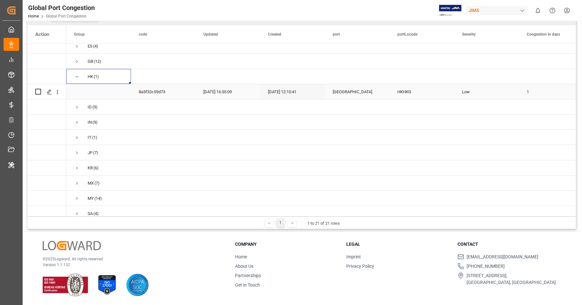
click at [396, 93] on div "HKHKG" at bounding box center [422, 91] width 65 height 15
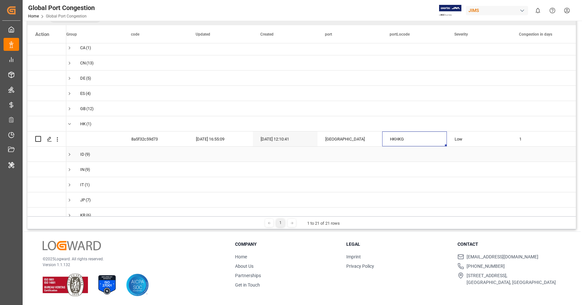
scroll to position [0, 0]
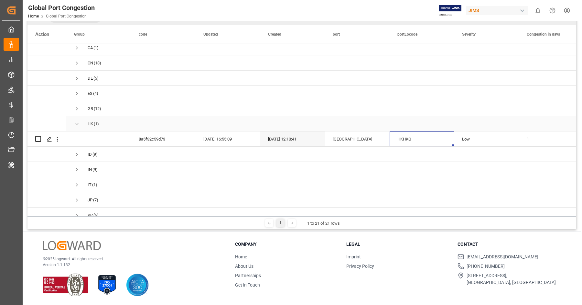
click at [78, 127] on span "Press SPACE to select this row." at bounding box center [77, 123] width 6 height 15
click at [78, 137] on span "Press SPACE to select this row." at bounding box center [77, 139] width 6 height 6
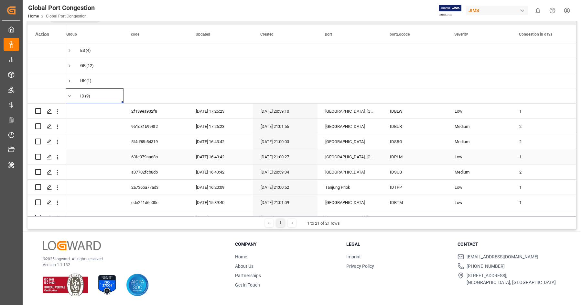
scroll to position [62, 0]
click at [404, 113] on div "IDBLW" at bounding box center [414, 110] width 65 height 15
click at [395, 121] on div "IDBUR" at bounding box center [414, 125] width 65 height 15
click at [401, 139] on div "IDSRG" at bounding box center [414, 141] width 65 height 15
click at [397, 157] on div "IDPLM" at bounding box center [414, 156] width 65 height 15
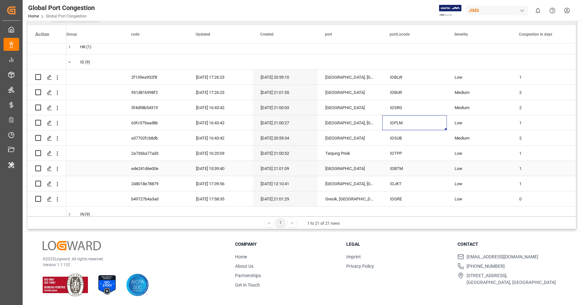
scroll to position [99, 0]
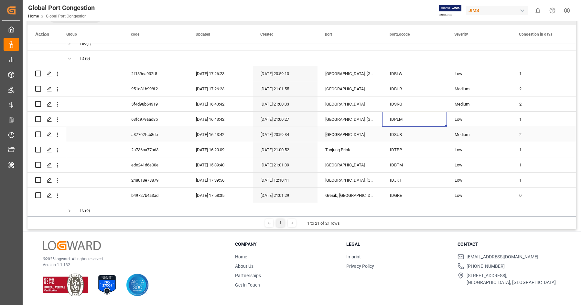
click at [399, 136] on div "IDSUB" at bounding box center [414, 134] width 65 height 15
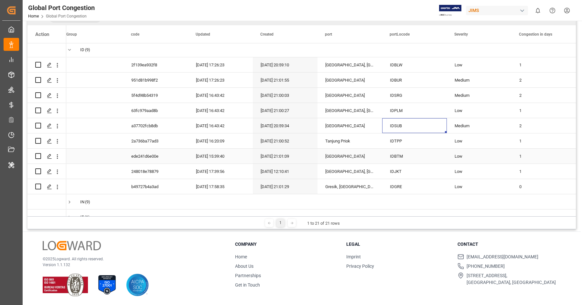
scroll to position [109, 0]
click at [384, 140] on div "IDTPP" at bounding box center [414, 139] width 65 height 15
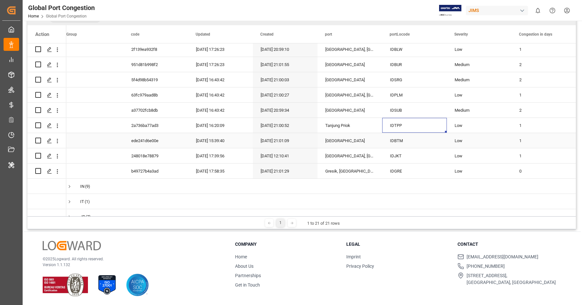
scroll to position [135, 0]
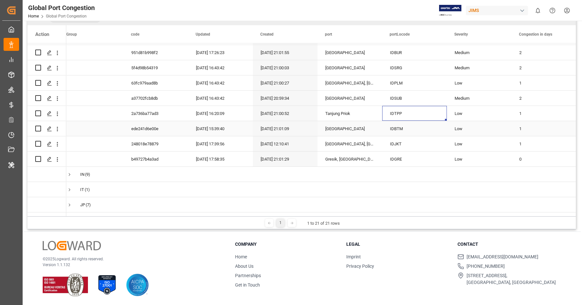
click at [388, 135] on div "IDBTM" at bounding box center [414, 128] width 65 height 15
click at [524, 130] on div "1" at bounding box center [543, 128] width 65 height 15
type input "3"
click at [497, 129] on div "Low" at bounding box center [479, 128] width 49 height 15
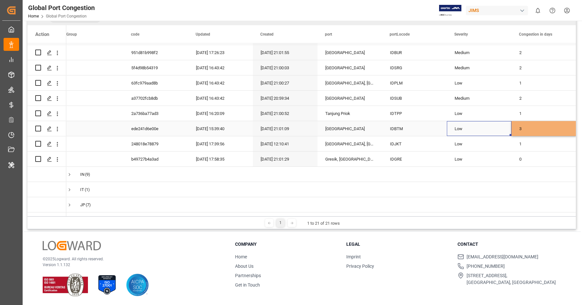
click at [497, 129] on div "Low" at bounding box center [479, 128] width 49 height 15
click at [497, 129] on icon "open menu" at bounding box center [500, 133] width 8 height 8
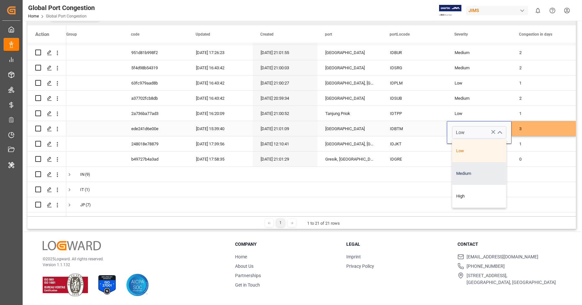
click at [480, 167] on div "Medium" at bounding box center [479, 173] width 54 height 23
type input "Medium"
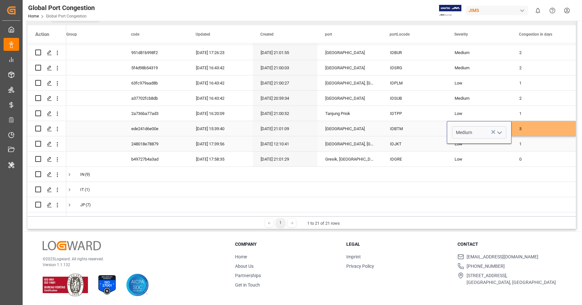
click at [405, 140] on div "IDJKT" at bounding box center [414, 143] width 65 height 15
click at [403, 156] on div "IDGRE" at bounding box center [414, 158] width 65 height 15
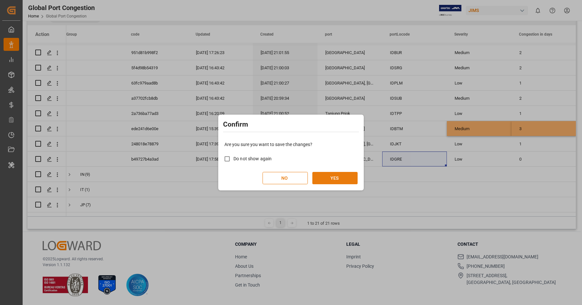
click at [347, 176] on button "YES" at bounding box center [334, 178] width 45 height 12
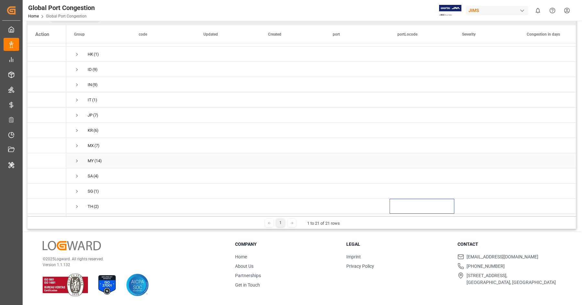
scroll to position [61, 0]
click at [78, 109] on span "Press SPACE to select this row." at bounding box center [77, 112] width 6 height 6
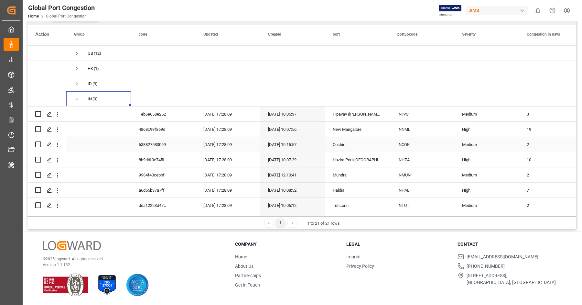
scroll to position [0, 7]
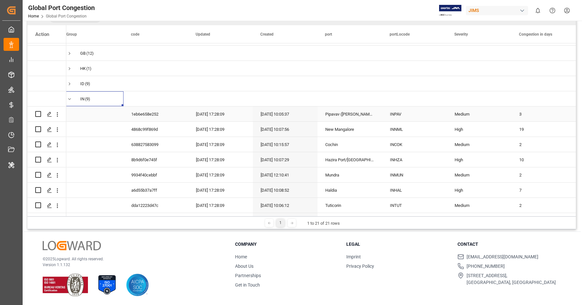
click at [400, 116] on div "INPAV" at bounding box center [414, 113] width 65 height 15
click at [527, 112] on div "3" at bounding box center [543, 113] width 65 height 15
click at [527, 112] on input "3" at bounding box center [544, 118] width 54 height 12
type input "0"
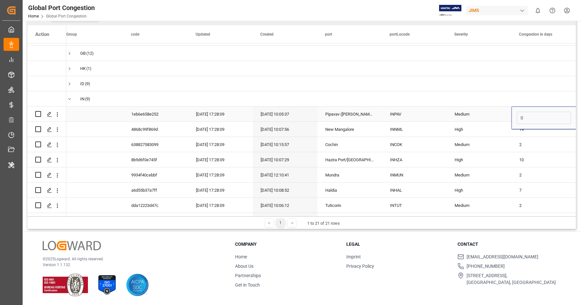
click at [499, 114] on div "Medium" at bounding box center [479, 114] width 49 height 15
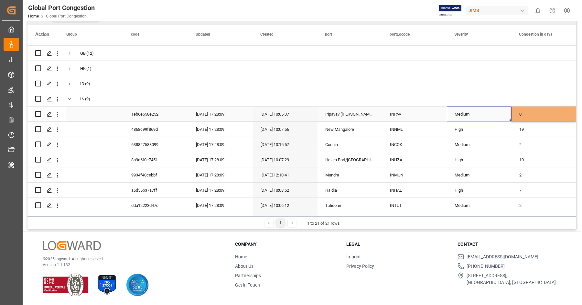
click at [499, 114] on div "Medium" at bounding box center [479, 114] width 49 height 15
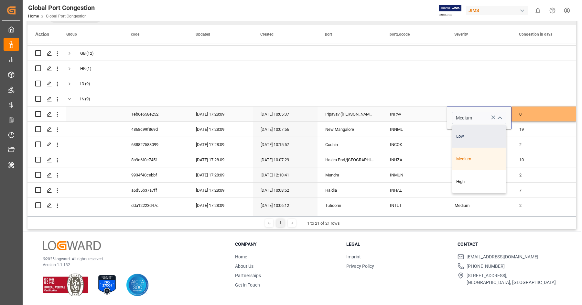
click at [486, 130] on div "Low" at bounding box center [479, 136] width 54 height 23
type input "Low"
click at [412, 126] on div "INNML" at bounding box center [414, 129] width 65 height 15
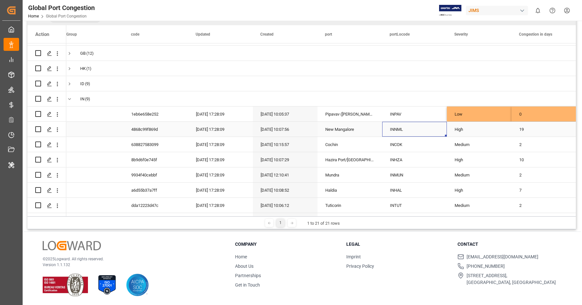
click at [532, 131] on div "19" at bounding box center [543, 129] width 65 height 15
type input "1"
click at [490, 129] on div "High" at bounding box center [479, 129] width 49 height 15
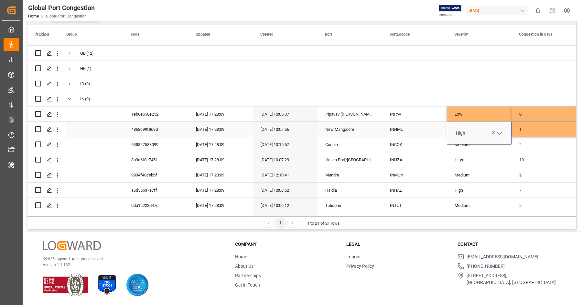
click at [490, 129] on icon "Press SPACE to select this row." at bounding box center [493, 132] width 7 height 7
click at [500, 133] on polyline "open menu" at bounding box center [500, 133] width 4 height 2
click at [471, 150] on div "Low" at bounding box center [479, 151] width 54 height 23
type input "Low"
click at [403, 145] on div "INCOK" at bounding box center [414, 144] width 65 height 15
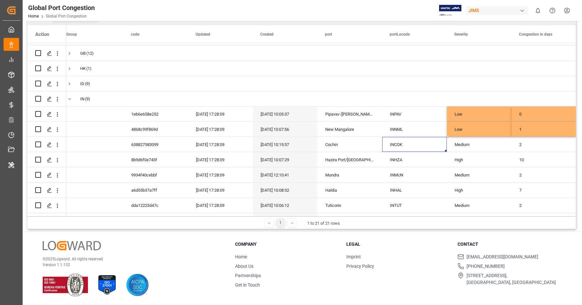
scroll to position [0, 7]
click at [414, 146] on div "INCOK" at bounding box center [414, 144] width 65 height 15
click at [529, 145] on div "2" at bounding box center [543, 144] width 65 height 15
type input "1"
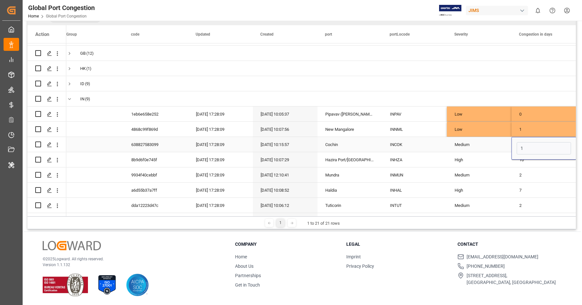
click at [485, 145] on div "Medium" at bounding box center [479, 144] width 49 height 15
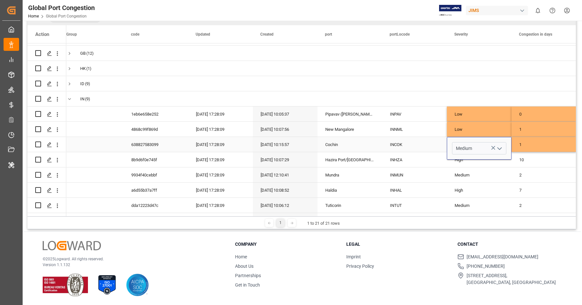
click at [503, 150] on icon "open menu" at bounding box center [500, 149] width 8 height 8
click at [482, 169] on div "Low" at bounding box center [479, 166] width 54 height 23
type input "Low"
click at [414, 165] on div "INHZA" at bounding box center [414, 159] width 65 height 15
click at [413, 160] on div "INHZA" at bounding box center [414, 159] width 65 height 15
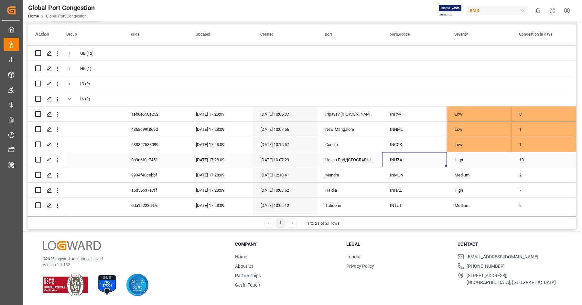
click at [537, 156] on div "10" at bounding box center [543, 159] width 65 height 15
click at [533, 166] on input "10" at bounding box center [544, 163] width 54 height 12
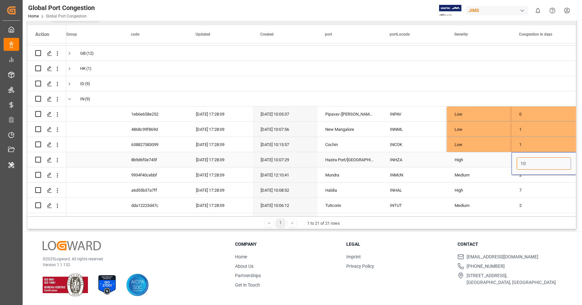
type input "1"
click at [488, 160] on div "High" at bounding box center [479, 159] width 49 height 15
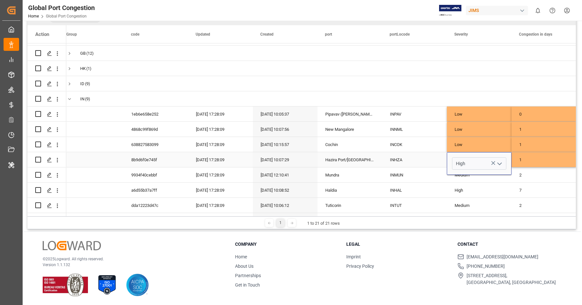
click at [502, 163] on icon "open menu" at bounding box center [500, 164] width 8 height 8
click at [488, 174] on div "Low" at bounding box center [479, 181] width 54 height 23
type input "Low"
click at [392, 169] on div "INMUN" at bounding box center [414, 174] width 65 height 15
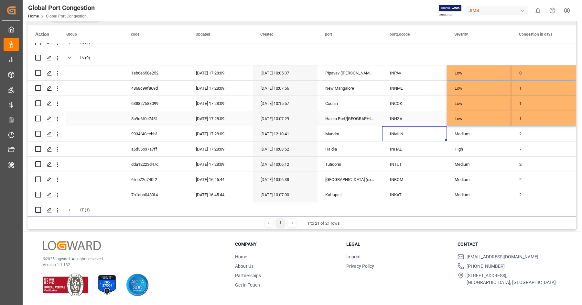
scroll to position [131, 0]
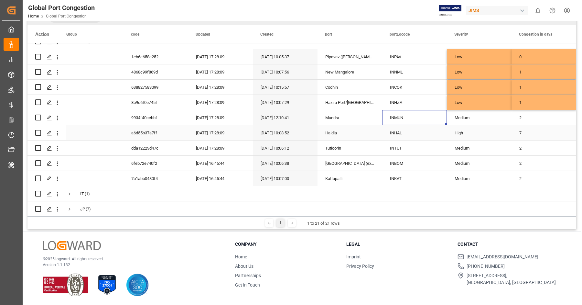
click at [392, 136] on div "INHAL" at bounding box center [414, 132] width 65 height 15
click at [527, 134] on div "7" at bounding box center [543, 132] width 65 height 15
click at [527, 134] on input "7" at bounding box center [544, 136] width 54 height 12
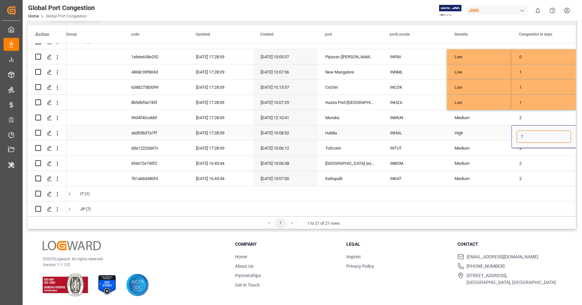
type input "5"
click at [397, 147] on div "INTUT" at bounding box center [414, 147] width 65 height 15
click at [527, 151] on div "2" at bounding box center [543, 147] width 65 height 15
type input "5"
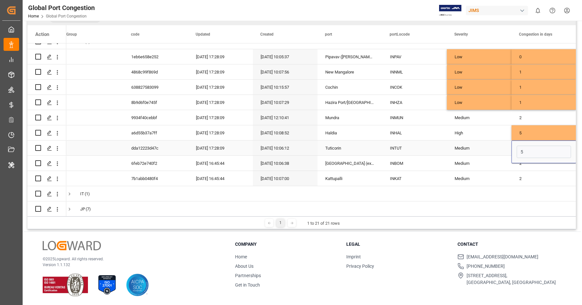
click at [501, 153] on div "Medium" at bounding box center [479, 148] width 49 height 15
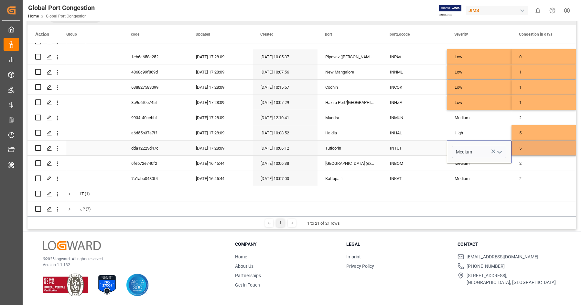
click at [501, 153] on icon "open menu" at bounding box center [500, 152] width 8 height 8
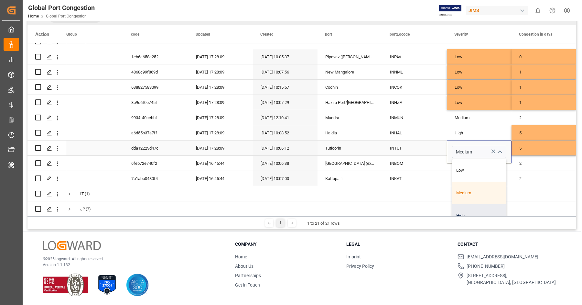
click at [476, 206] on div "High" at bounding box center [479, 215] width 54 height 23
type input "High"
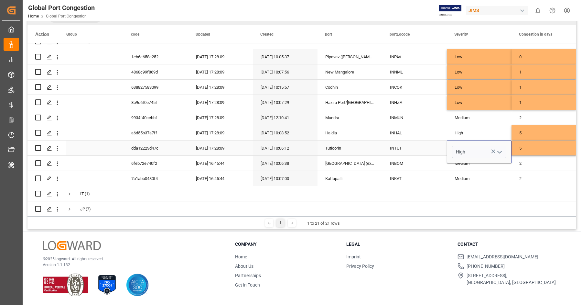
click at [397, 150] on div "INTUT" at bounding box center [414, 147] width 65 height 15
click at [405, 165] on div "INBOM" at bounding box center [414, 162] width 65 height 15
click at [406, 183] on div "INKAT" at bounding box center [414, 178] width 65 height 15
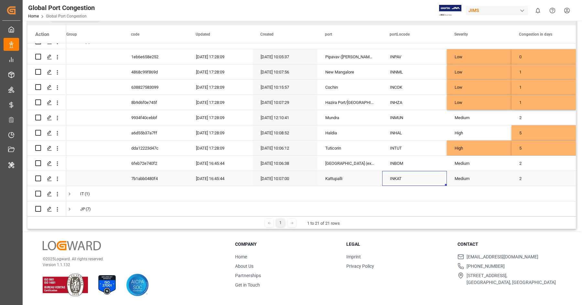
click at [515, 184] on div "2" at bounding box center [543, 178] width 65 height 15
click at [533, 183] on input "2" at bounding box center [544, 182] width 54 height 12
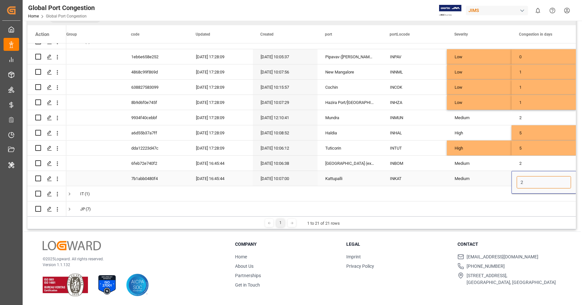
type input "1"
click at [495, 183] on div "Medium" at bounding box center [479, 178] width 49 height 15
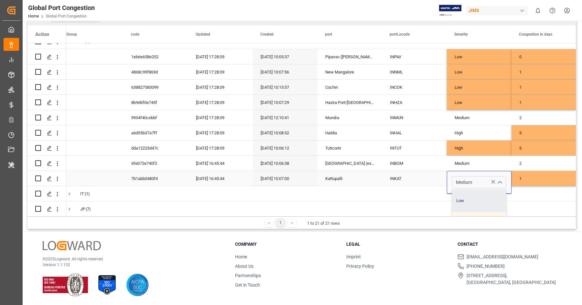
click at [488, 200] on div "Low" at bounding box center [479, 200] width 54 height 23
type input "Low"
click at [413, 178] on div "INKAT" at bounding box center [414, 178] width 65 height 15
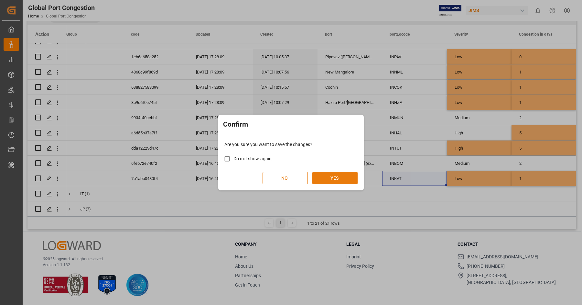
click at [348, 177] on button "YES" at bounding box center [334, 178] width 45 height 12
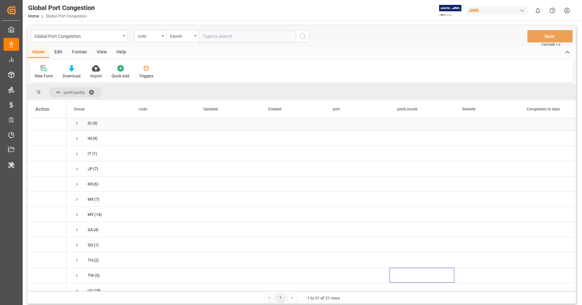
scroll to position [117, 0]
click at [76, 146] on span "Press SPACE to select this row." at bounding box center [77, 146] width 6 height 6
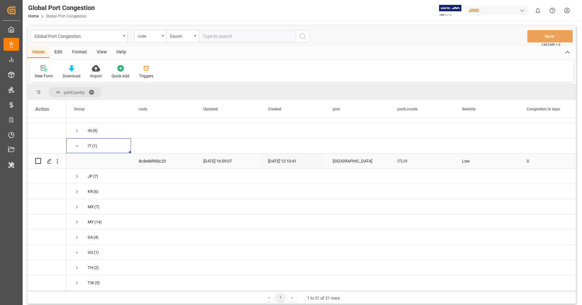
click at [397, 163] on div "ITLIV" at bounding box center [422, 160] width 65 height 15
click at [536, 161] on div "0" at bounding box center [551, 160] width 65 height 15
type input "5"
click at [499, 165] on div "Low" at bounding box center [486, 161] width 49 height 15
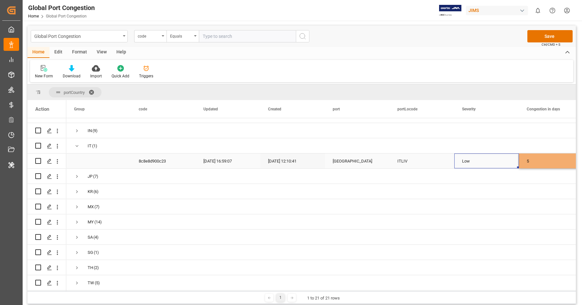
click at [499, 165] on div "Low" at bounding box center [486, 161] width 49 height 15
click at [507, 166] on icon "open menu" at bounding box center [507, 165] width 8 height 8
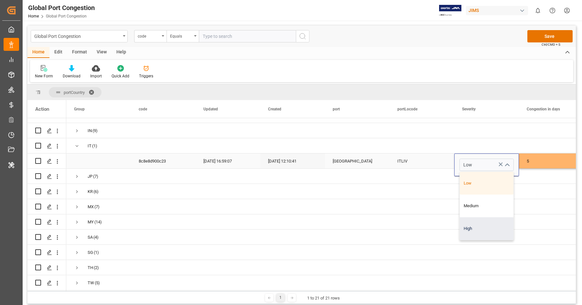
click at [477, 220] on div "High" at bounding box center [487, 228] width 54 height 23
type input "High"
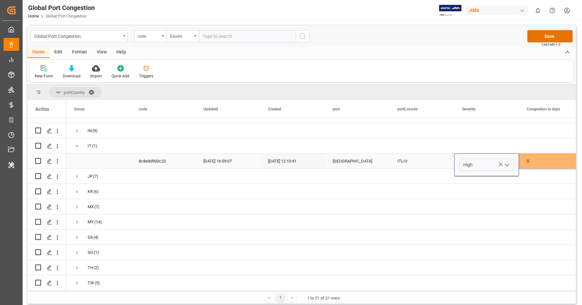
click at [411, 164] on div "ITLIV" at bounding box center [422, 160] width 65 height 15
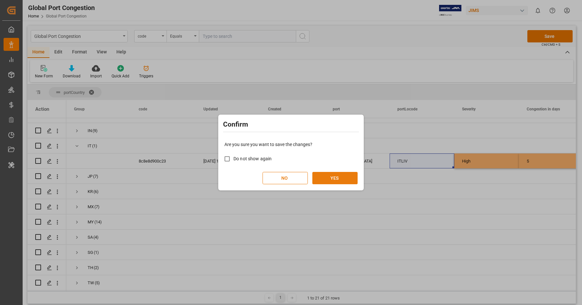
click at [348, 177] on button "YES" at bounding box center [334, 178] width 45 height 12
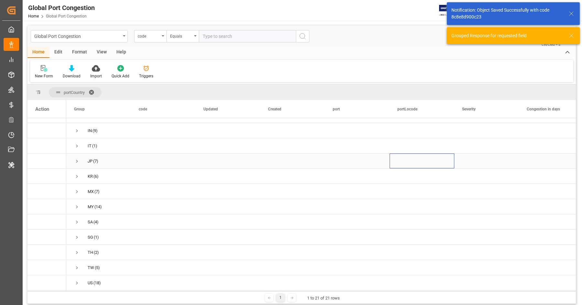
click at [78, 163] on span "Press SPACE to select this row." at bounding box center [77, 161] width 6 height 6
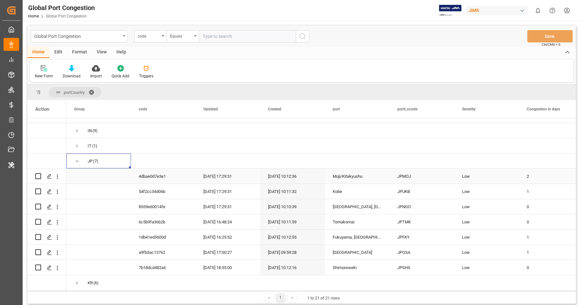
click at [411, 177] on div "JPMOJ" at bounding box center [422, 175] width 65 height 15
click at [408, 193] on div "JPUKB" at bounding box center [422, 191] width 65 height 15
click at [553, 194] on div "1" at bounding box center [551, 191] width 65 height 15
click at [553, 194] on input "1" at bounding box center [551, 195] width 54 height 12
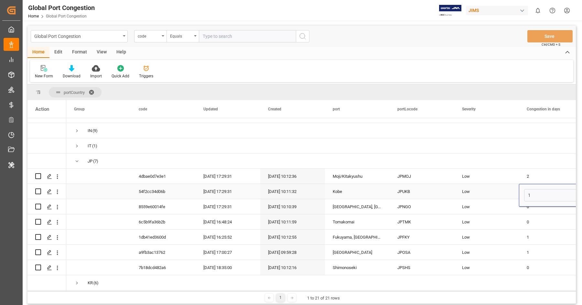
type input "2"
click at [498, 194] on div "Low" at bounding box center [486, 191] width 49 height 15
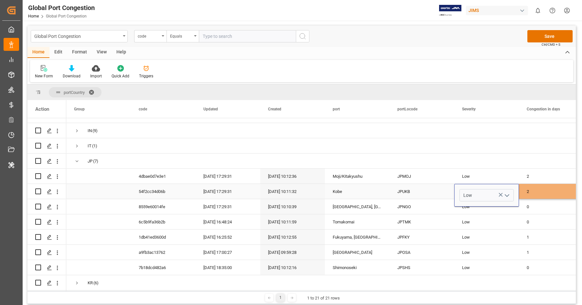
click at [498, 194] on icon "Press SPACE to select this row." at bounding box center [500, 194] width 7 height 7
click at [508, 196] on icon "open menu" at bounding box center [507, 195] width 8 height 8
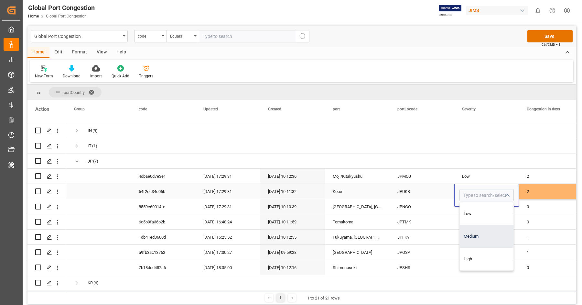
click at [488, 228] on div "Medium" at bounding box center [487, 236] width 54 height 23
type input "Medium"
click at [502, 177] on div "Low" at bounding box center [486, 176] width 49 height 15
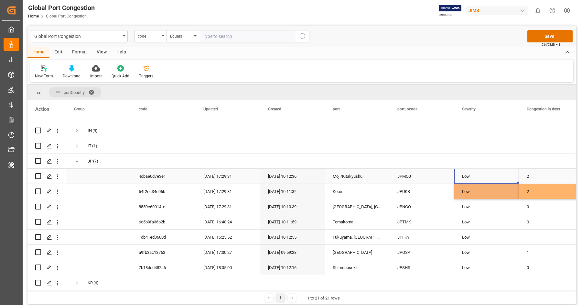
click at [502, 177] on div "Low" at bounding box center [486, 176] width 49 height 15
click at [509, 180] on icon "open menu" at bounding box center [507, 180] width 8 height 8
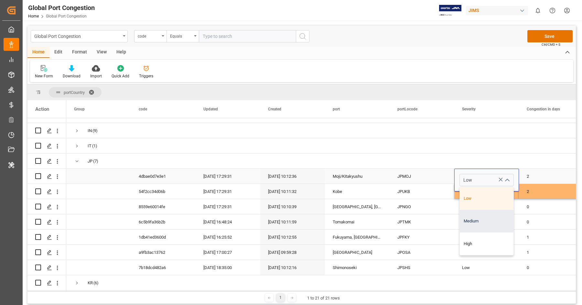
click at [481, 220] on div "Medium" at bounding box center [487, 220] width 54 height 23
type input "Medium"
click at [410, 207] on div "JPNGO" at bounding box center [422, 206] width 65 height 15
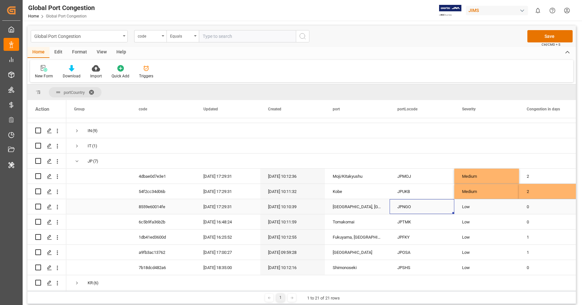
click at [537, 208] on div "0" at bounding box center [551, 206] width 65 height 15
click at [537, 208] on input "0" at bounding box center [551, 210] width 54 height 12
type input "1"
click at [406, 221] on div "JPTMK" at bounding box center [422, 221] width 65 height 15
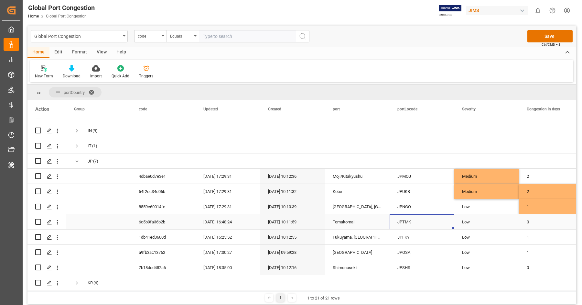
click at [540, 222] on div "0" at bounding box center [551, 221] width 65 height 15
click at [540, 222] on input "0" at bounding box center [551, 225] width 54 height 12
type input "1"
click at [402, 238] on div "JPFKY" at bounding box center [422, 236] width 65 height 15
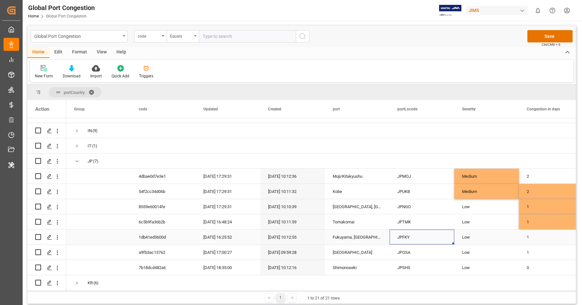
click at [550, 236] on div "1" at bounding box center [551, 236] width 65 height 15
click at [550, 236] on input "1" at bounding box center [551, 240] width 54 height 12
type input "0"
click at [405, 252] on div "JPOSA" at bounding box center [422, 251] width 65 height 15
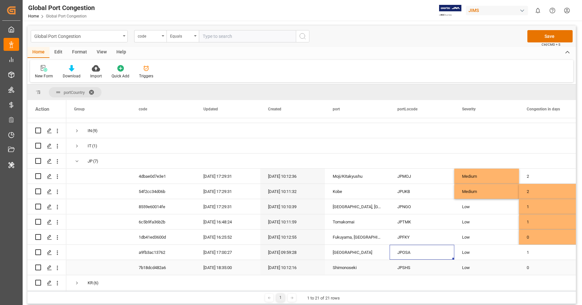
click at [409, 268] on div "JPSHS" at bounding box center [422, 267] width 65 height 15
click at [466, 256] on div "Low" at bounding box center [486, 252] width 49 height 15
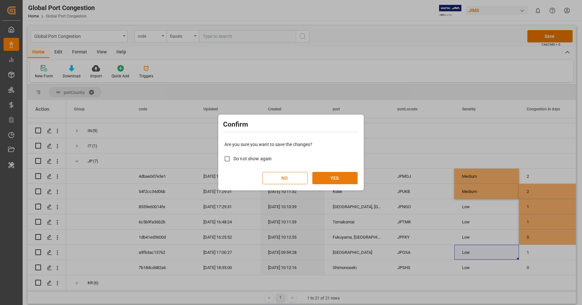
click at [348, 177] on button "YES" at bounding box center [334, 178] width 45 height 12
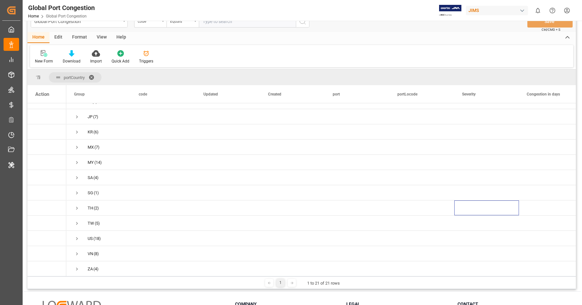
scroll to position [9, 0]
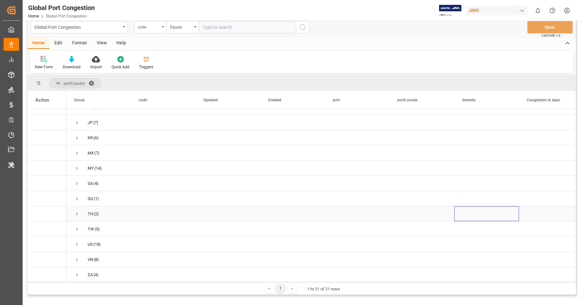
click at [77, 212] on span "Press SPACE to select this row." at bounding box center [77, 214] width 6 height 6
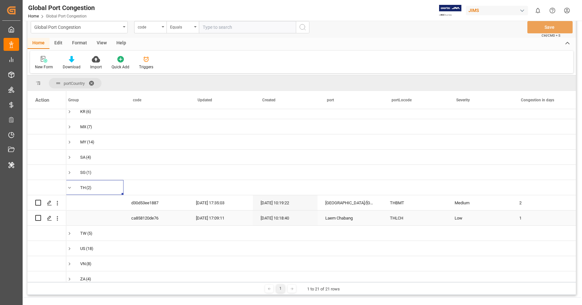
scroll to position [0, 0]
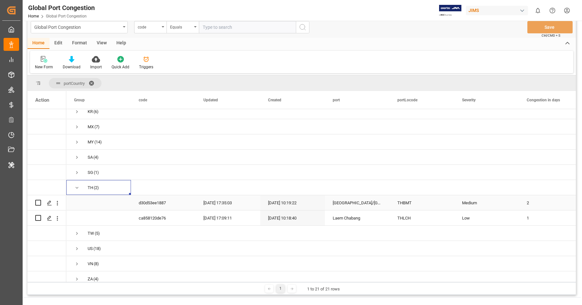
click at [403, 205] on div "THBMT" at bounding box center [422, 202] width 65 height 15
click at [534, 204] on div "2" at bounding box center [551, 202] width 65 height 15
type input "5"
type input "4"
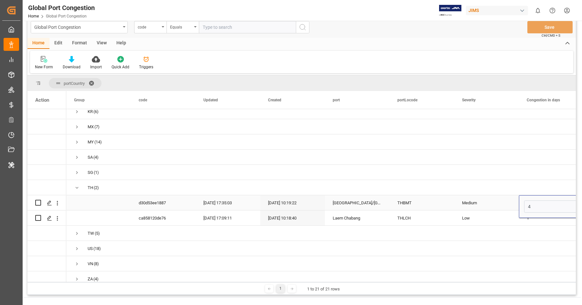
click at [506, 208] on div "Medium" at bounding box center [486, 202] width 49 height 15
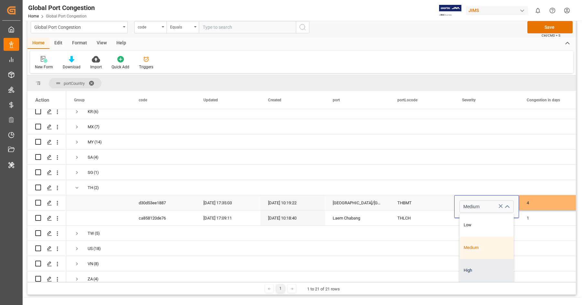
click at [472, 260] on div "High" at bounding box center [487, 270] width 54 height 23
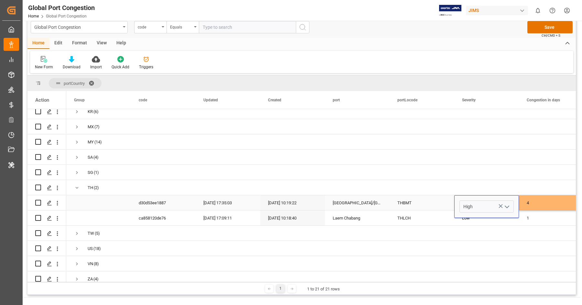
click at [507, 210] on button "open menu" at bounding box center [507, 206] width 10 height 10
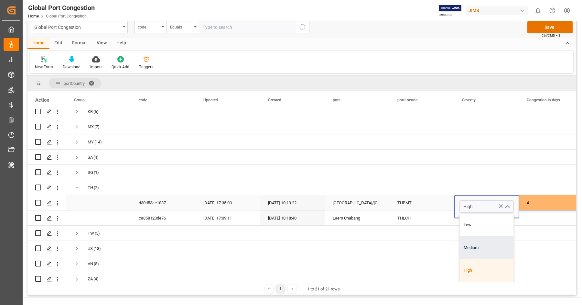
click at [480, 236] on div "Medium" at bounding box center [487, 247] width 54 height 23
type input "Medium"
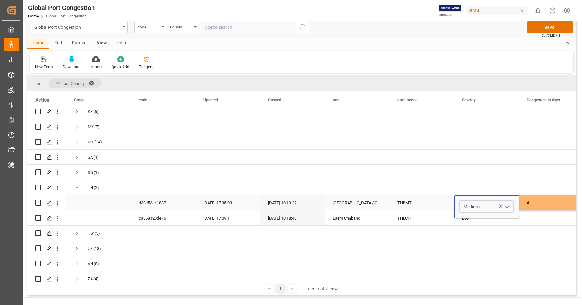
click at [424, 208] on div "THBMT" at bounding box center [422, 202] width 65 height 15
click at [415, 215] on div "THLCH" at bounding box center [422, 217] width 65 height 15
click at [477, 219] on div "Low" at bounding box center [486, 217] width 49 height 15
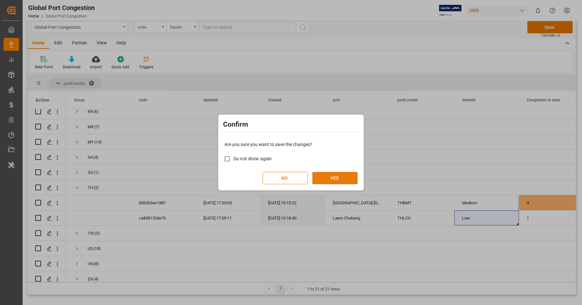
click at [347, 176] on button "YES" at bounding box center [334, 178] width 45 height 12
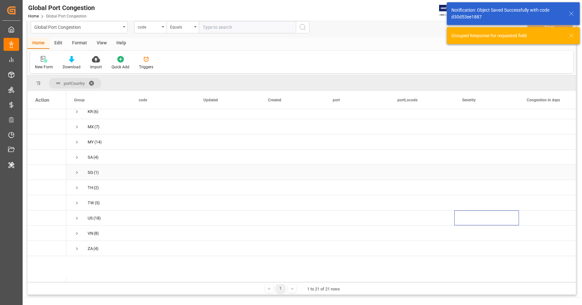
scroll to position [146, 0]
